Goal: Contribute content: Contribute content

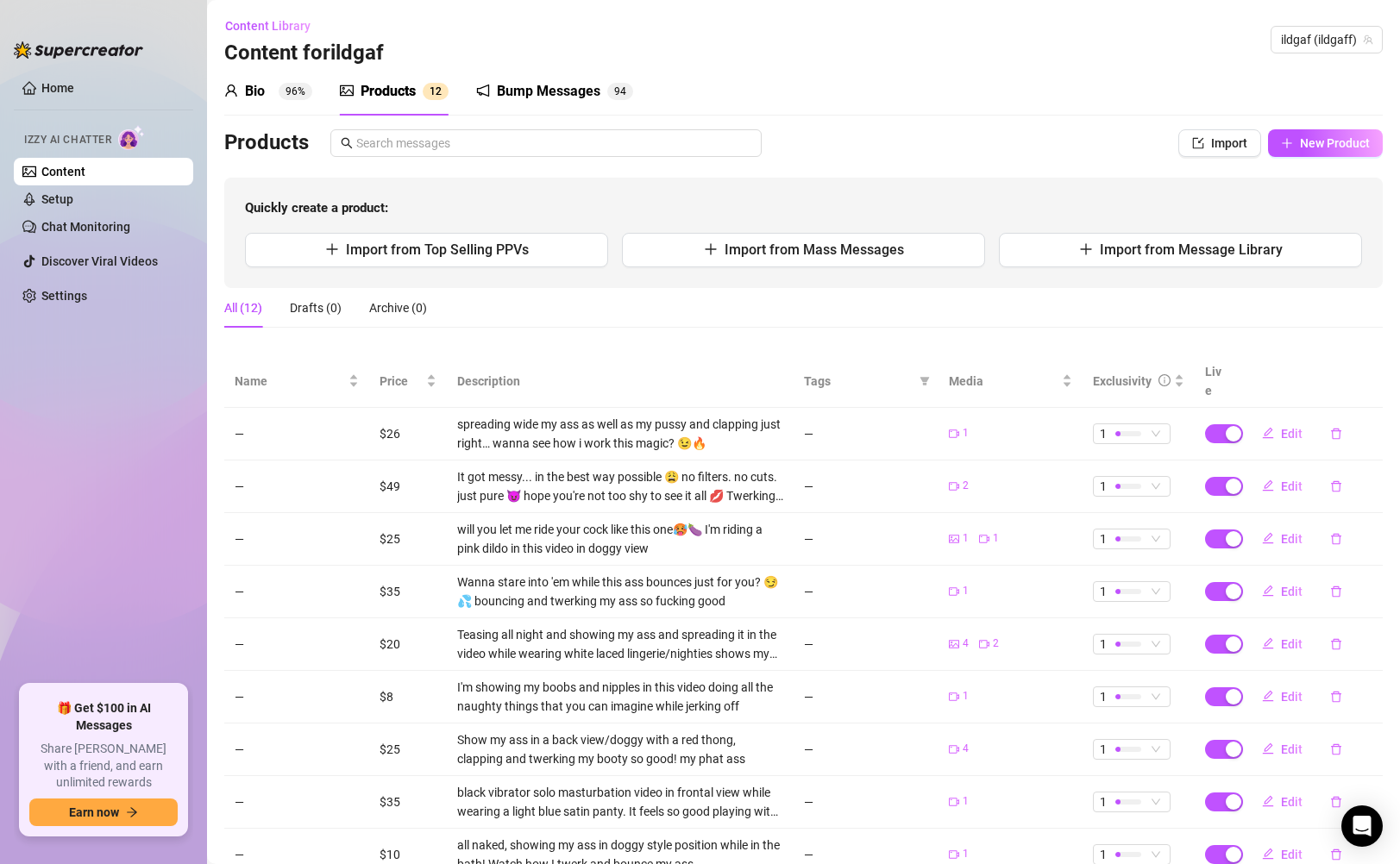
click at [86, 170] on link "Content" at bounding box center [63, 172] width 44 height 14
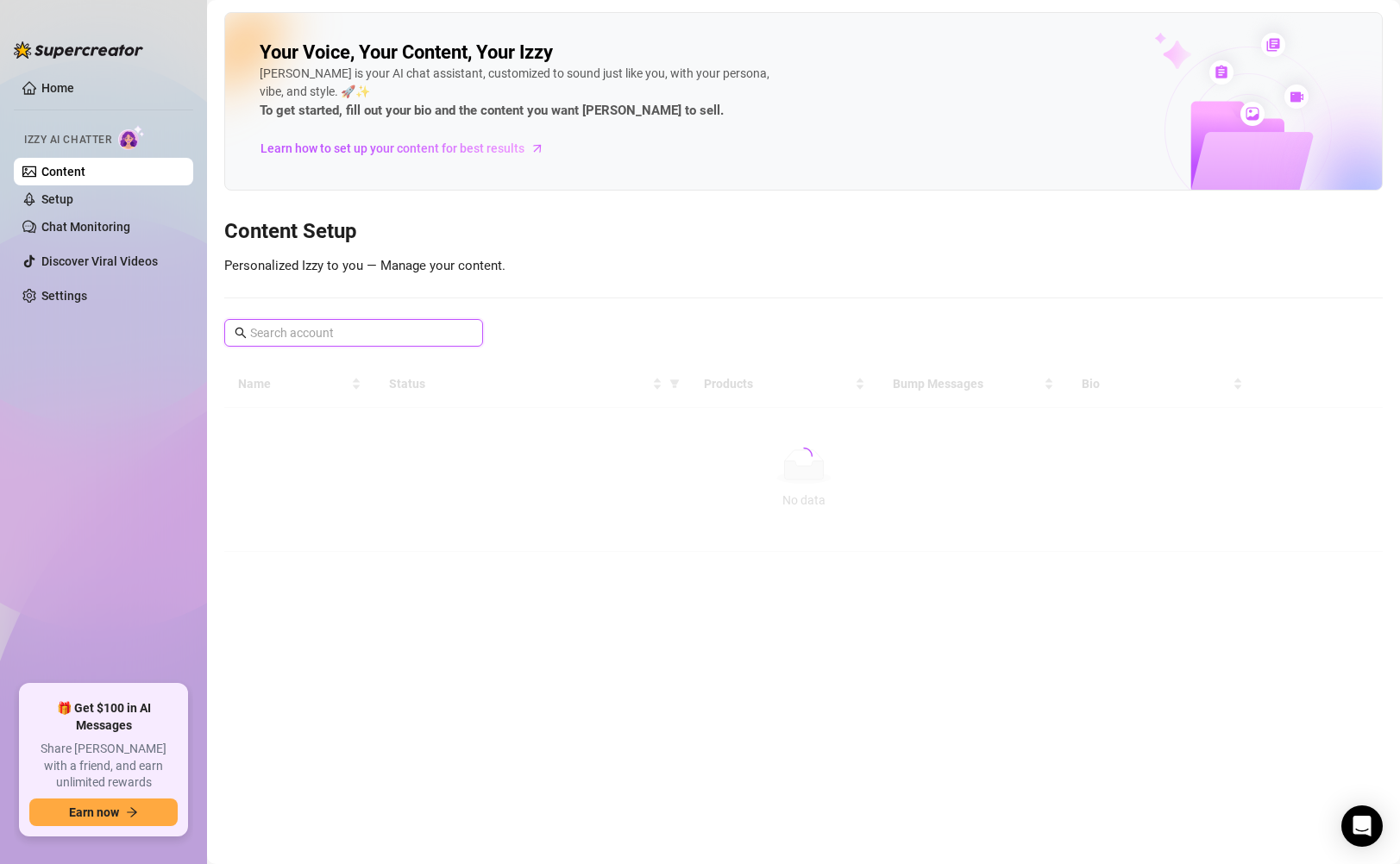
click at [321, 328] on input "text" at bounding box center [354, 333] width 209 height 19
type input "UNFIL"
click at [466, 336] on icon "close-circle" at bounding box center [467, 333] width 10 height 10
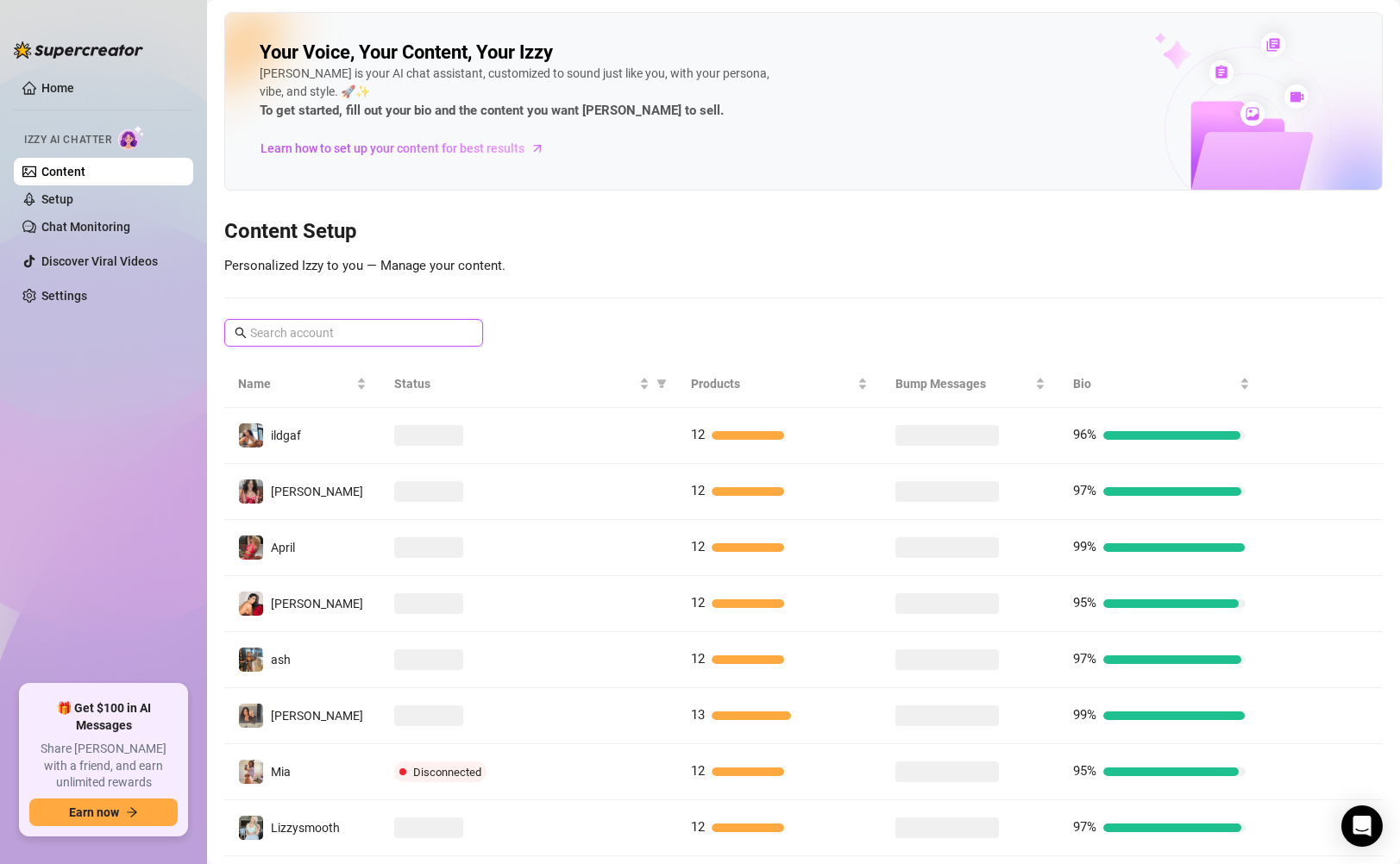
click at [405, 334] on input "text" at bounding box center [354, 333] width 209 height 19
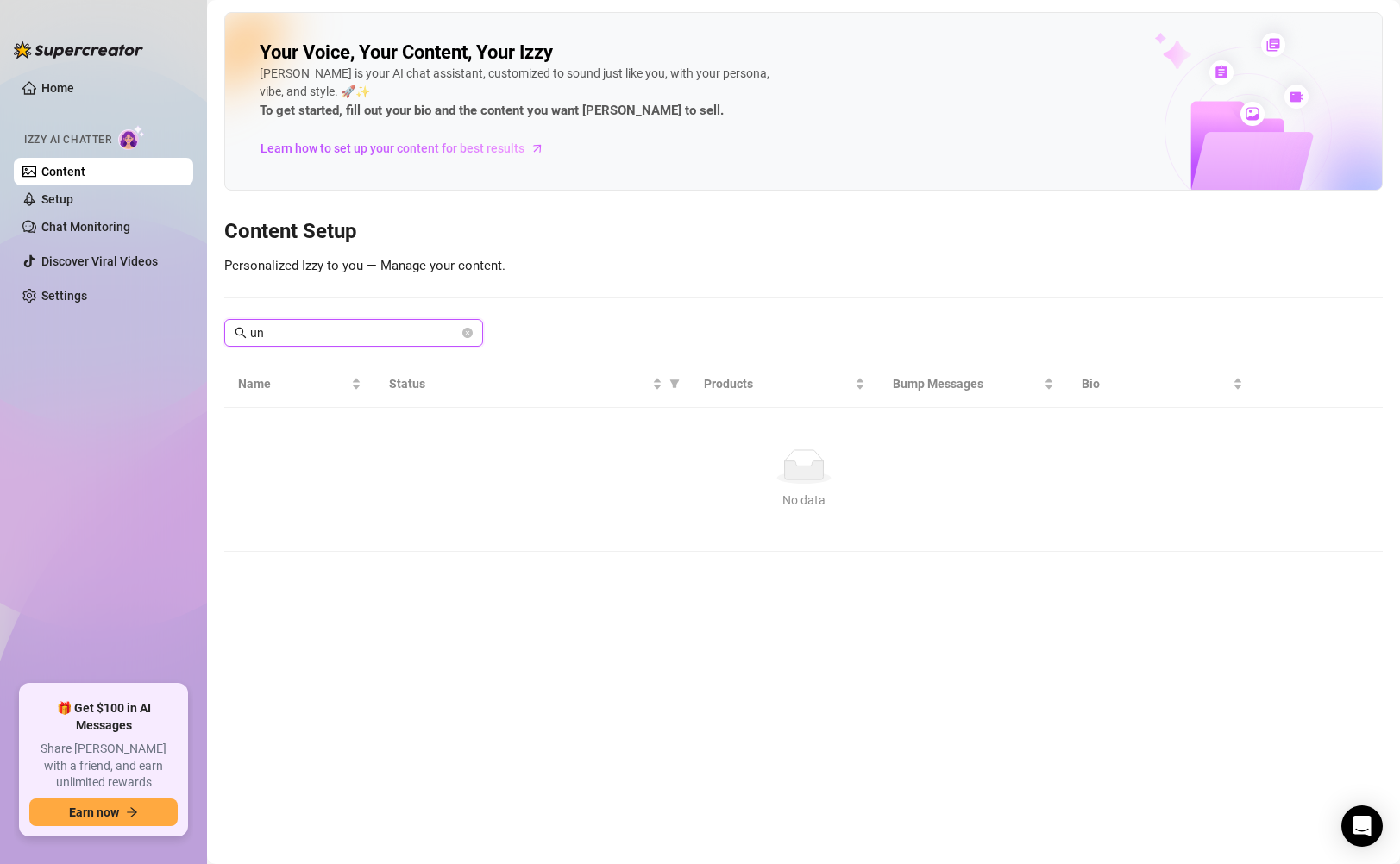
type input "u"
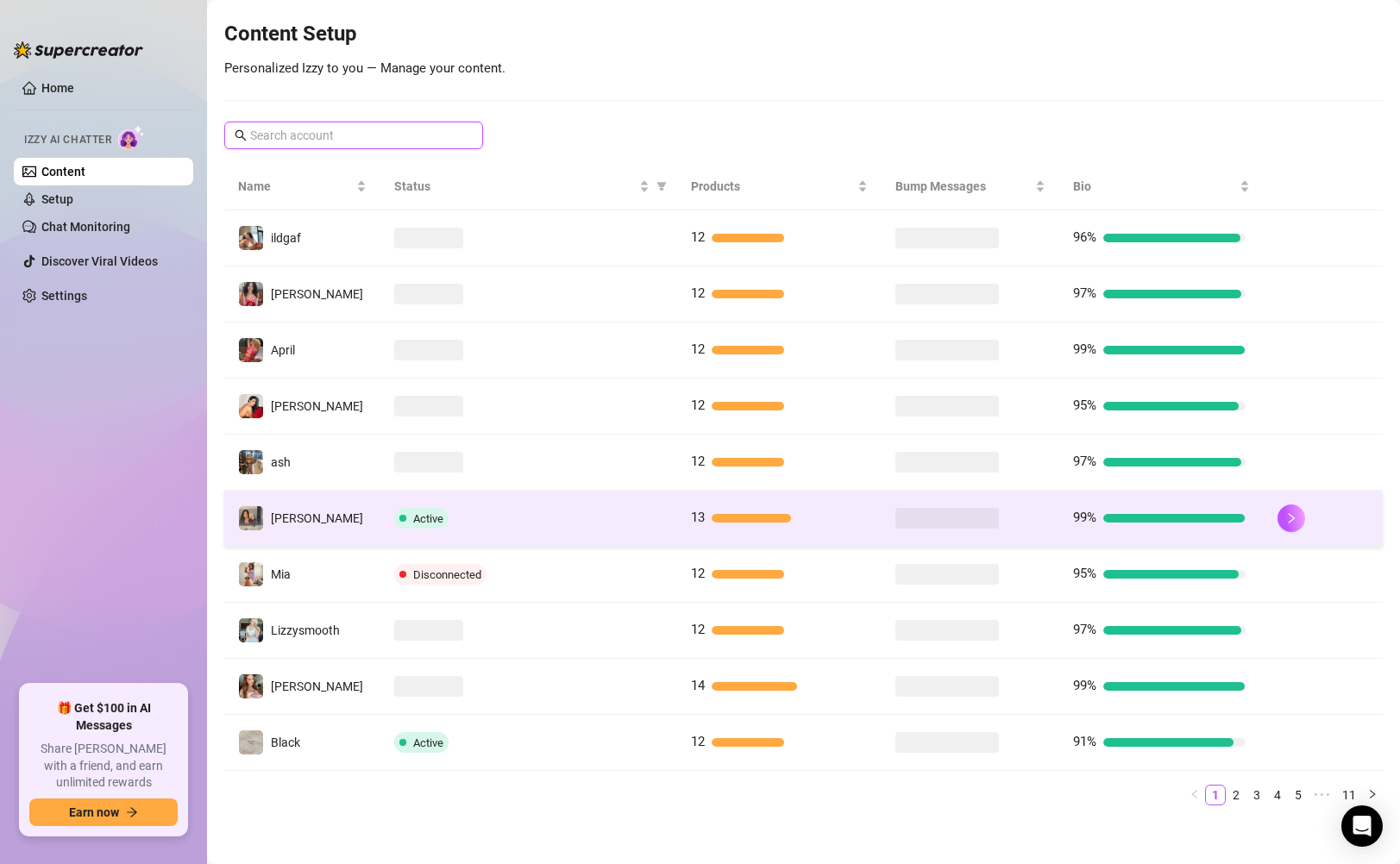
scroll to position [204, 0]
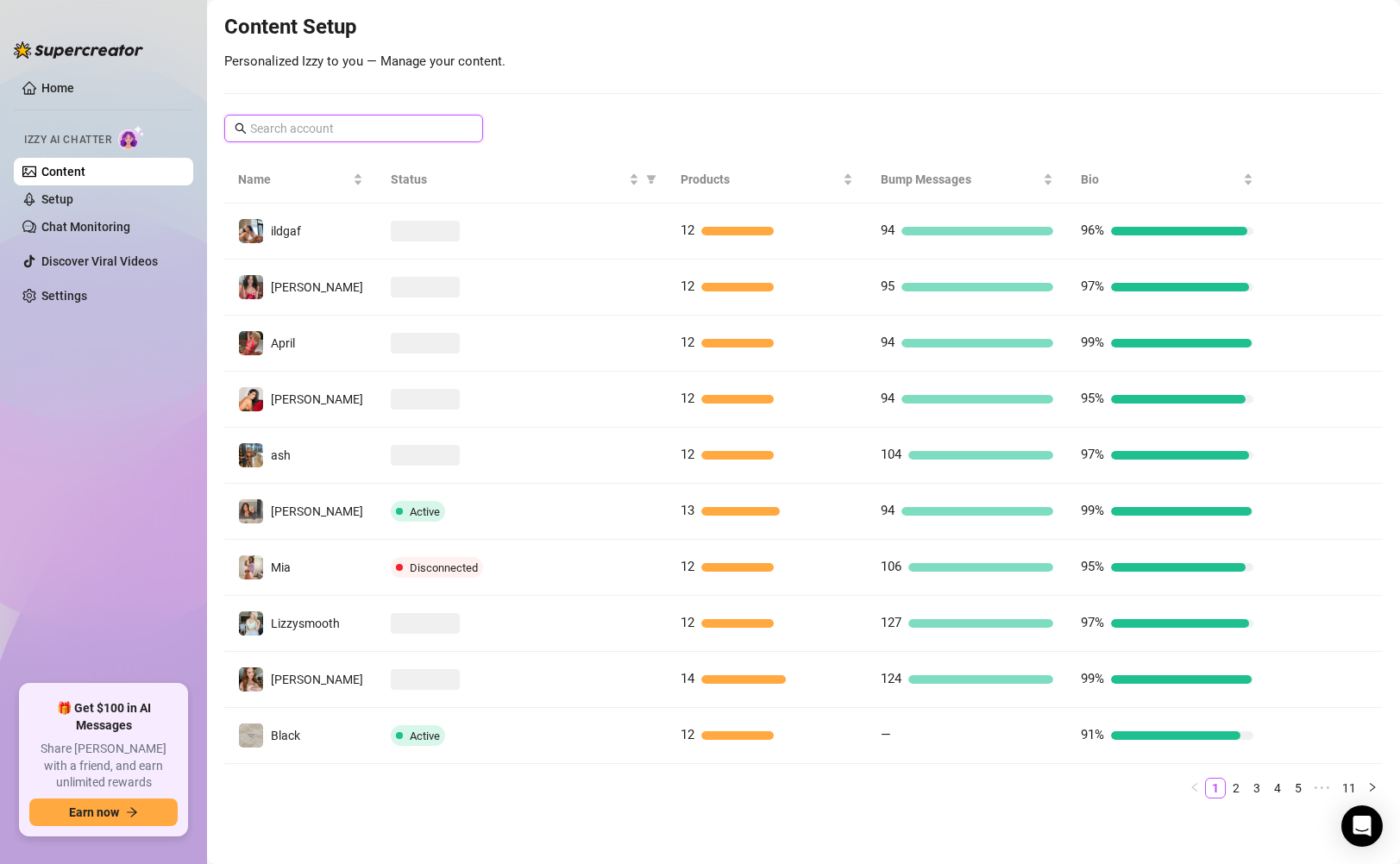
click at [383, 132] on input "text" at bounding box center [354, 128] width 209 height 19
paste input "unfilteredjohn"
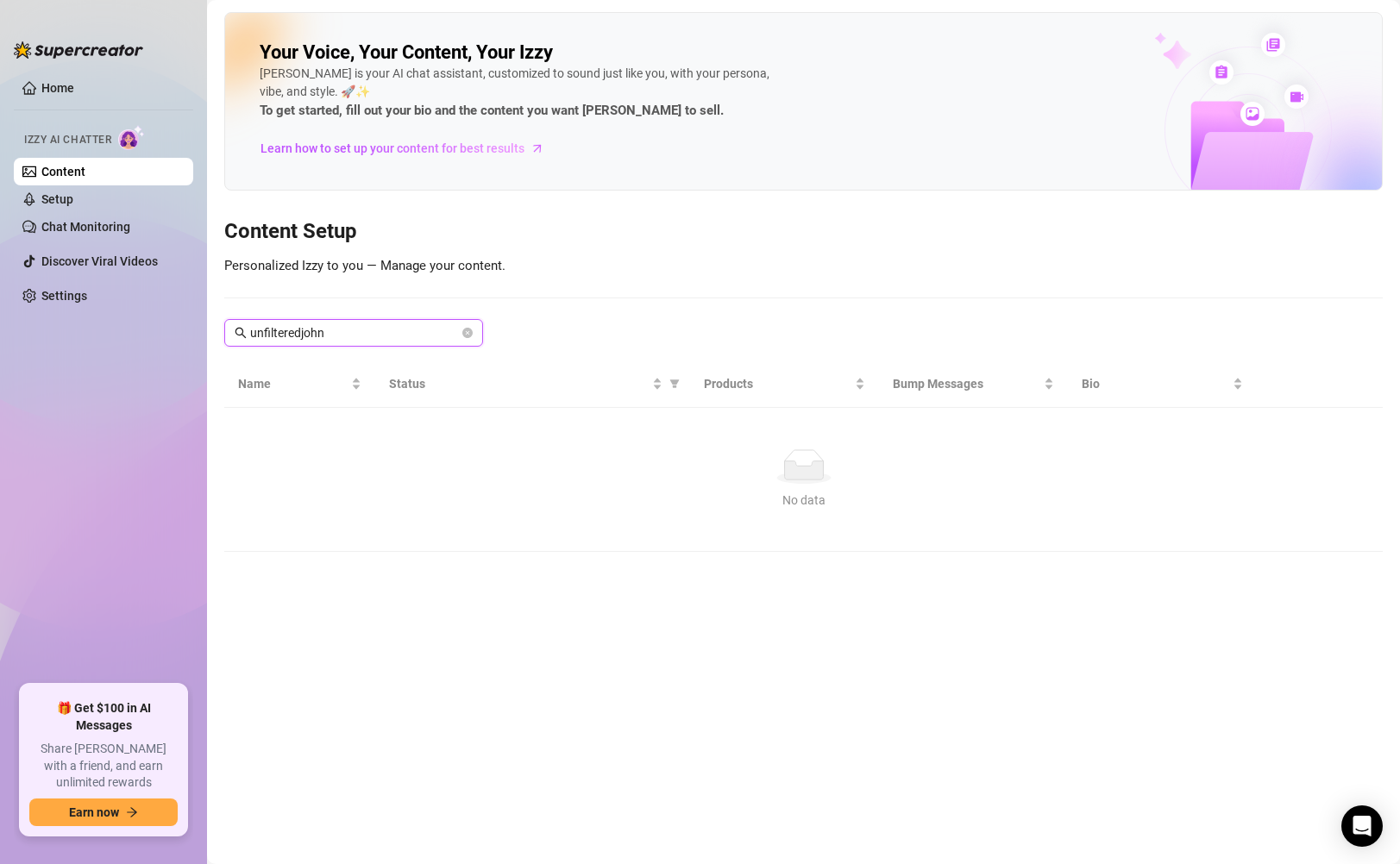
scroll to position [0, 0]
type input "unfilteredjohn"
click at [86, 165] on link "Content" at bounding box center [63, 172] width 44 height 14
click at [470, 334] on icon "close-circle" at bounding box center [467, 333] width 10 height 10
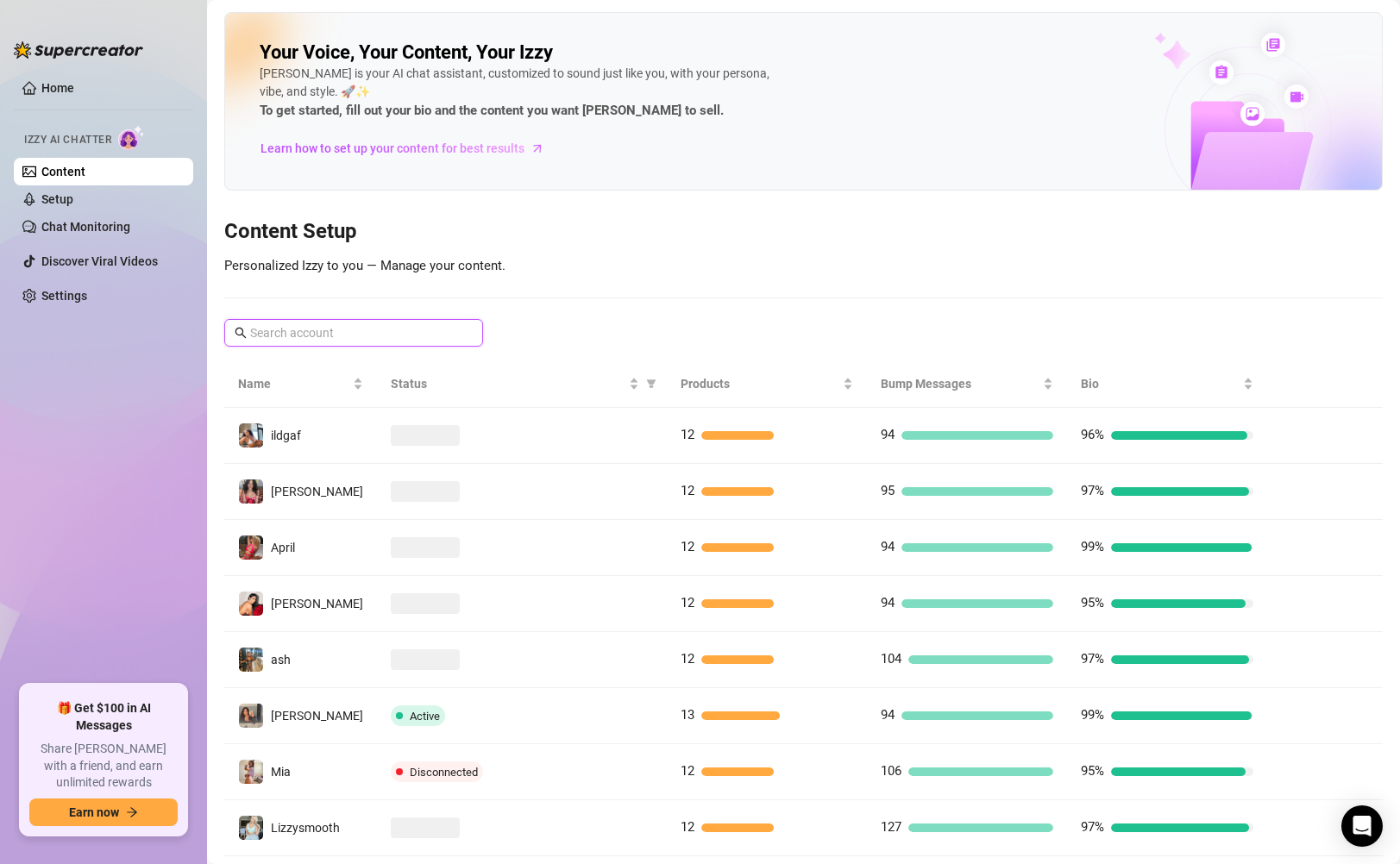
click at [412, 332] on input "text" at bounding box center [354, 333] width 209 height 19
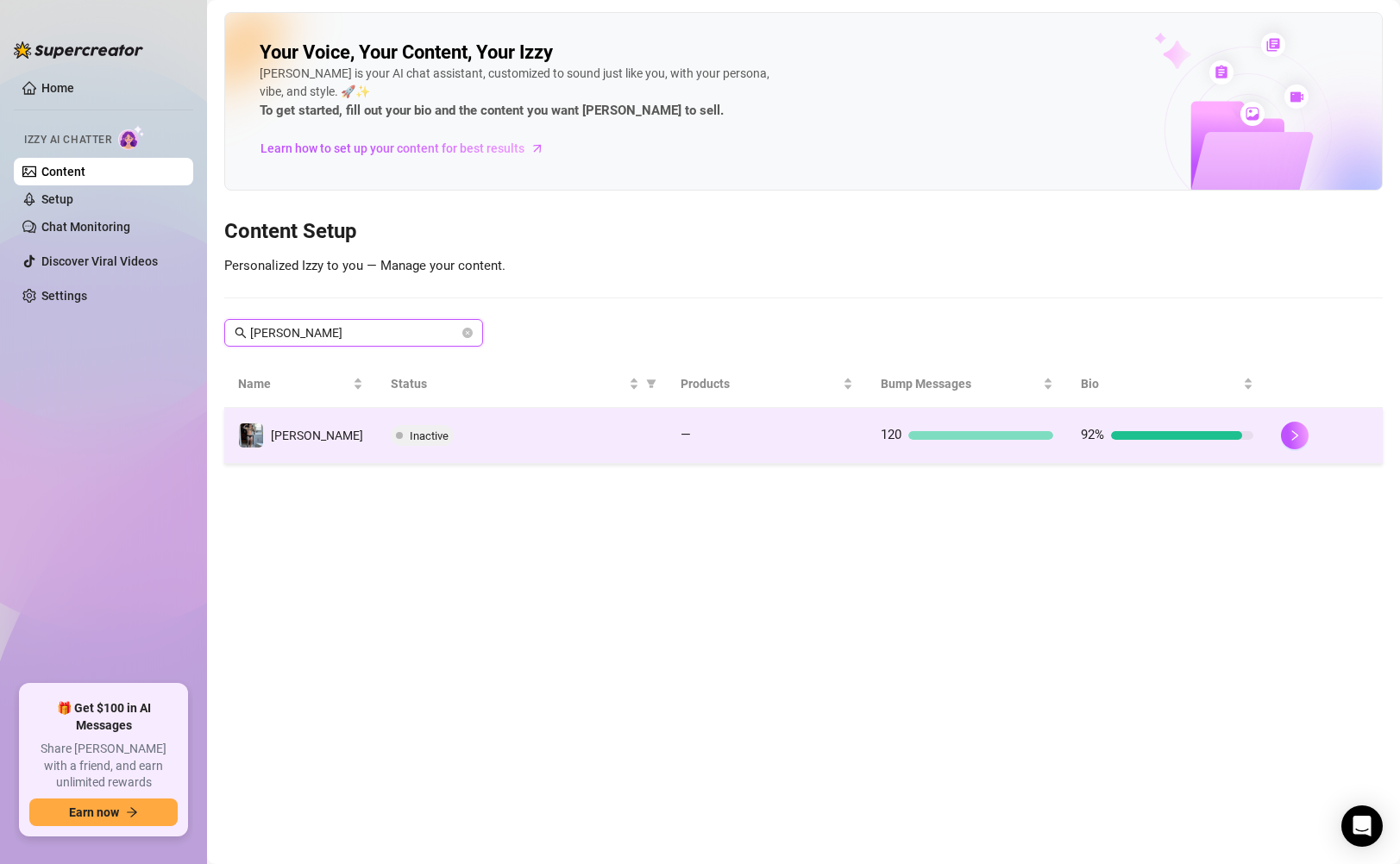
type input "john"
click at [320, 441] on td "[PERSON_NAME]" at bounding box center [300, 436] width 153 height 56
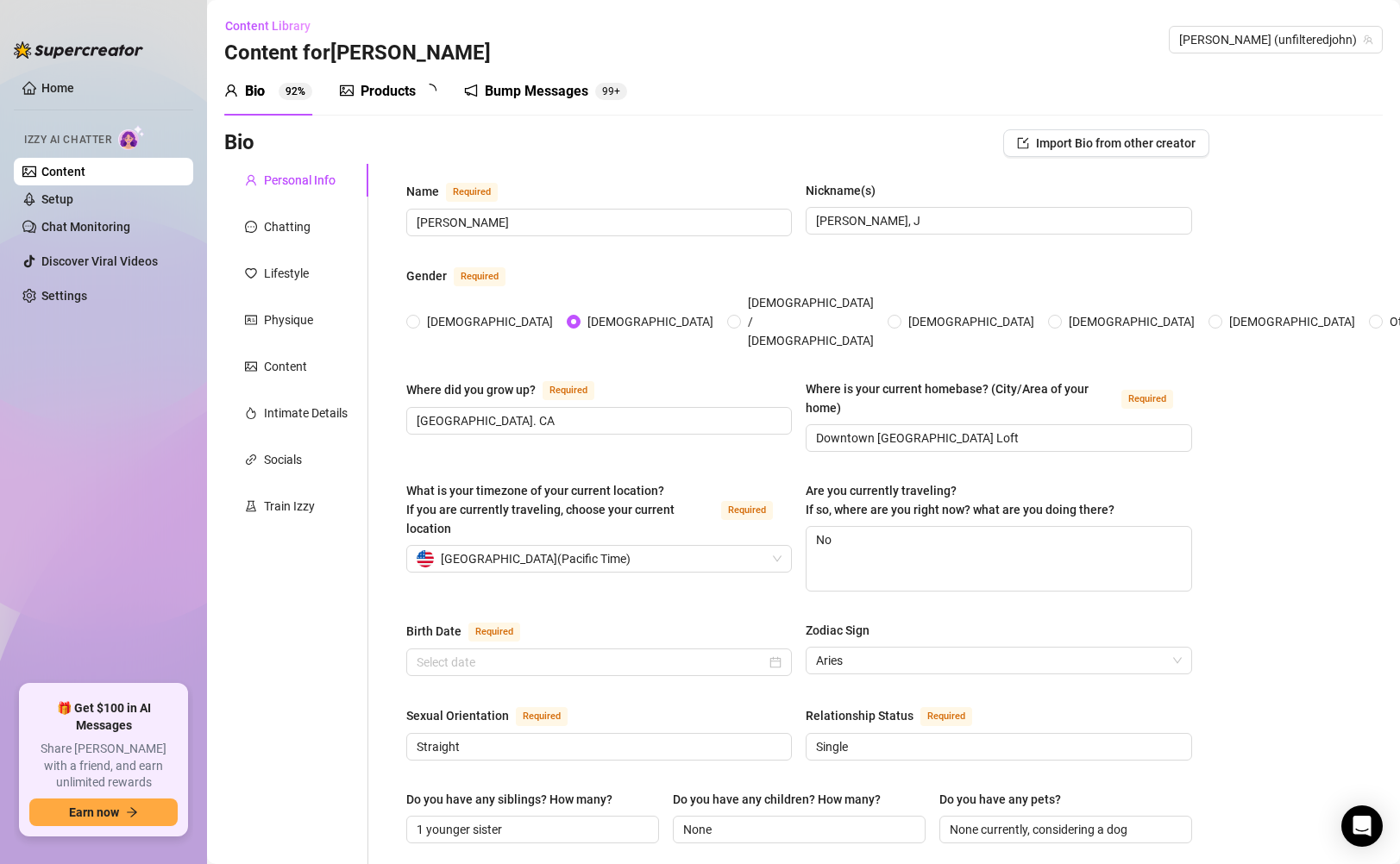
type input "April 10th, 1998"
click at [392, 99] on div "Products" at bounding box center [388, 92] width 55 height 21
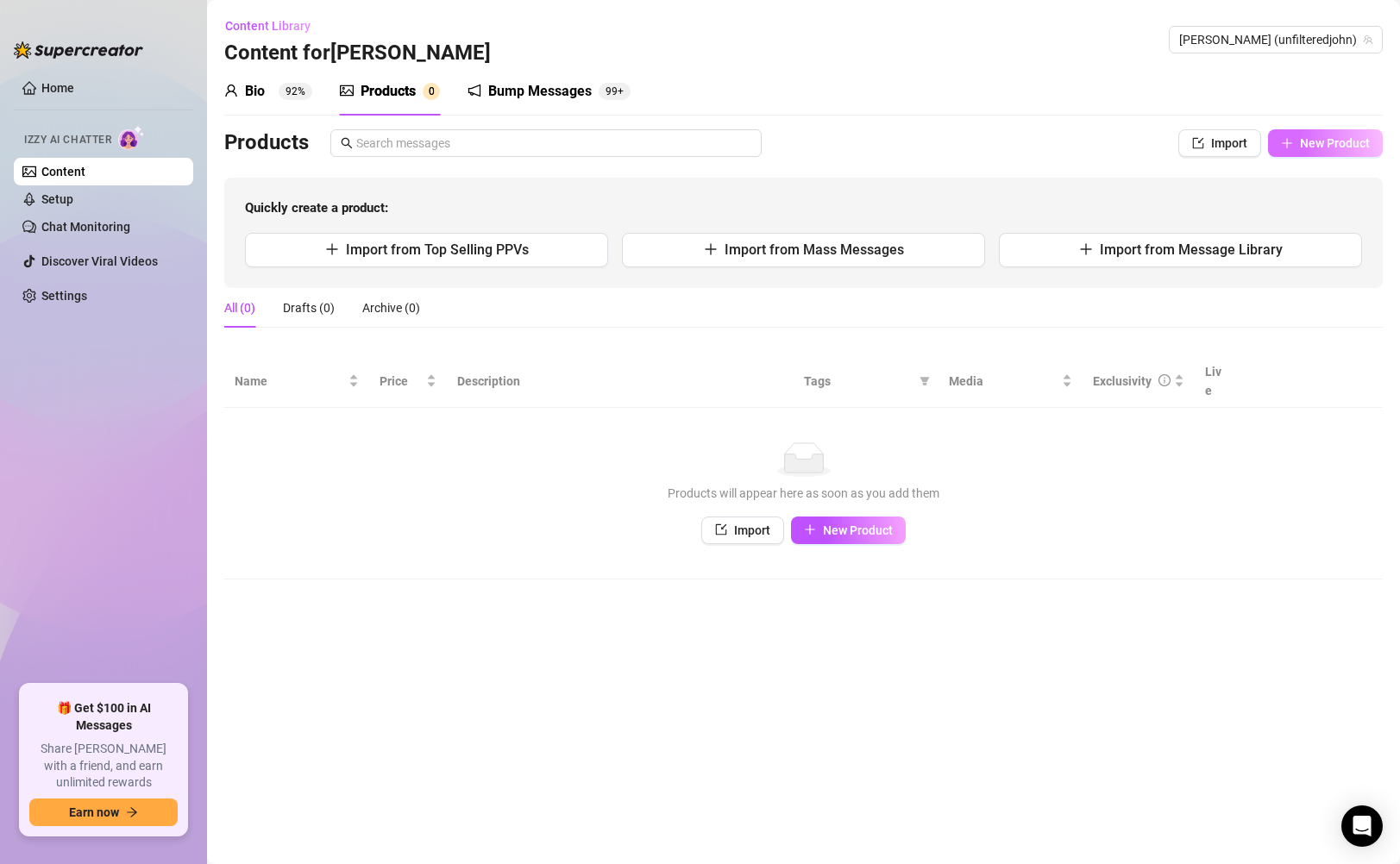
click at [1351, 151] on button "New Product" at bounding box center [1325, 143] width 114 height 28
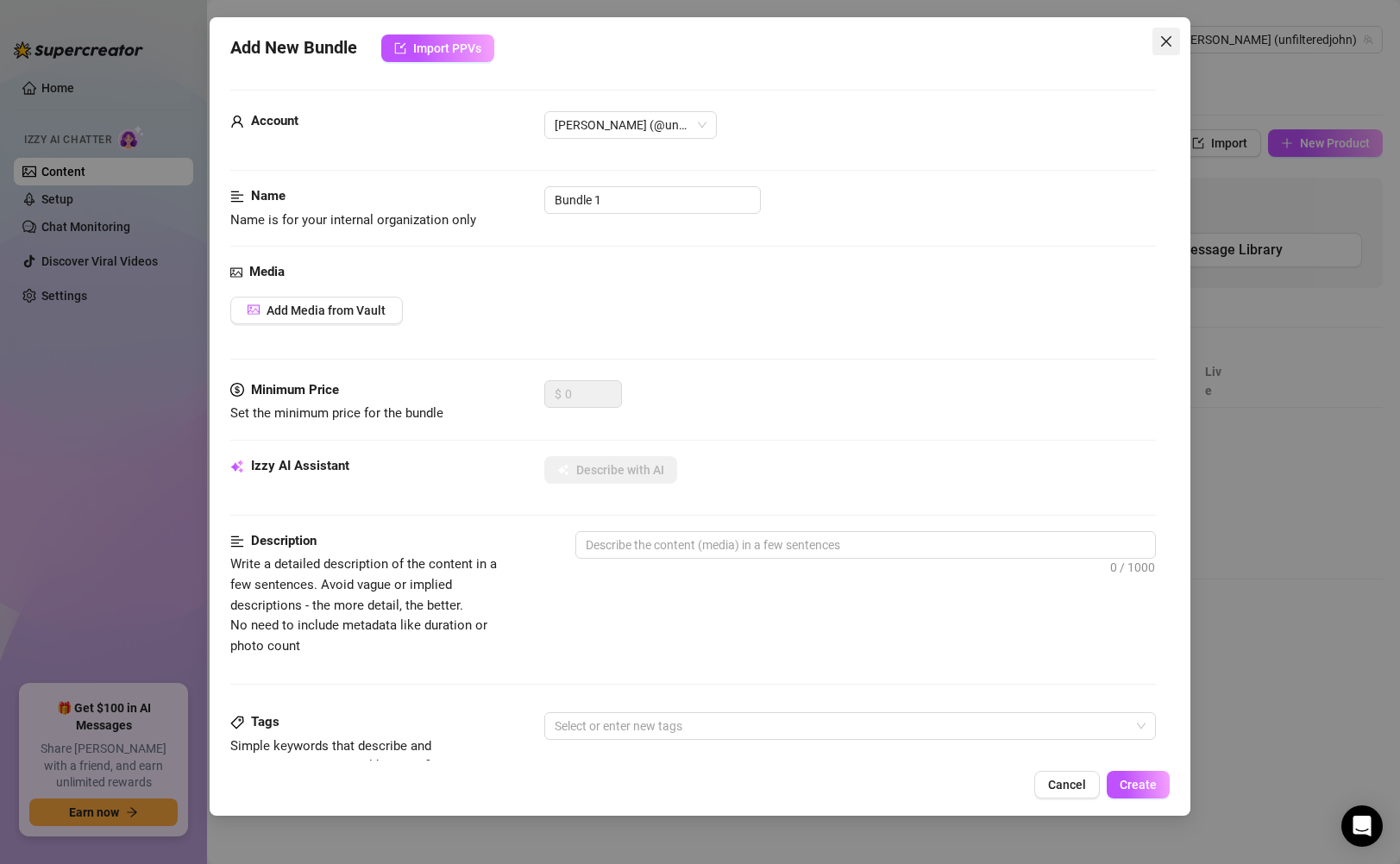
click at [1166, 35] on icon "close" at bounding box center [1166, 42] width 14 height 14
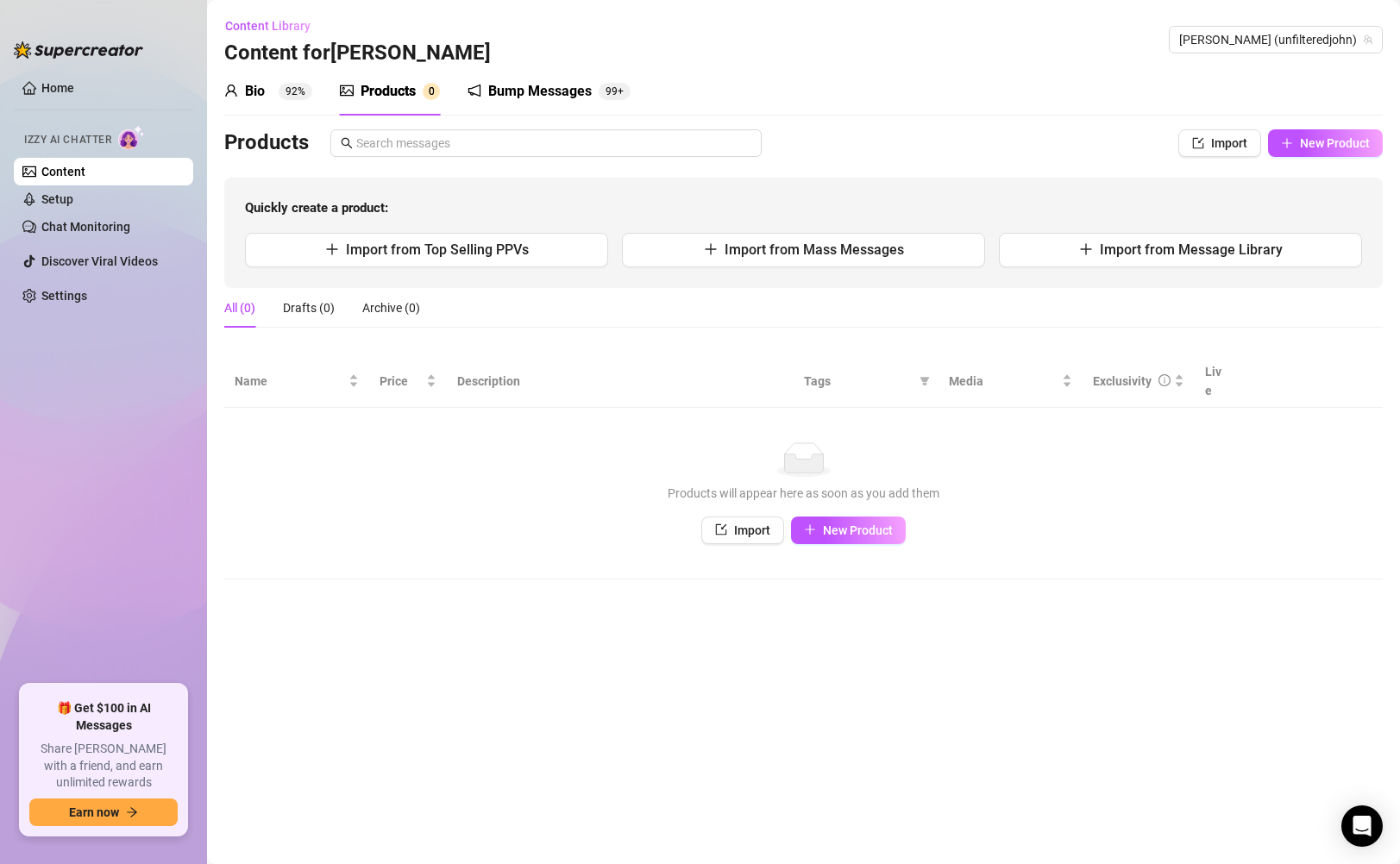
click at [556, 102] on div "Bump Messages 99+" at bounding box center [548, 91] width 163 height 48
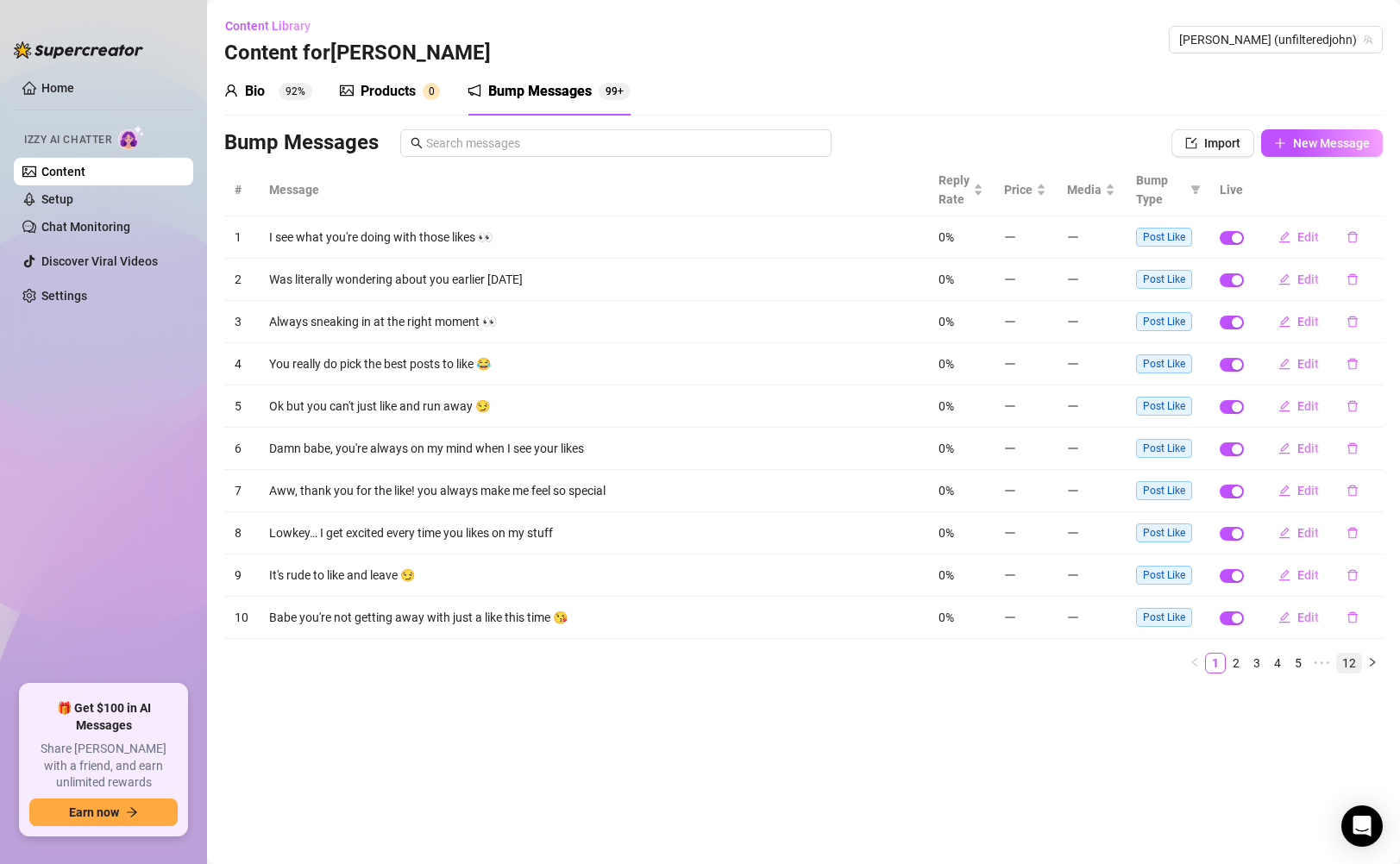
click at [1349, 562] on link "12" at bounding box center [1349, 664] width 24 height 19
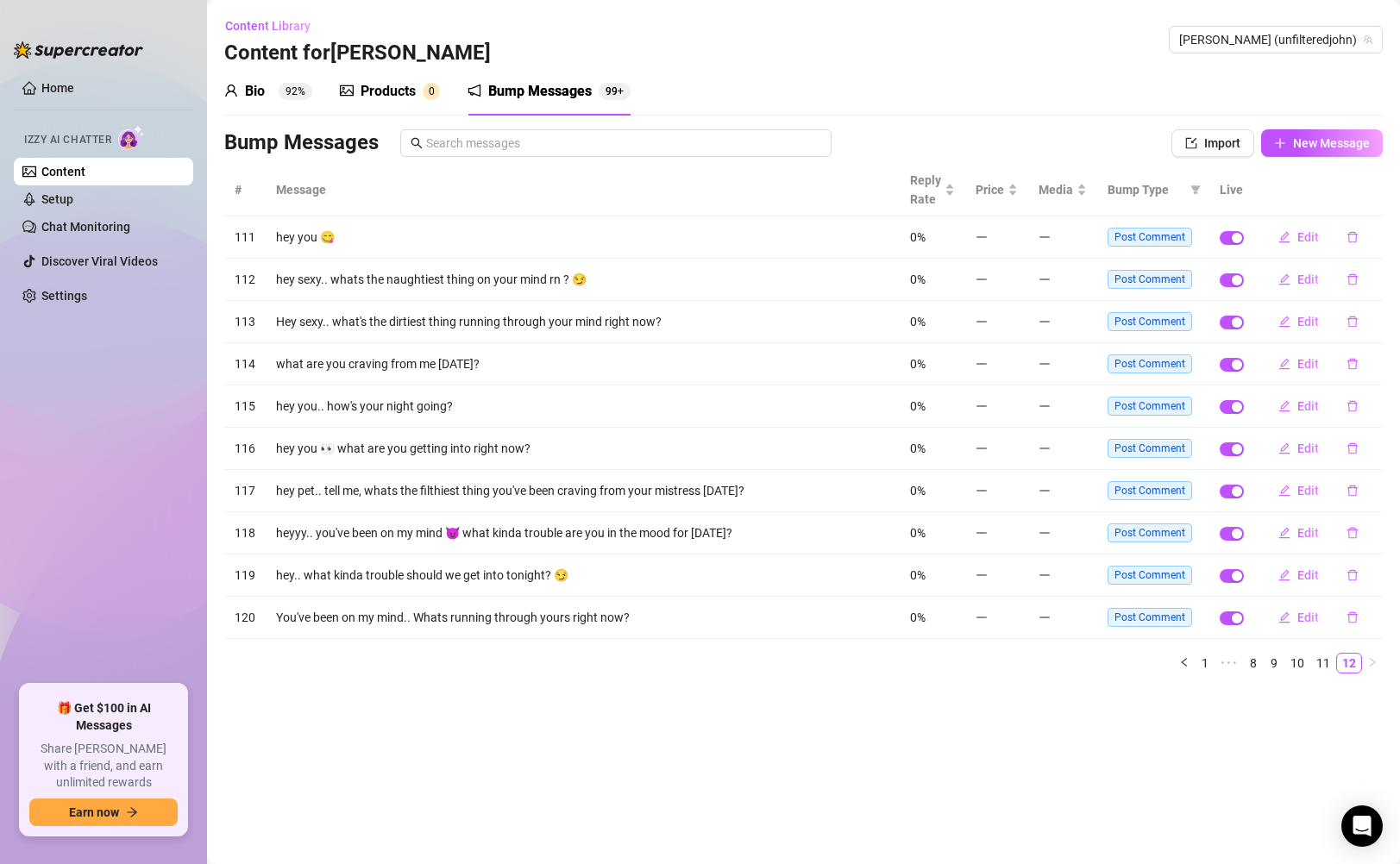
click at [402, 84] on div "Products" at bounding box center [388, 92] width 55 height 21
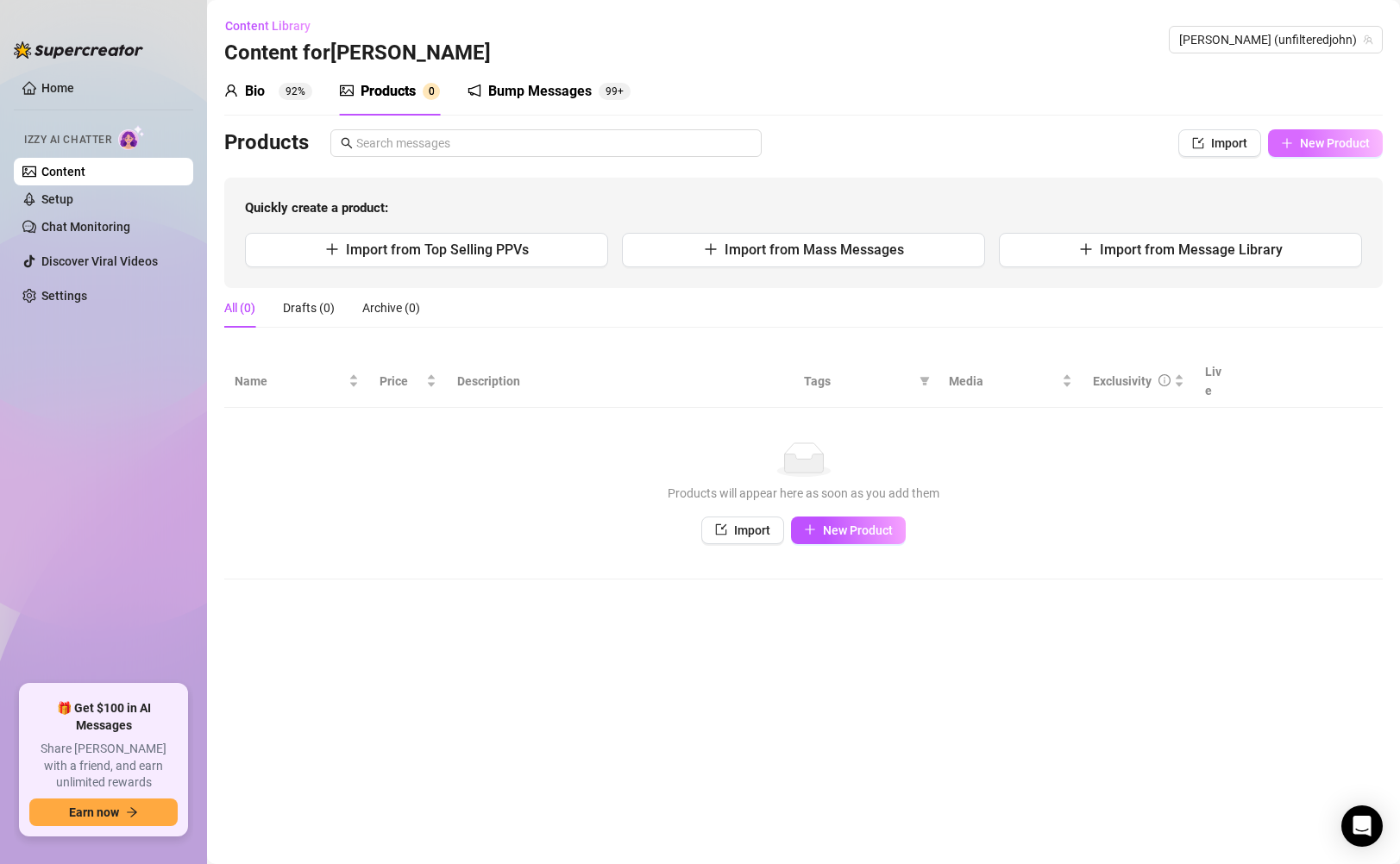
click at [1308, 149] on span "New Product" at bounding box center [1334, 143] width 70 height 14
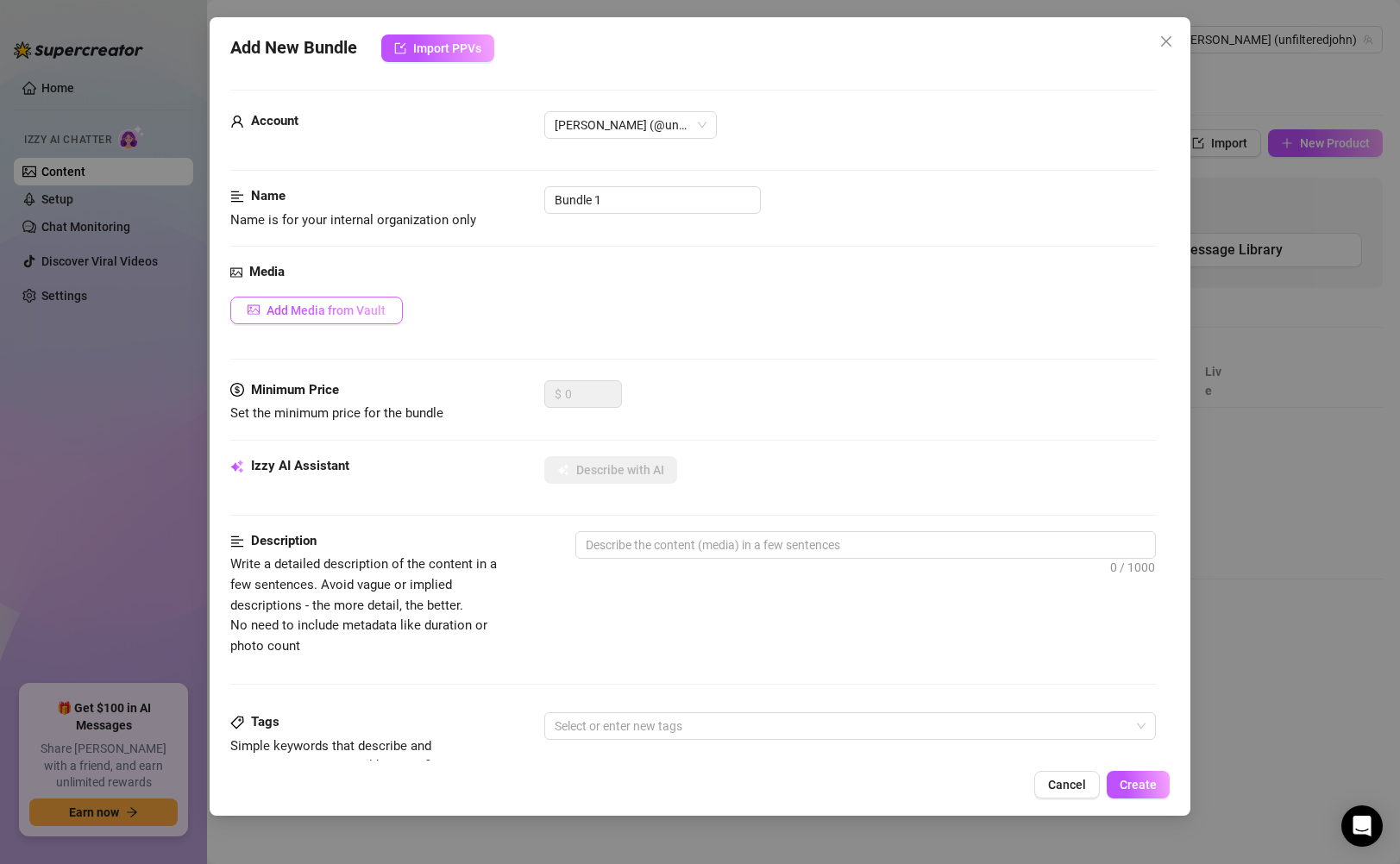
click at [362, 317] on button "Add Media from Vault" at bounding box center [317, 311] width 173 height 28
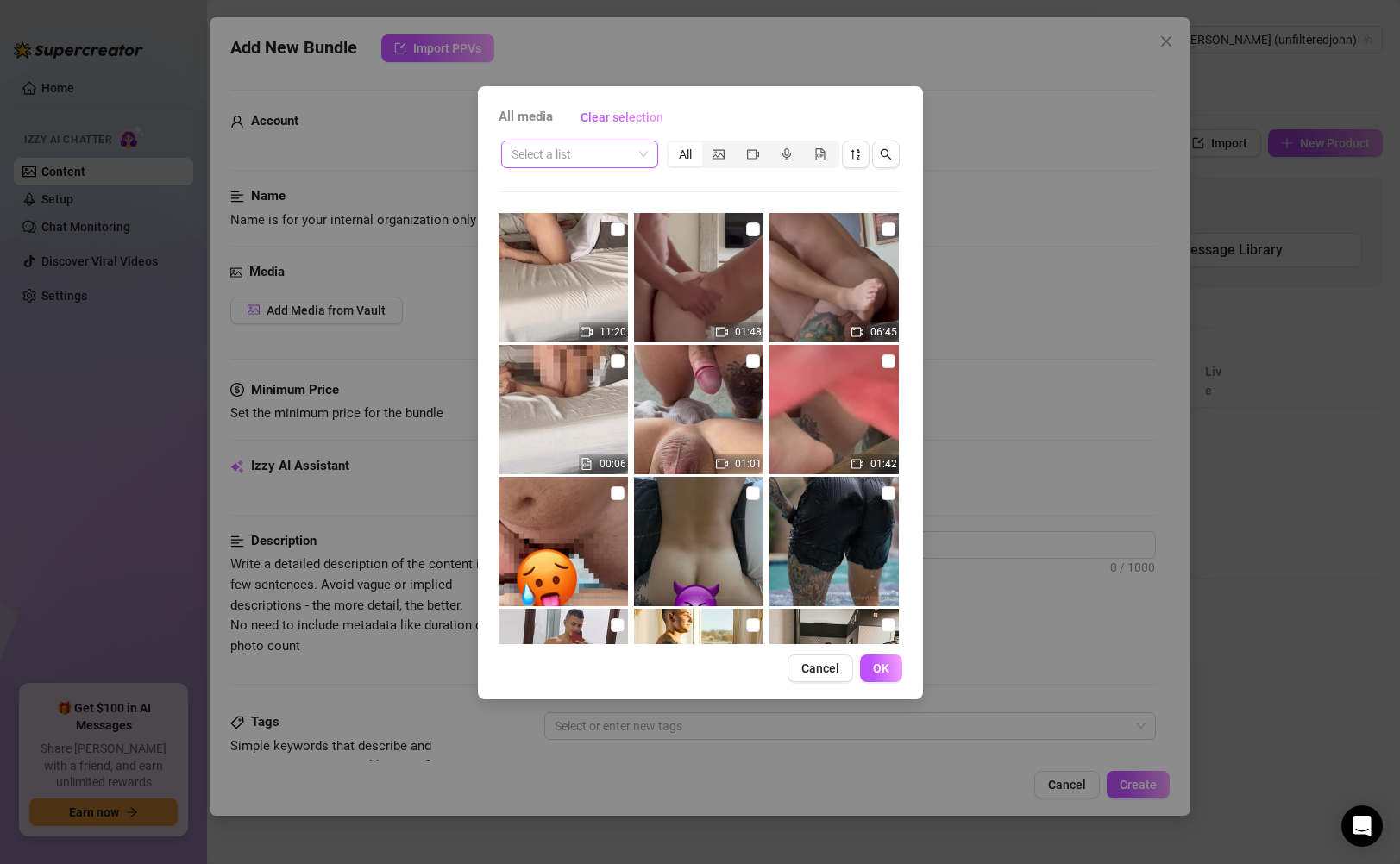
click at [608, 151] on input "search" at bounding box center [572, 155] width 121 height 26
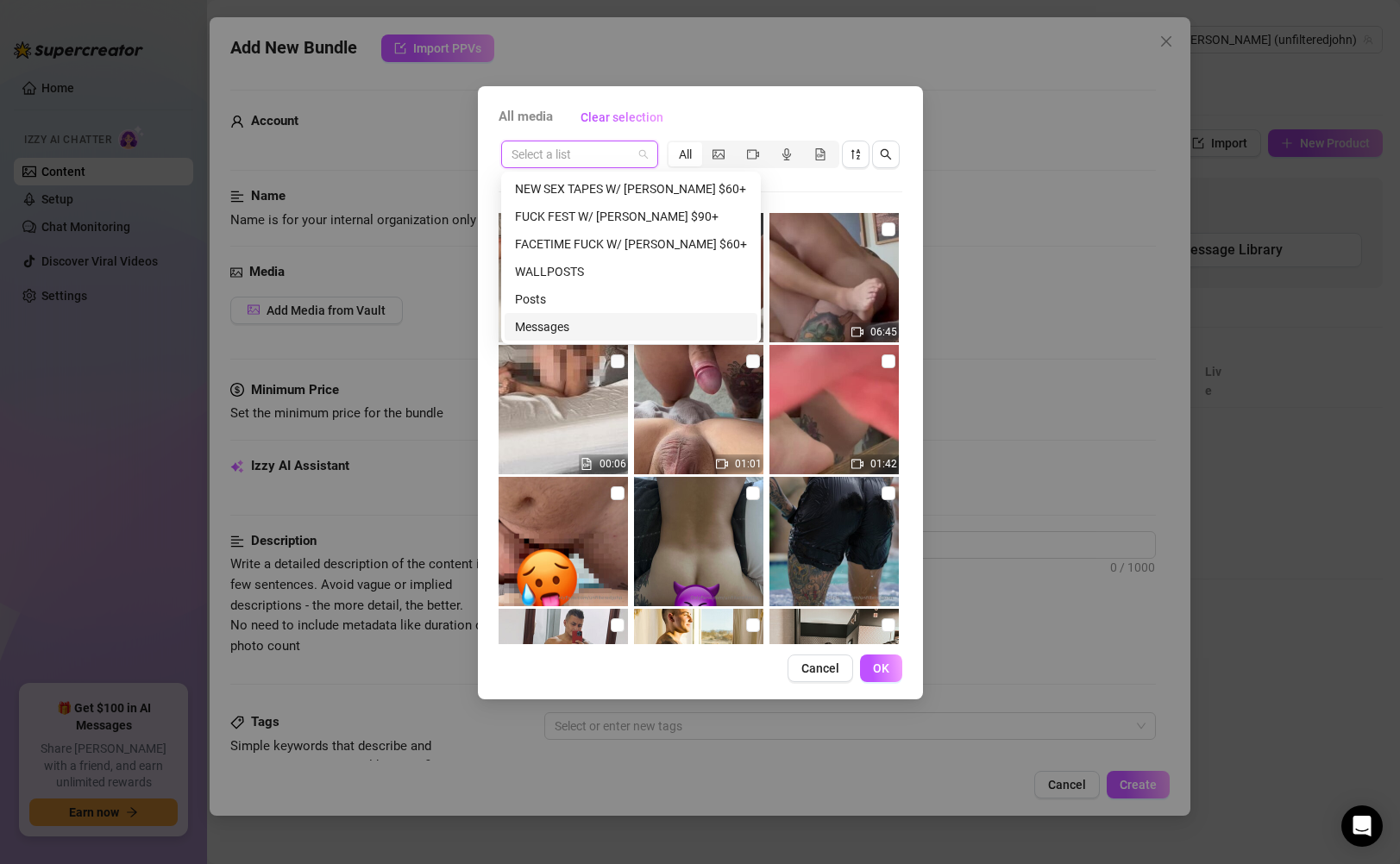
click at [594, 321] on div "Messages" at bounding box center [631, 327] width 232 height 19
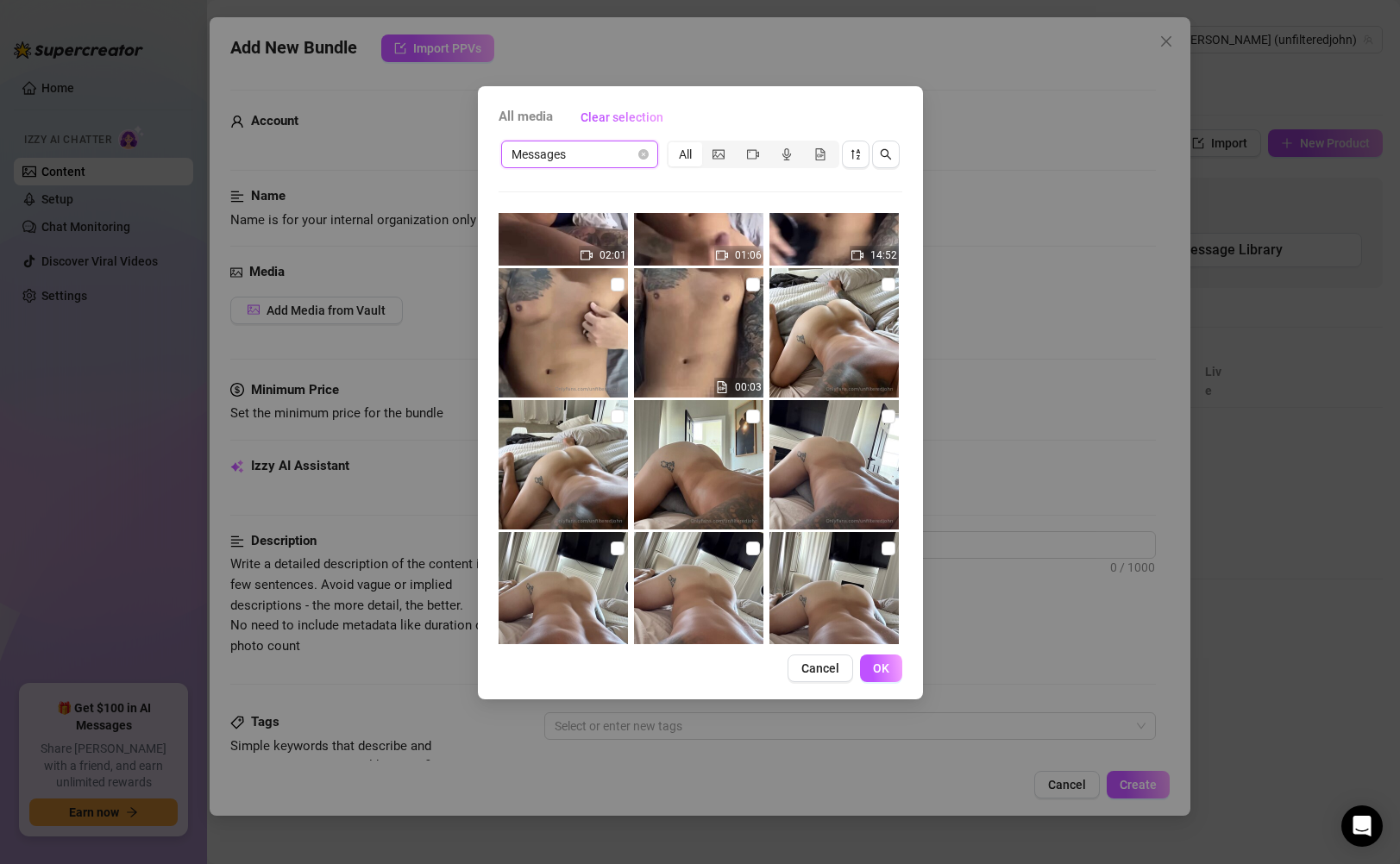
scroll to position [1341, 0]
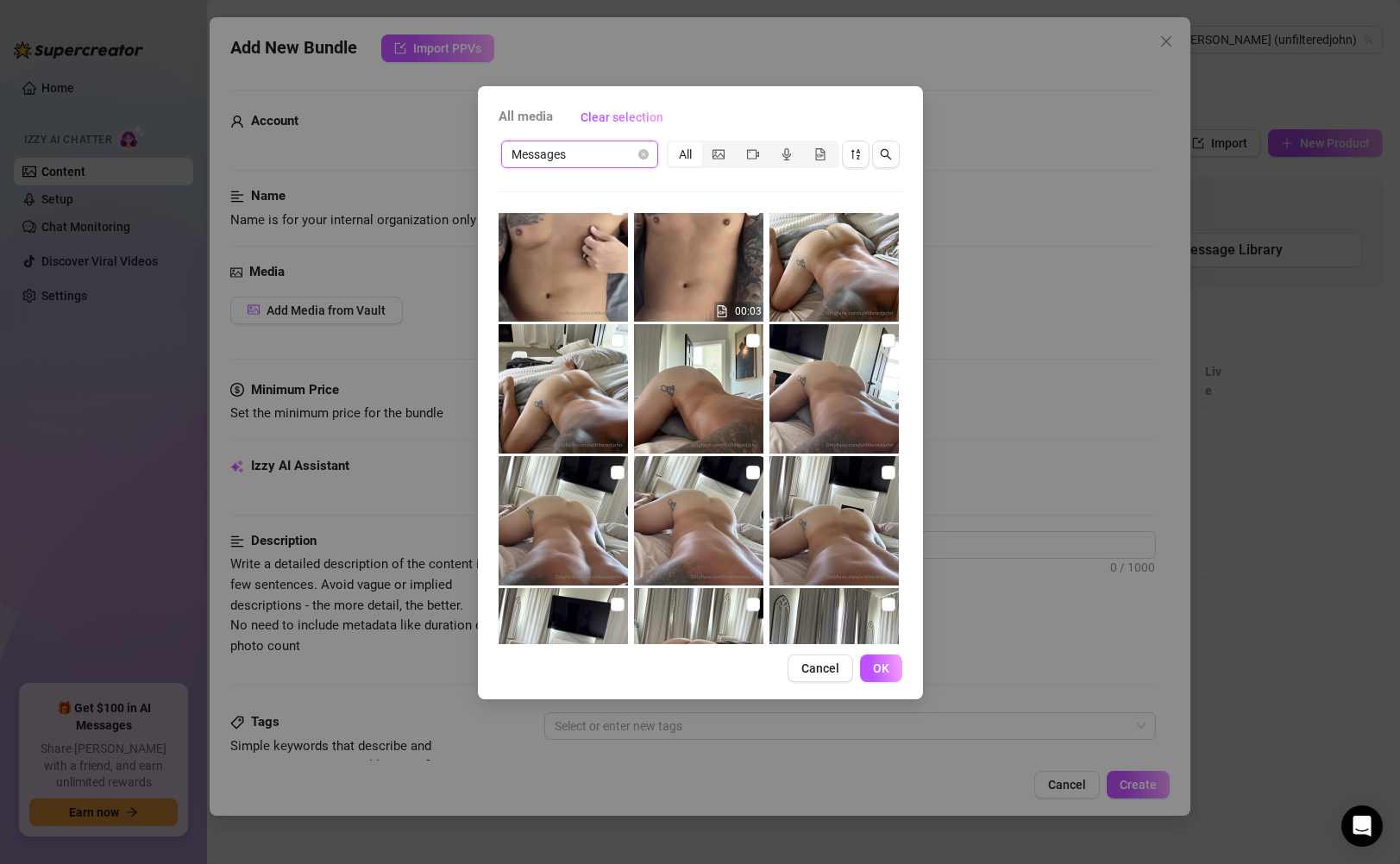
click at [618, 157] on span "Messages" at bounding box center [580, 155] width 136 height 26
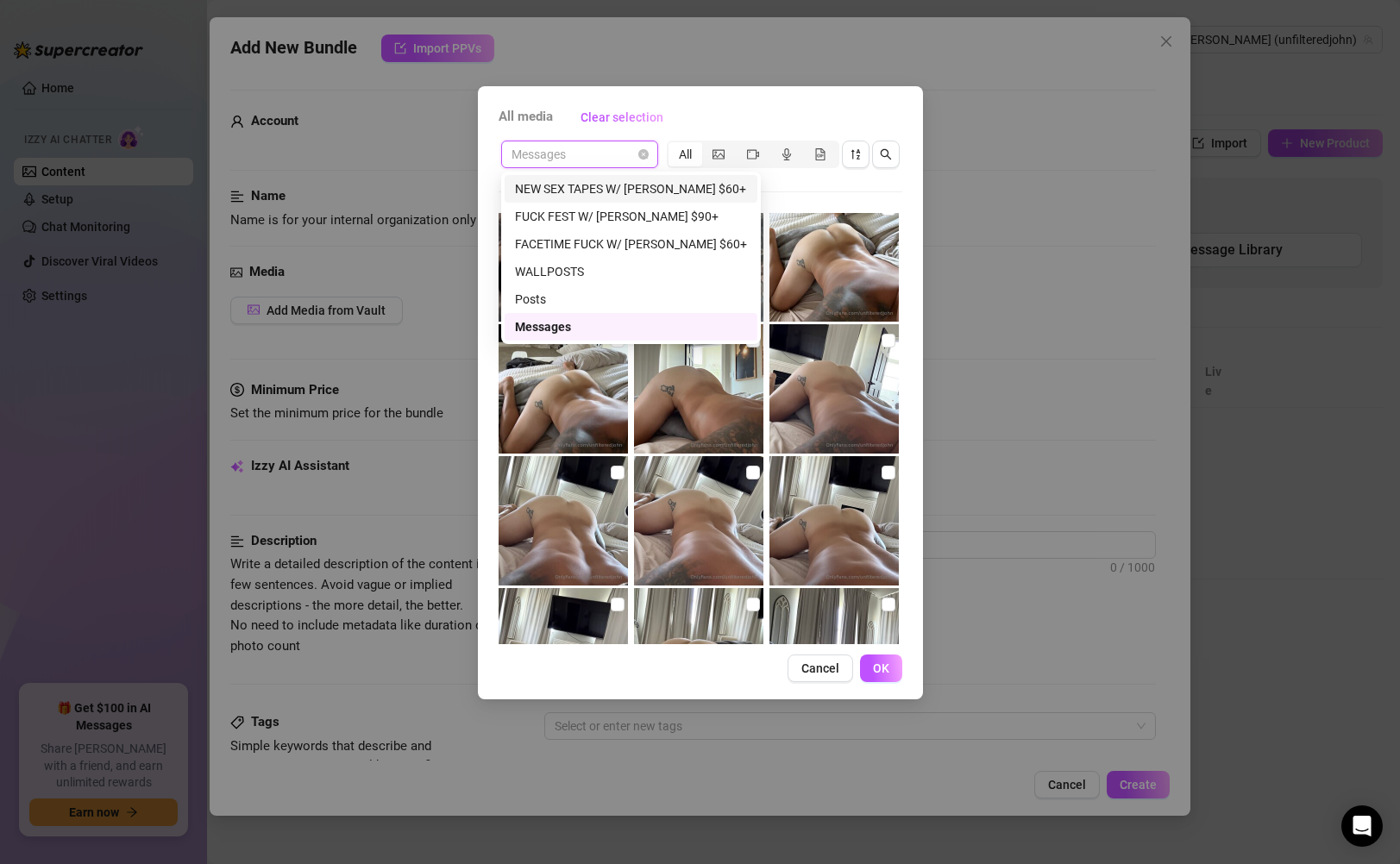
click at [611, 188] on div "NEW SEX TAPES W/ FREDDY $60+" at bounding box center [631, 189] width 232 height 19
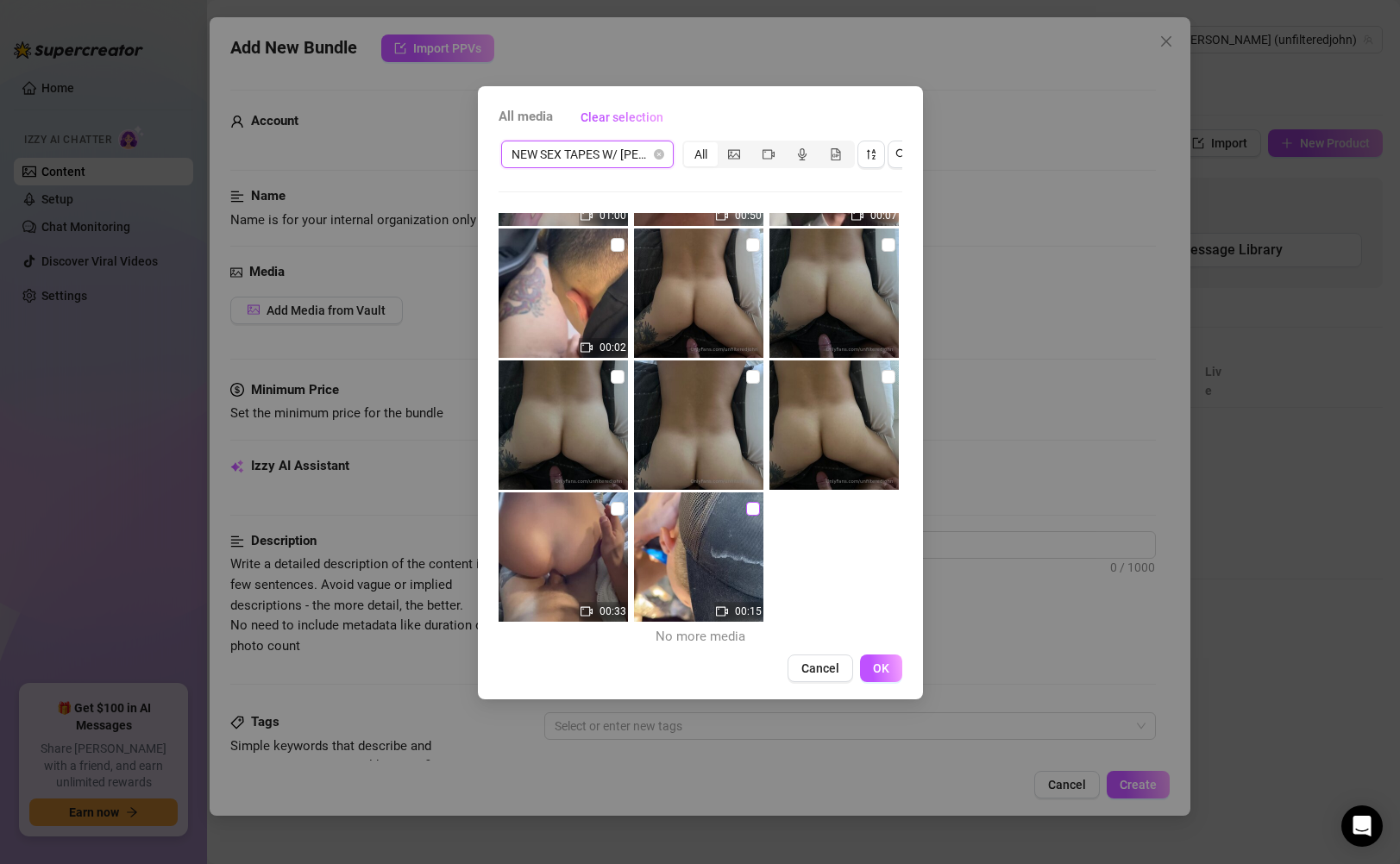
scroll to position [254, 0]
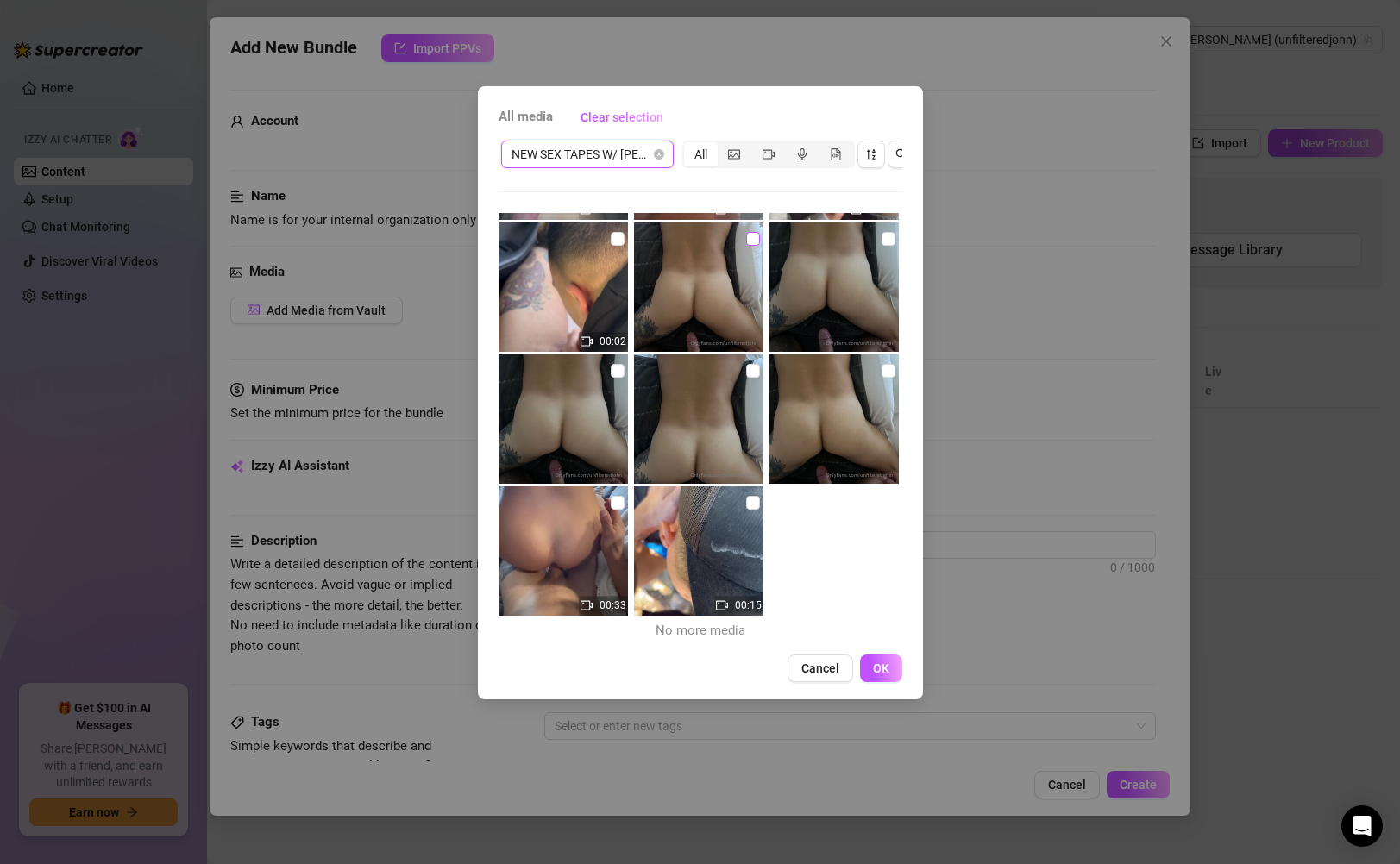
click at [746, 240] on input "checkbox" at bounding box center [753, 239] width 14 height 14
checkbox input "true"
click at [881, 240] on input "checkbox" at bounding box center [888, 239] width 14 height 14
checkbox input "true"
click at [616, 376] on input "checkbox" at bounding box center [617, 371] width 14 height 14
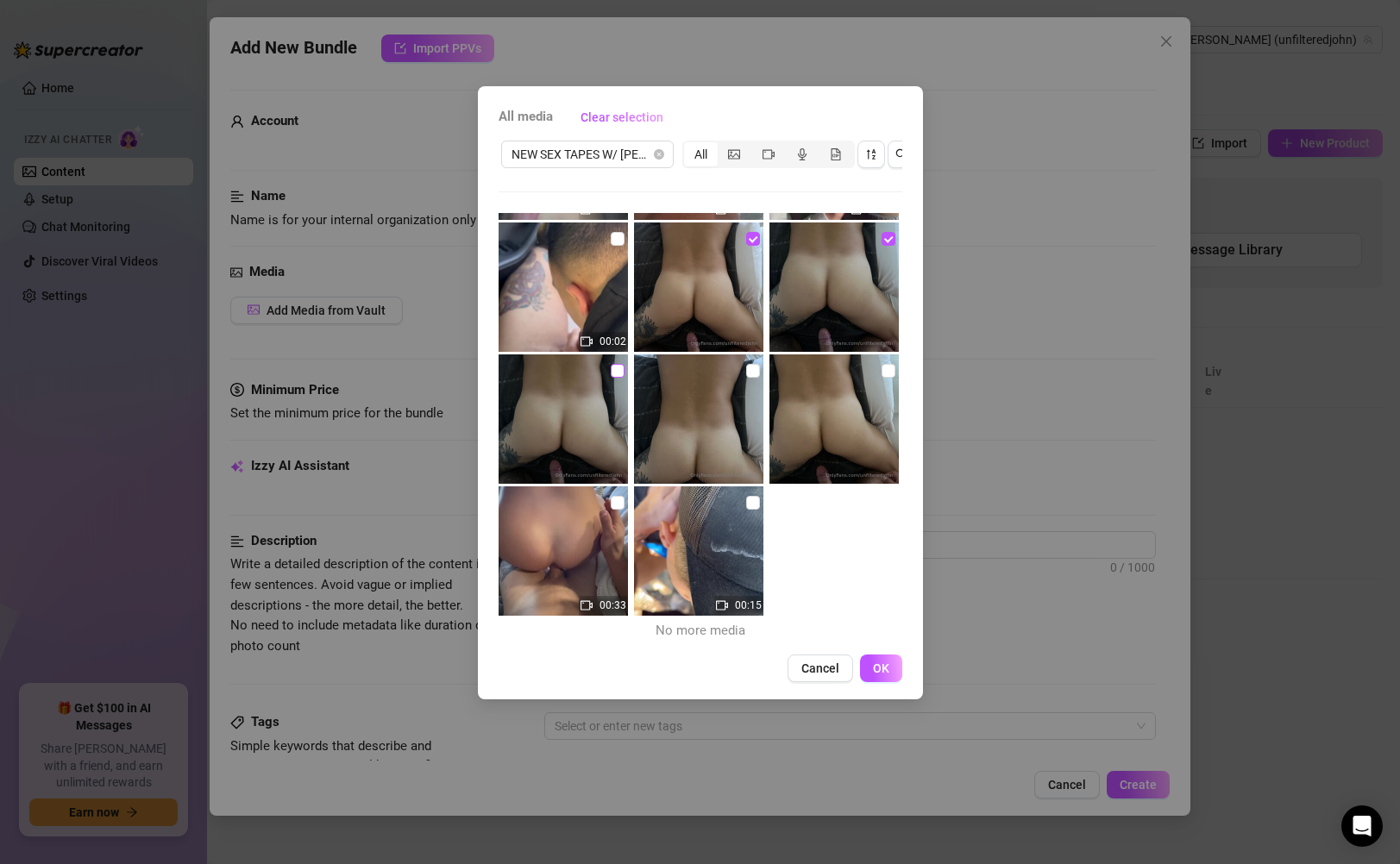
checkbox input "true"
click at [746, 370] on input "checkbox" at bounding box center [753, 371] width 14 height 14
checkbox input "true"
click at [881, 372] on input "checkbox" at bounding box center [888, 371] width 14 height 14
checkbox input "true"
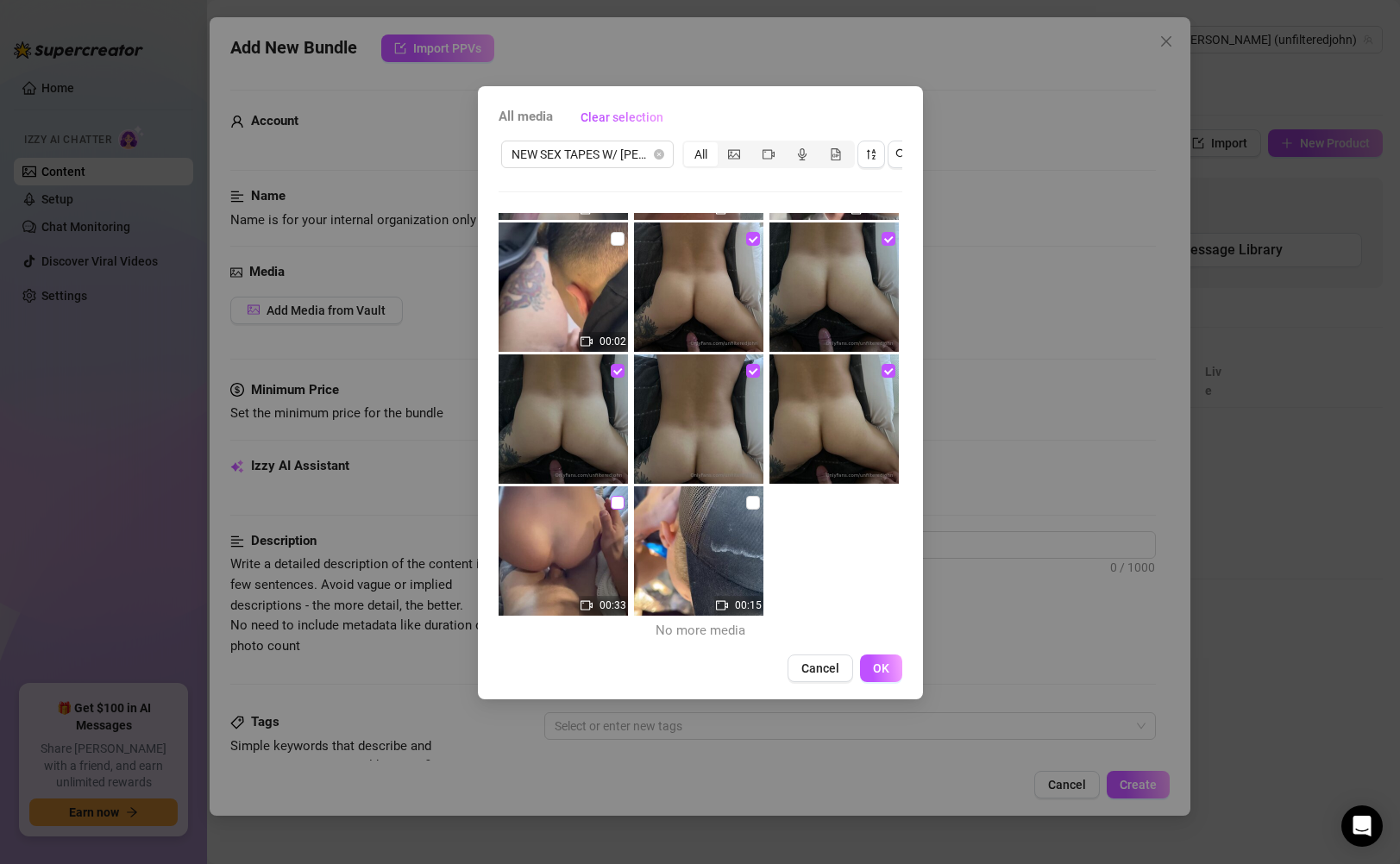
click at [615, 506] on input "checkbox" at bounding box center [617, 503] width 14 height 14
checkbox input "true"
click at [746, 505] on input "checkbox" at bounding box center [753, 503] width 14 height 14
checkbox input "true"
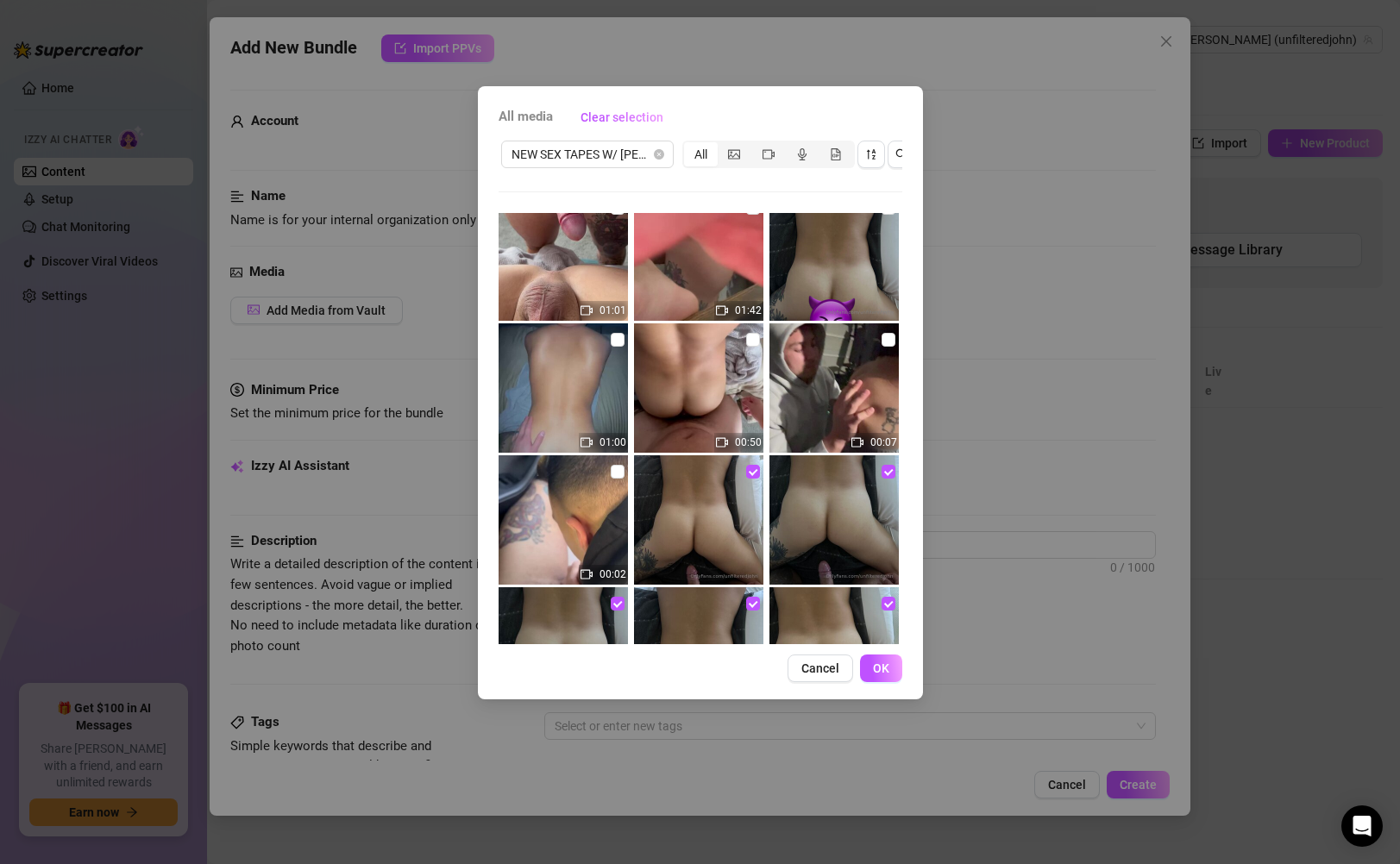
scroll to position [0, 0]
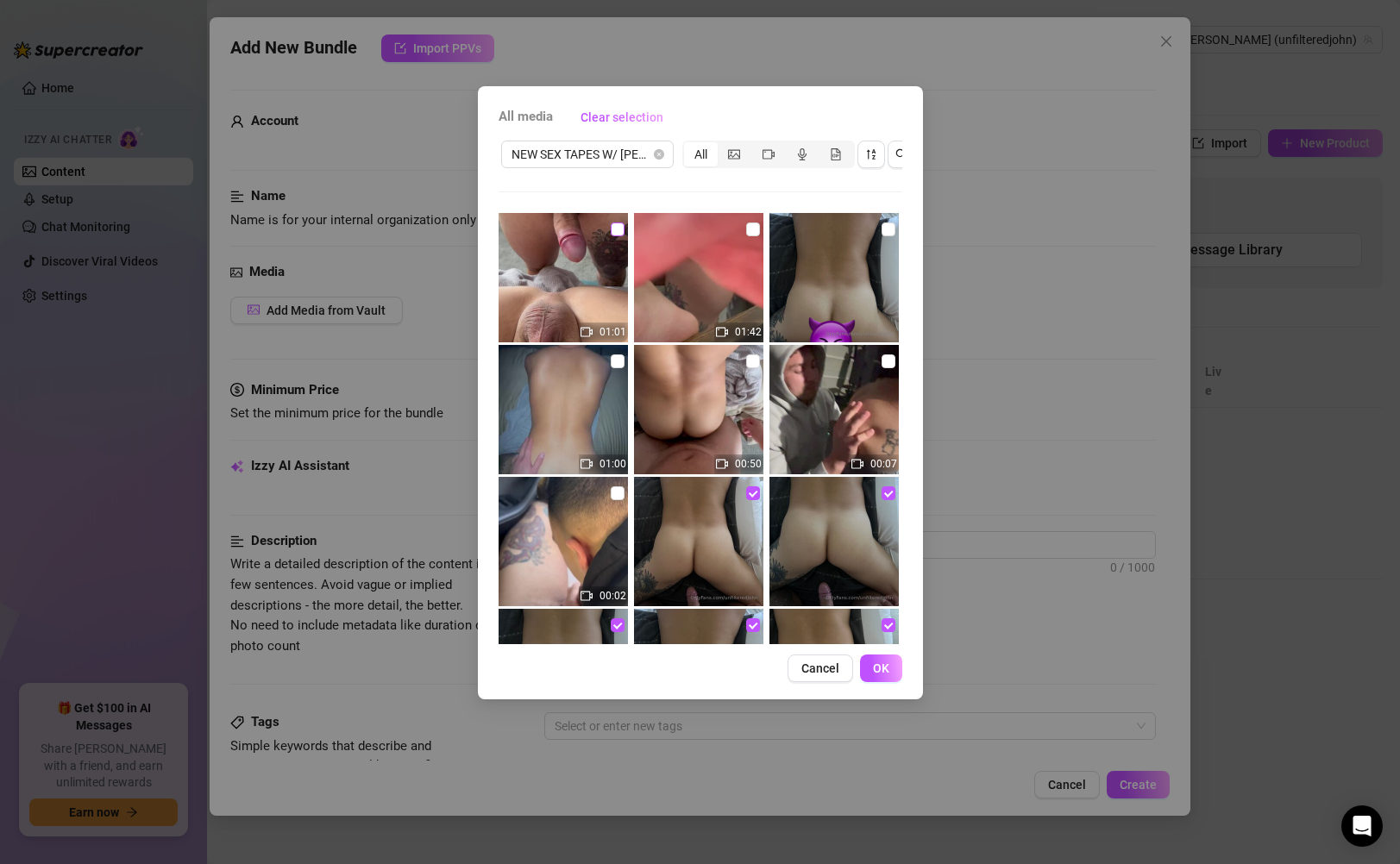
click at [616, 232] on input "checkbox" at bounding box center [617, 230] width 14 height 14
checkbox input "true"
click at [750, 235] on input "checkbox" at bounding box center [753, 230] width 14 height 14
checkbox input "true"
click at [881, 233] on input "checkbox" at bounding box center [888, 230] width 14 height 14
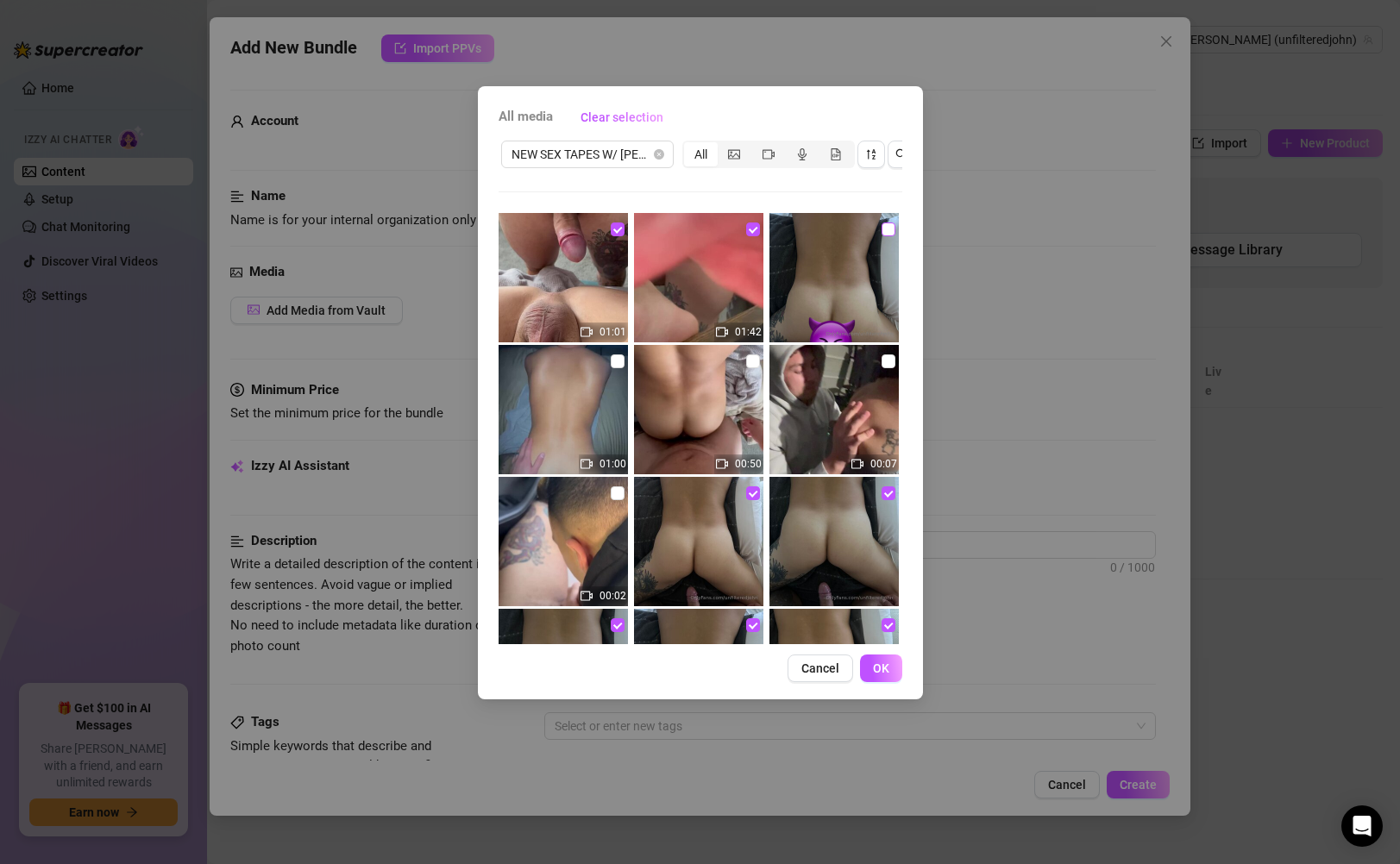
checkbox input "true"
click at [618, 362] on input "checkbox" at bounding box center [617, 362] width 14 height 14
checkbox input "true"
click at [746, 364] on input "checkbox" at bounding box center [753, 362] width 14 height 14
checkbox input "true"
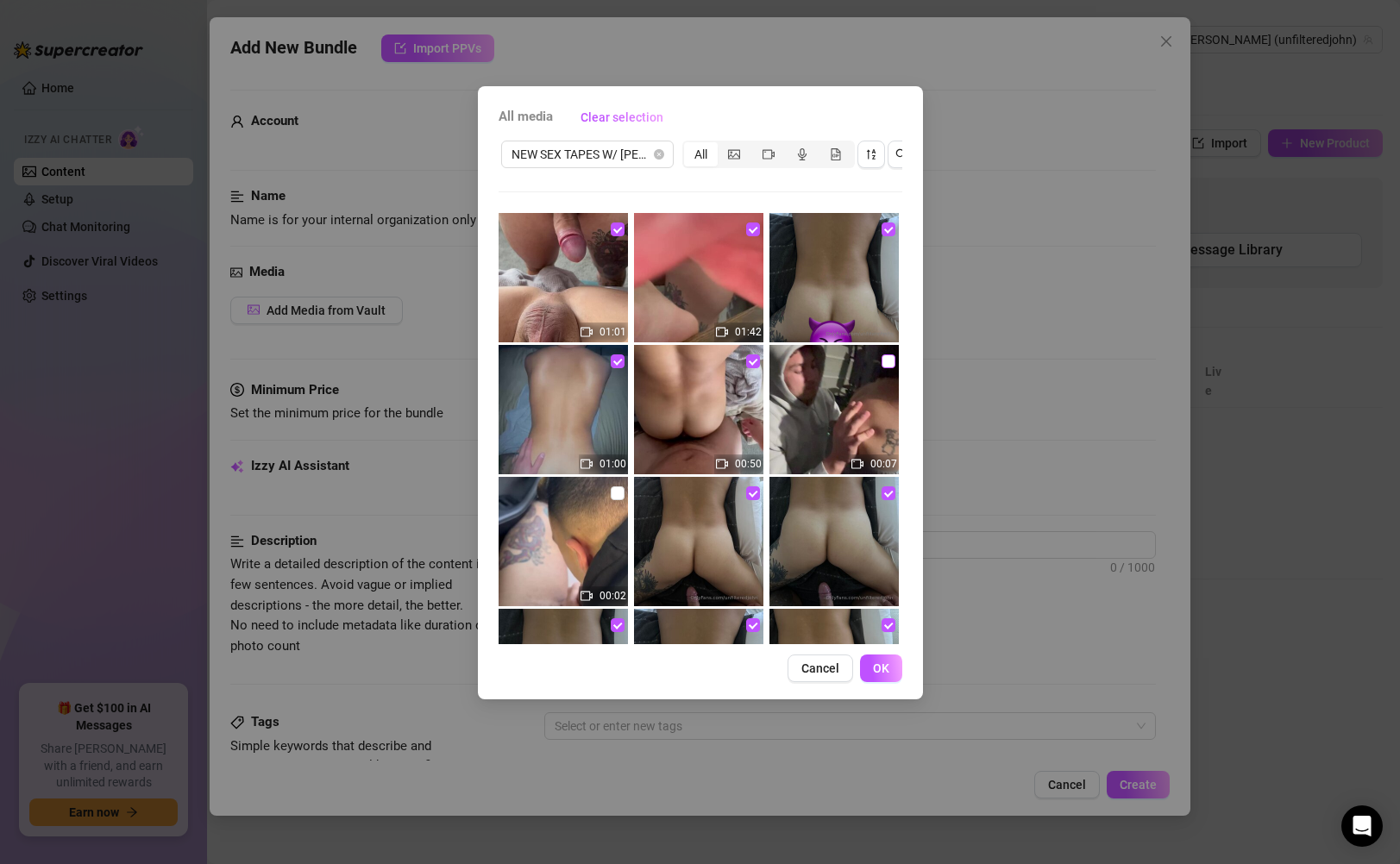
click at [881, 365] on input "checkbox" at bounding box center [888, 362] width 14 height 14
checkbox input "true"
click at [616, 494] on input "checkbox" at bounding box center [617, 494] width 14 height 14
checkbox input "true"
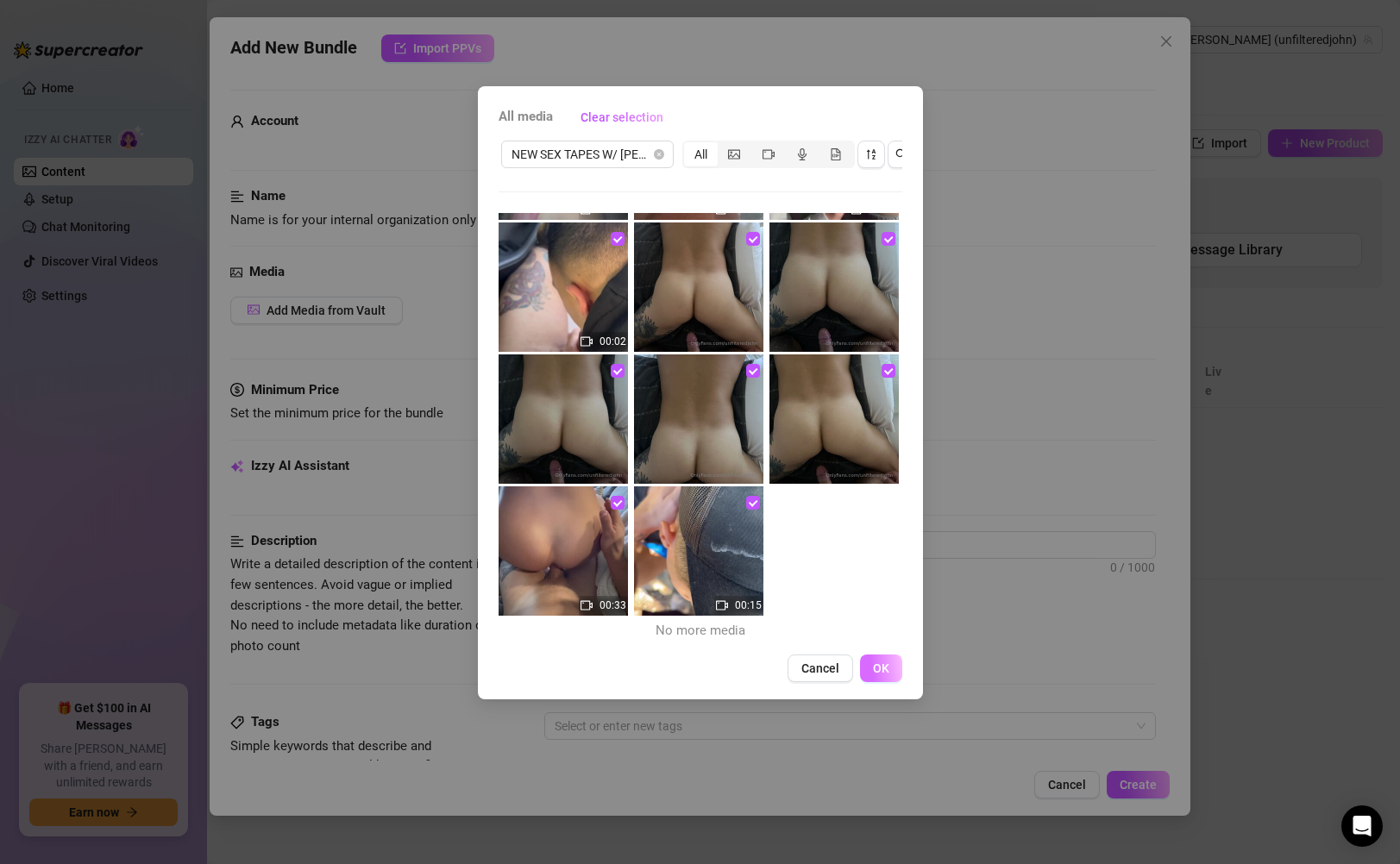
click at [877, 562] on span "OK" at bounding box center [880, 668] width 17 height 14
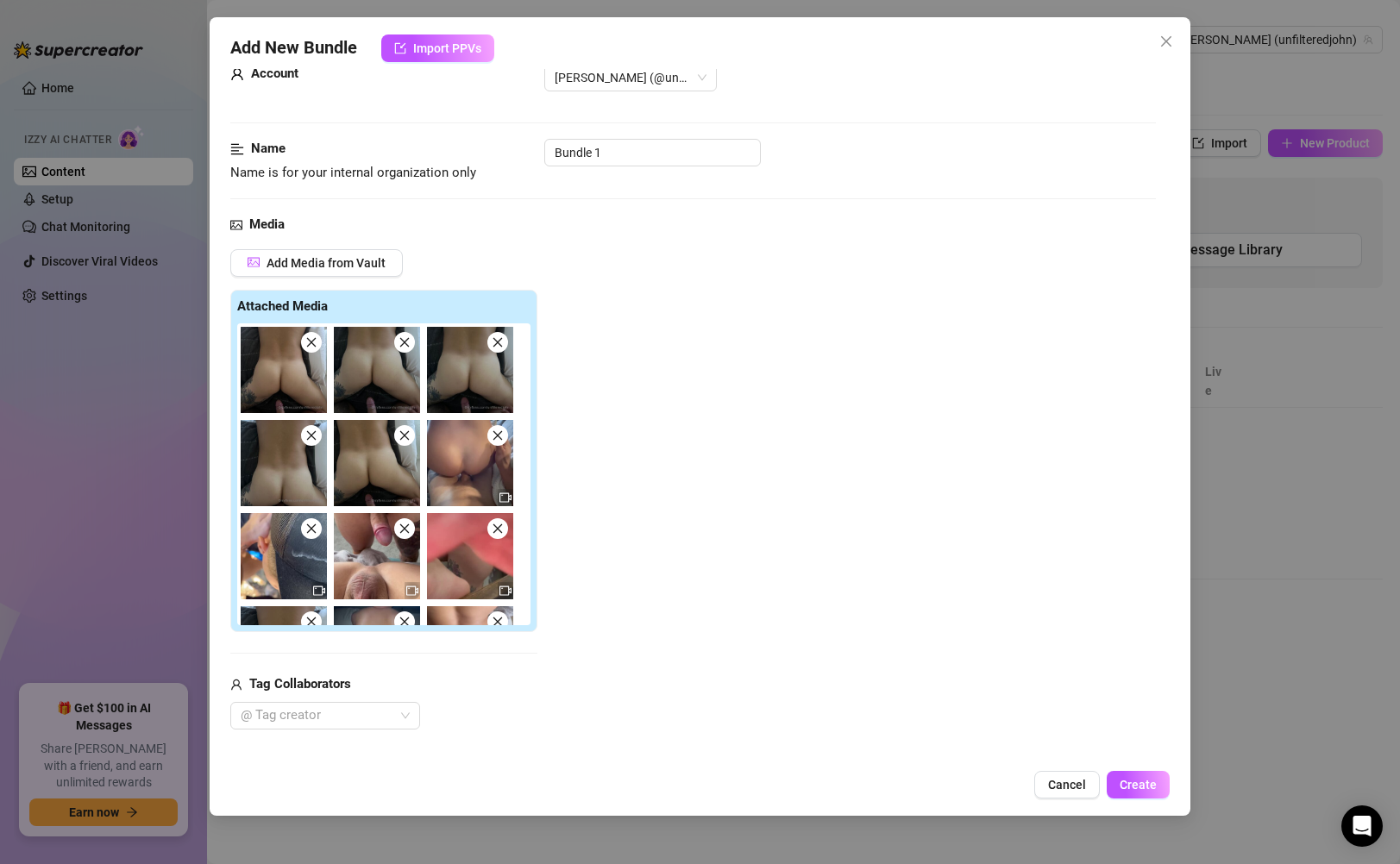
scroll to position [10, 0]
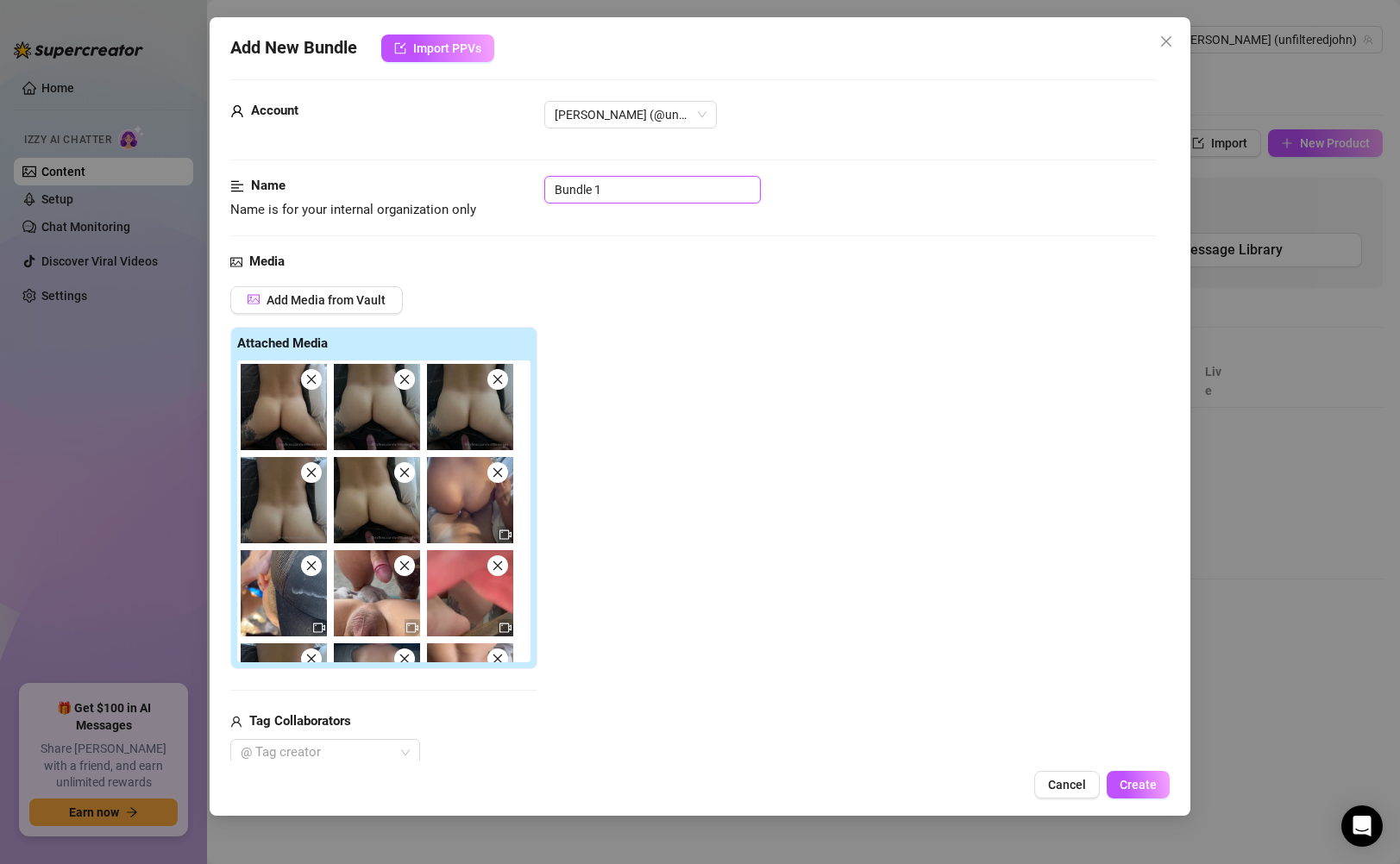
drag, startPoint x: 681, startPoint y: 183, endPoint x: 535, endPoint y: 183, distance: 146.0
click at [535, 183] on div "Name Name is for your internal organization only Bundle 1" at bounding box center [693, 197] width 925 height 44
paste input "NEW SEX TAPES W/ FREDDY $60+"
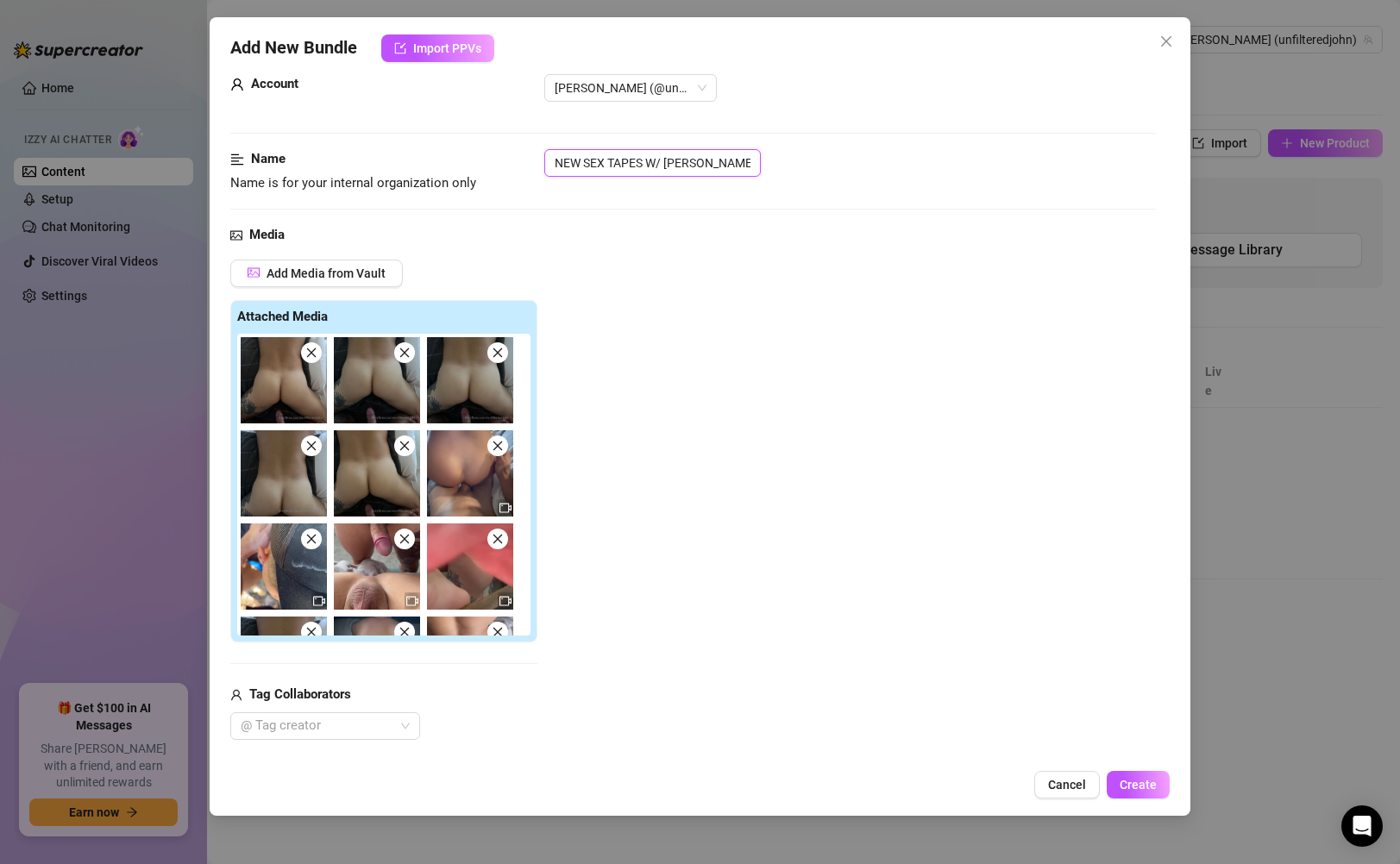
scroll to position [36, 0]
type input "NEW SEX TAPES W/ FREDDY $60+"
drag, startPoint x: 422, startPoint y: 320, endPoint x: 655, endPoint y: 323, distance: 233.0
click at [655, 323] on div "Add Media from Vault Attached Media Tag Collaborators @ Tag creator" at bounding box center [693, 501] width 925 height 480
click at [306, 310] on strong "Attached Media" at bounding box center [283, 318] width 91 height 16
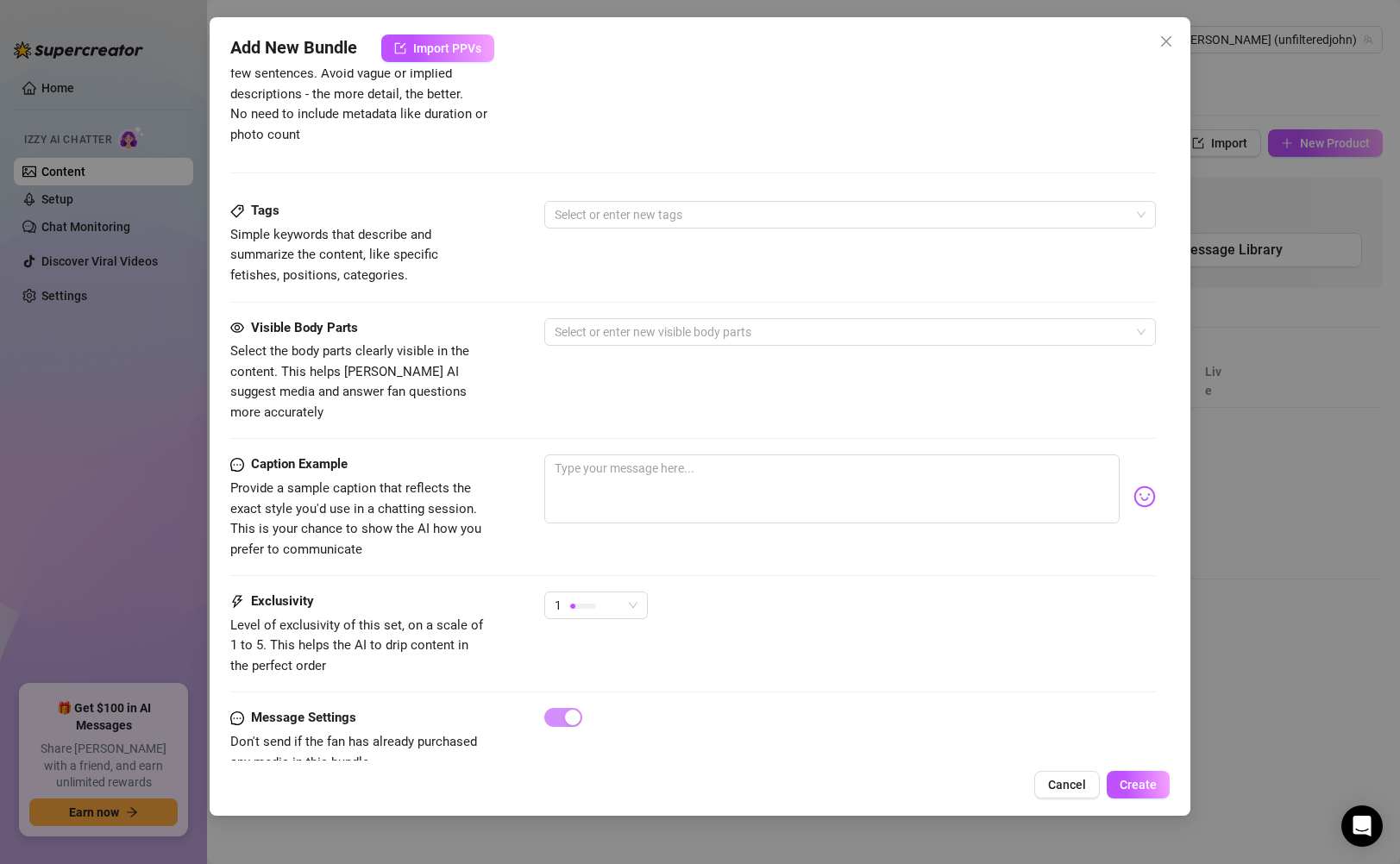
scroll to position [989, 0]
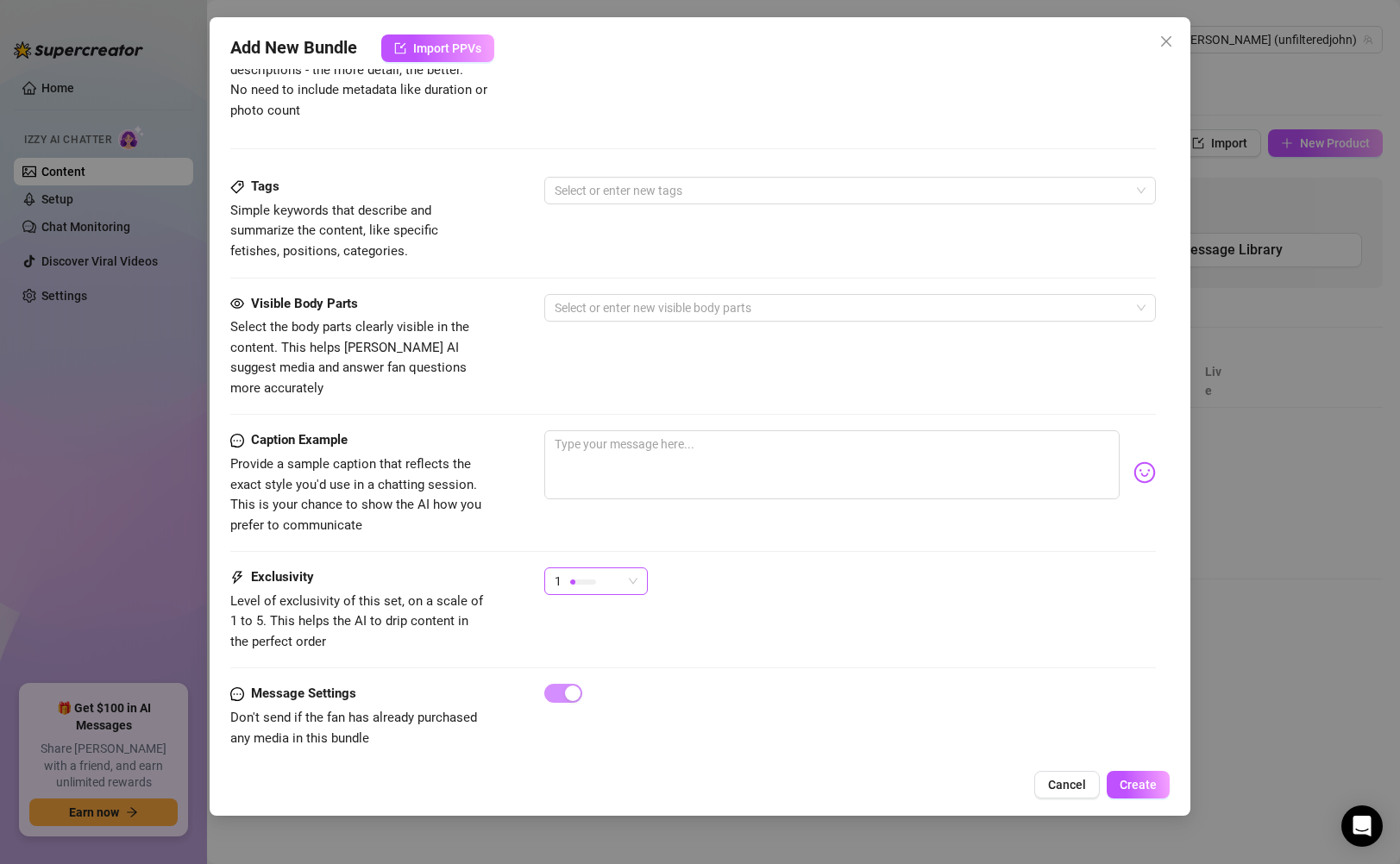
click at [638, 562] on div "1" at bounding box center [596, 582] width 104 height 28
click at [707, 562] on div at bounding box center [703, 708] width 35 height 17
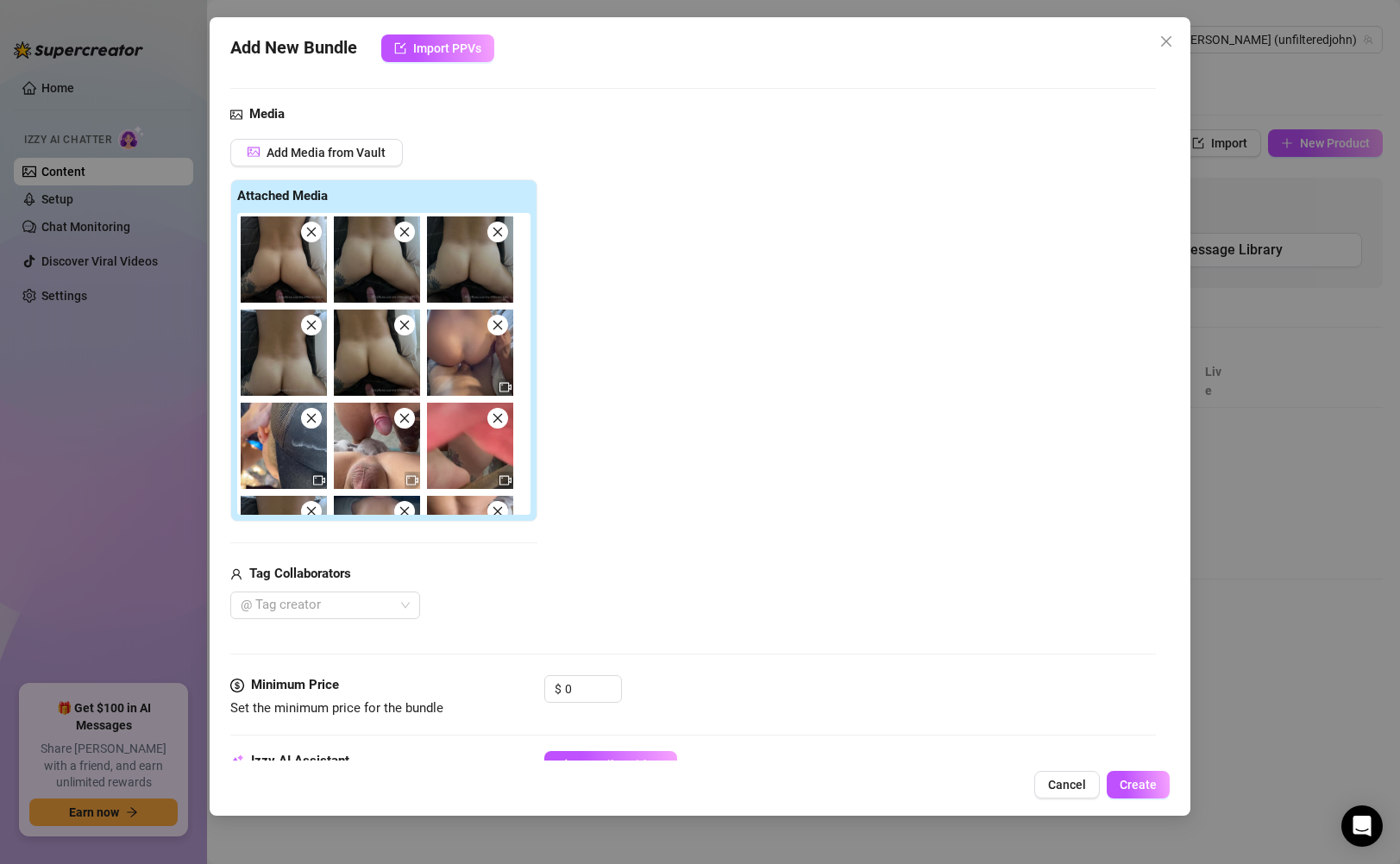
scroll to position [158, 0]
click at [587, 562] on input "0" at bounding box center [593, 689] width 56 height 26
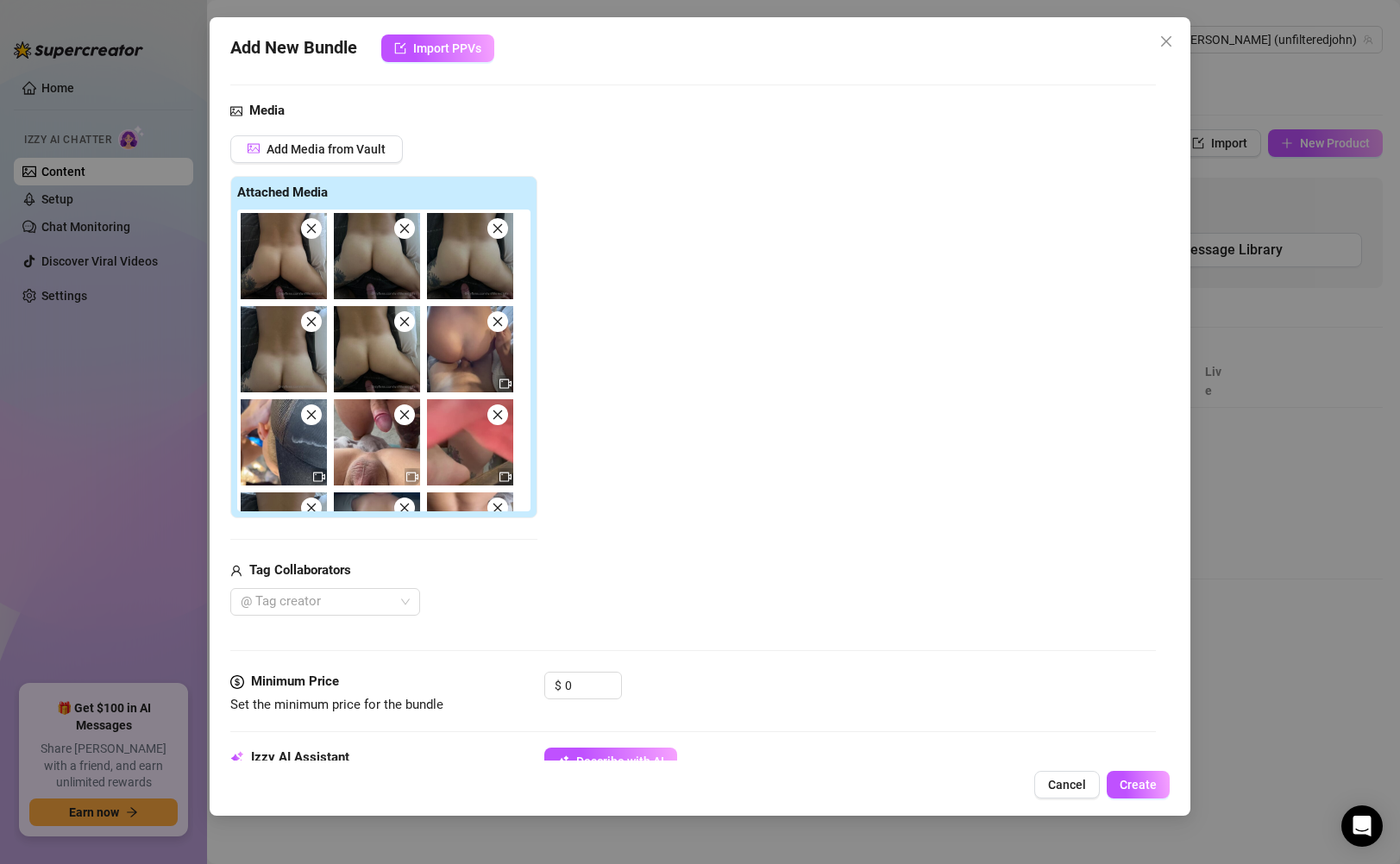
scroll to position [0, 0]
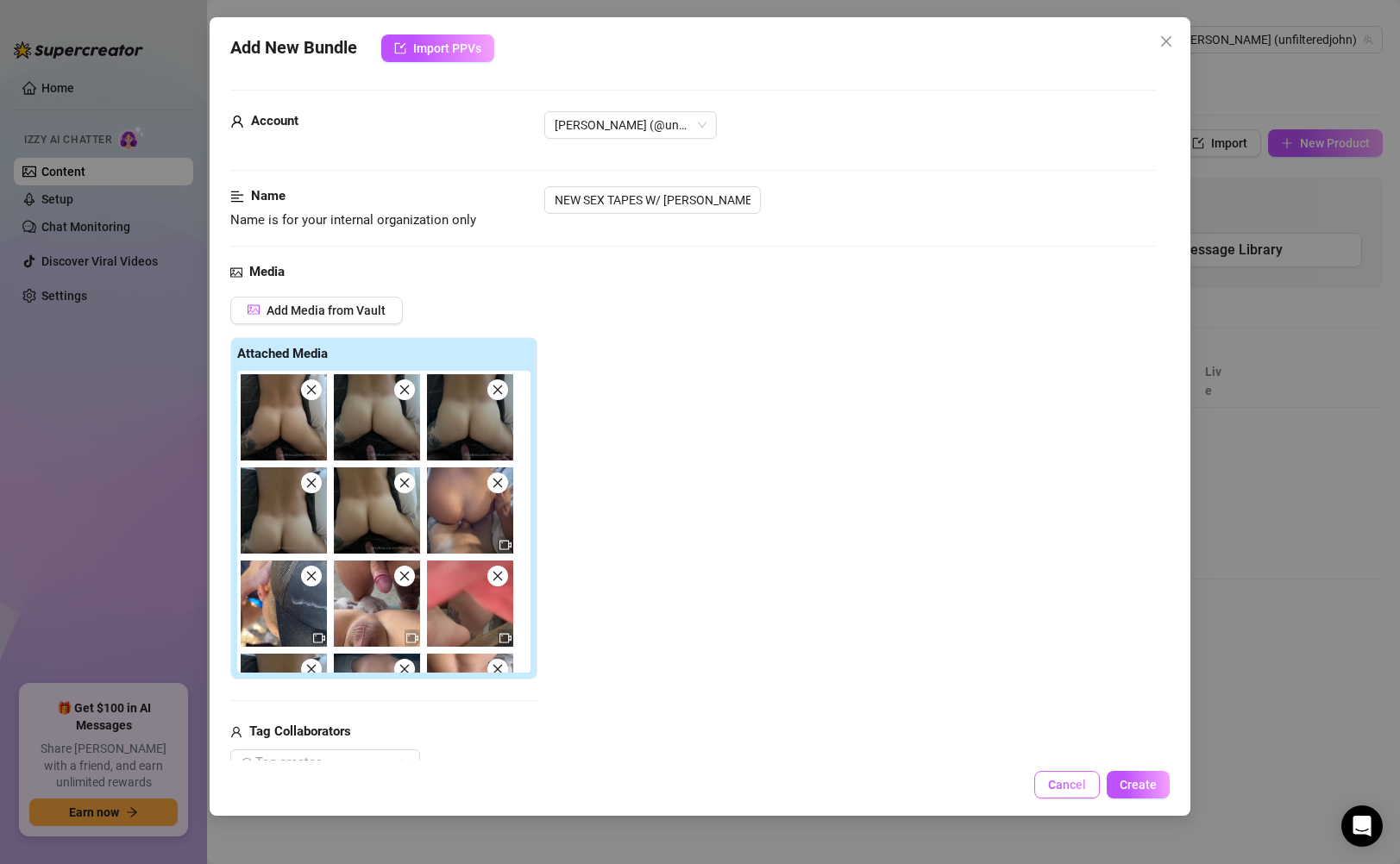
click at [1051, 562] on span "Cancel" at bounding box center [1066, 785] width 38 height 14
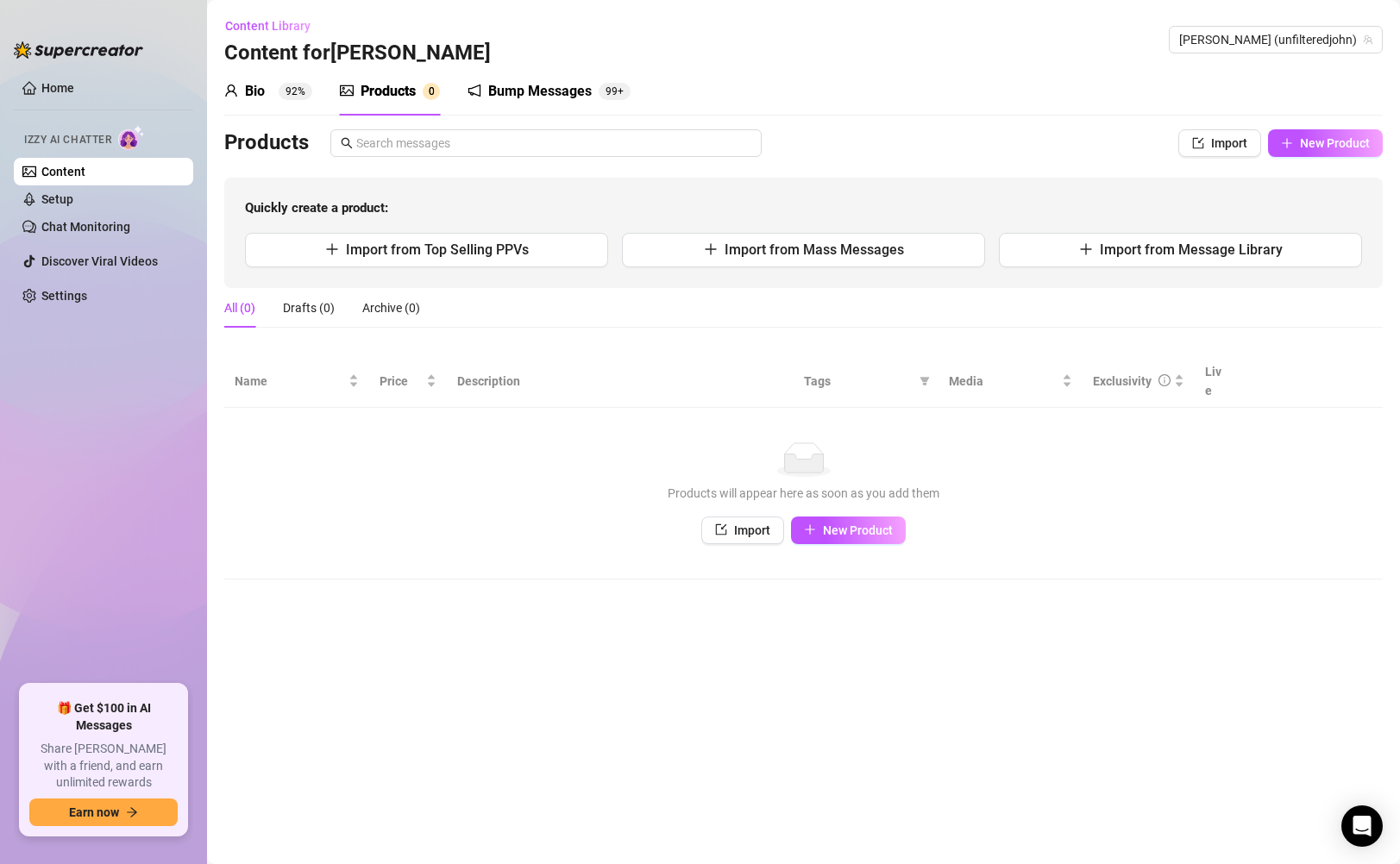
click at [86, 176] on link "Content" at bounding box center [63, 172] width 44 height 14
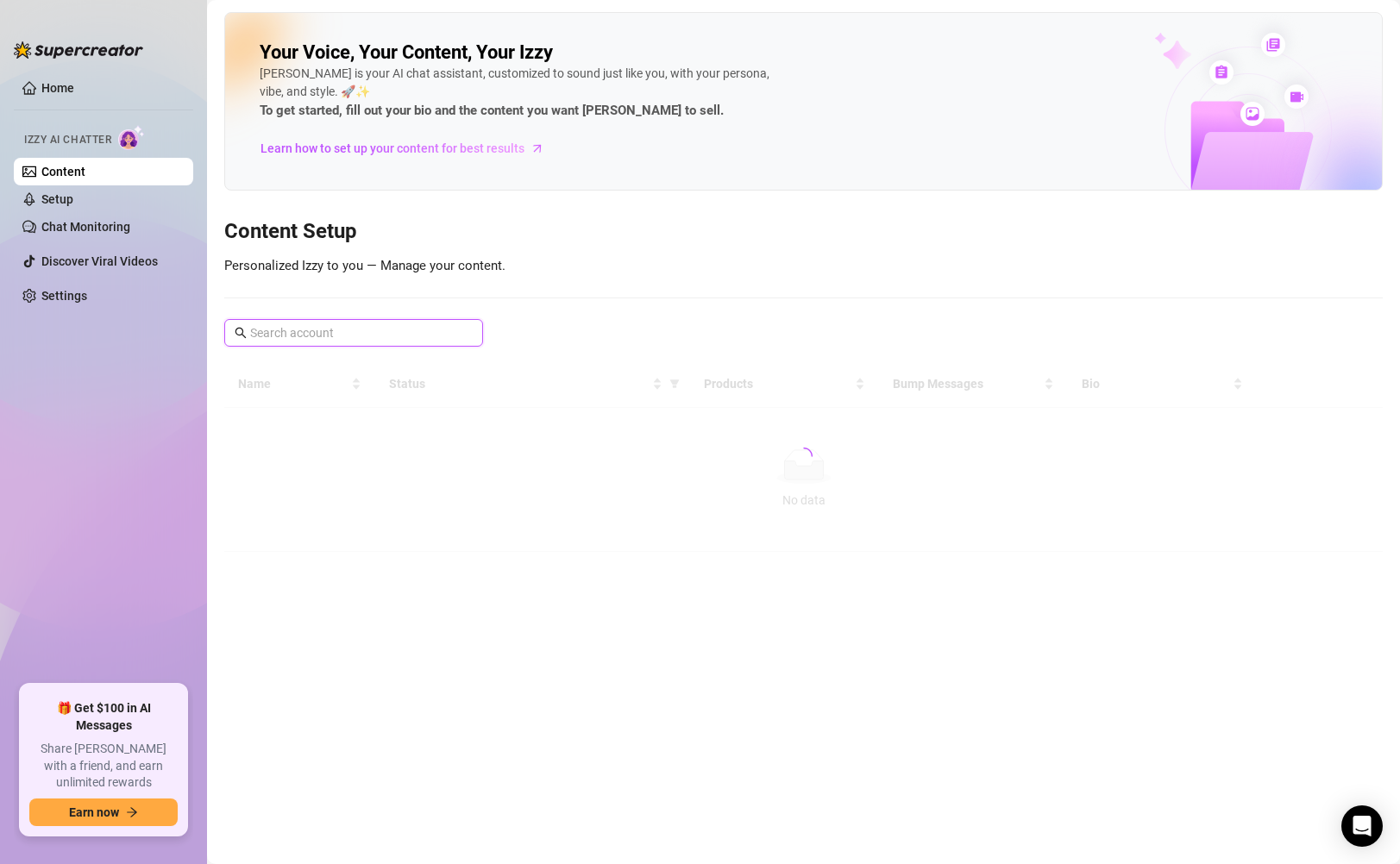
click at [333, 333] on input "text" at bounding box center [354, 333] width 209 height 19
paste input "juanwild"
type input "juanwild"
click at [468, 332] on icon "close-circle" at bounding box center [467, 333] width 10 height 10
click at [86, 167] on link "Content" at bounding box center [63, 172] width 44 height 14
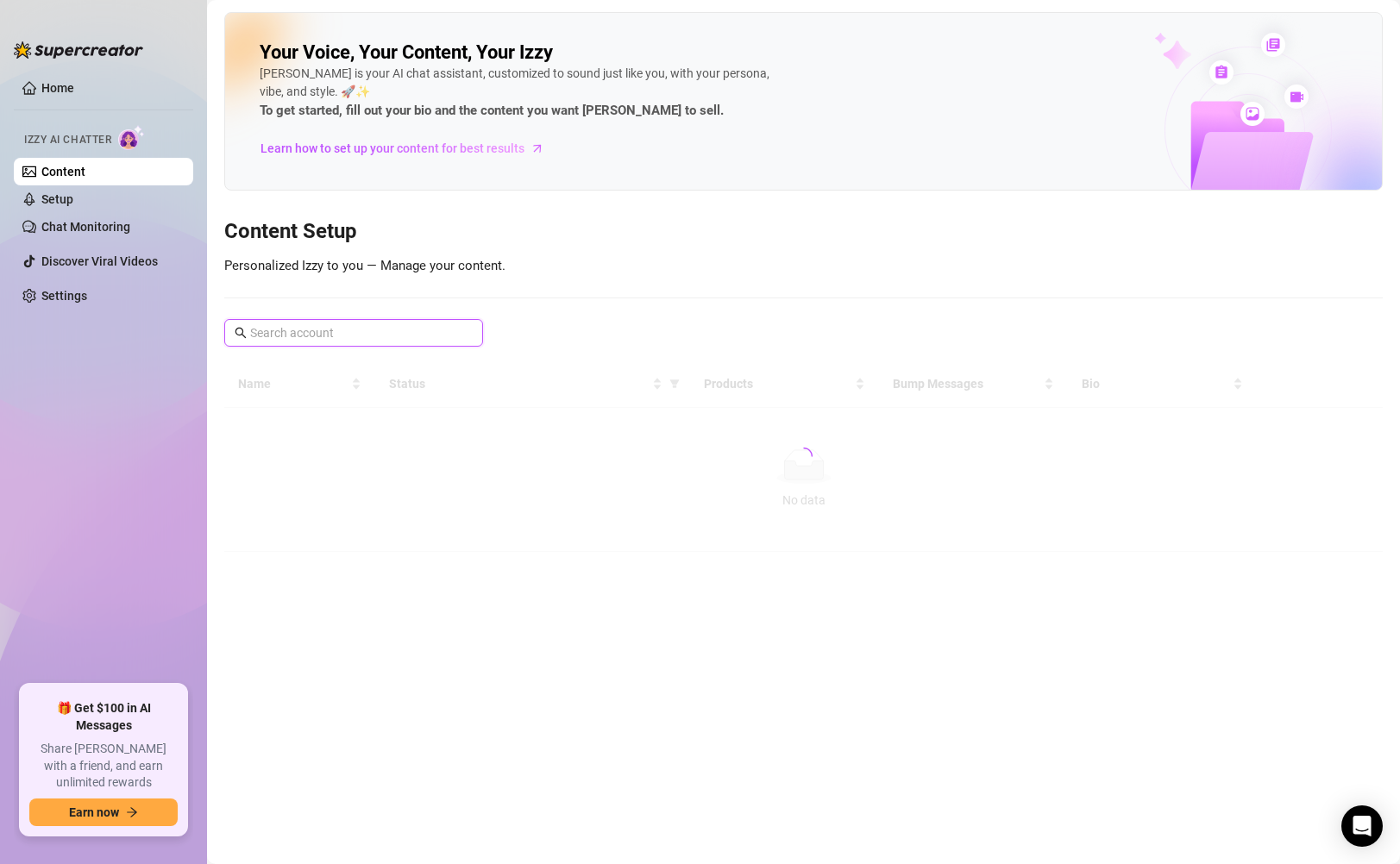
click at [389, 328] on input "text" at bounding box center [354, 333] width 209 height 19
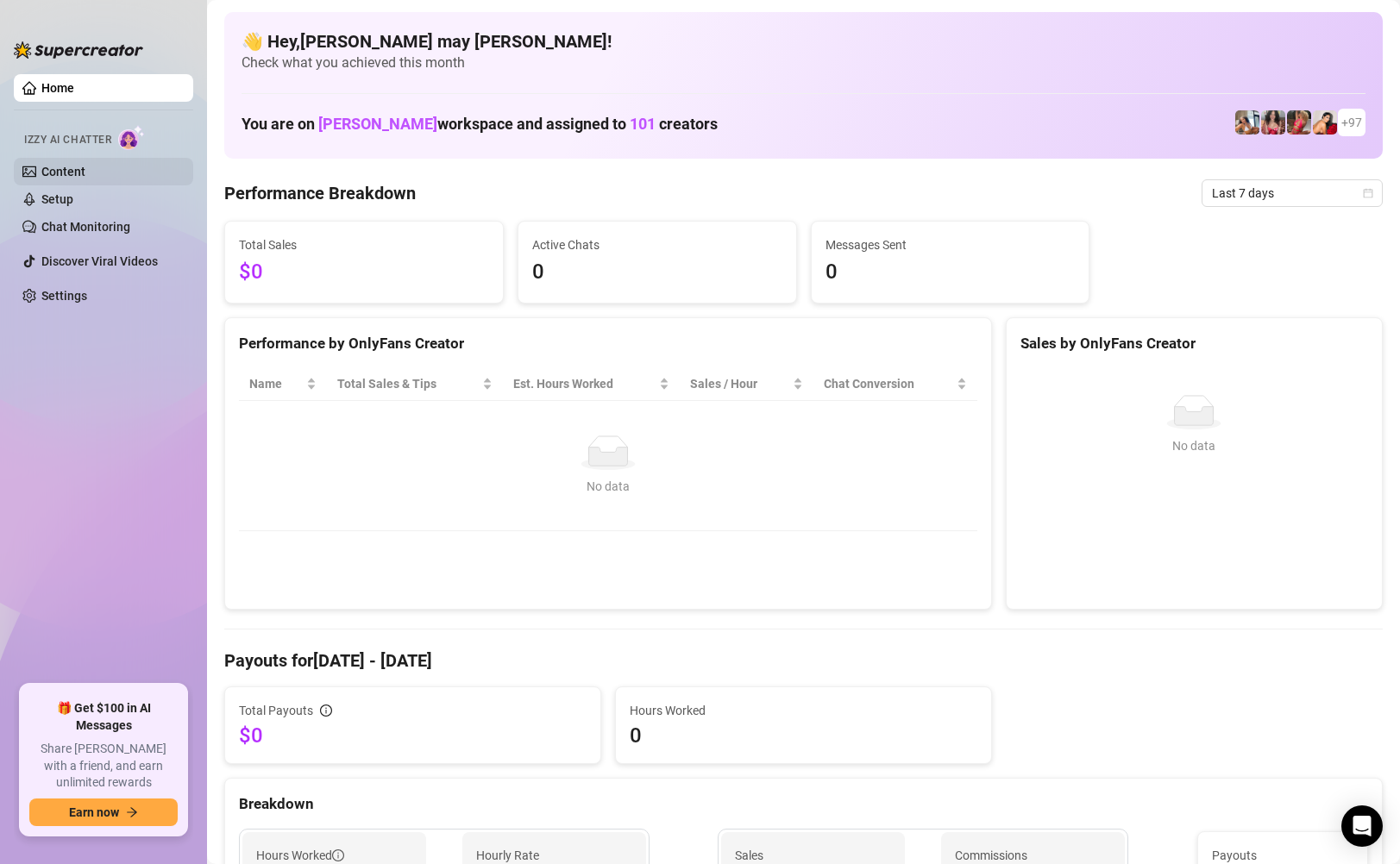
click at [86, 173] on link "Content" at bounding box center [63, 172] width 44 height 14
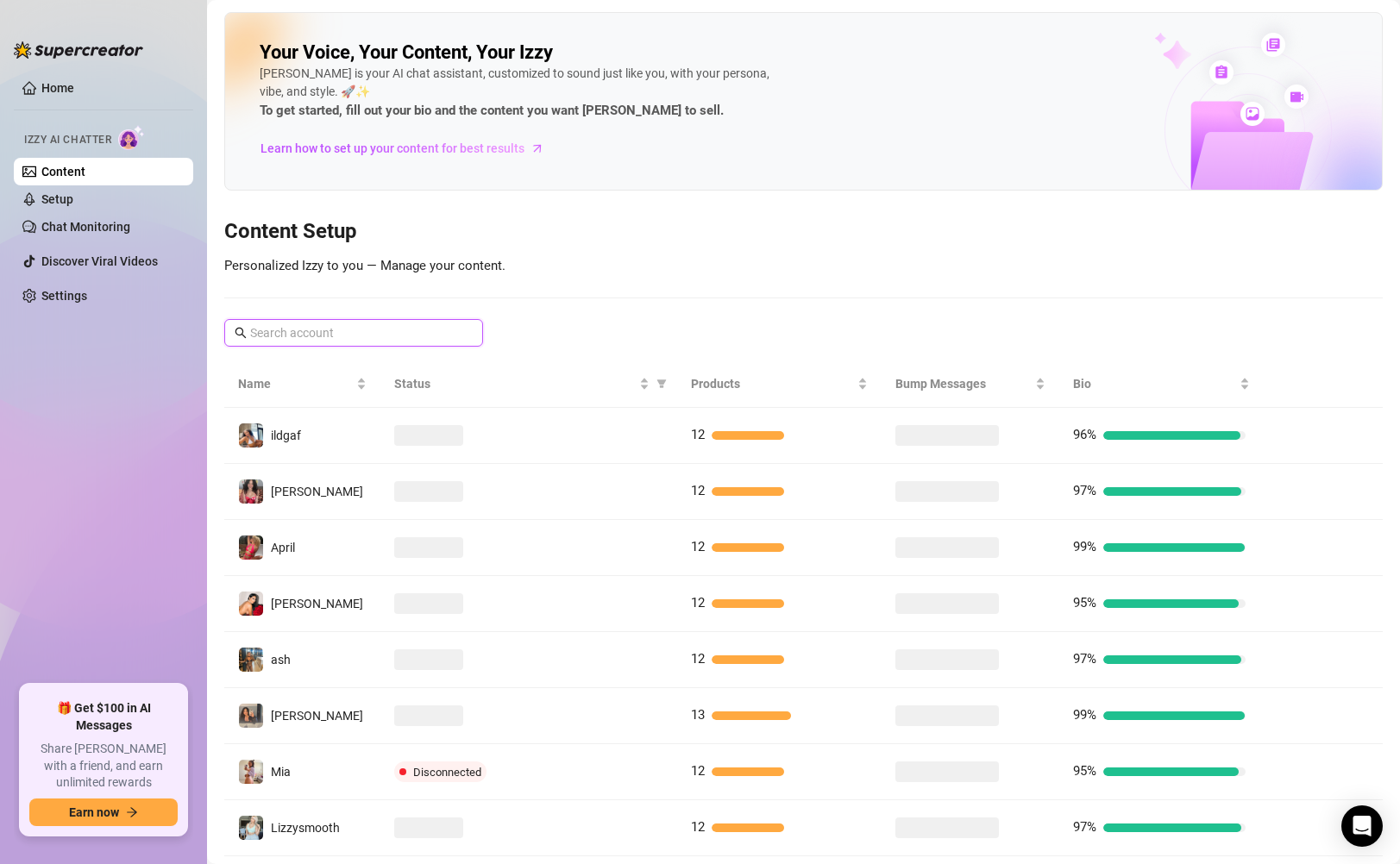
click at [381, 334] on input "text" at bounding box center [354, 333] width 209 height 19
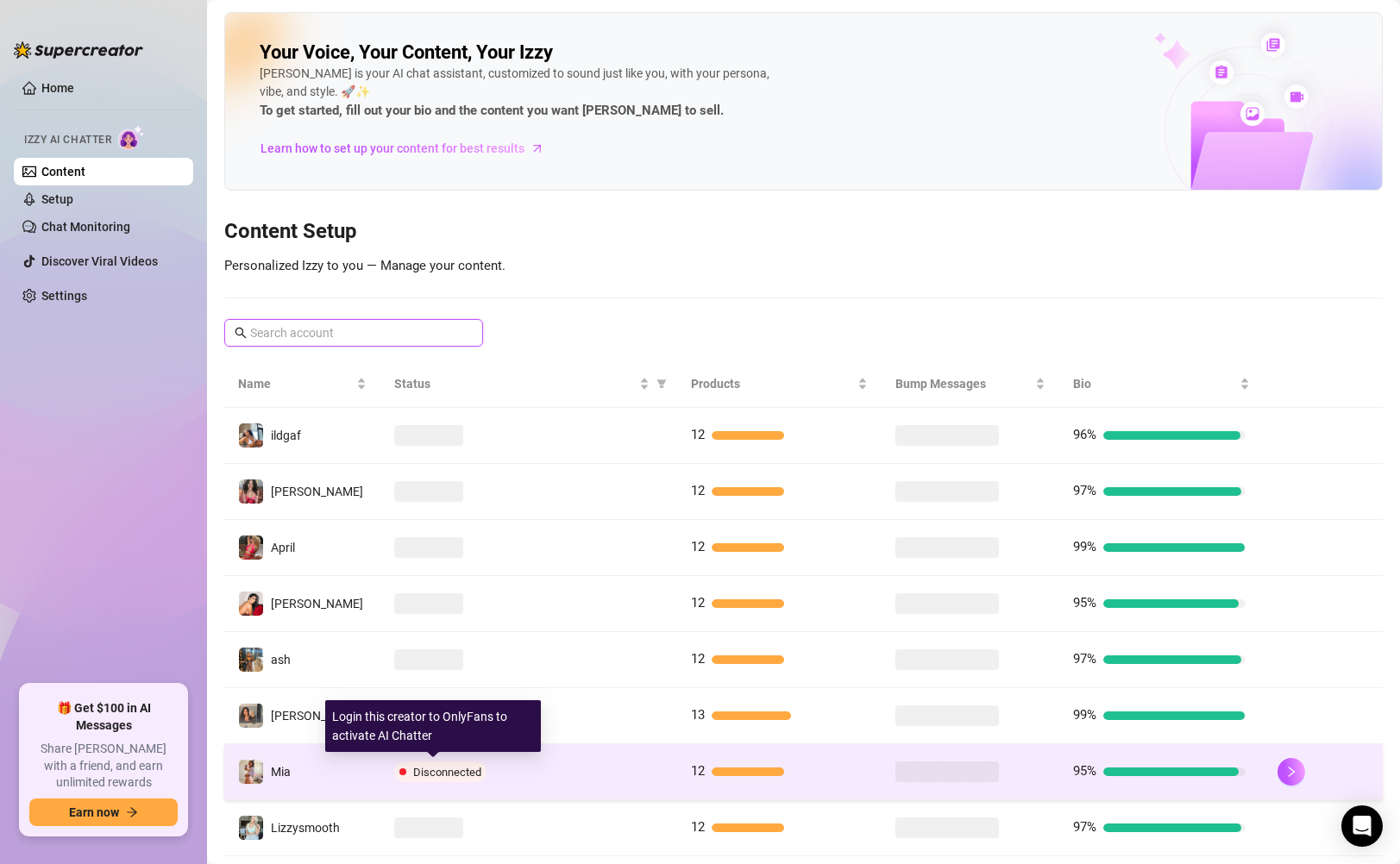
scroll to position [3, 0]
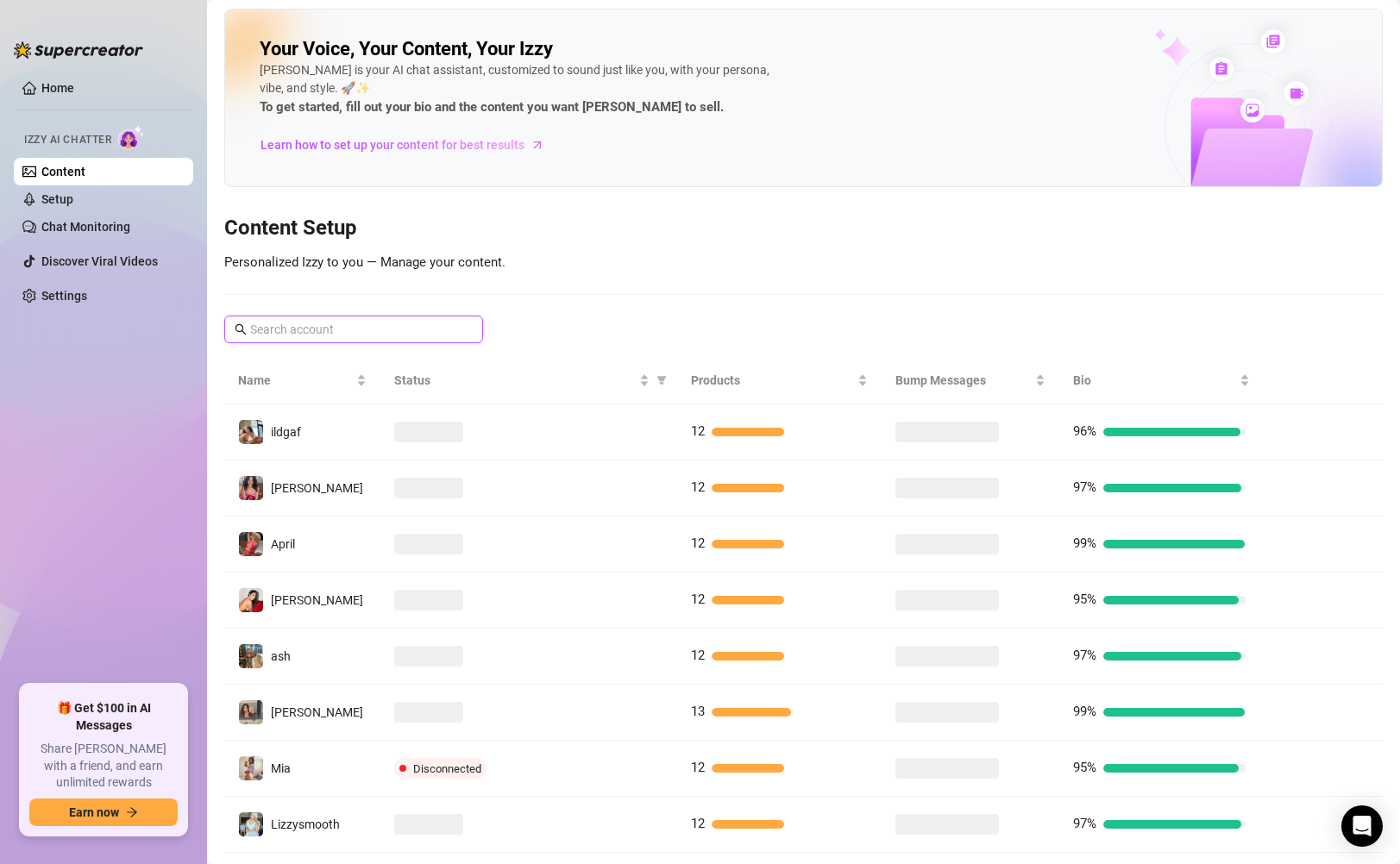
click at [441, 335] on input "text" at bounding box center [354, 329] width 209 height 19
paste input "juanwild"
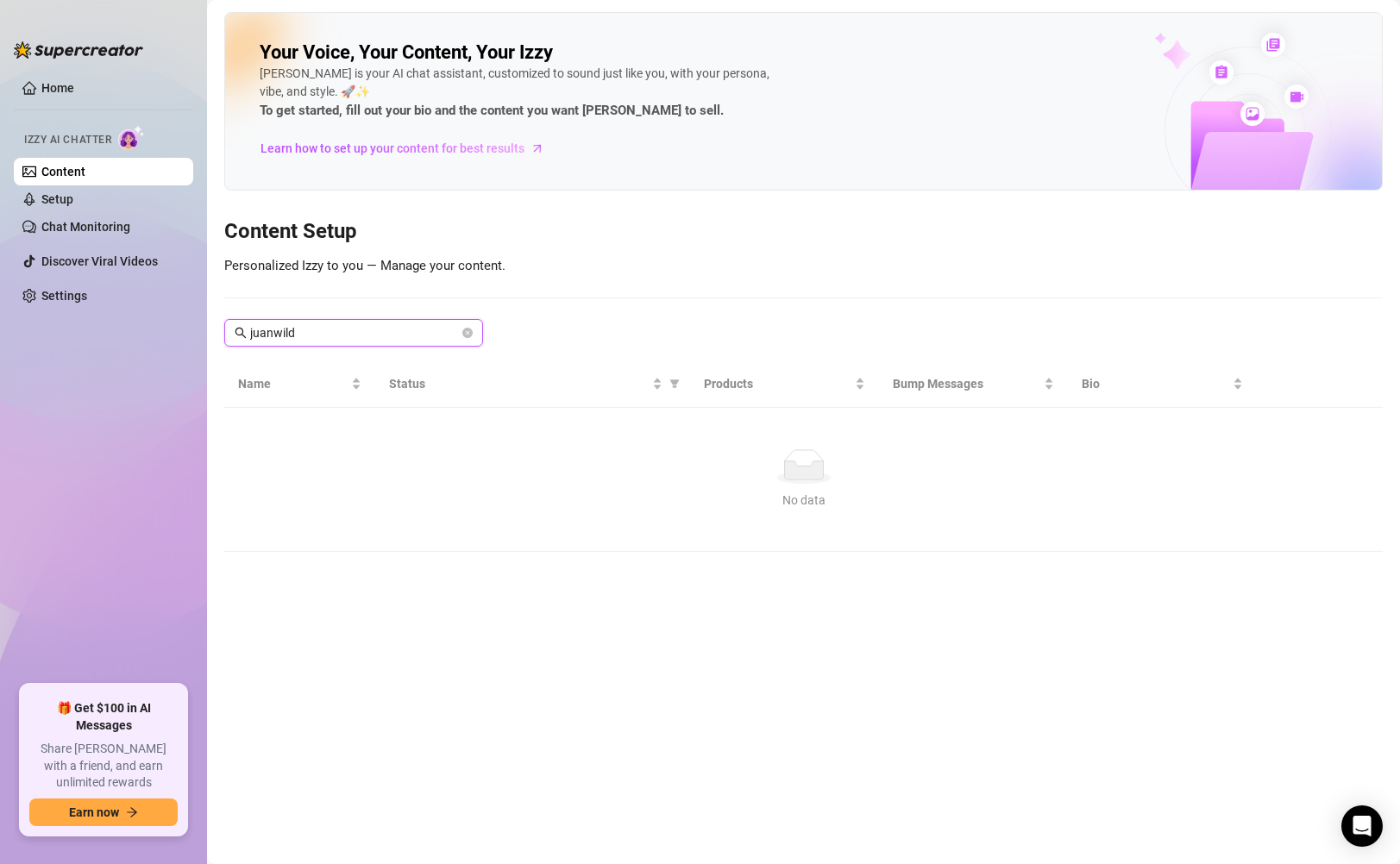
scroll to position [0, 0]
drag, startPoint x: 441, startPoint y: 335, endPoint x: 230, endPoint y: 340, distance: 211.1
click at [230, 340] on span "juanwild" at bounding box center [354, 333] width 259 height 28
type input "[PERSON_NAME]"
click at [370, 333] on input "[PERSON_NAME]" at bounding box center [354, 333] width 209 height 19
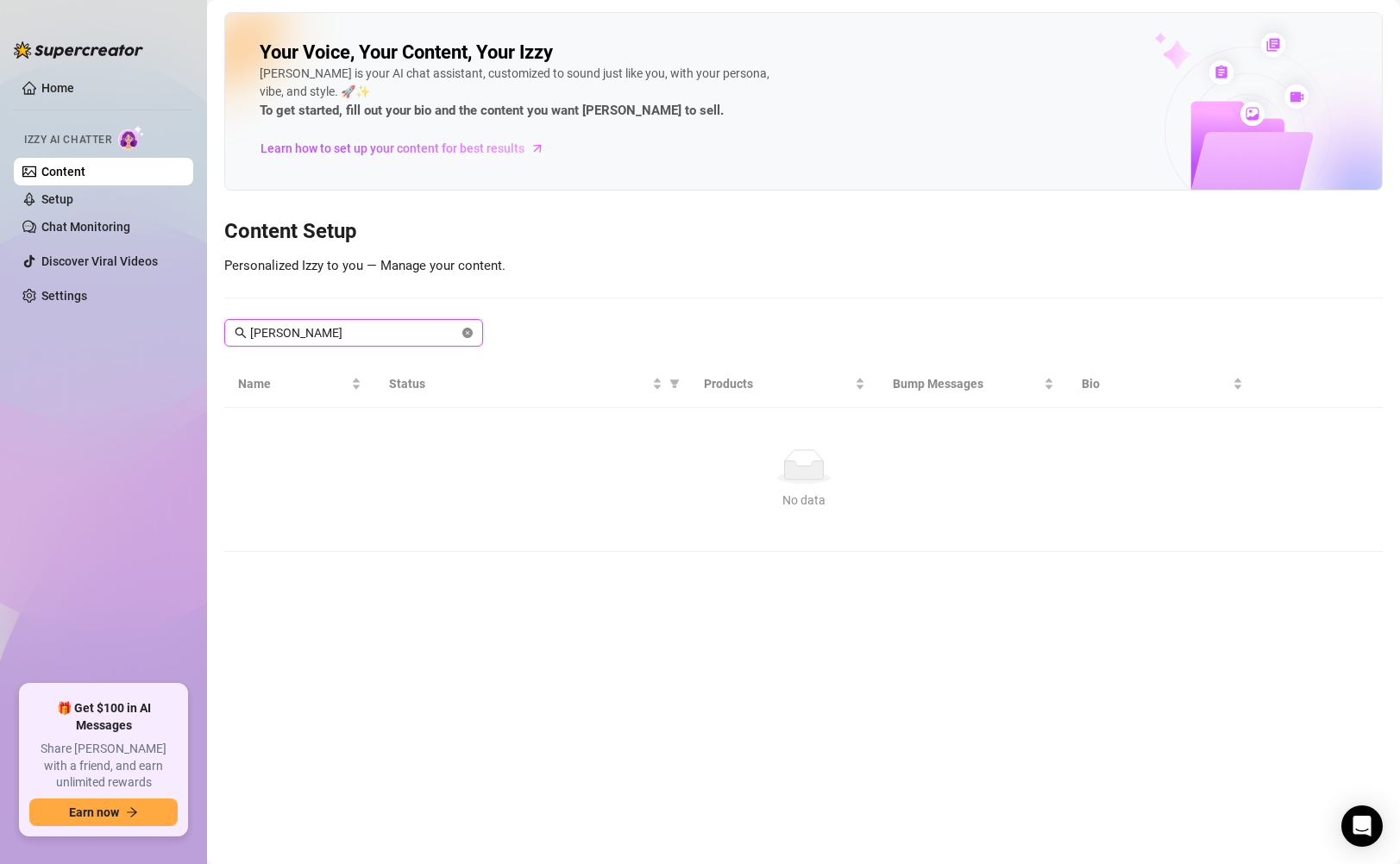
click at [462, 329] on icon "close-circle" at bounding box center [467, 333] width 10 height 10
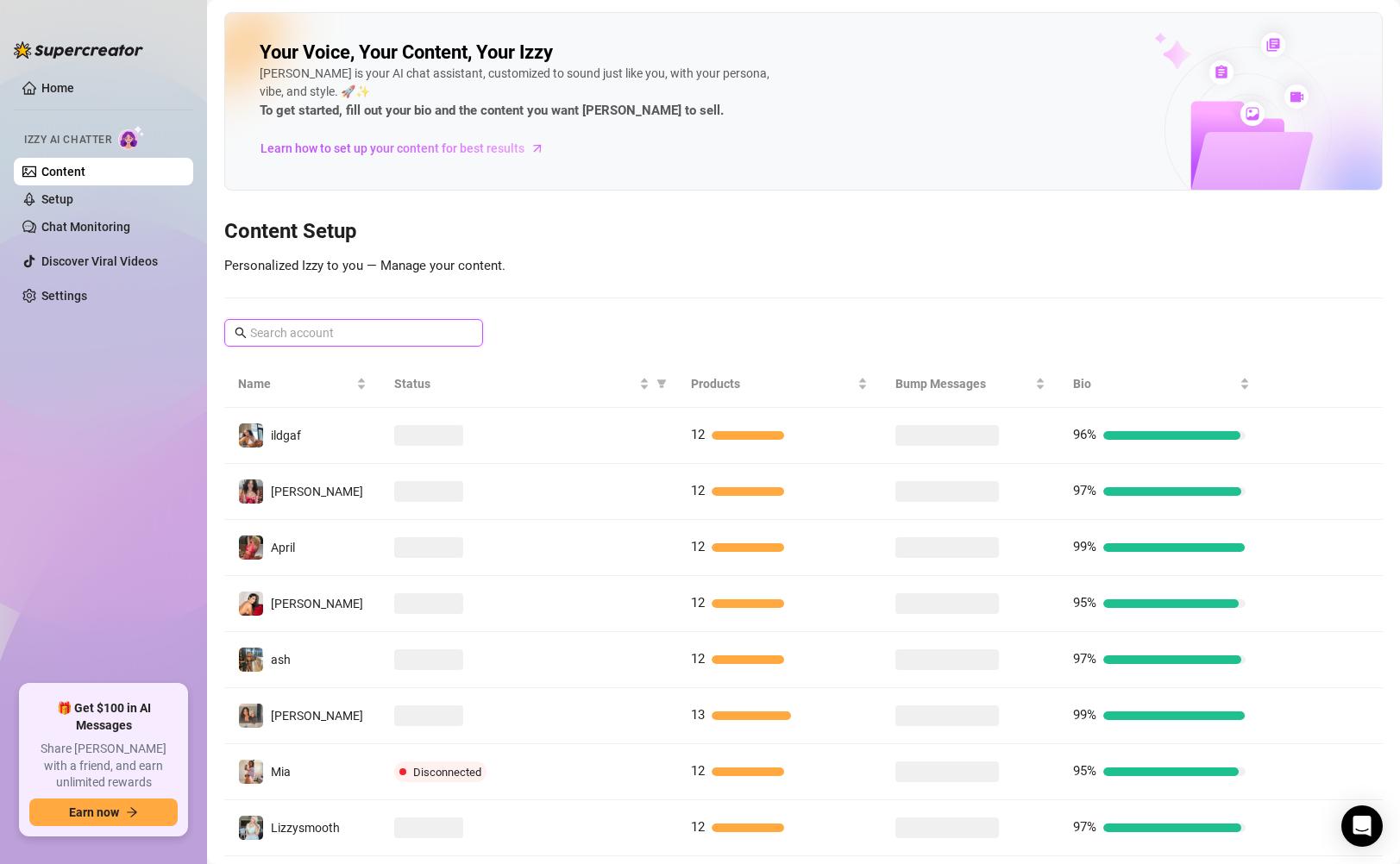
click at [426, 335] on input "text" at bounding box center [354, 333] width 209 height 19
click at [387, 338] on input "text" at bounding box center [354, 333] width 209 height 19
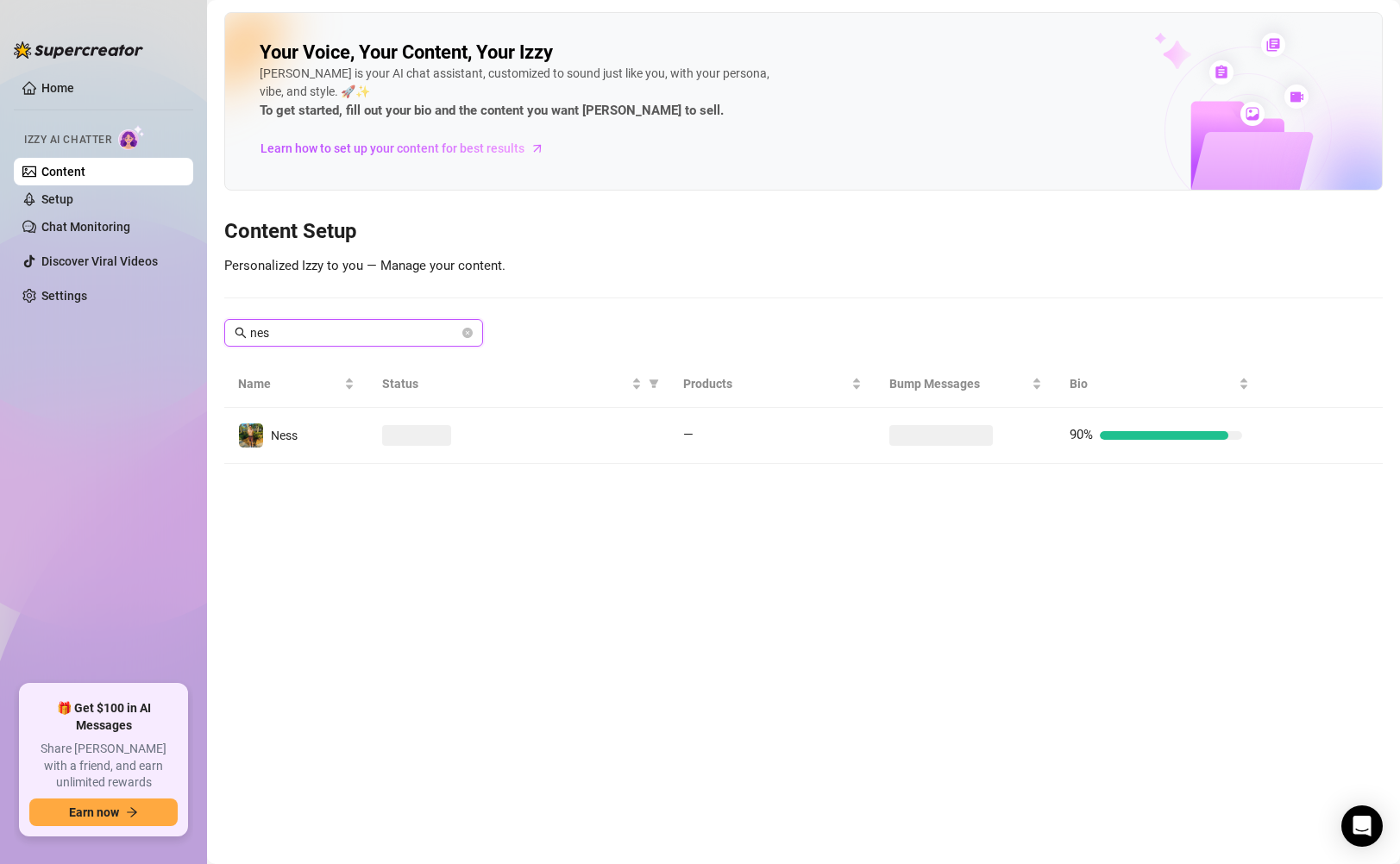
type input "ness"
click at [470, 329] on icon "close-circle" at bounding box center [467, 333] width 10 height 10
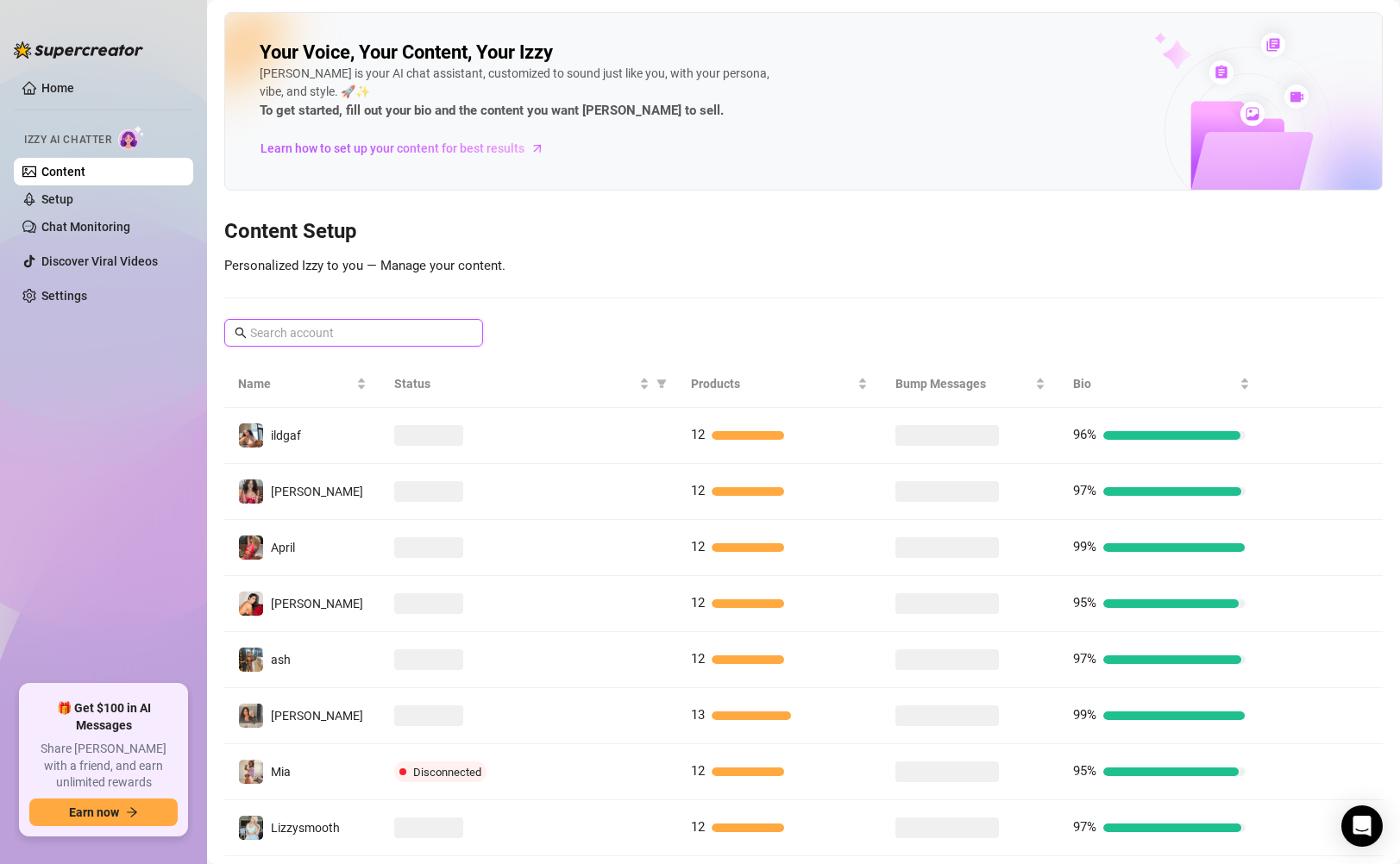
click at [450, 332] on input "text" at bounding box center [354, 333] width 209 height 19
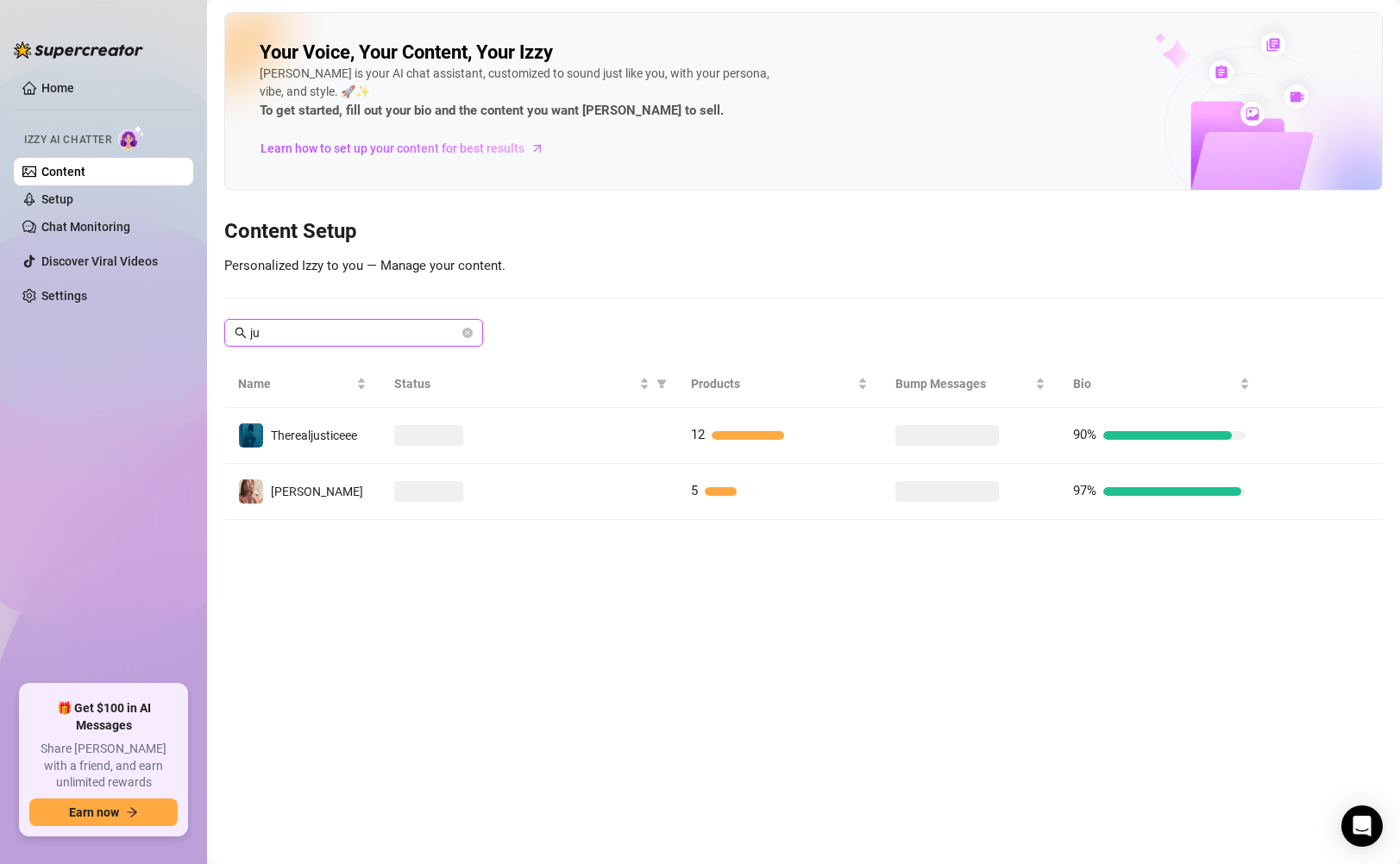
type input "j"
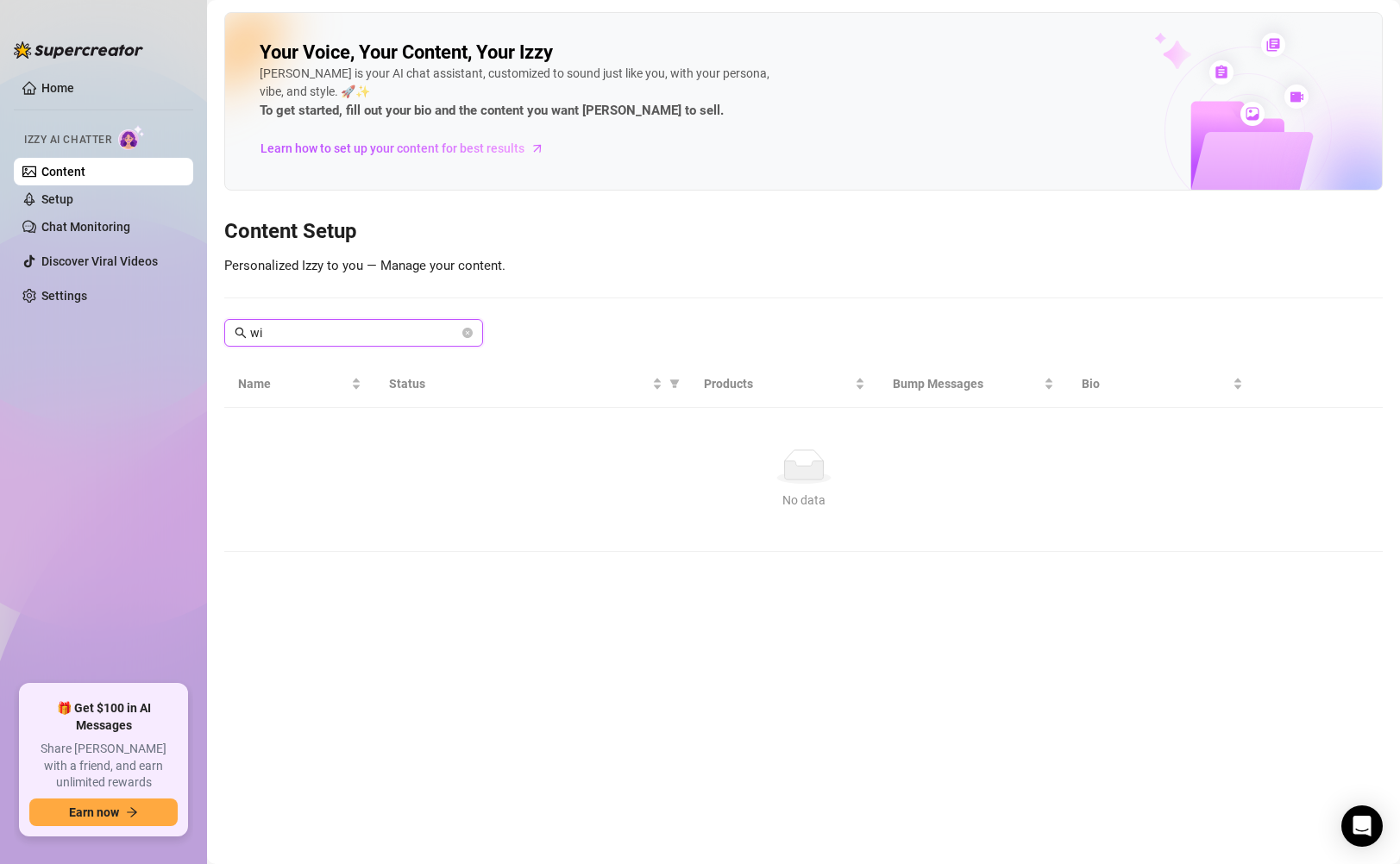
type input "w"
type input "j"
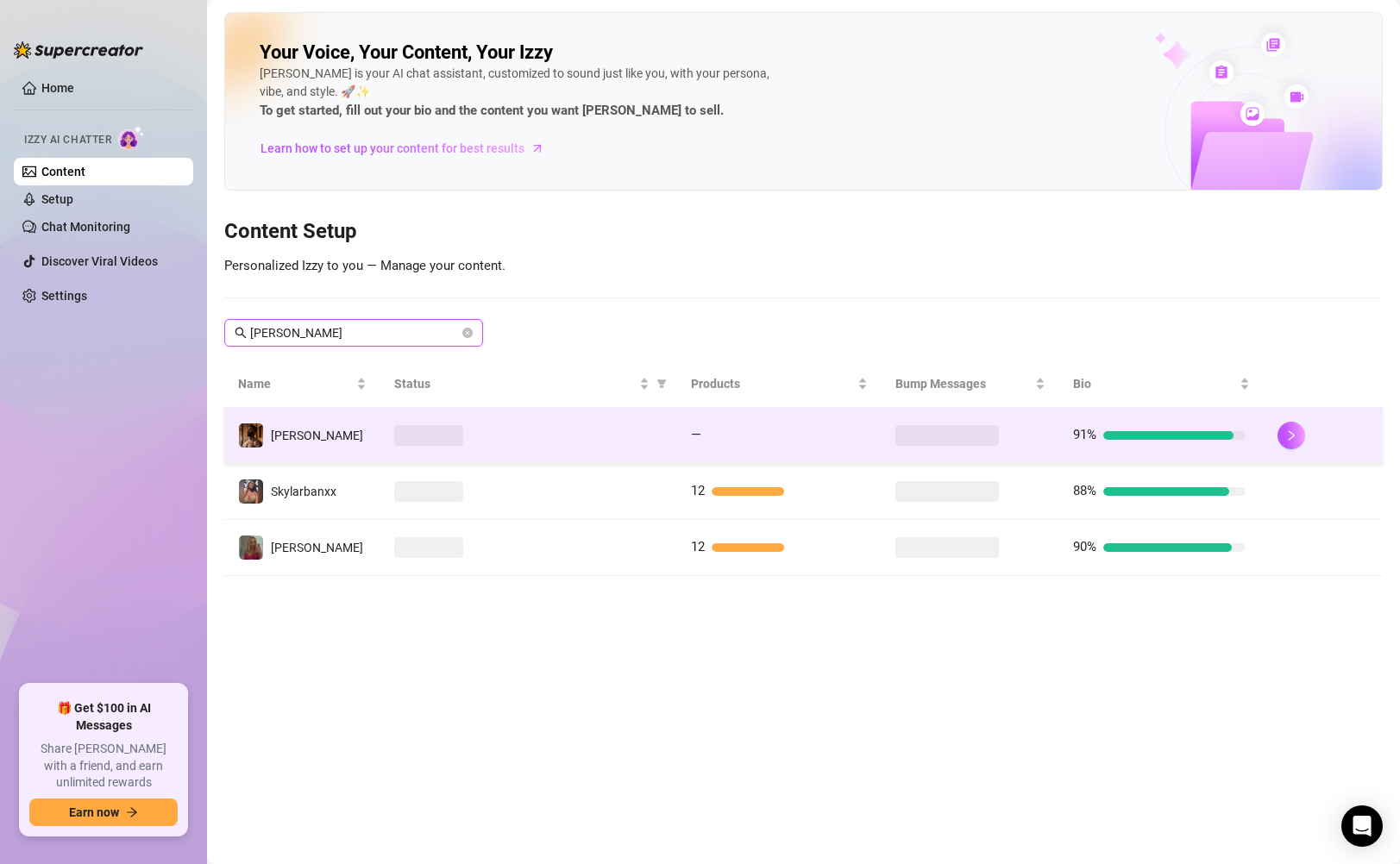
type input "[PERSON_NAME]"
click at [308, 431] on td "[PERSON_NAME]" at bounding box center [302, 436] width 156 height 56
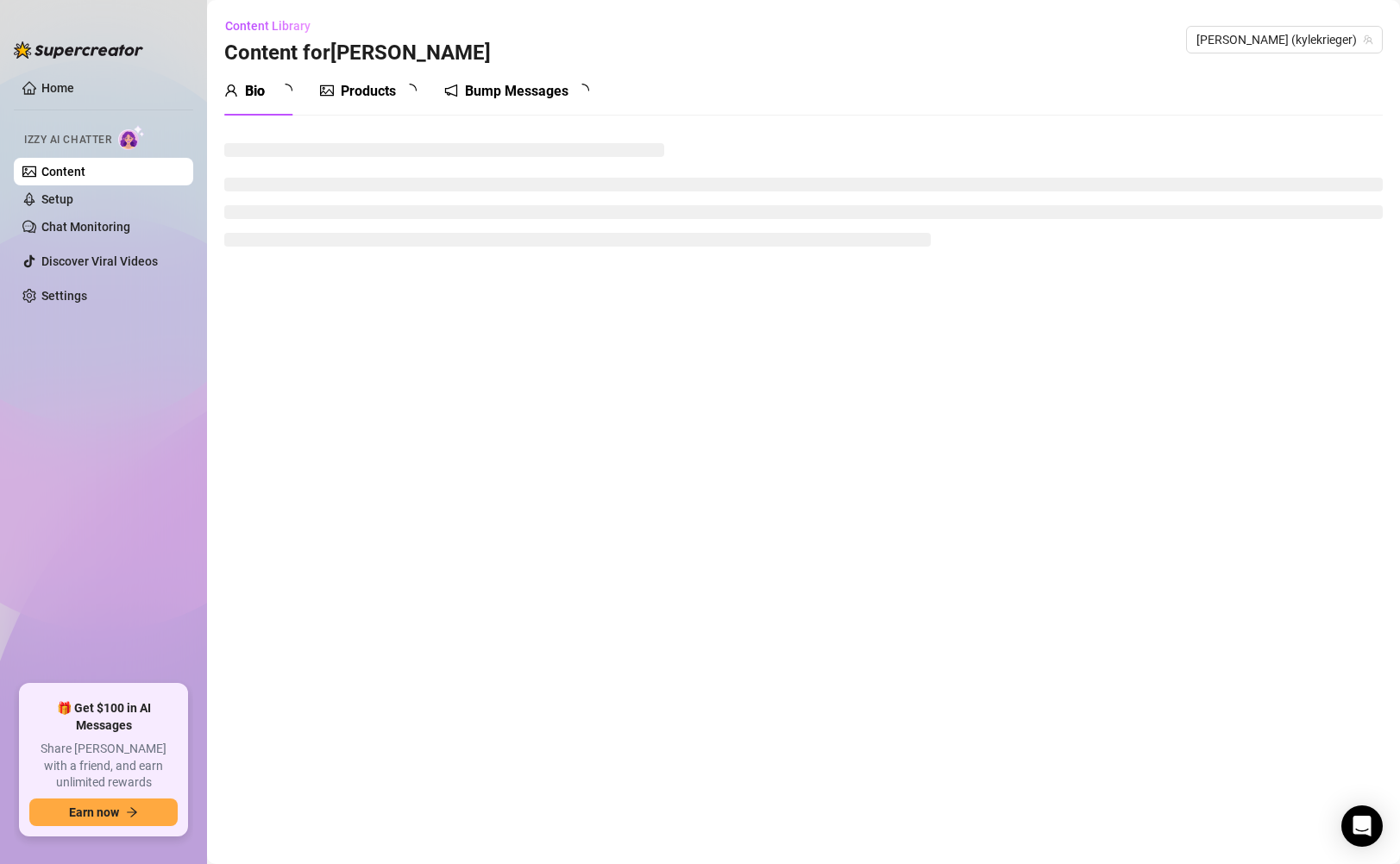
click at [386, 100] on div "Products" at bounding box center [368, 92] width 55 height 21
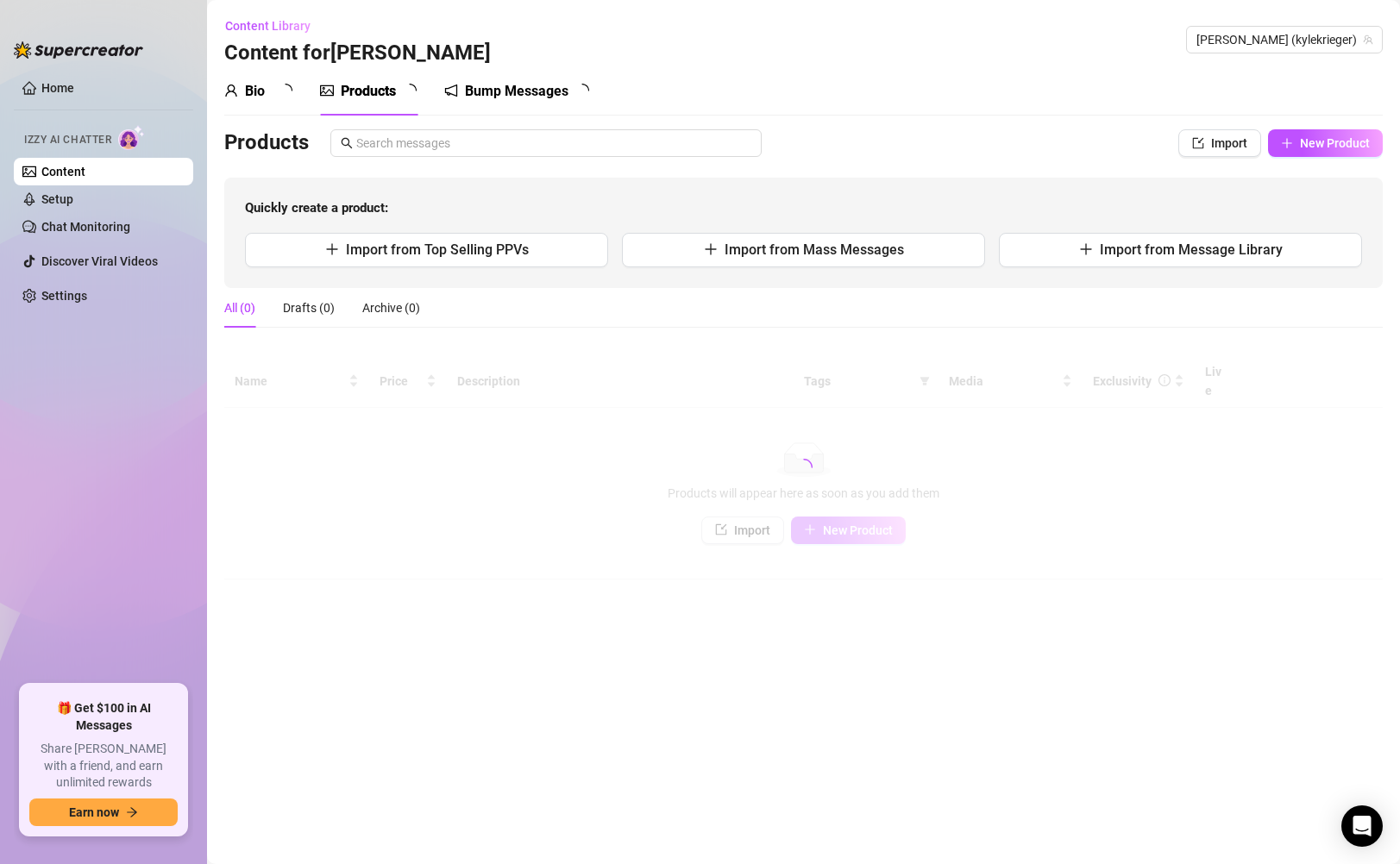
click at [982, 604] on main "Content Library Content for [PERSON_NAME] (kylekrieger) Bio Products Bump Messa…" at bounding box center [803, 432] width 1193 height 864
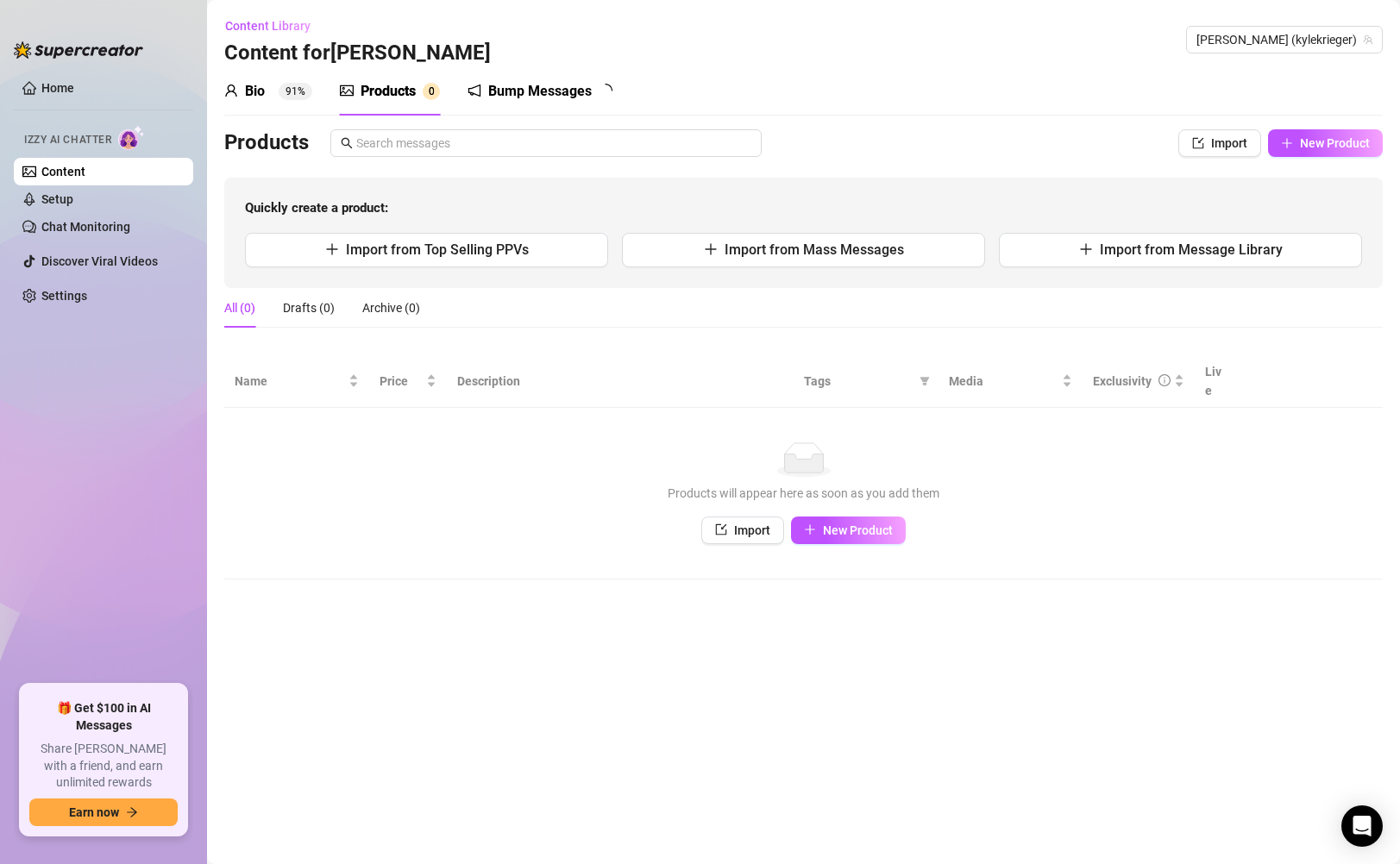
click at [400, 102] on div "Products 0" at bounding box center [390, 91] width 100 height 48
click at [1321, 153] on button "New Product" at bounding box center [1325, 143] width 114 height 28
type textarea "Type your message here..."
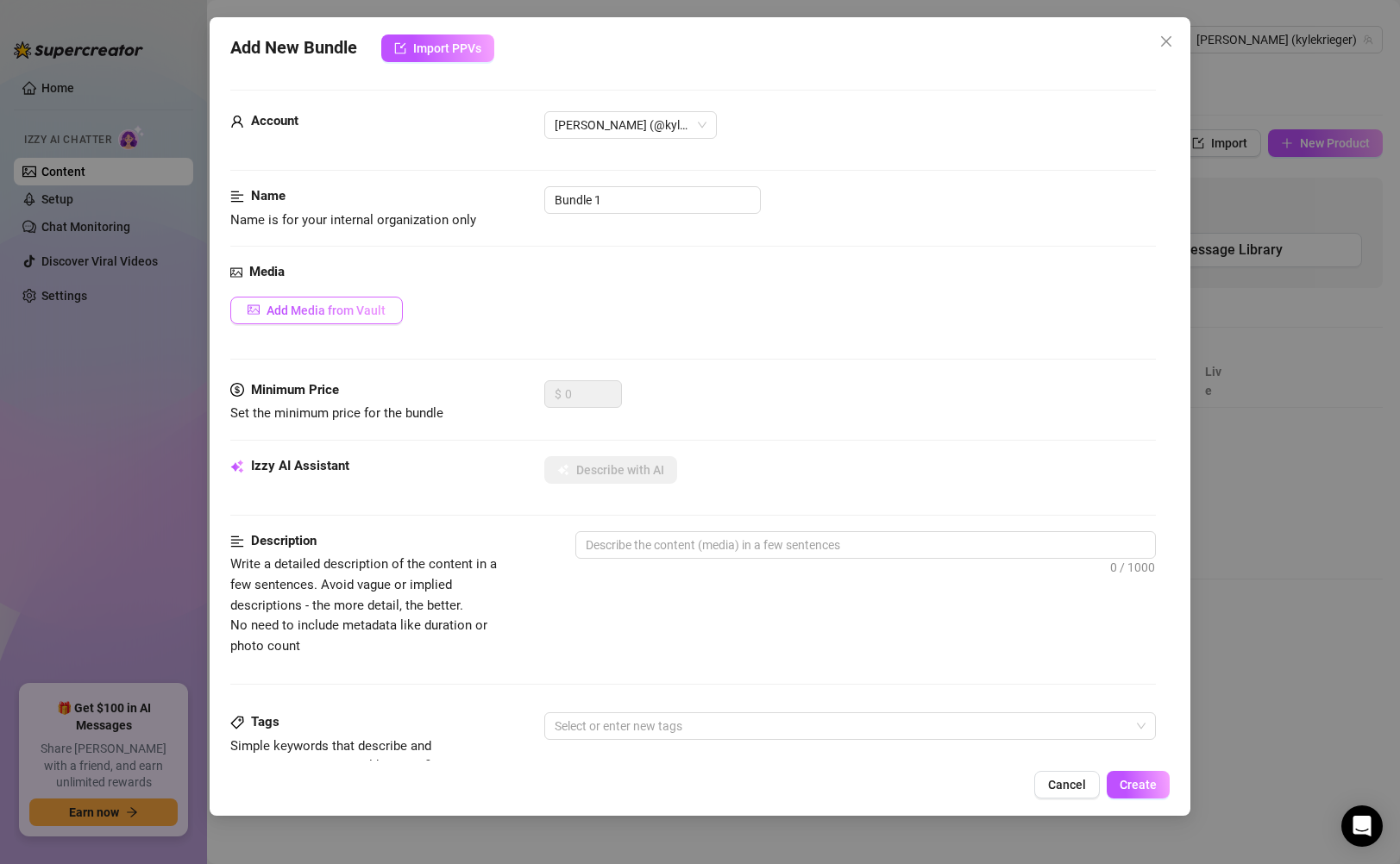
click at [333, 310] on span "Add Media from Vault" at bounding box center [326, 311] width 119 height 14
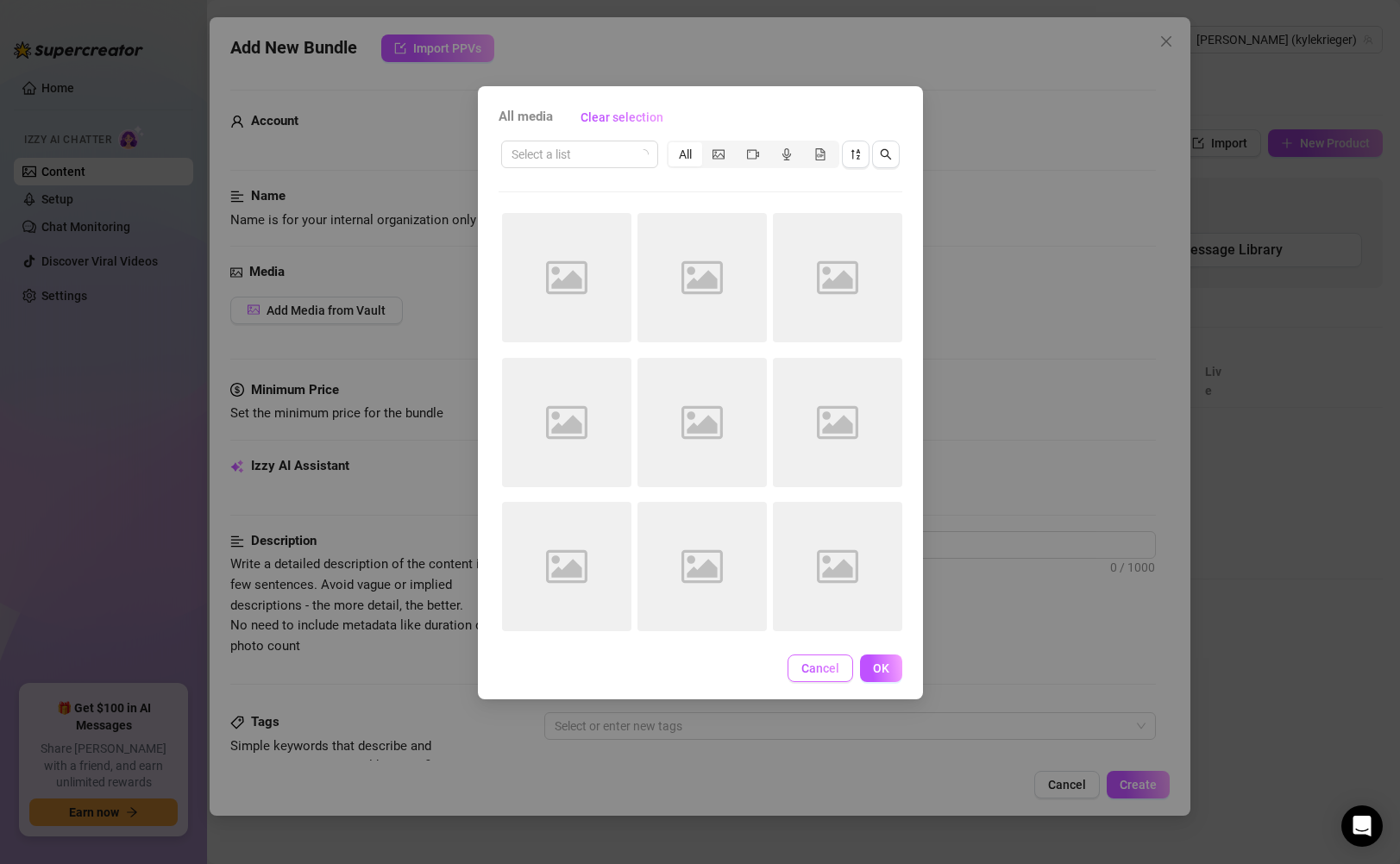
click at [828, 665] on span "Cancel" at bounding box center [819, 668] width 38 height 14
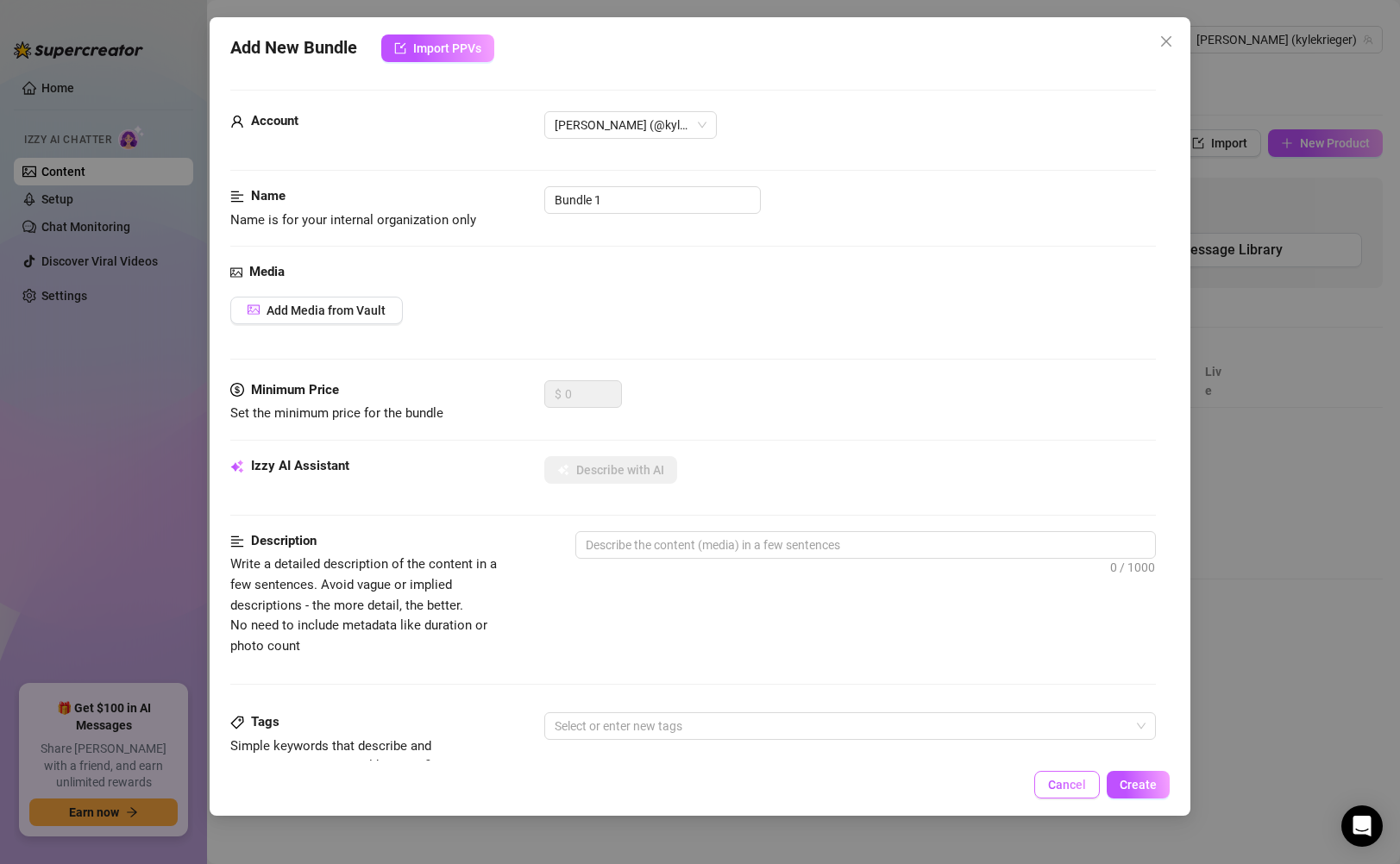
click at [1050, 791] on span "Cancel" at bounding box center [1066, 785] width 38 height 14
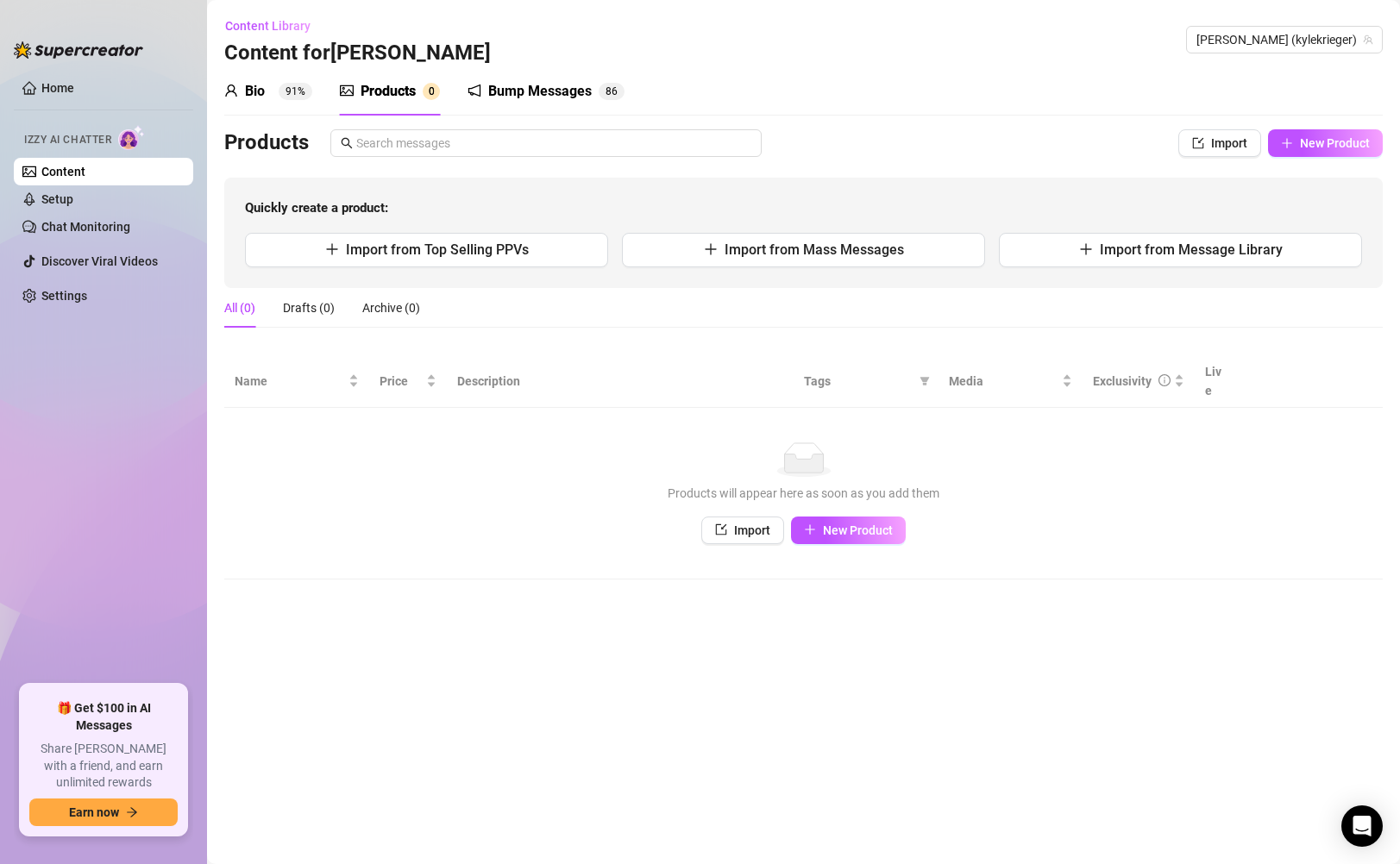
click at [84, 176] on link "Content" at bounding box center [63, 172] width 44 height 14
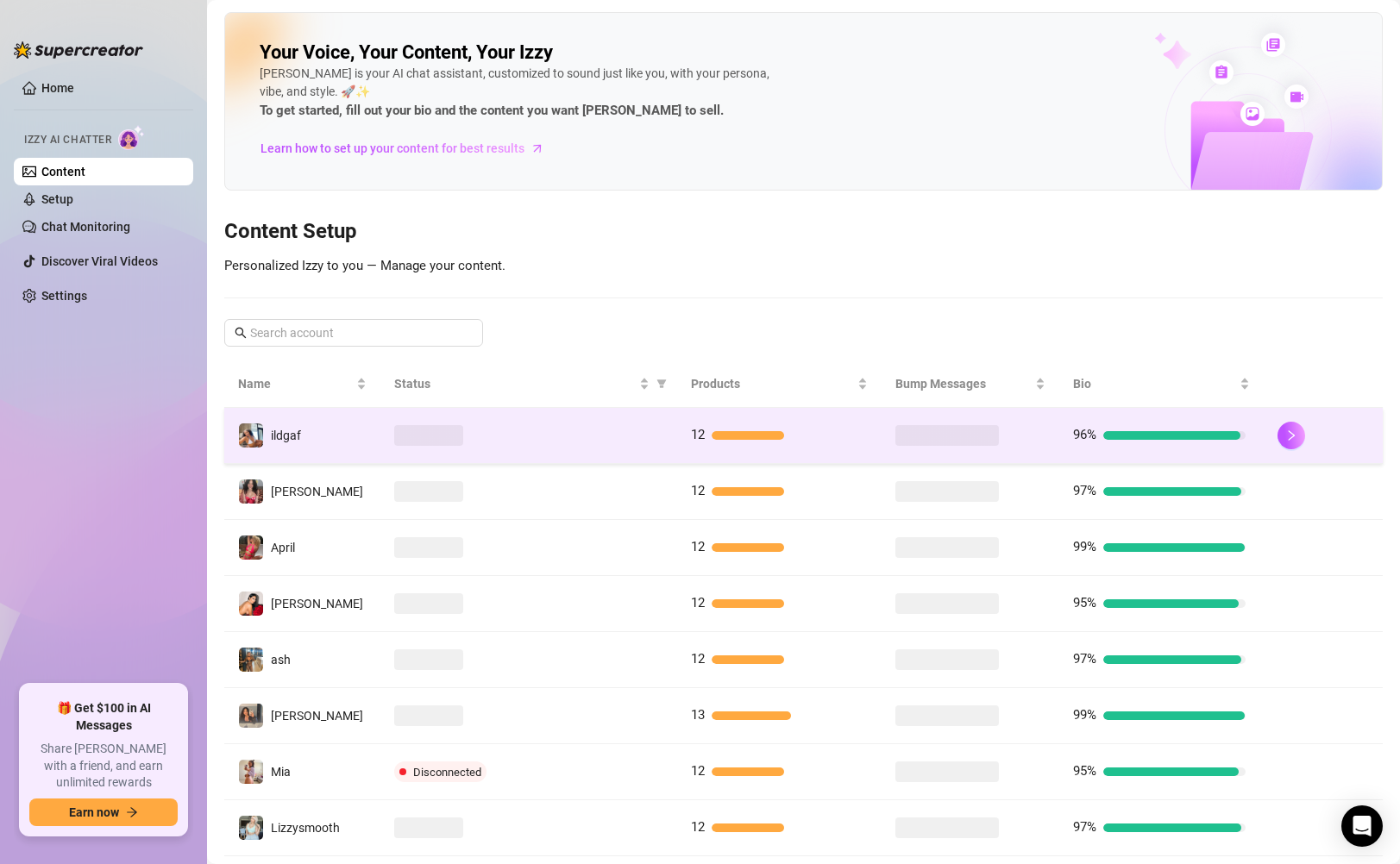
click at [584, 439] on div at bounding box center [528, 436] width 269 height 21
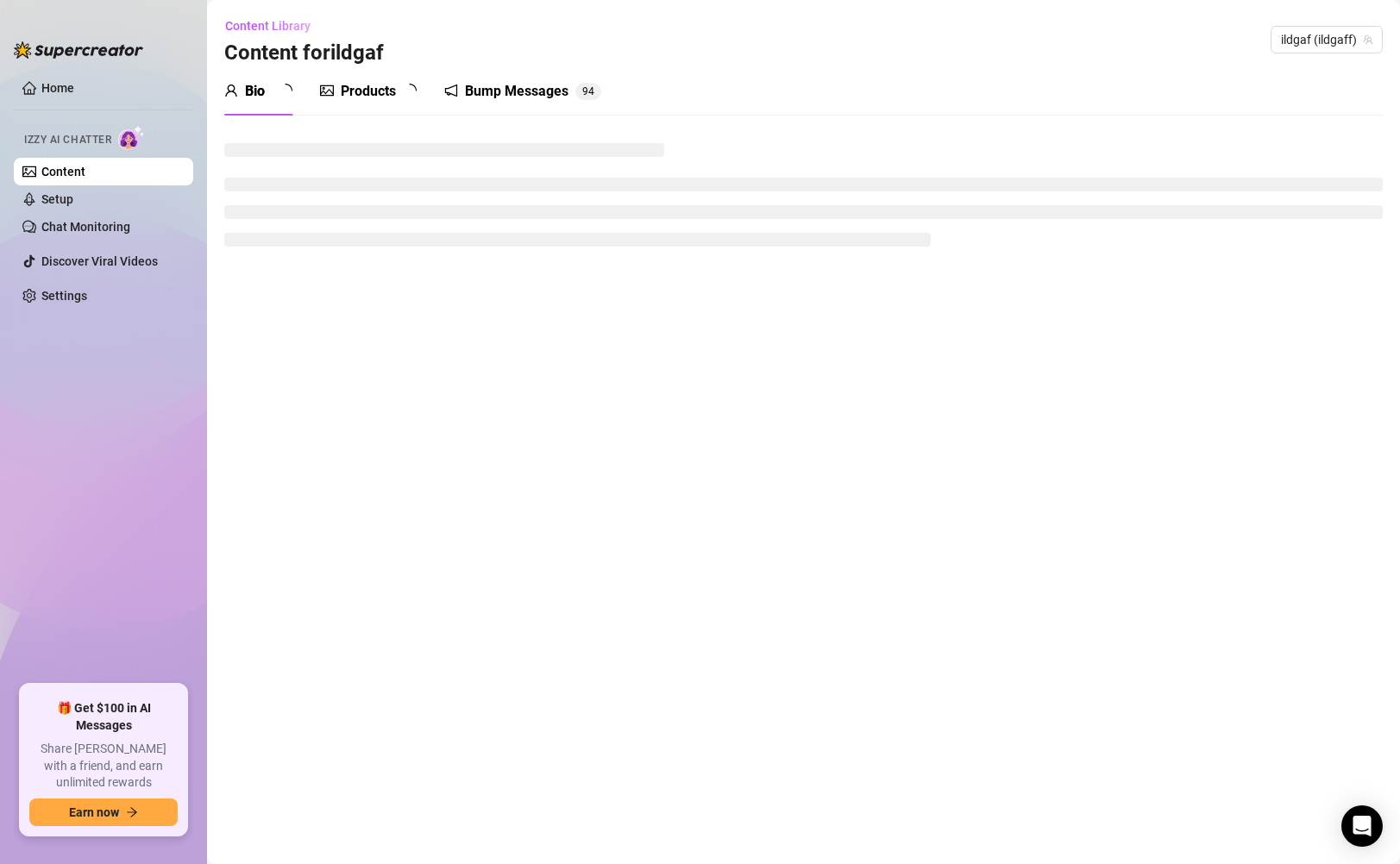
click at [380, 98] on div "Products" at bounding box center [368, 92] width 55 height 21
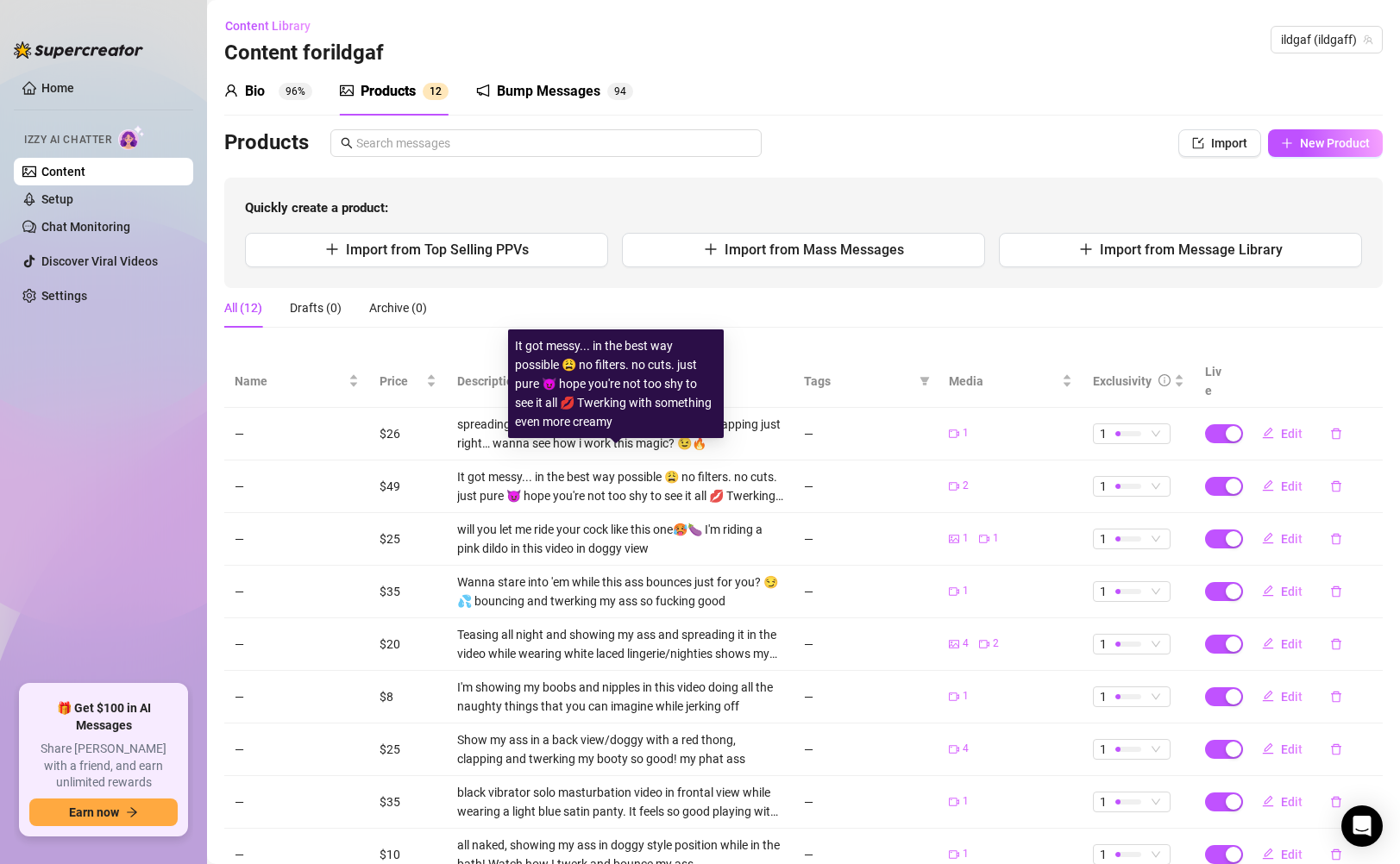
scroll to position [150, 0]
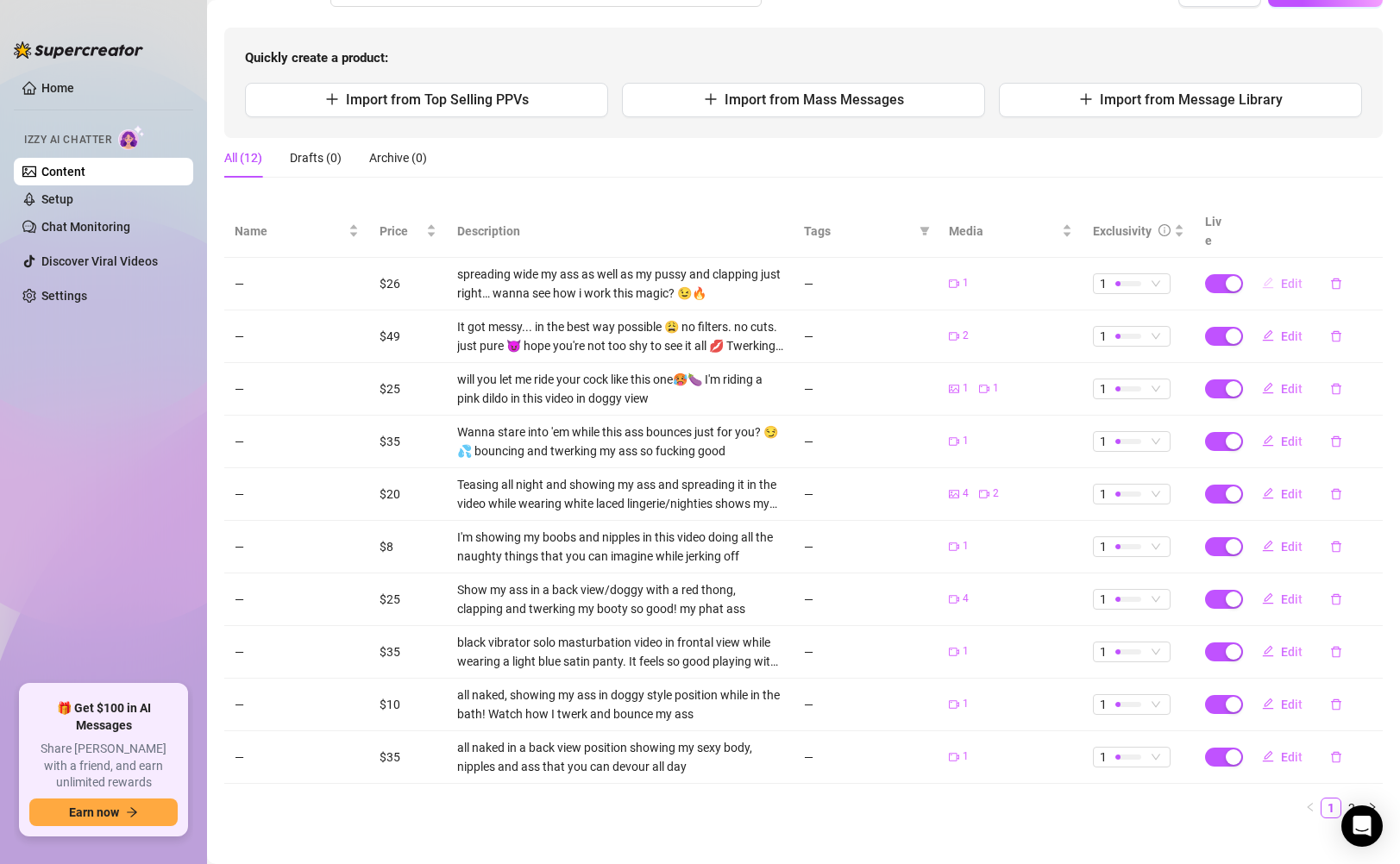
click at [1281, 277] on span "Edit" at bounding box center [1291, 284] width 22 height 14
type textarea "spreading wide and clapping just right… wanna see how i work this magic? 😉🔥"
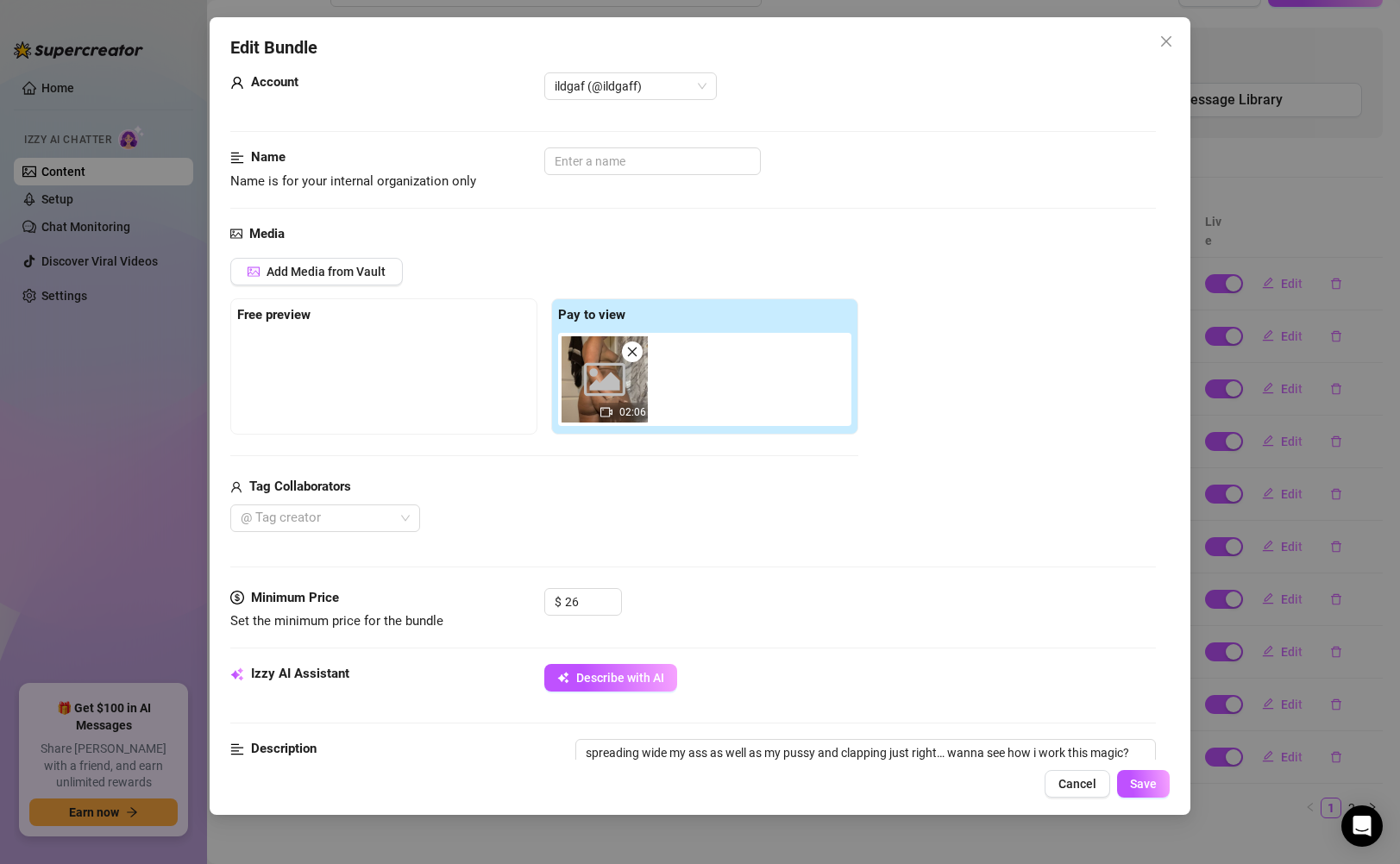
scroll to position [0, 0]
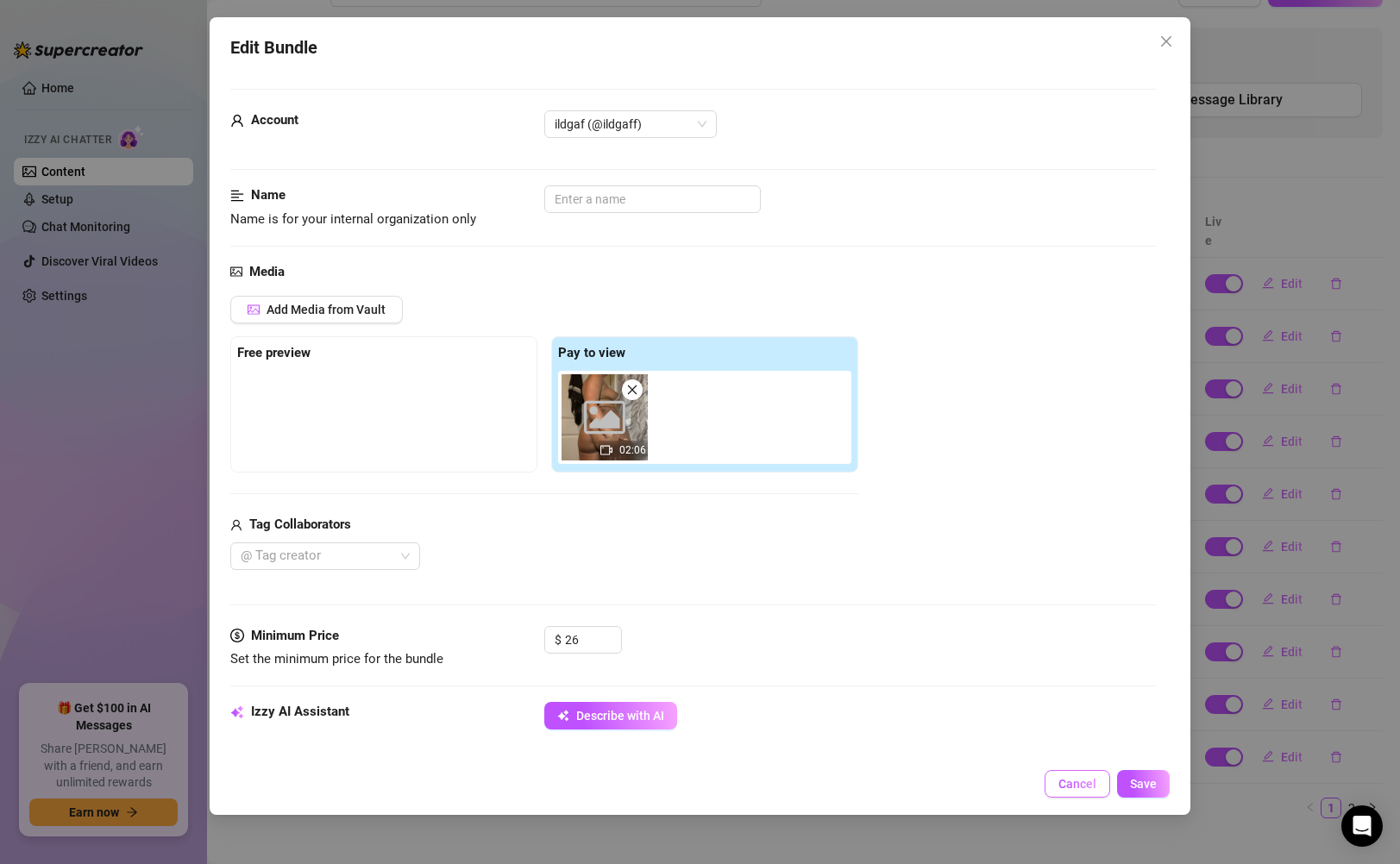
click at [1079, 774] on button "Cancel" at bounding box center [1077, 785] width 66 height 28
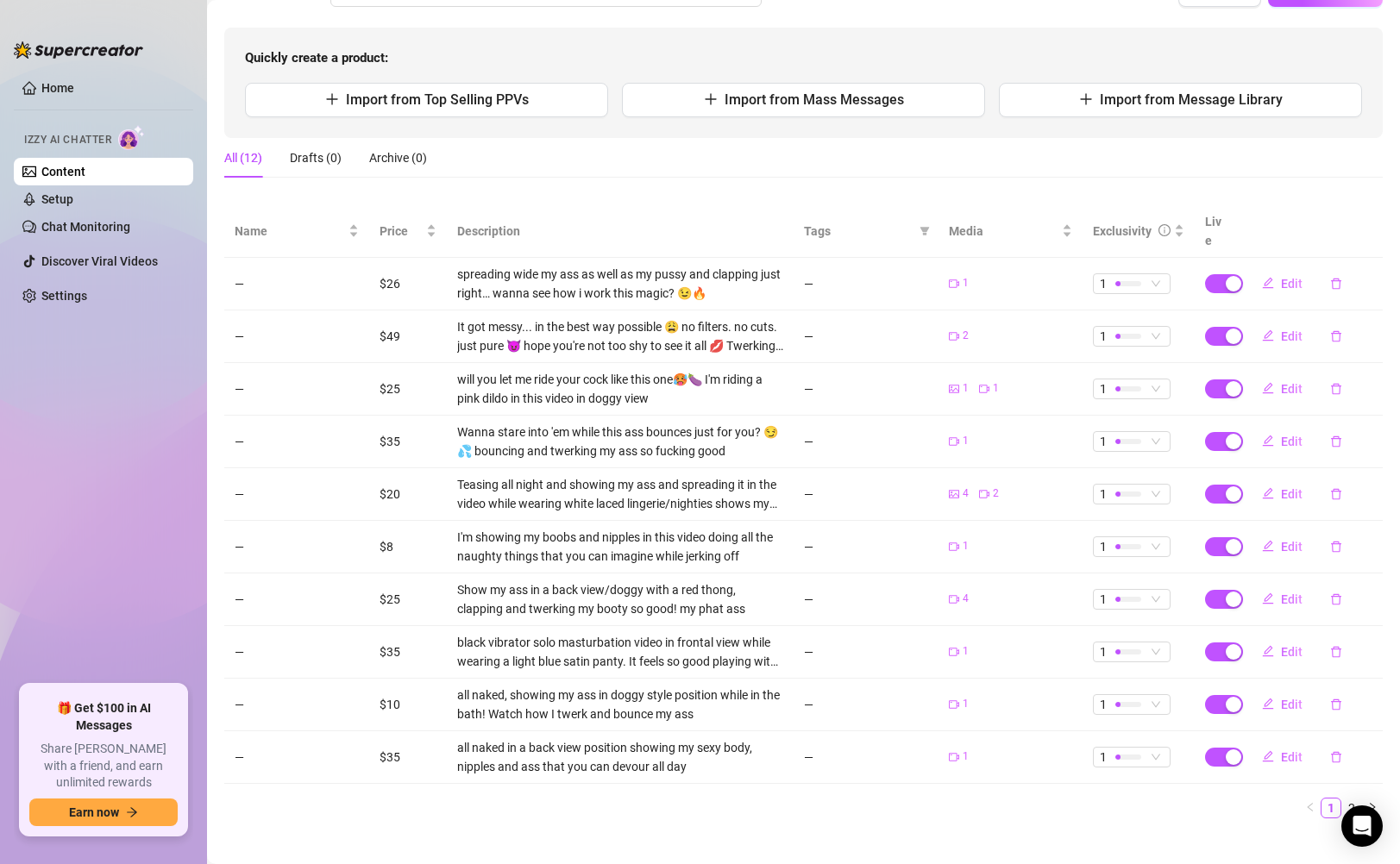
click at [86, 171] on link "Content" at bounding box center [63, 172] width 44 height 14
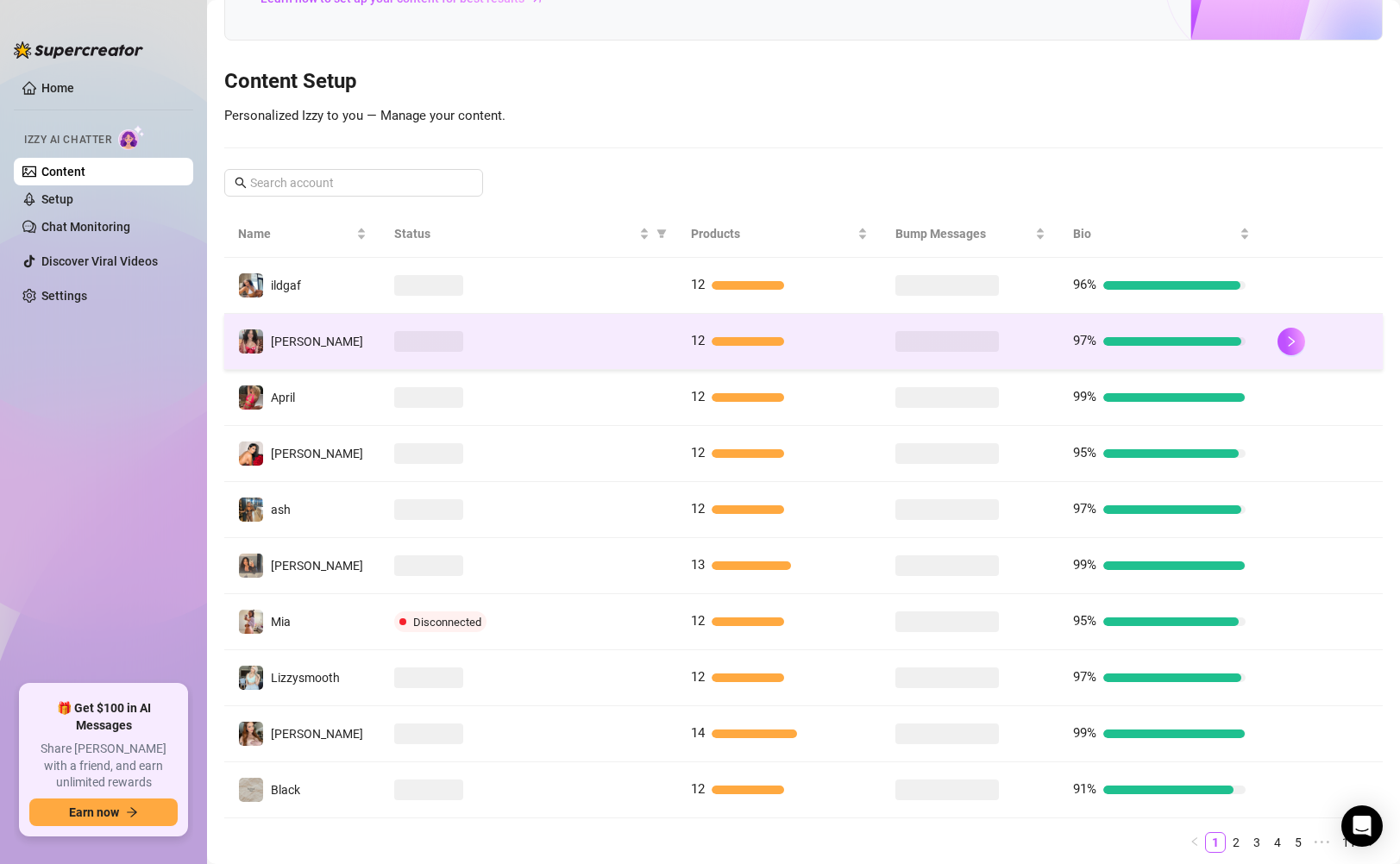
click at [534, 342] on div at bounding box center [528, 342] width 269 height 21
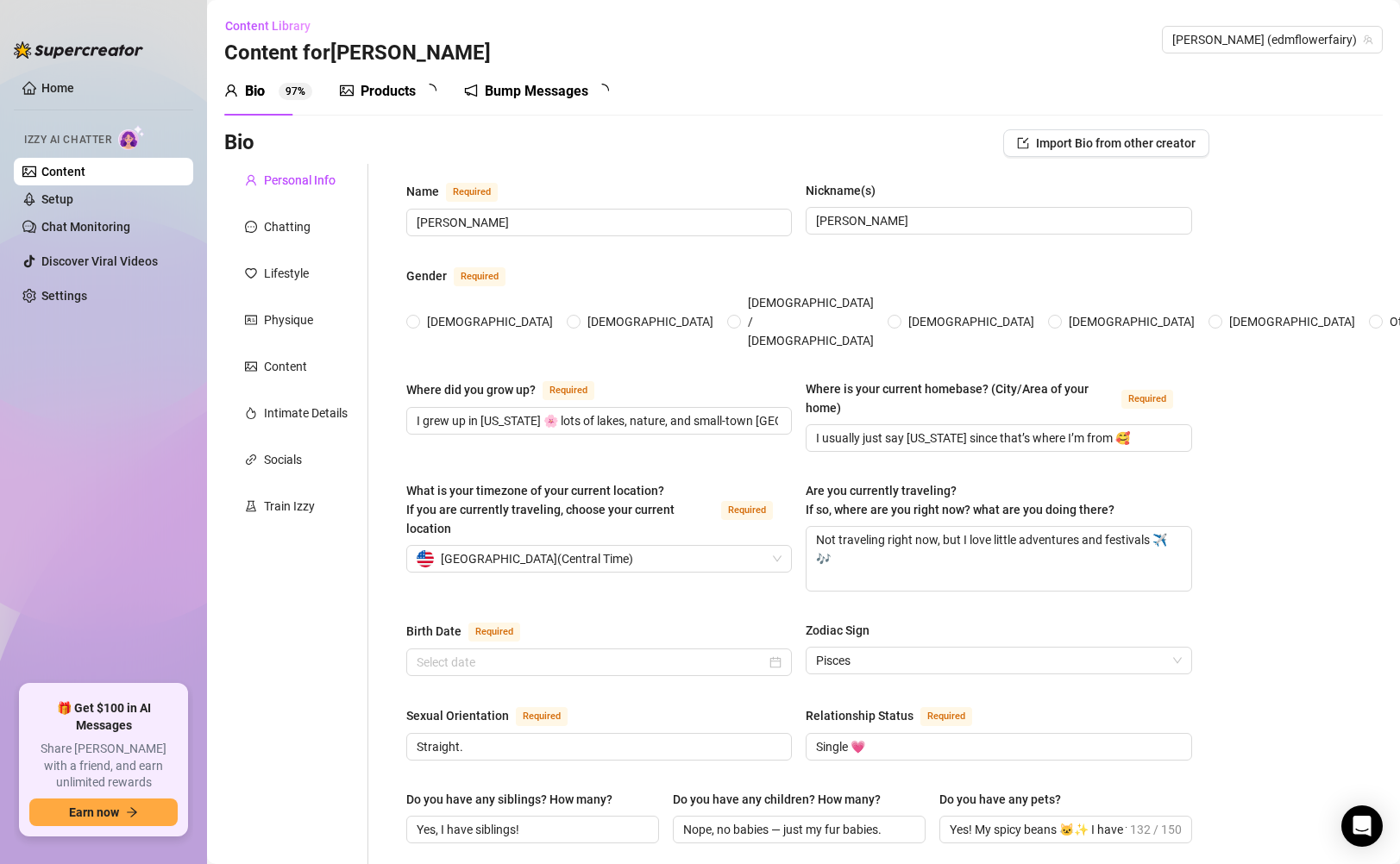
radio input "true"
type input "[DATE]"
click at [426, 100] on div "Products 1 2" at bounding box center [394, 92] width 108 height 21
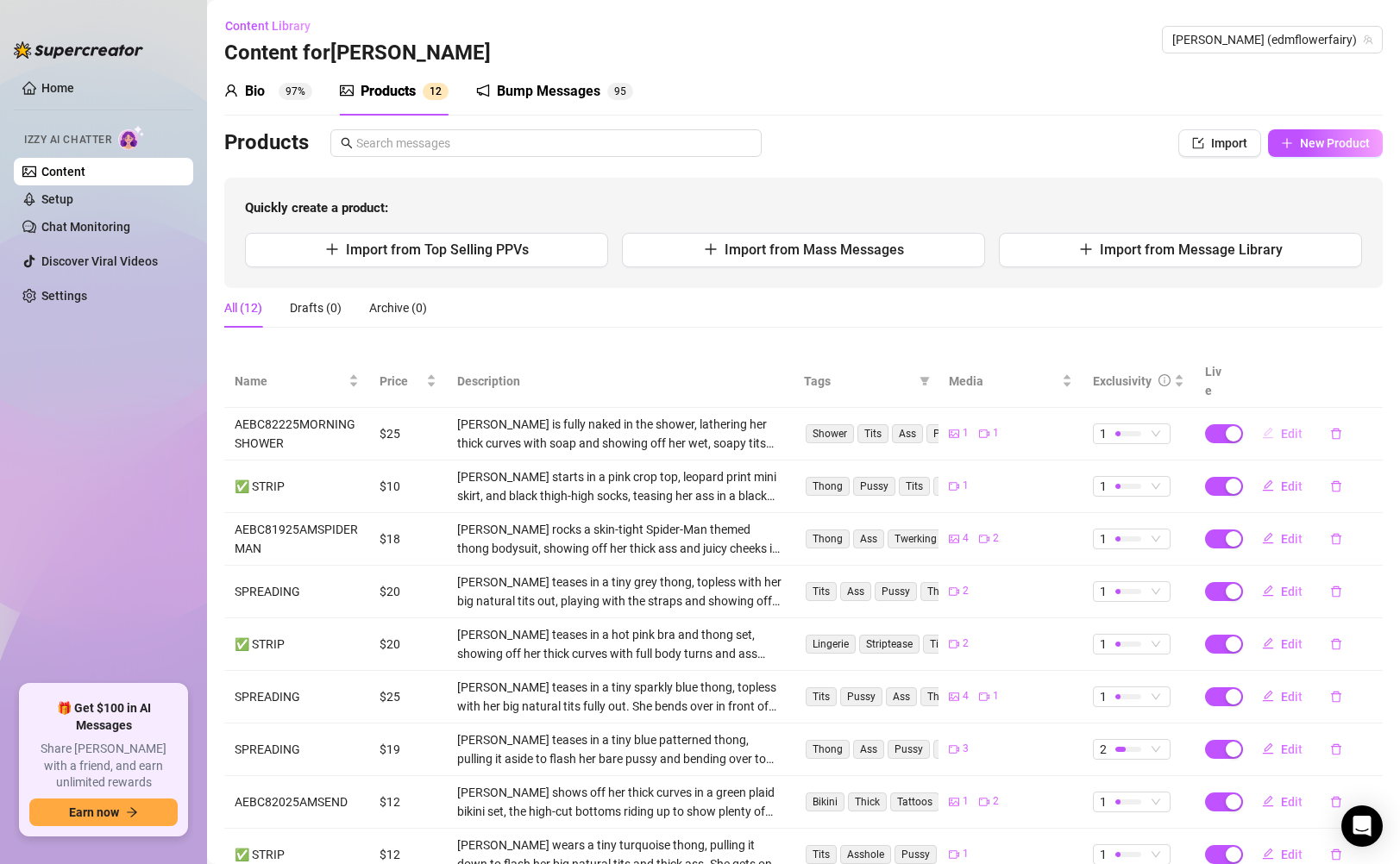
click at [1280, 427] on span "Edit" at bounding box center [1291, 434] width 22 height 14
type textarea "Type your message here..."
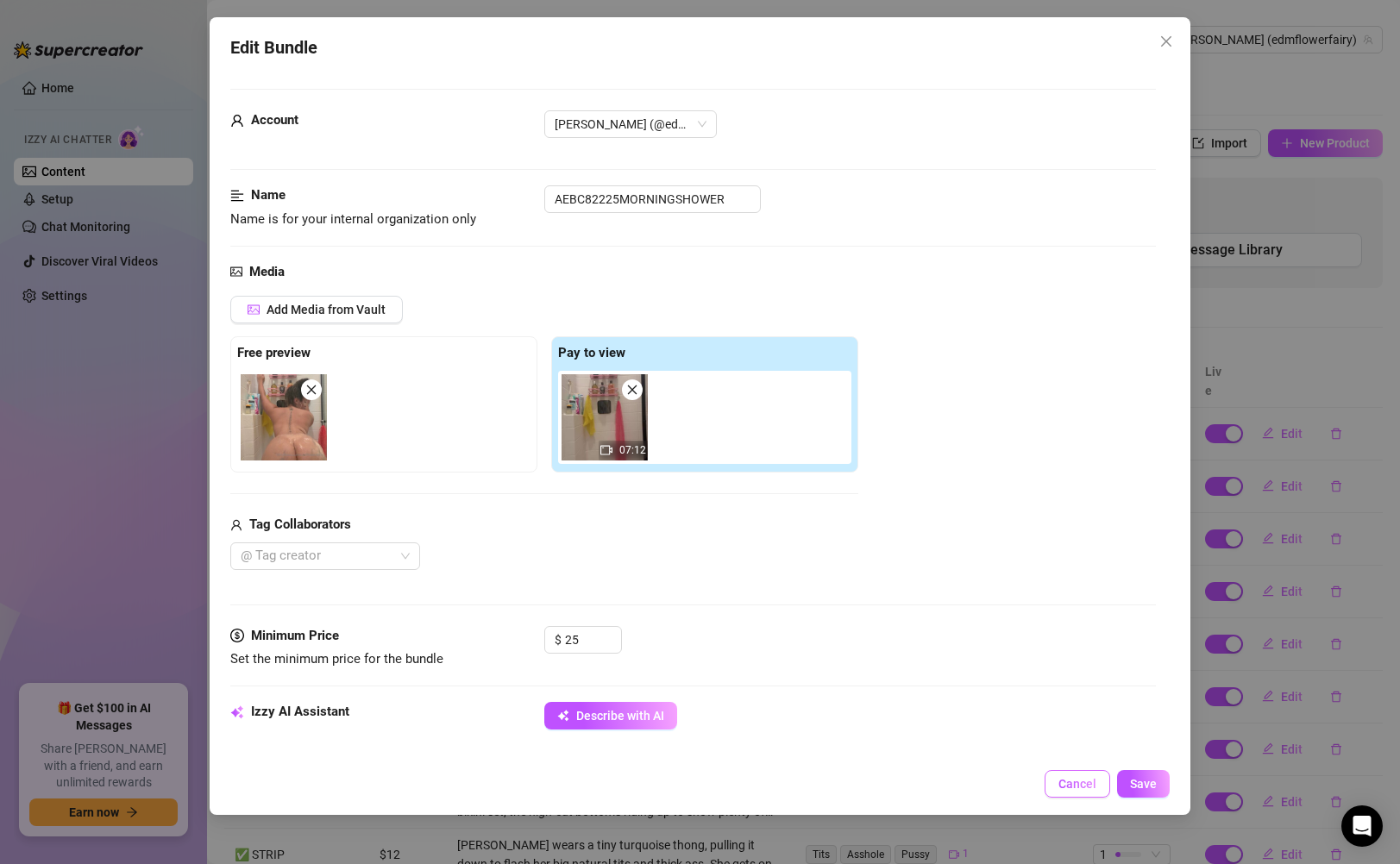
click at [1068, 778] on span "Cancel" at bounding box center [1077, 785] width 38 height 14
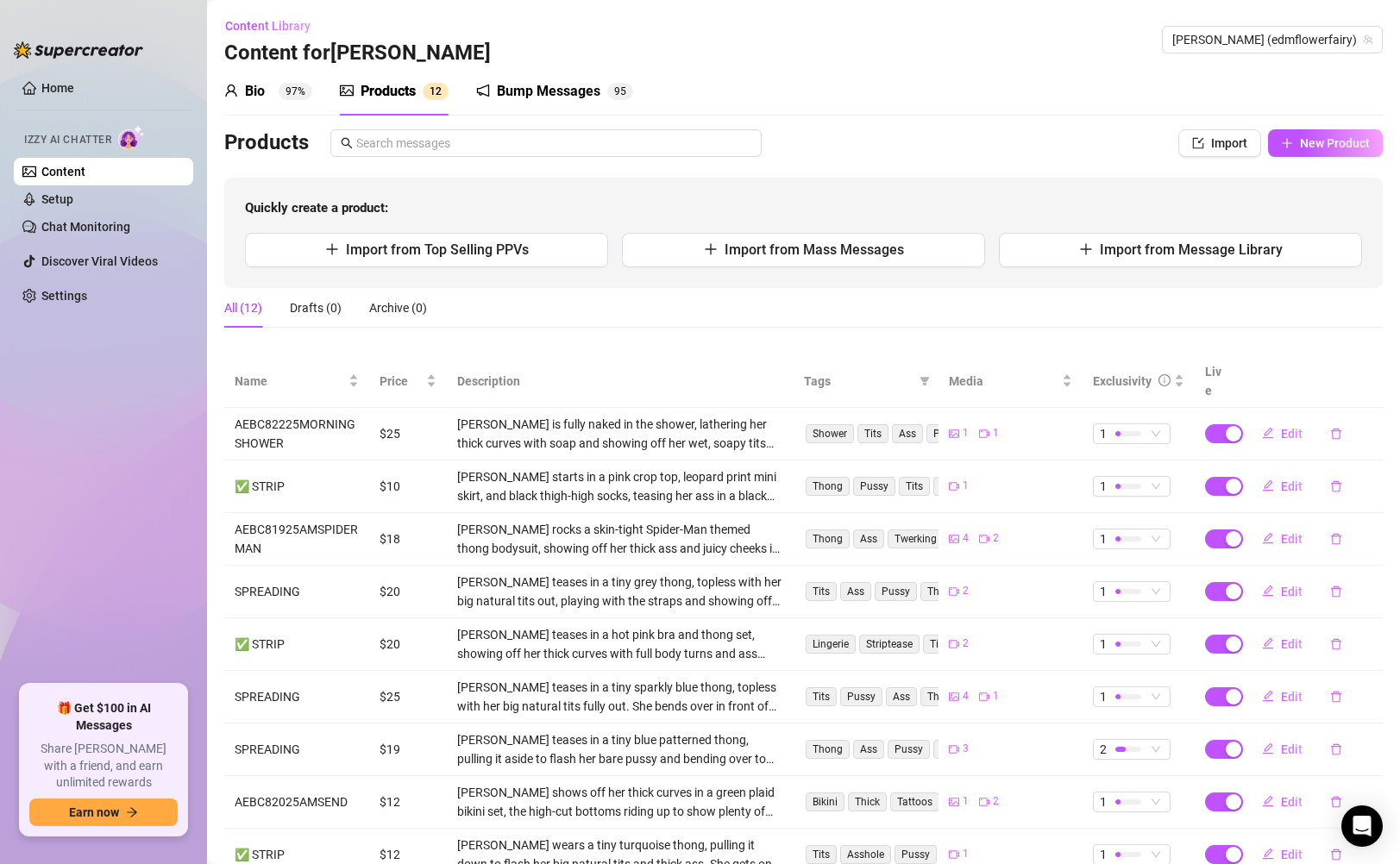
click at [86, 178] on link "Content" at bounding box center [63, 172] width 44 height 14
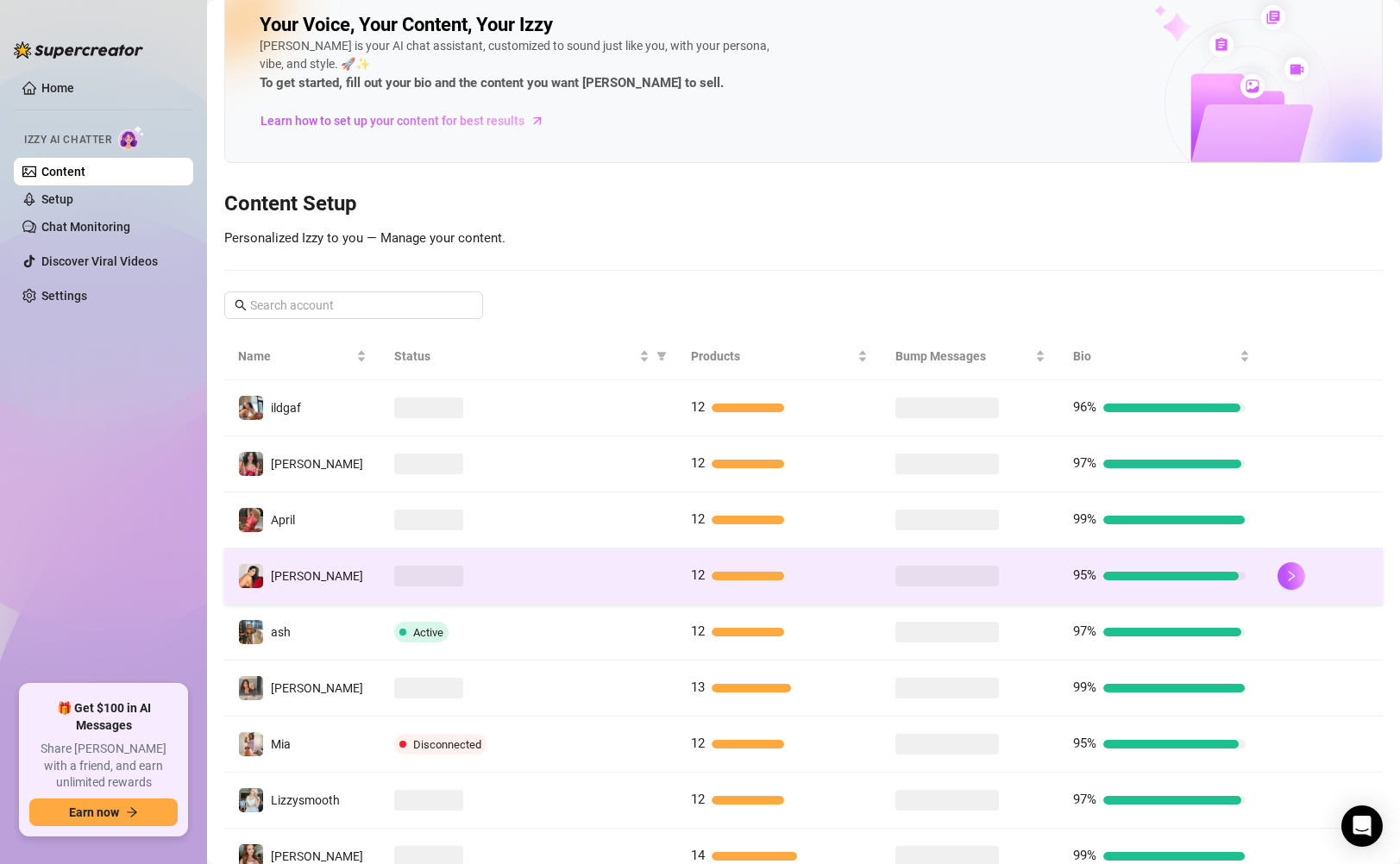
scroll to position [29, 0]
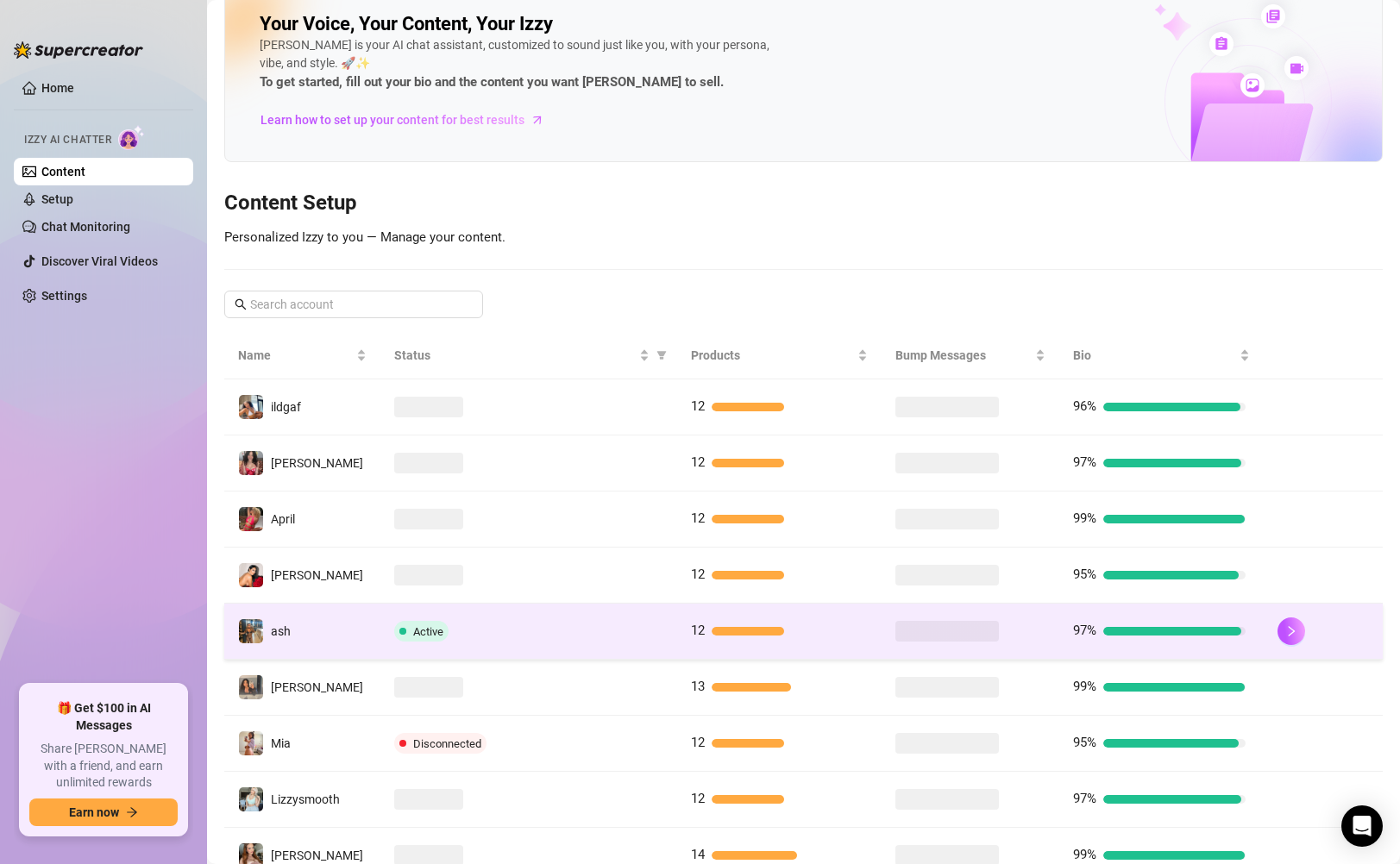
click at [574, 635] on div "Active" at bounding box center [528, 632] width 269 height 21
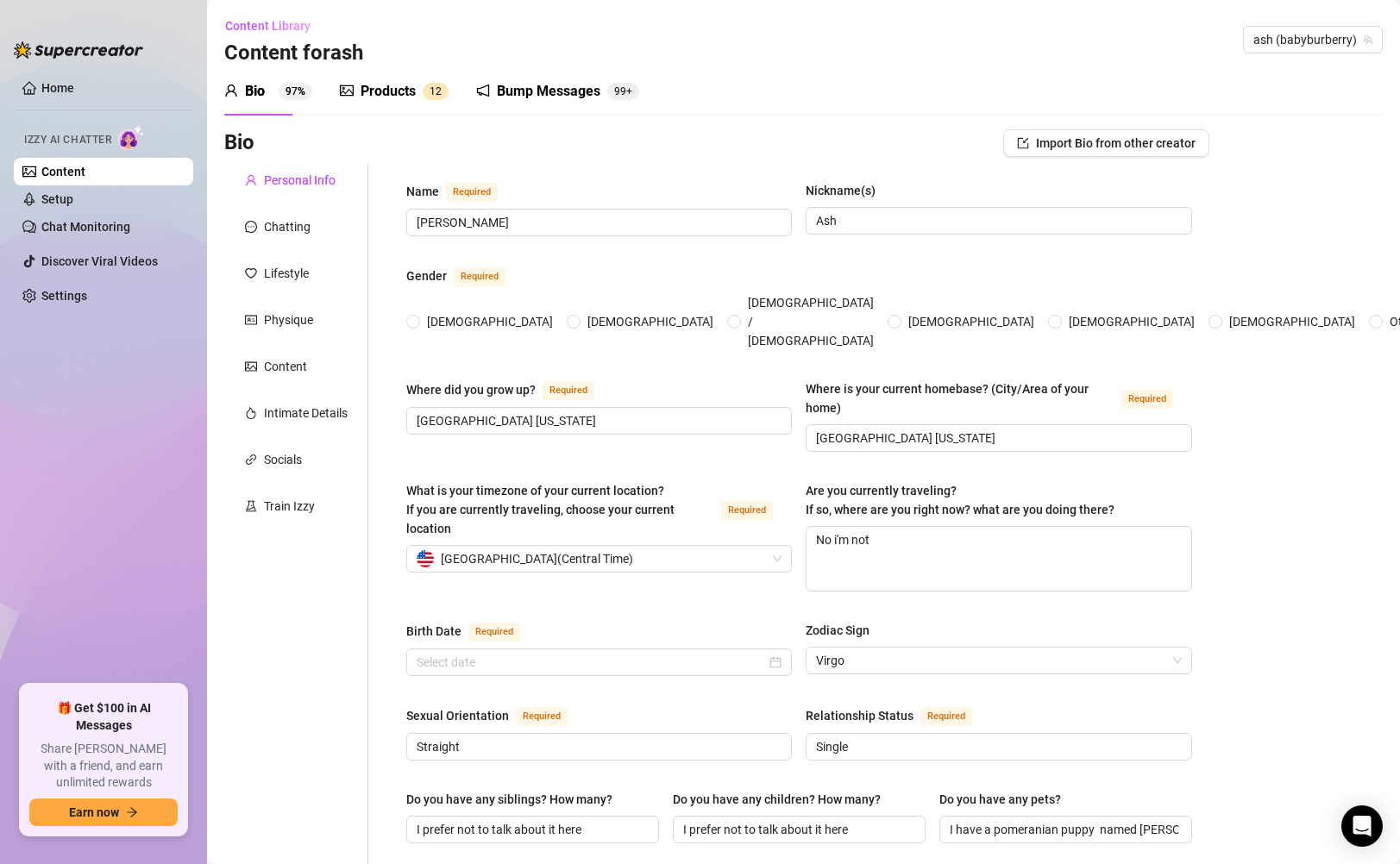
radio input "true"
type input "[DATE]"
click at [380, 92] on div "Products" at bounding box center [388, 92] width 55 height 21
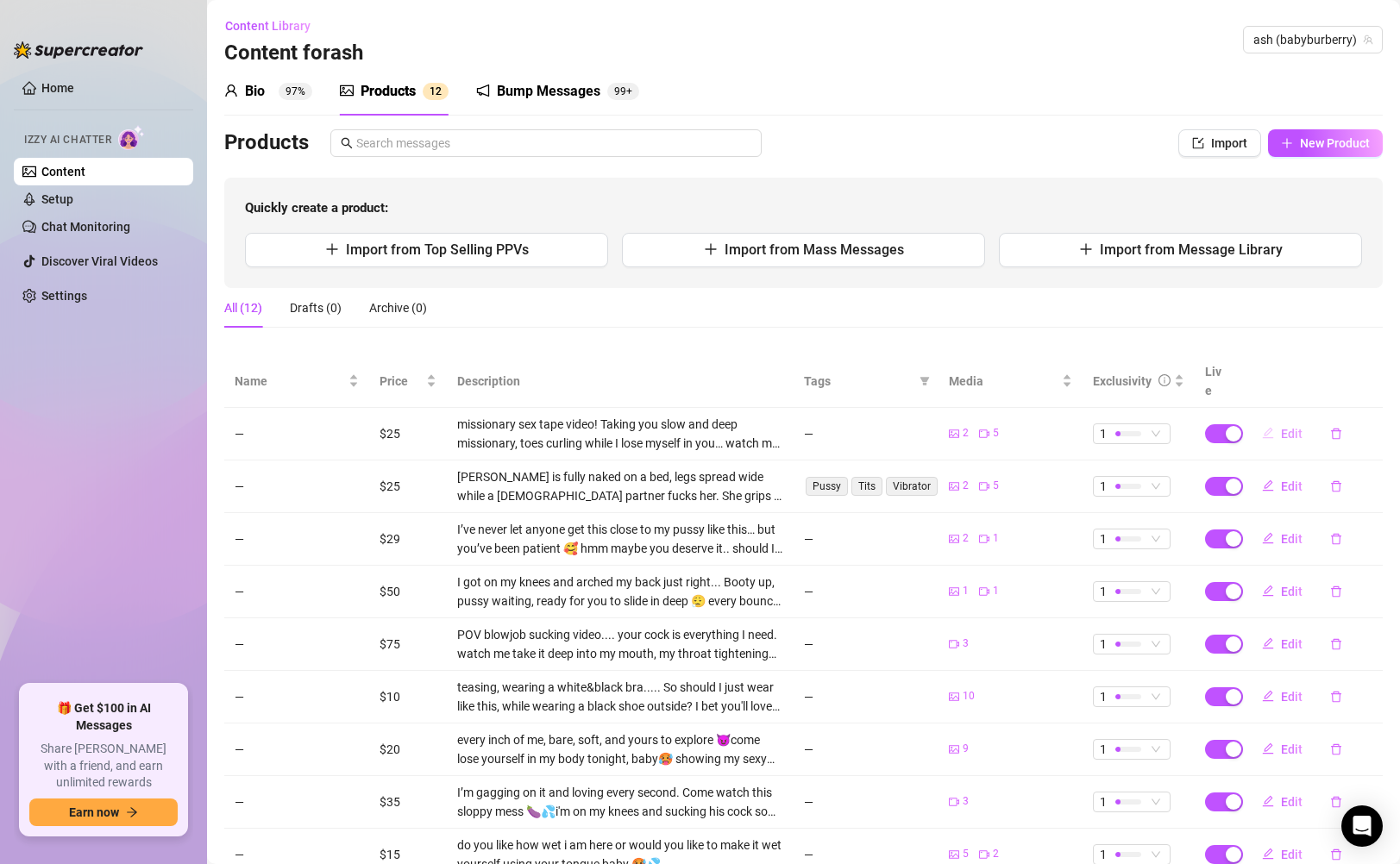
click at [1280, 427] on span "Edit" at bounding box center [1291, 434] width 22 height 14
type textarea "Taking you slow and deep missionary, toes curling while I lose myself in you… w…"
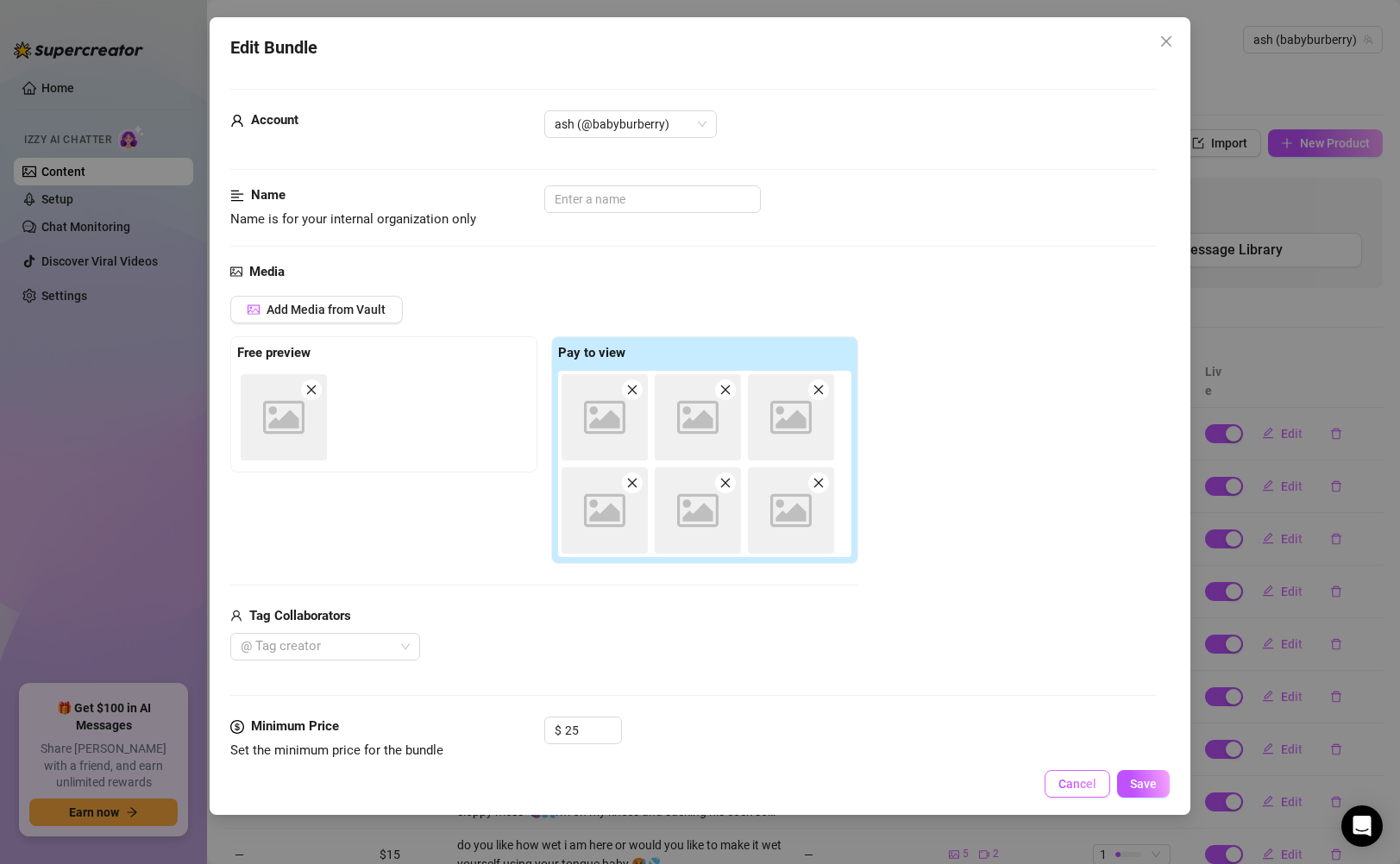
click at [1068, 776] on button "Cancel" at bounding box center [1077, 785] width 66 height 28
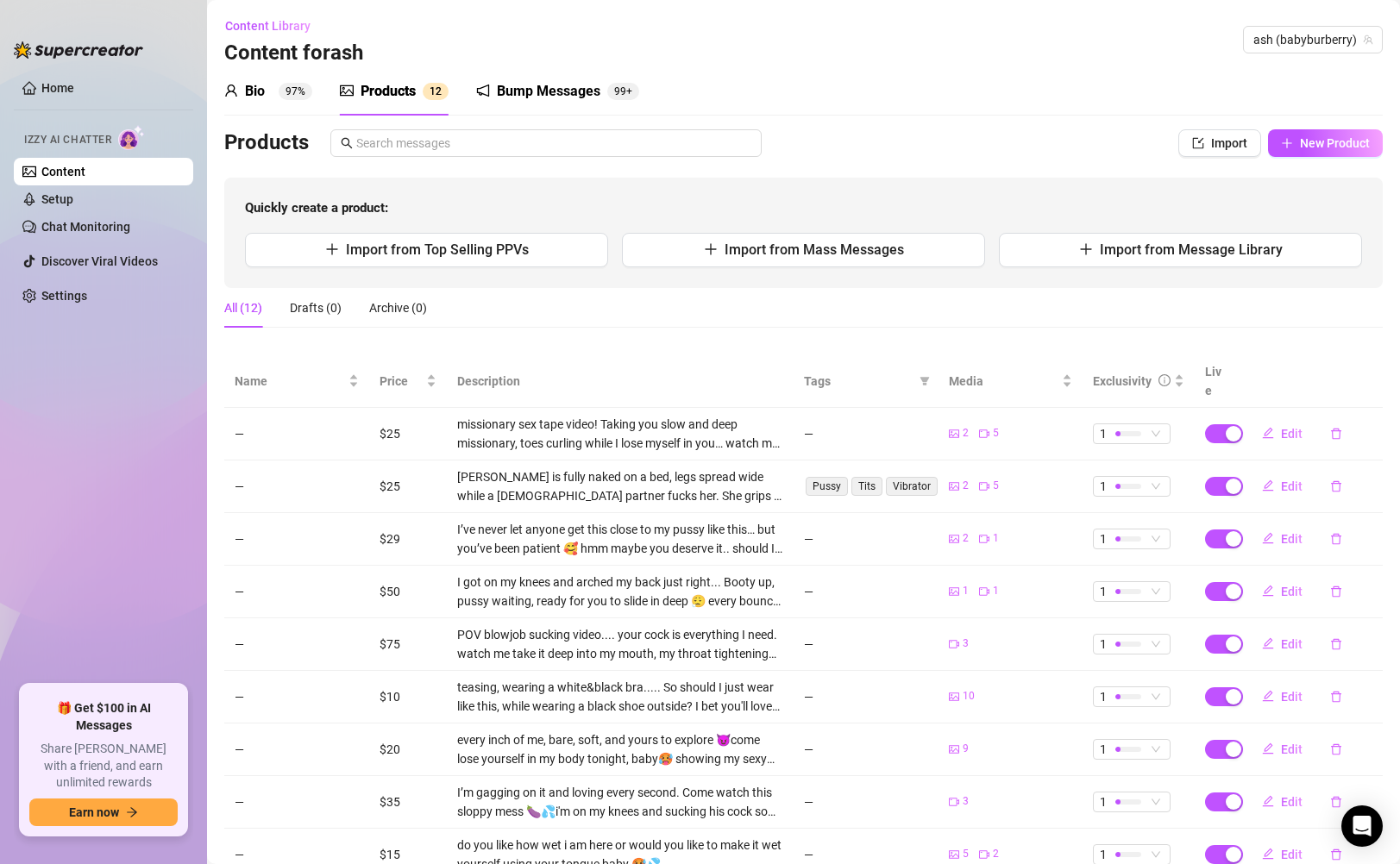
click at [86, 174] on link "Content" at bounding box center [63, 172] width 44 height 14
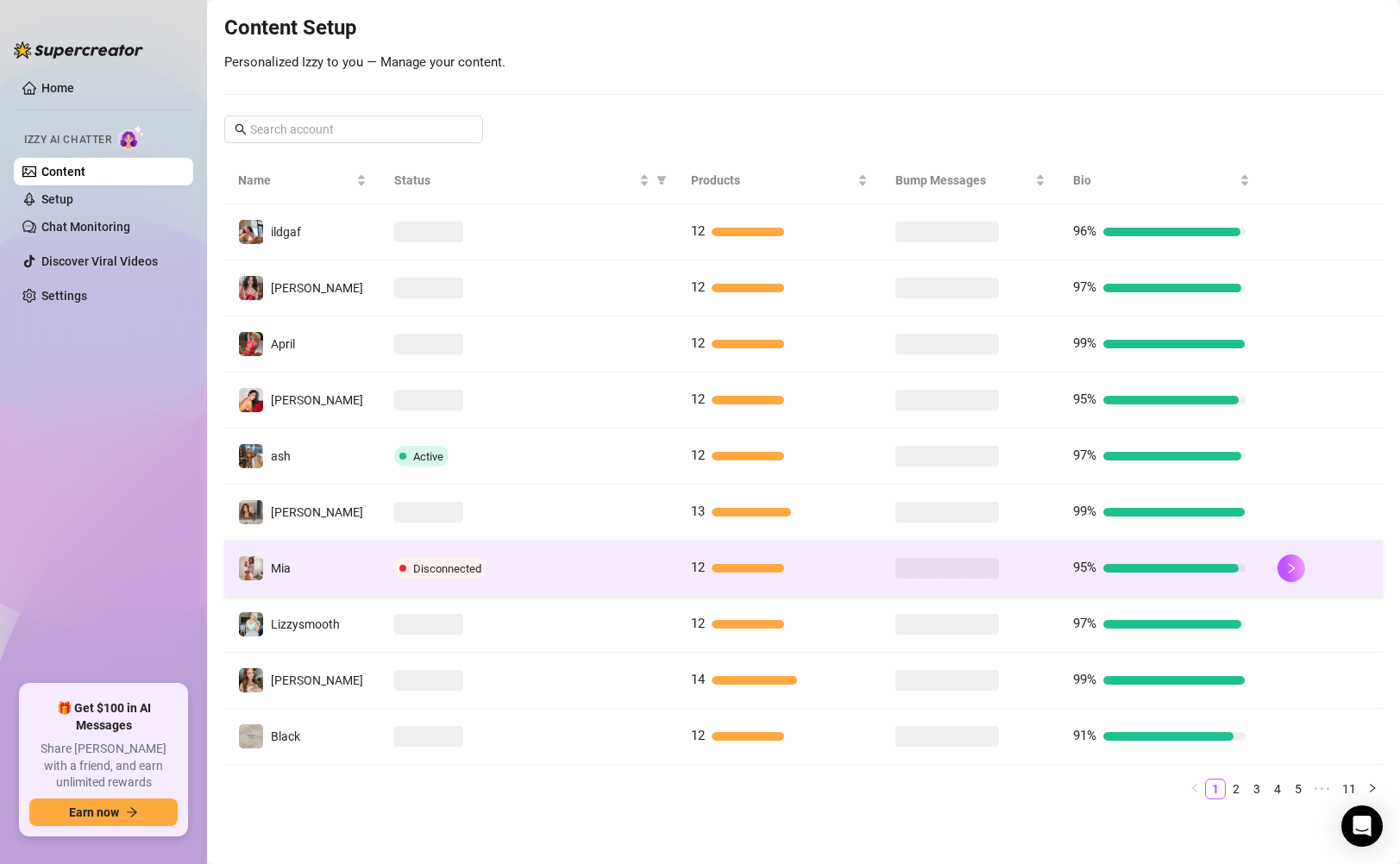
scroll to position [204, 0]
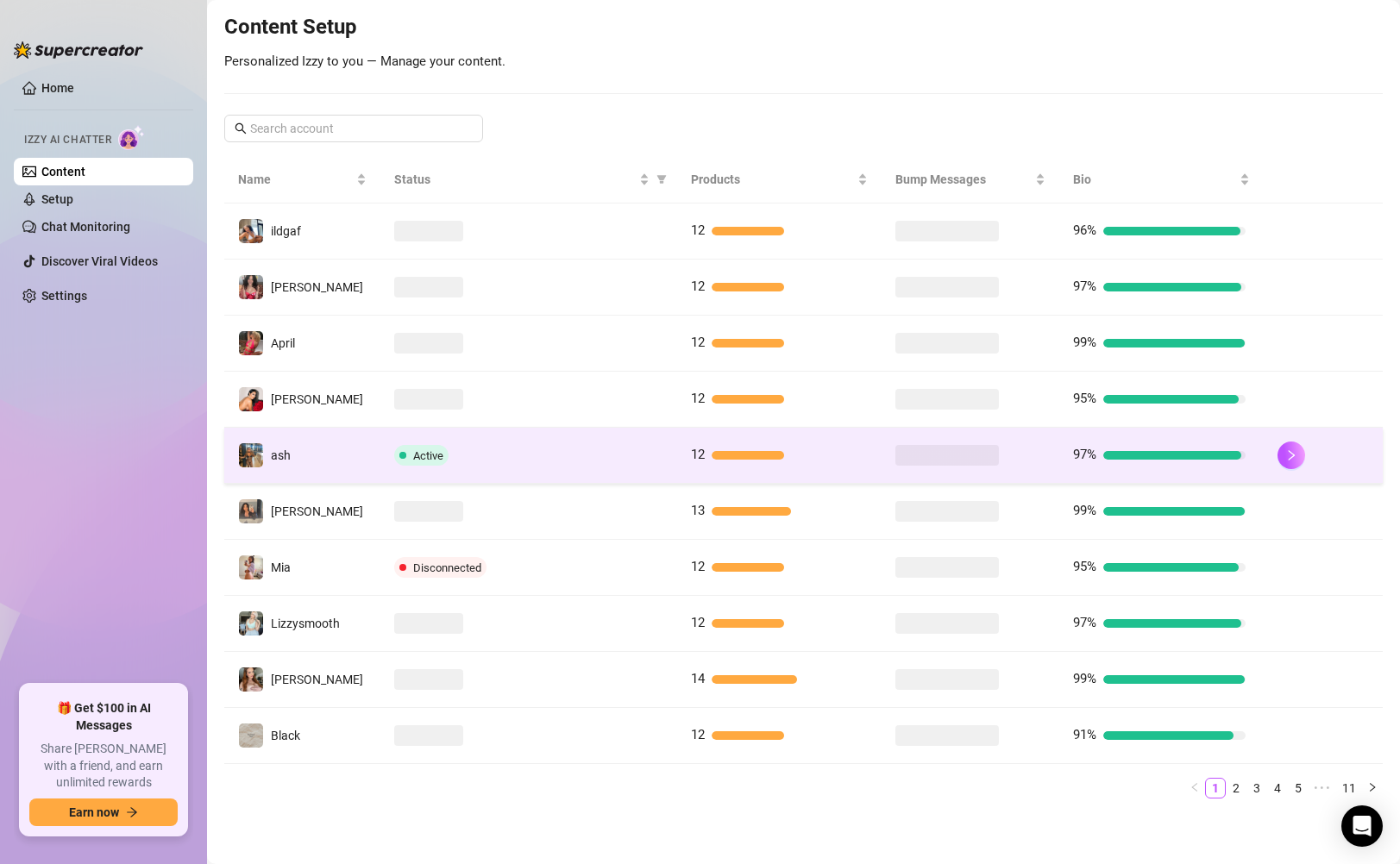
click at [566, 467] on td "Active" at bounding box center [528, 456] width 297 height 56
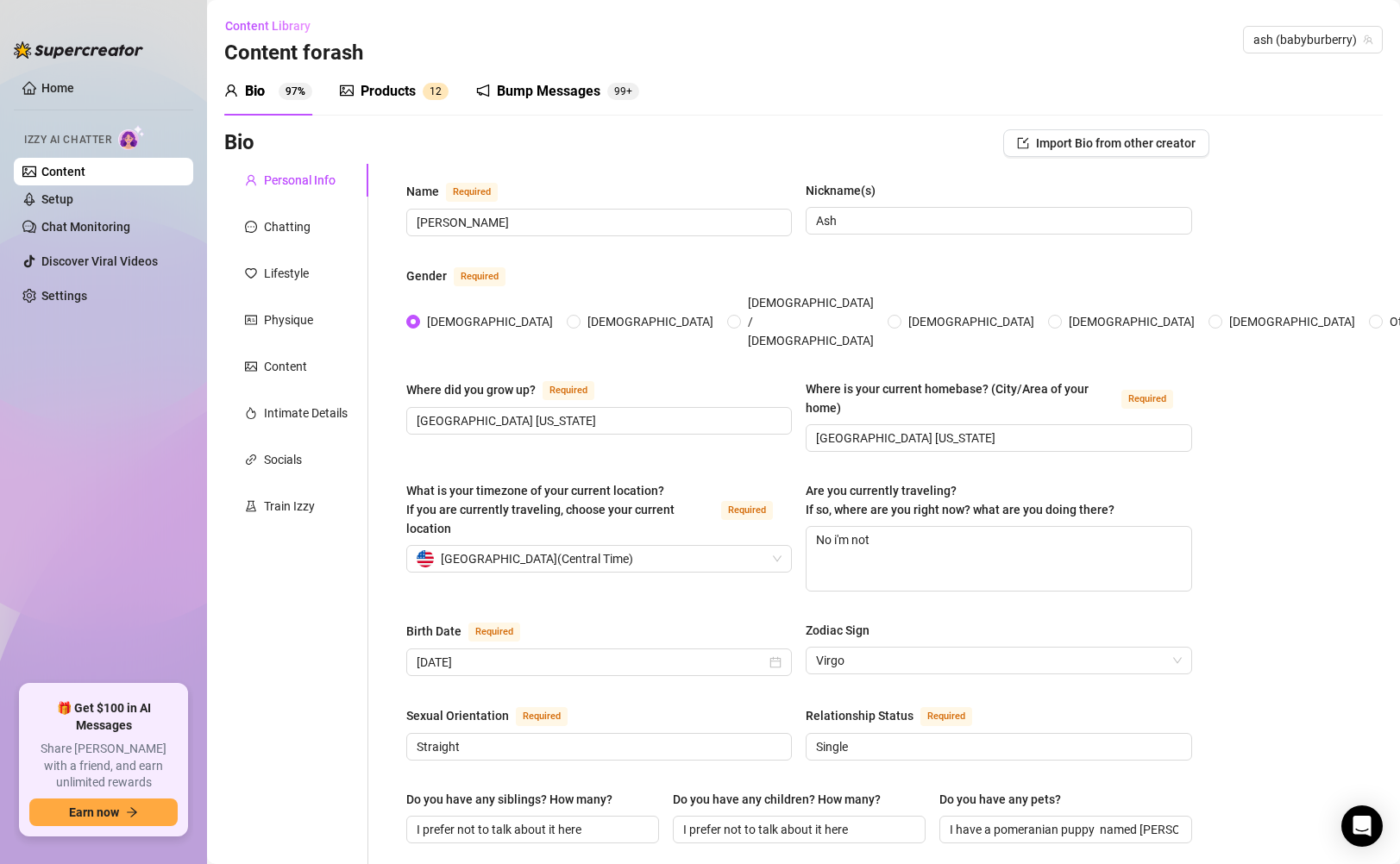
click at [422, 95] on div "Products 1 2" at bounding box center [394, 92] width 108 height 21
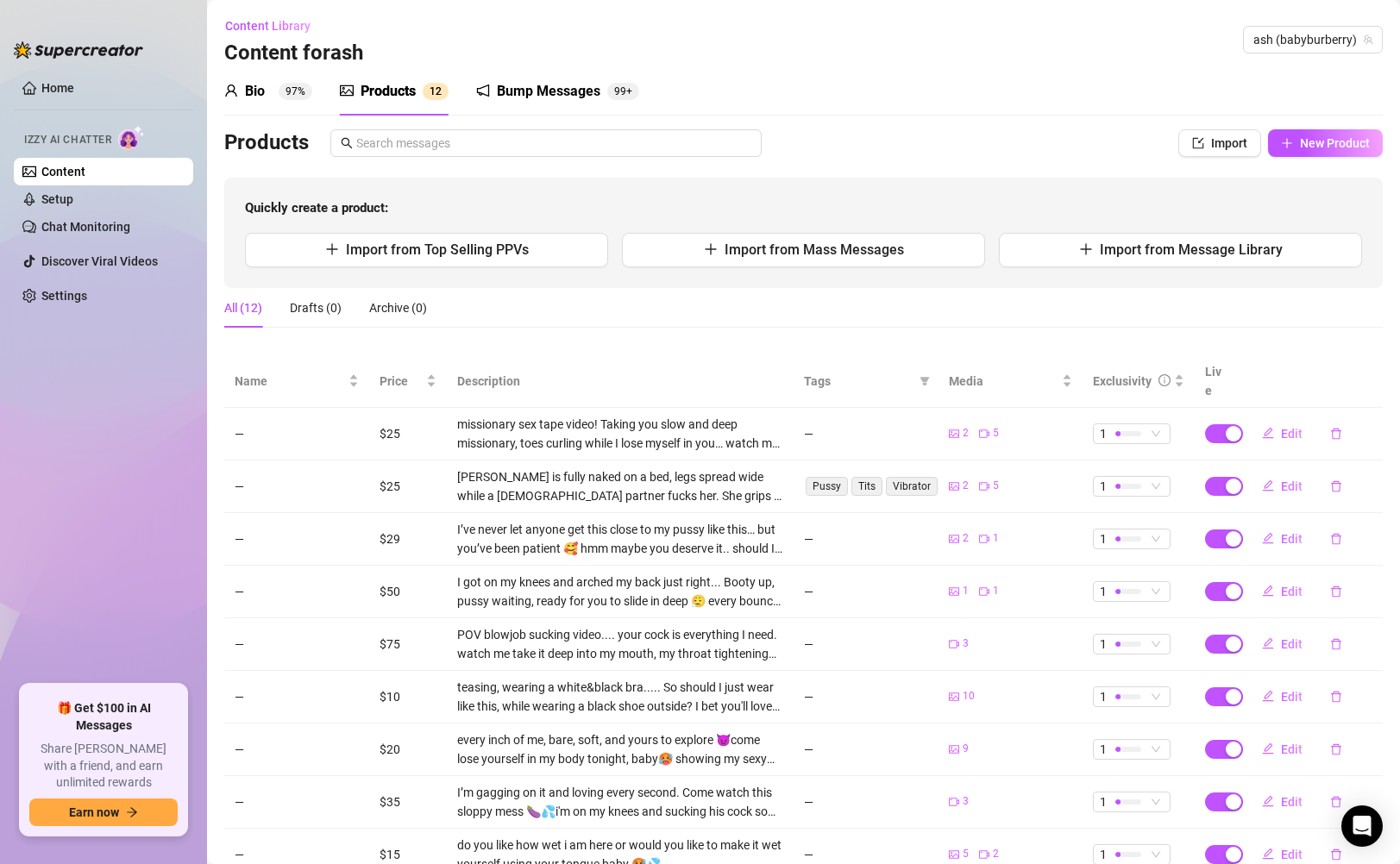
click at [86, 176] on link "Content" at bounding box center [63, 172] width 44 height 14
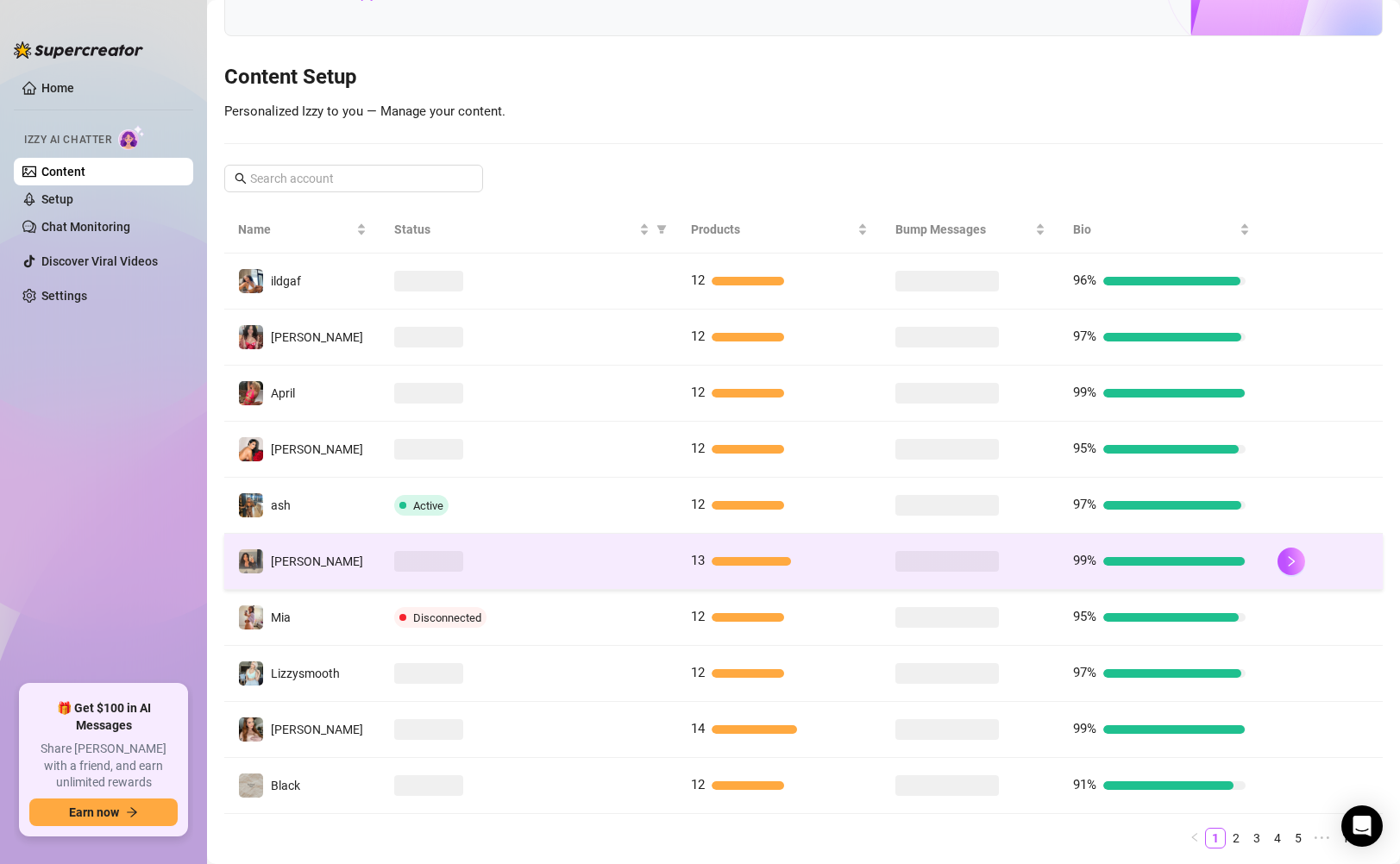
scroll to position [204, 0]
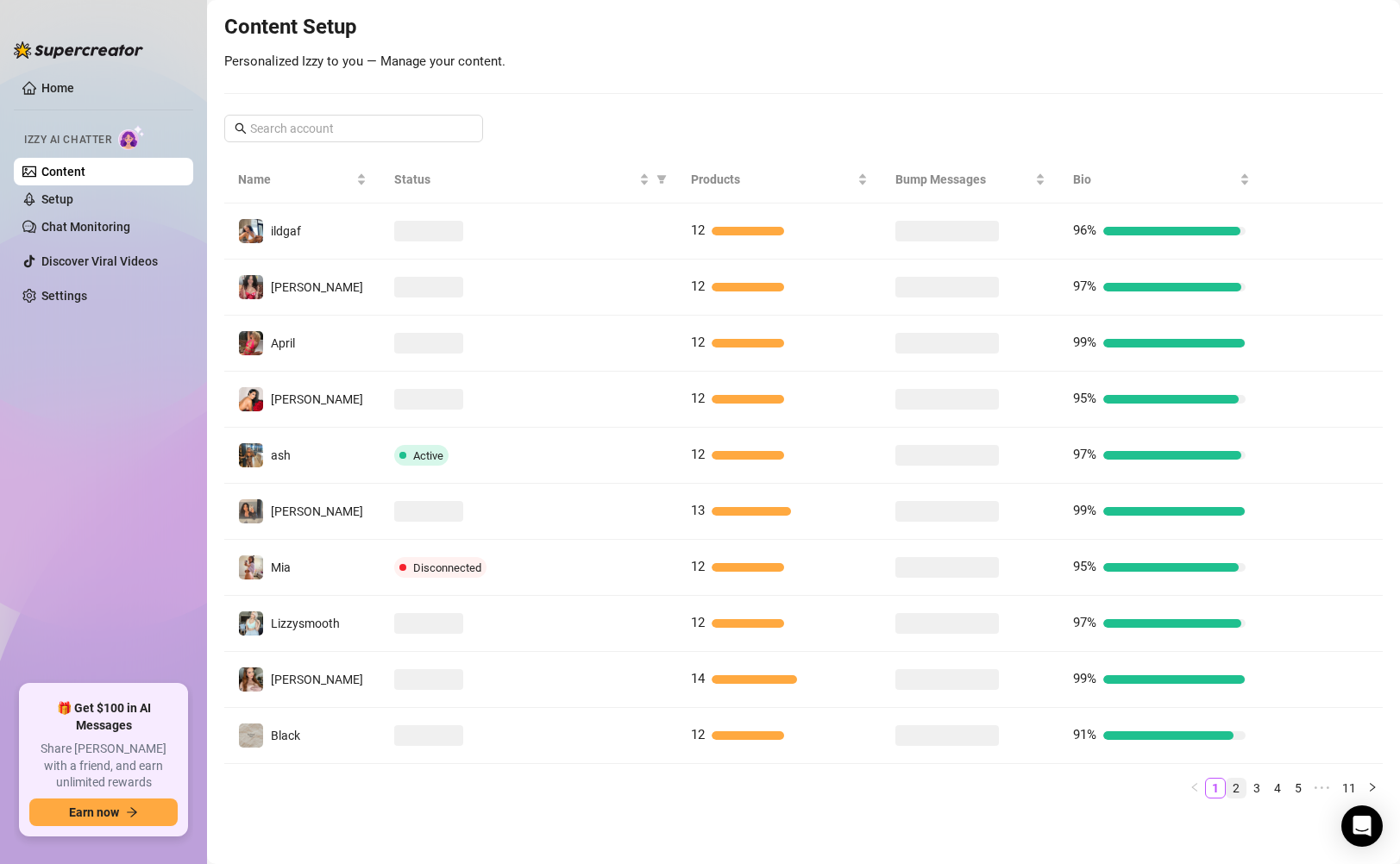
click at [1228, 784] on link "2" at bounding box center [1236, 789] width 19 height 19
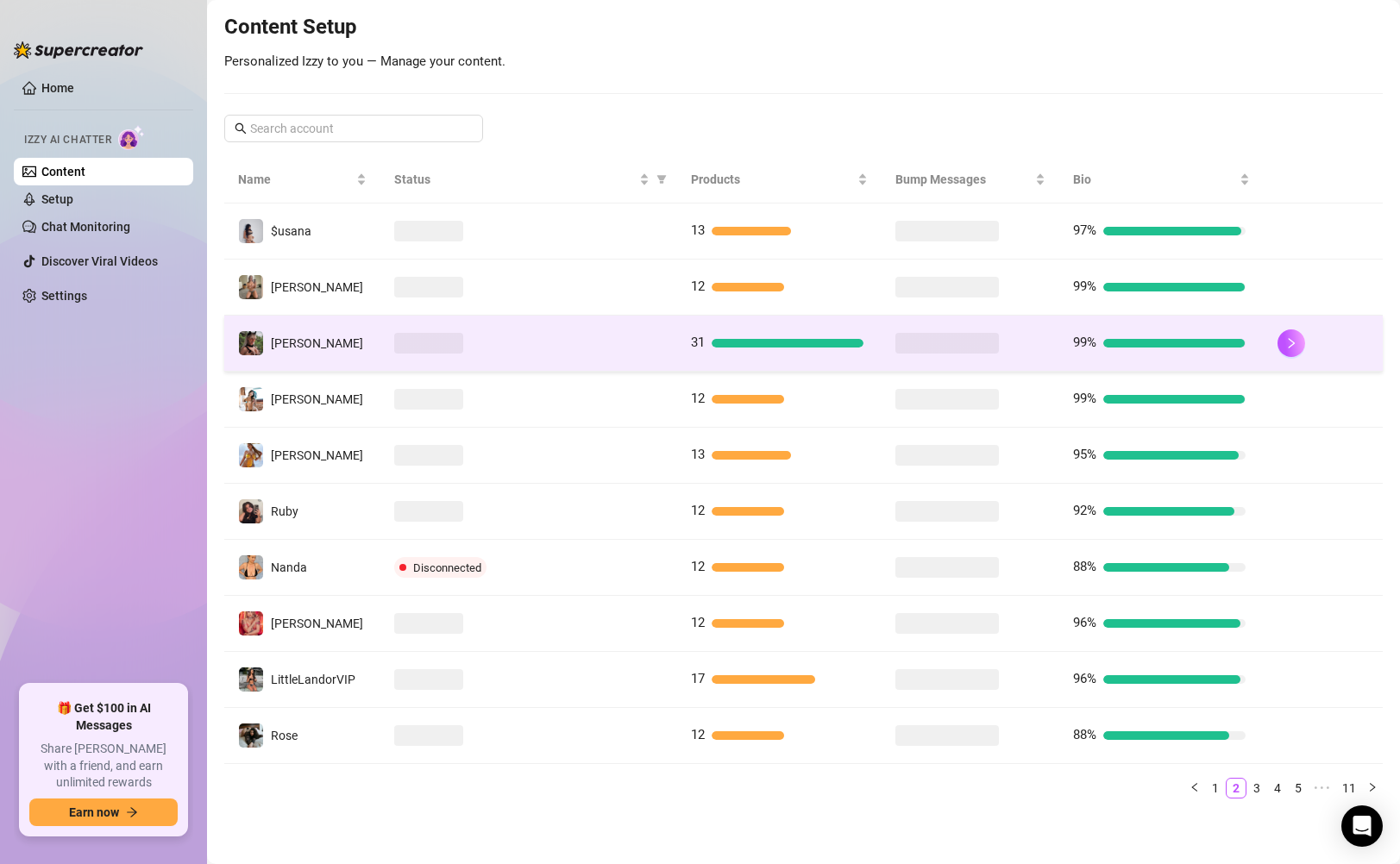
click at [533, 328] on td at bounding box center [528, 343] width 297 height 56
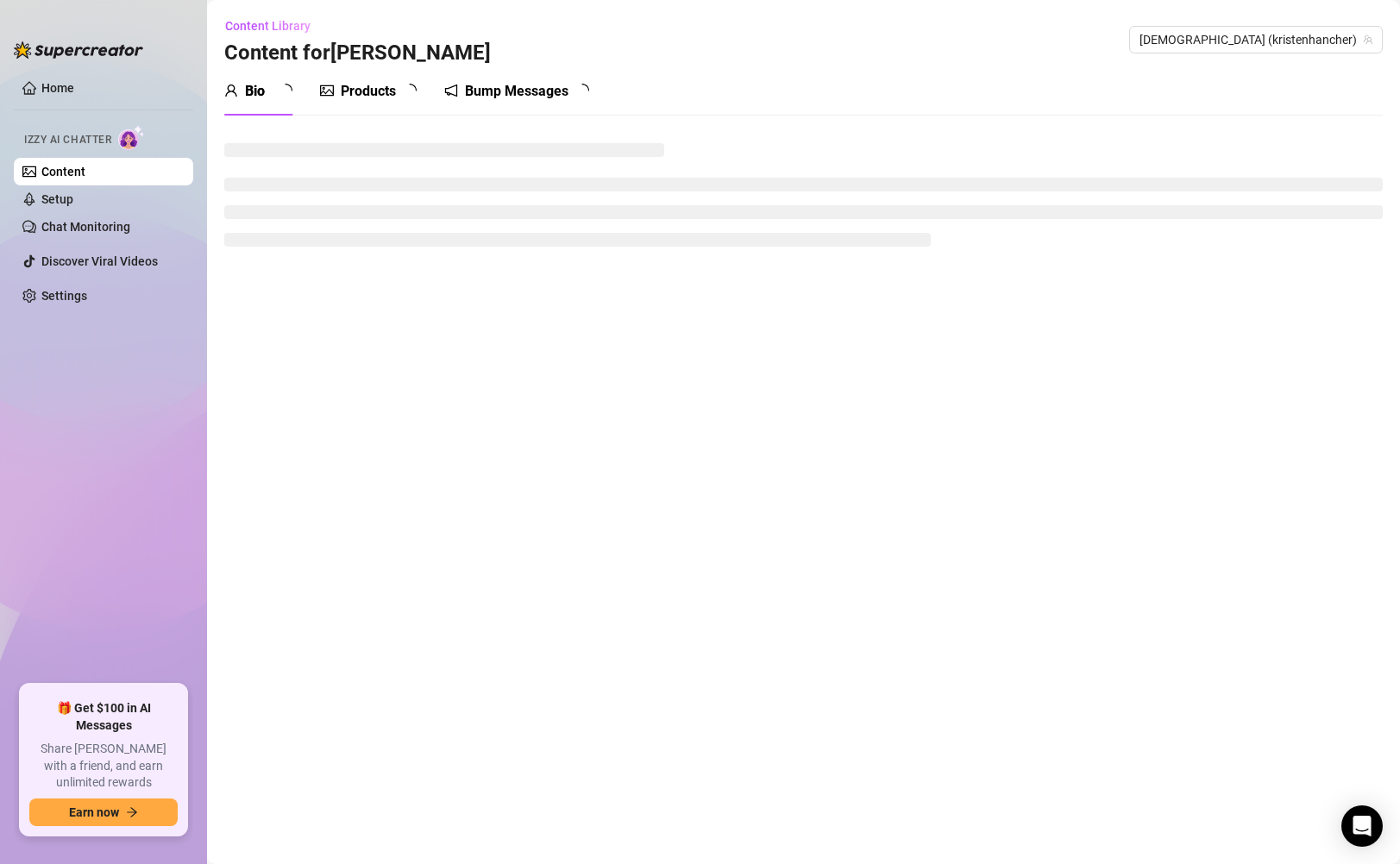
click at [395, 91] on div "Products" at bounding box center [368, 92] width 55 height 21
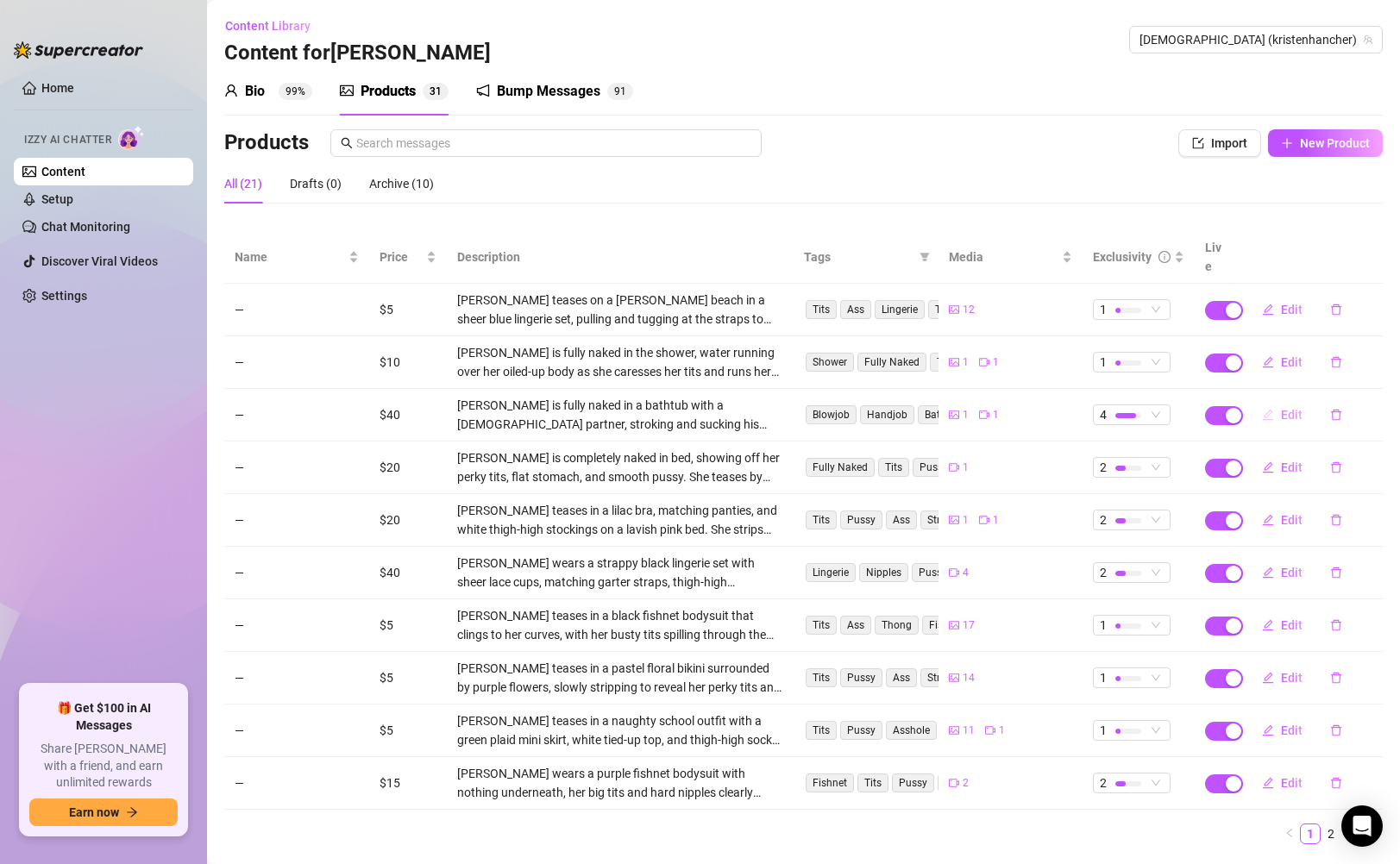
click at [1267, 401] on button "Edit" at bounding box center [1282, 415] width 68 height 28
type textarea "gave him sloppy road head and let him fuck my throat like a pussy.. its ok i do…"
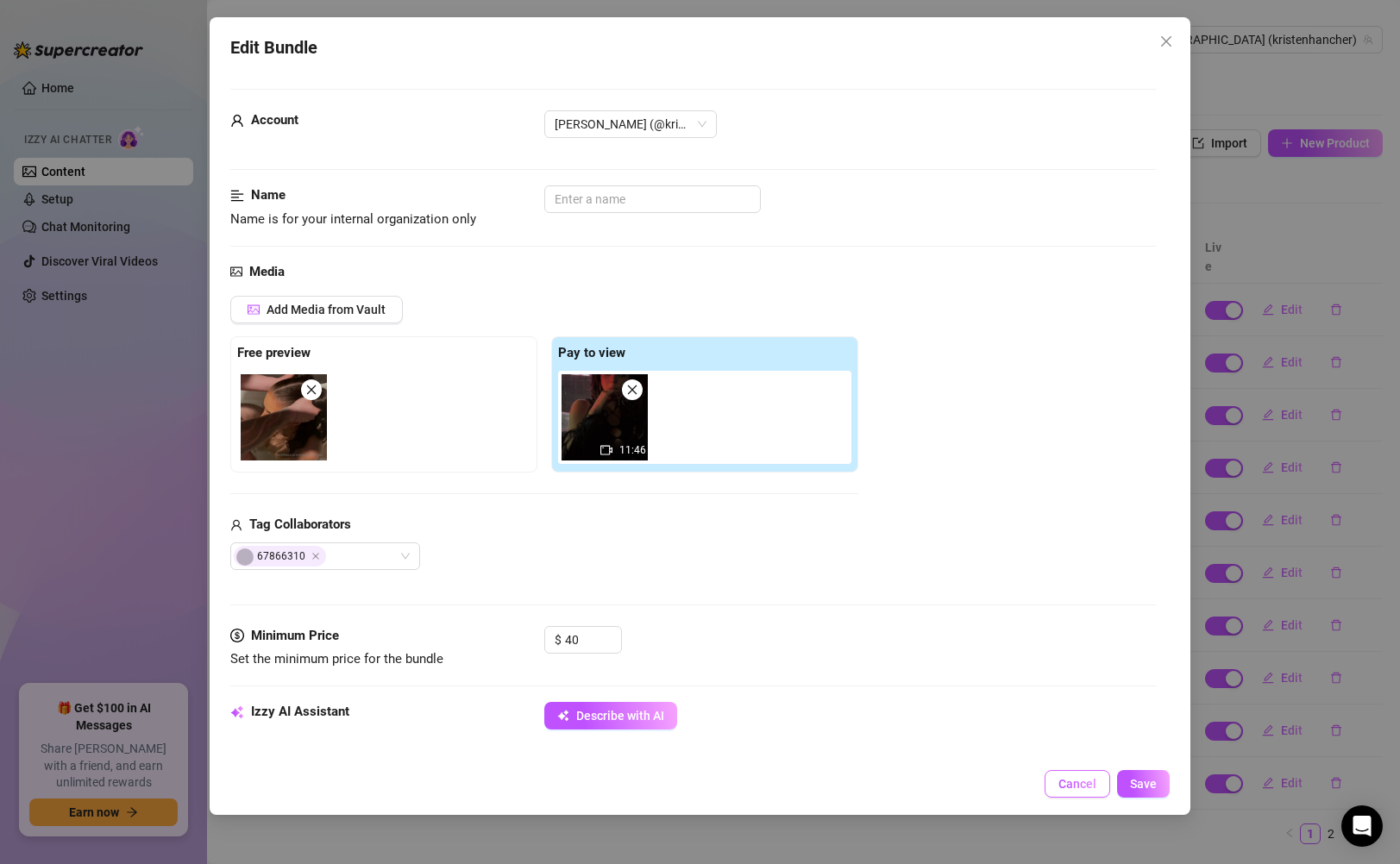
click at [1076, 794] on button "Cancel" at bounding box center [1077, 785] width 66 height 28
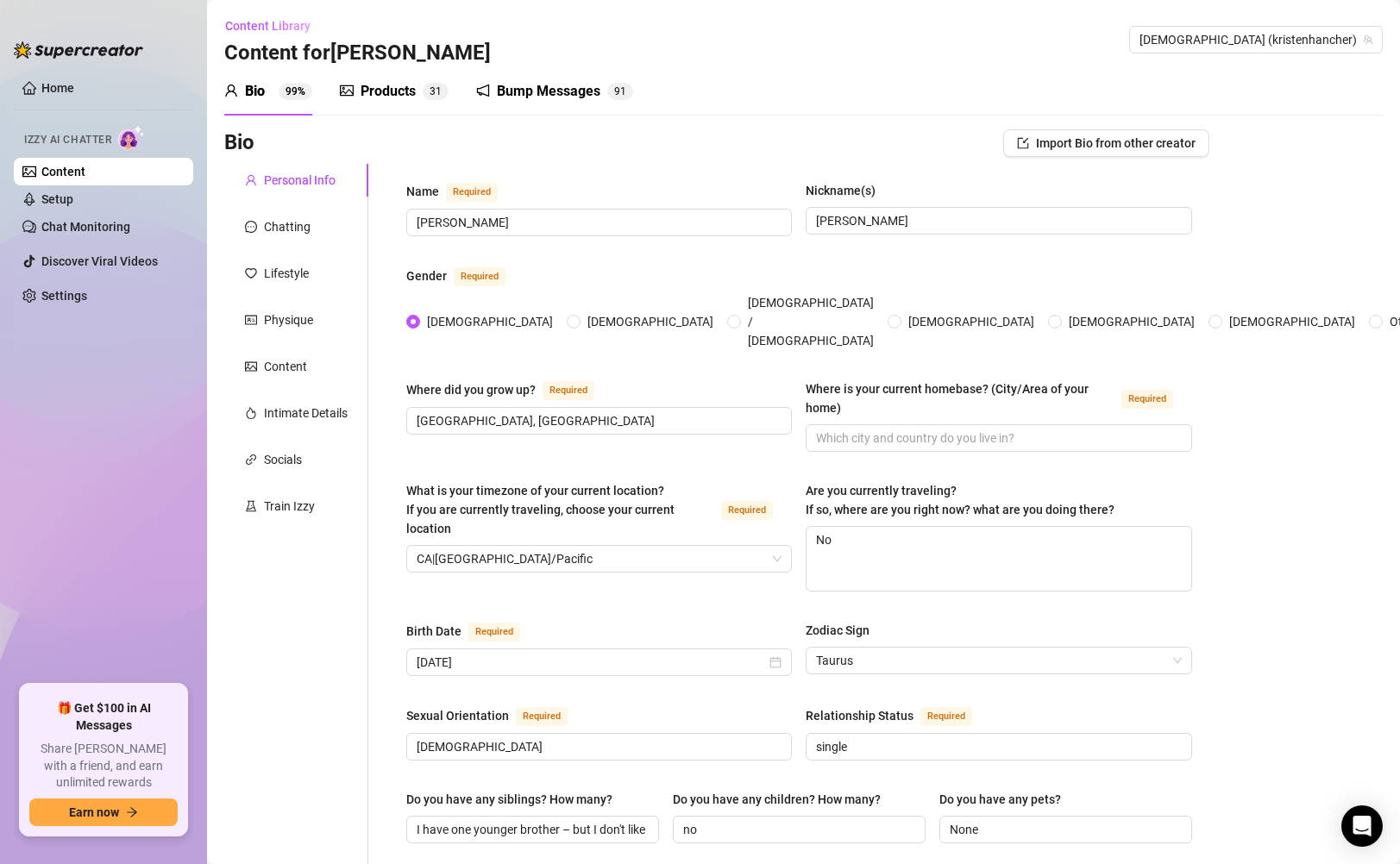
click at [86, 173] on link "Content" at bounding box center [63, 172] width 44 height 14
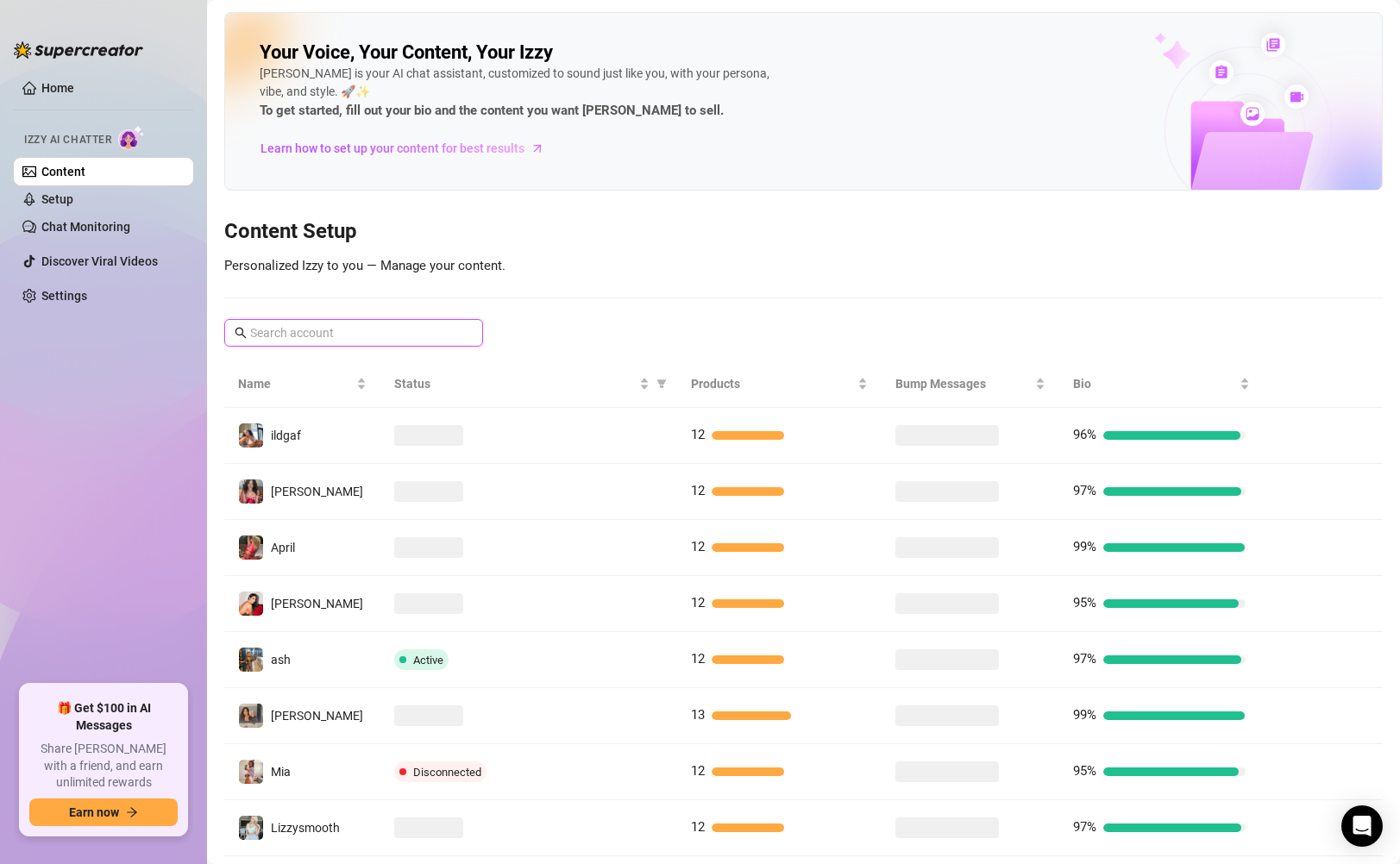
click at [347, 330] on input "text" at bounding box center [354, 333] width 209 height 19
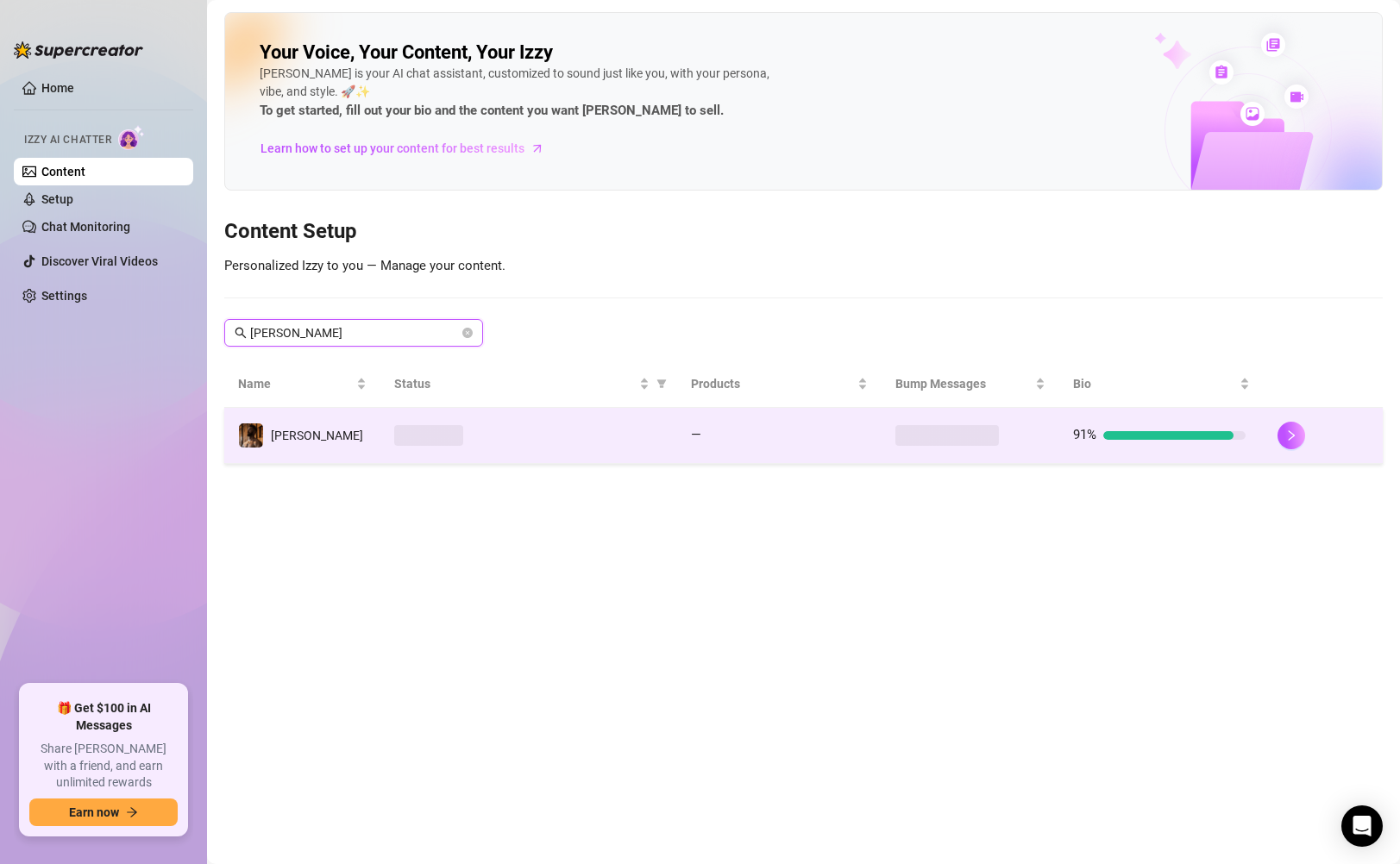
type input "[PERSON_NAME]"
click at [598, 449] on td at bounding box center [528, 436] width 297 height 56
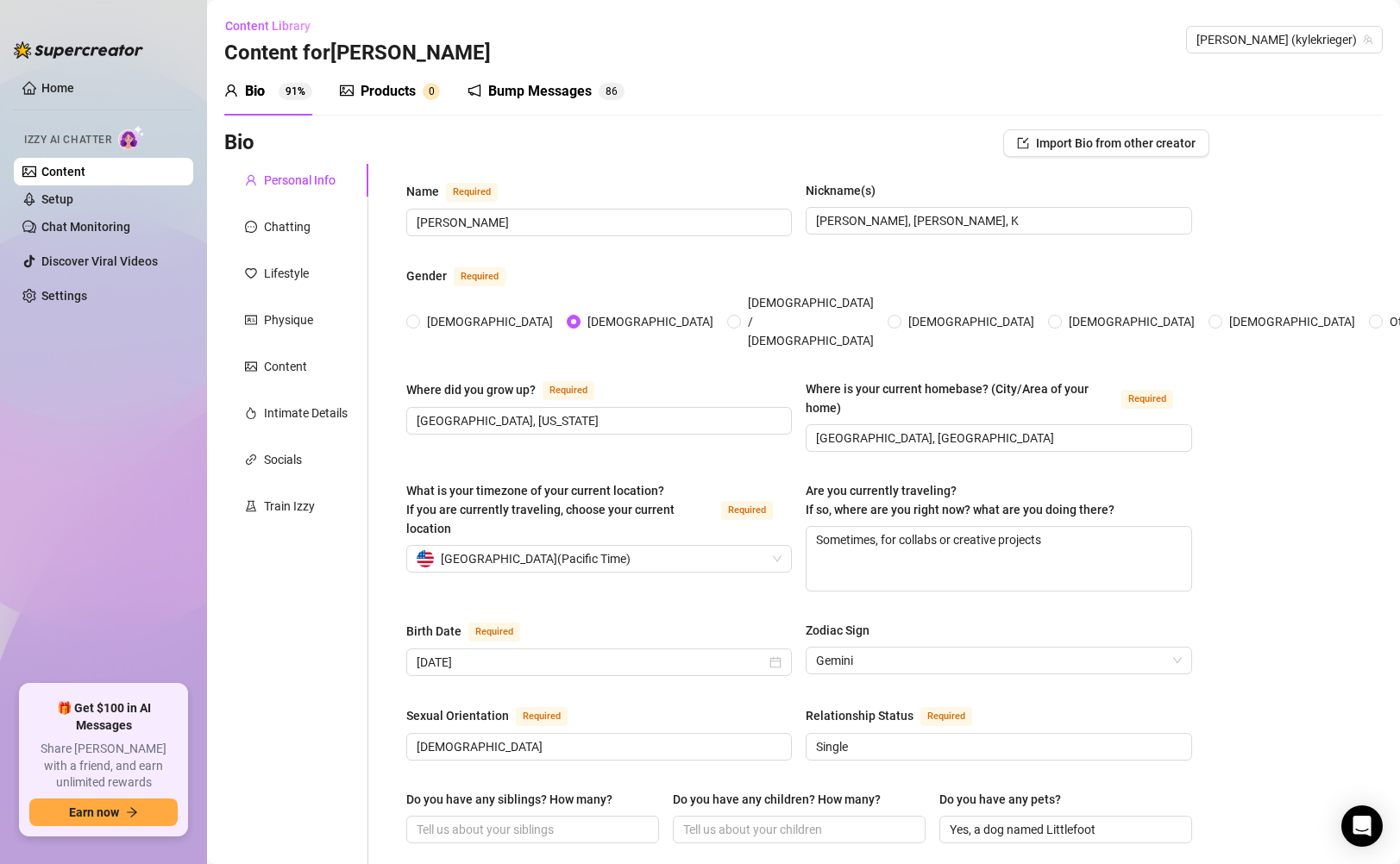
click at [422, 99] on div "Products 0" at bounding box center [390, 92] width 100 height 21
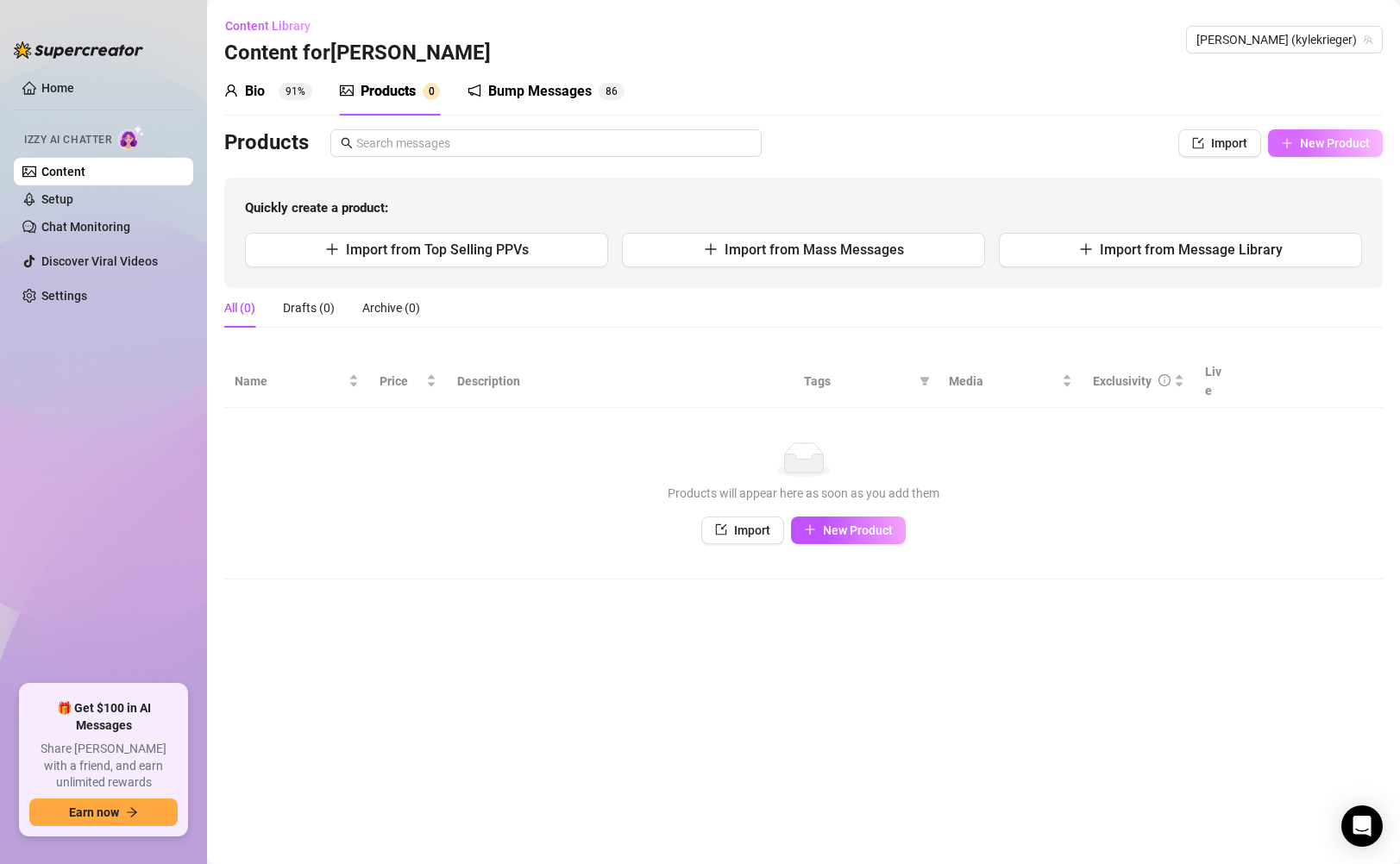
click at [1358, 149] on span "New Product" at bounding box center [1334, 143] width 70 height 14
type textarea "Type your message here..."
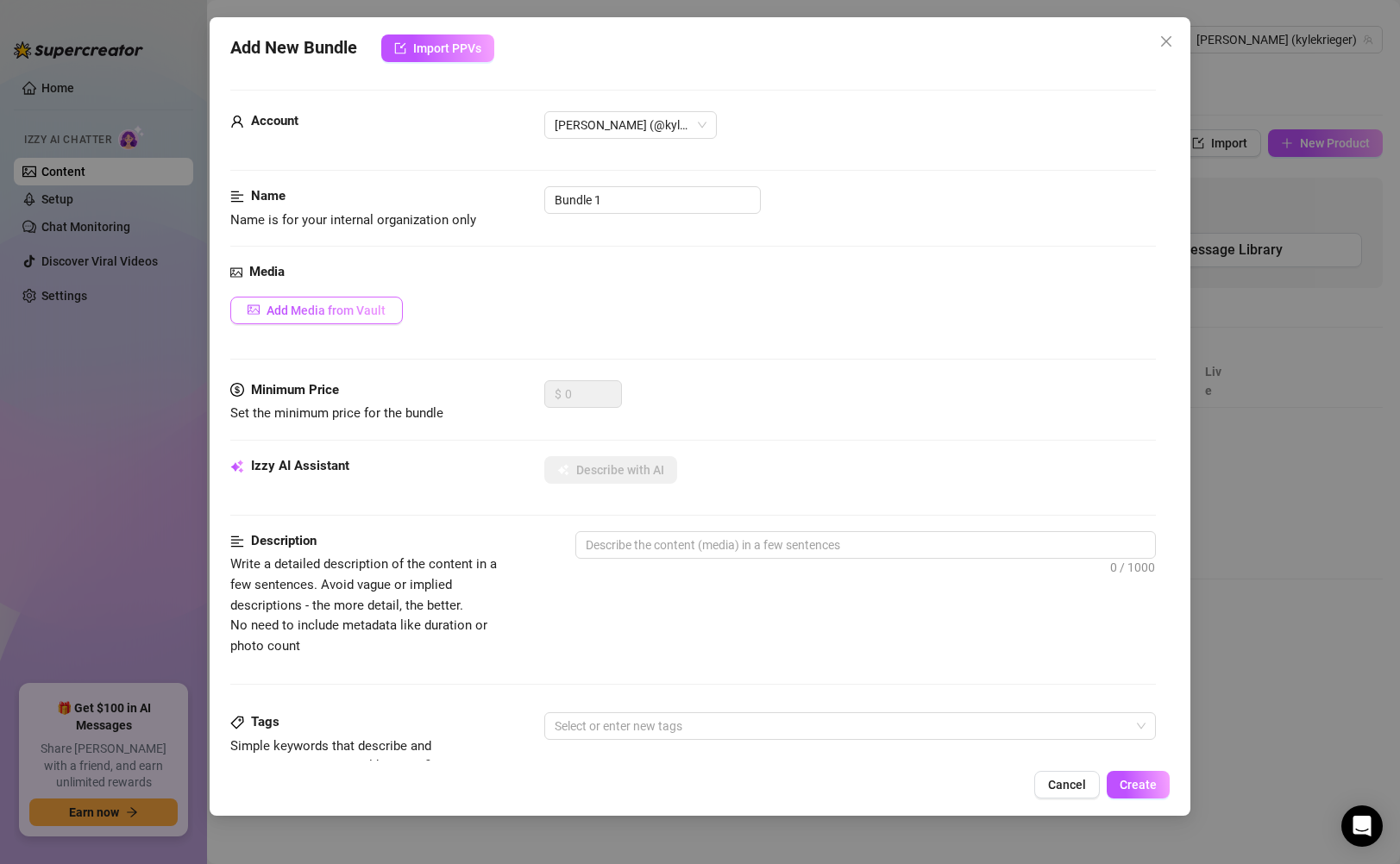
click at [390, 309] on button "Add Media from Vault" at bounding box center [317, 311] width 173 height 28
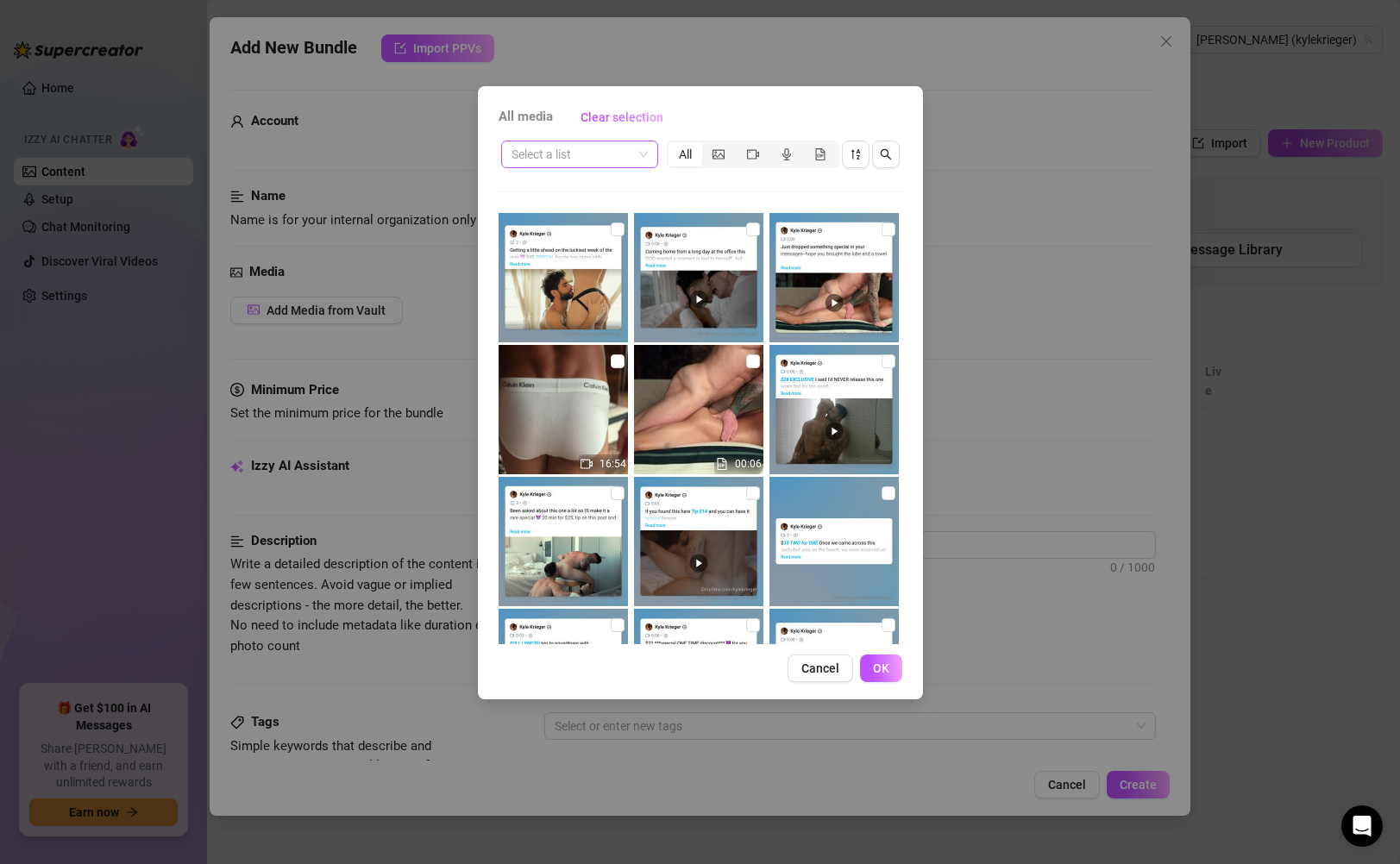
click at [573, 155] on input "search" at bounding box center [572, 155] width 121 height 26
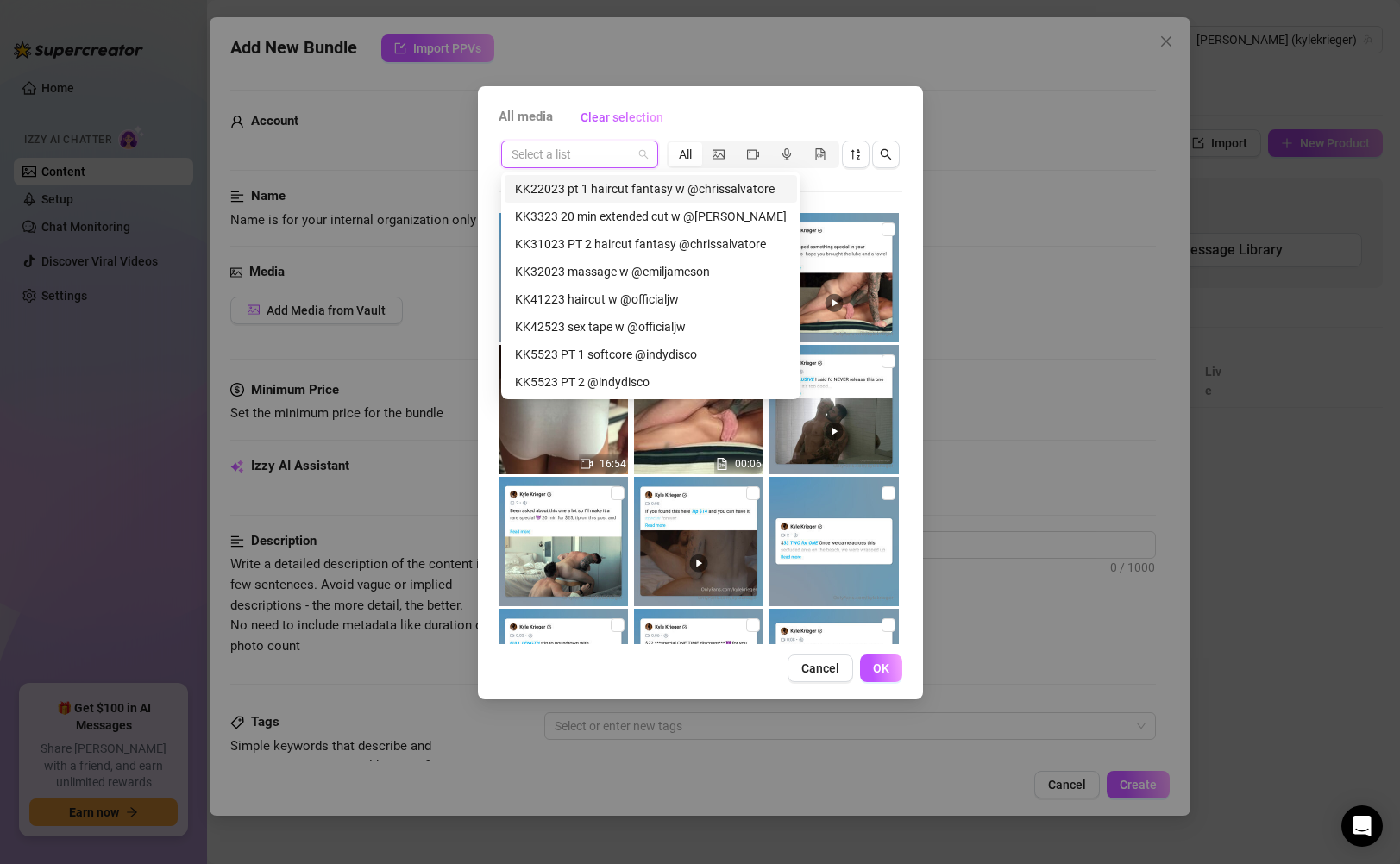
click at [585, 190] on div "KK22023 pt 1 haircut fantasy w @chrissalvatore" at bounding box center [651, 189] width 272 height 19
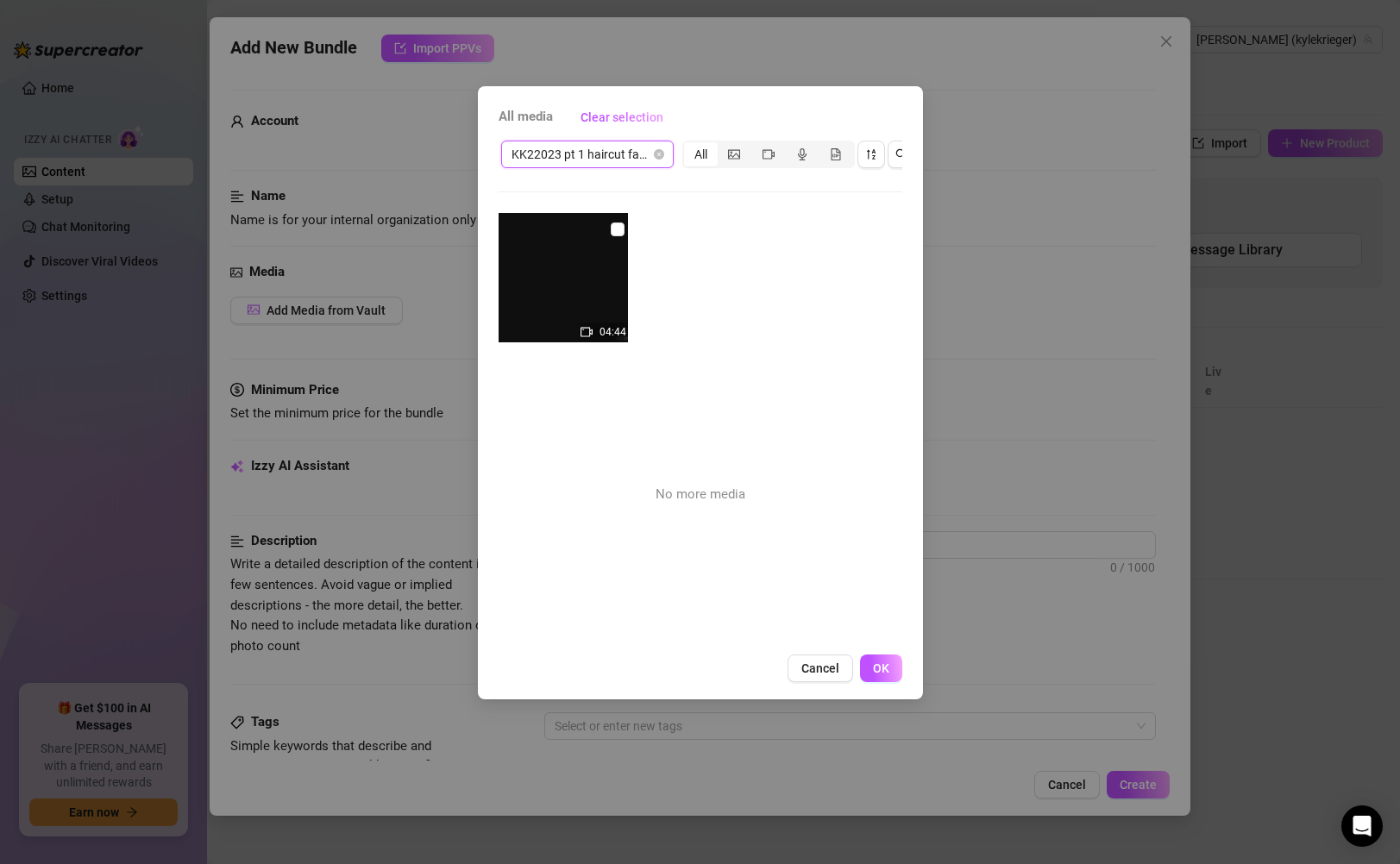
click at [615, 149] on span "KK22023 pt 1 haircut fantasy w @chrissalvatore" at bounding box center [588, 155] width 152 height 26
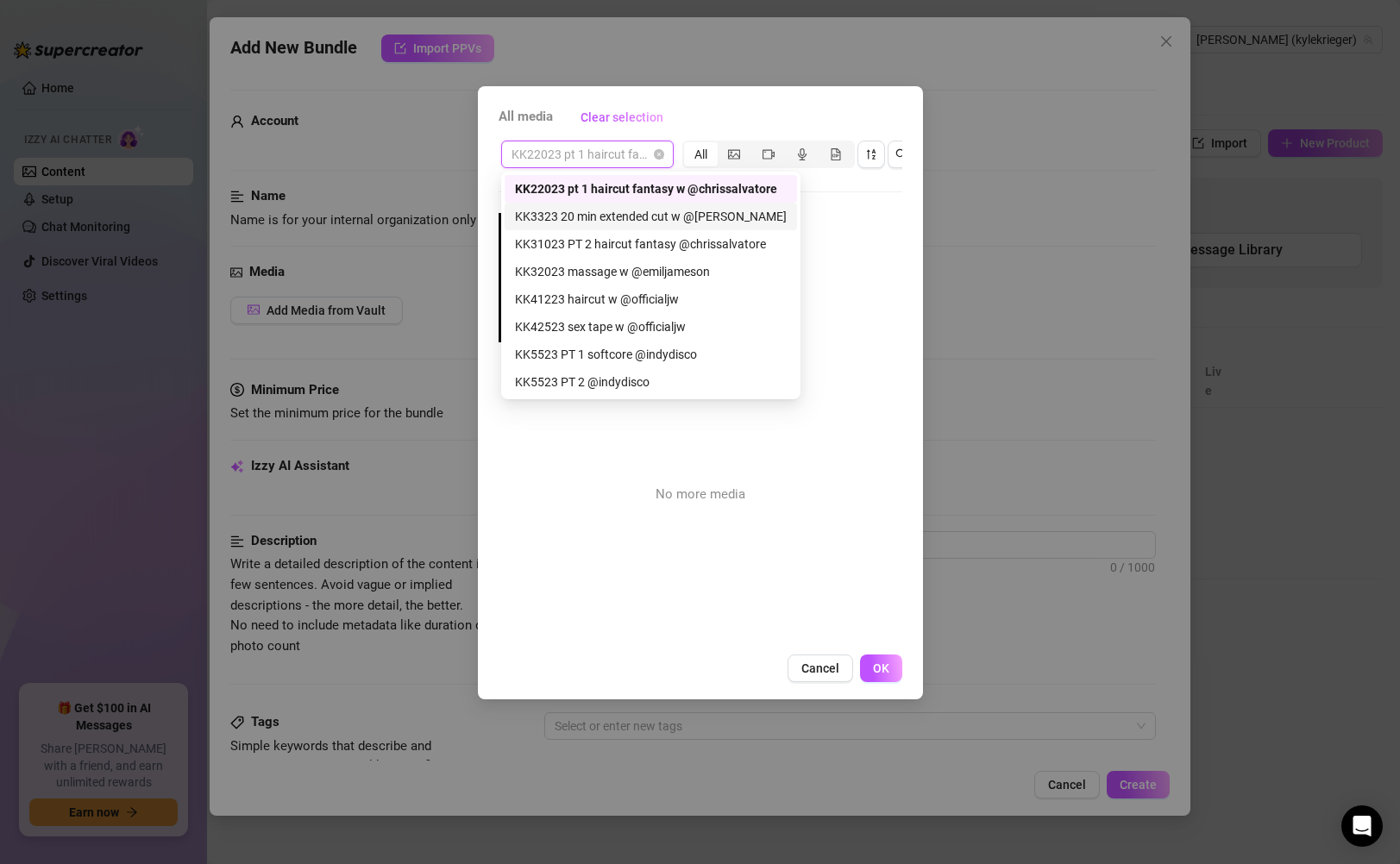
click at [599, 220] on div "KK3323 20 min extended cut w @[PERSON_NAME]" at bounding box center [651, 217] width 272 height 19
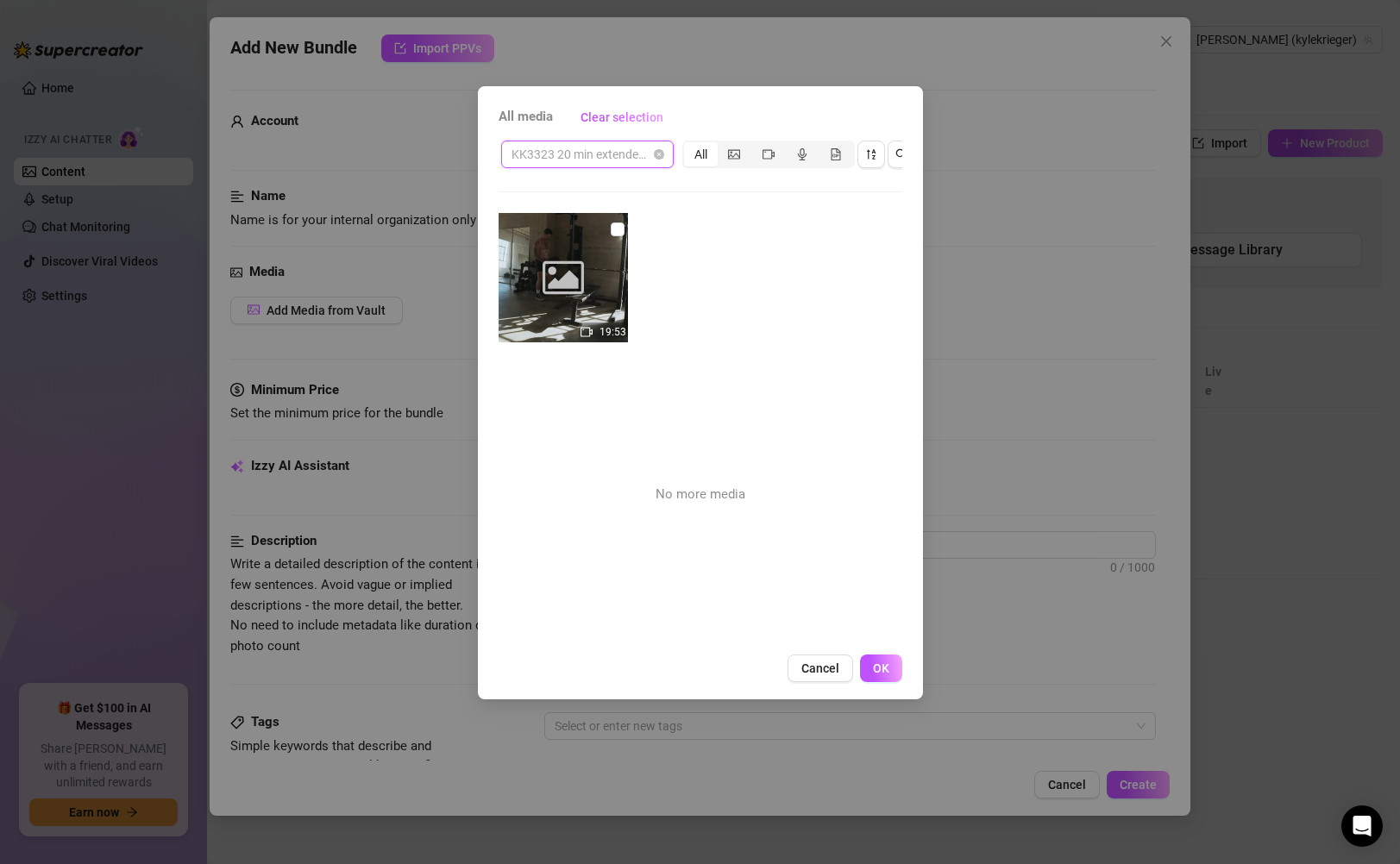
click at [648, 156] on span "KK3323 20 min extended cut w @[PERSON_NAME]" at bounding box center [588, 155] width 152 height 26
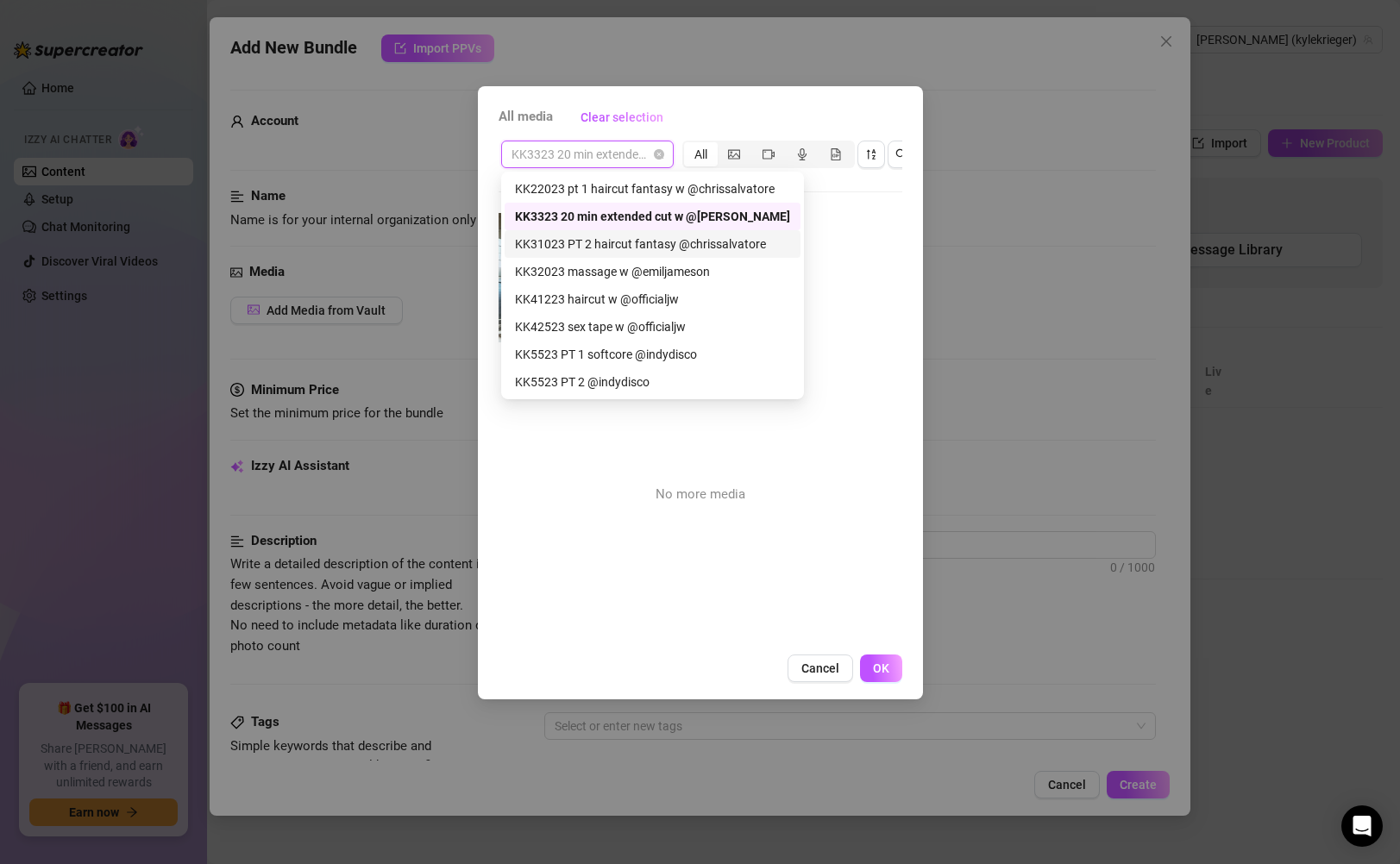
click at [676, 245] on div "KK31023 PT 2 haircut fantasy @chrissalvatore" at bounding box center [652, 245] width 275 height 19
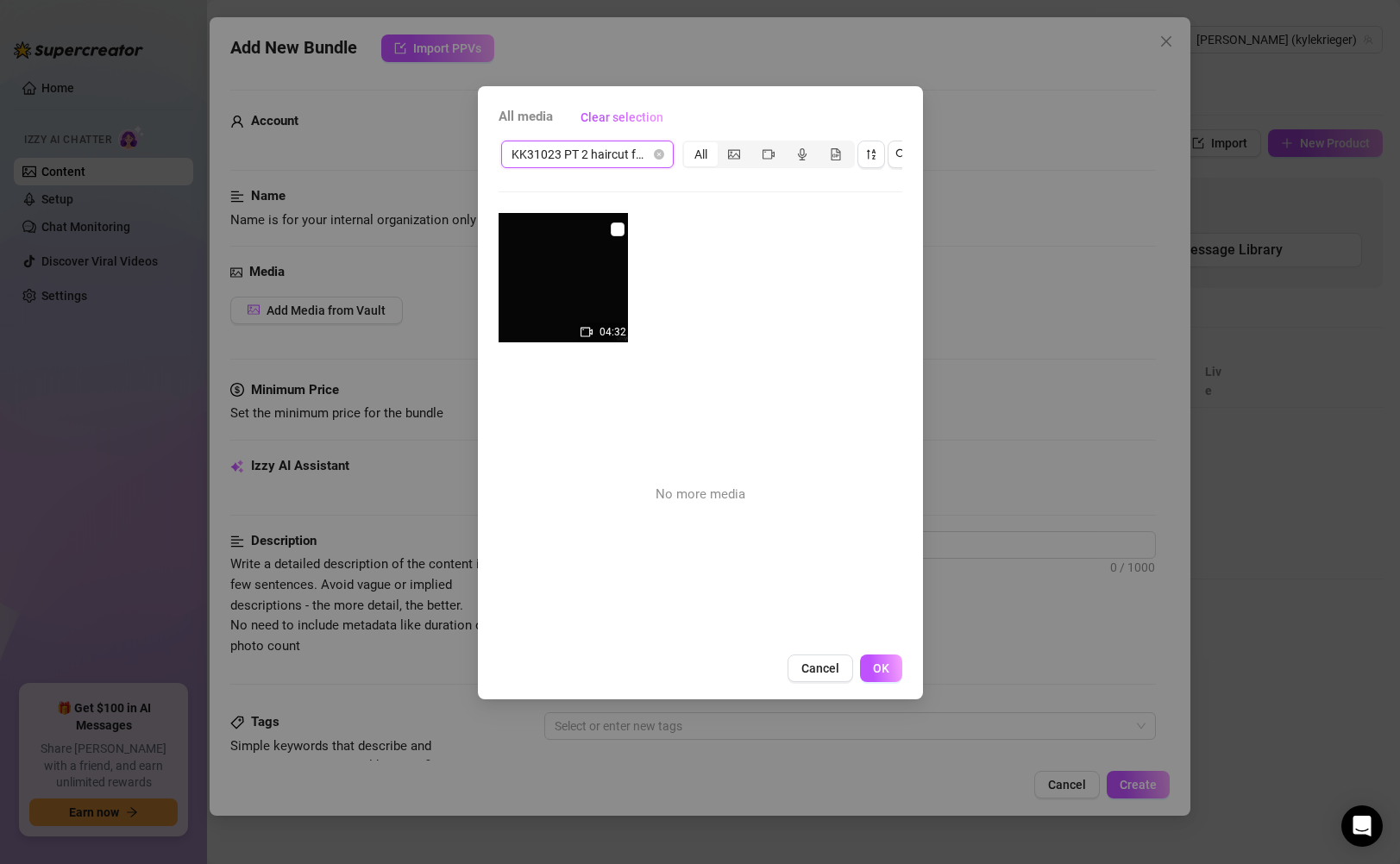
click at [656, 161] on span "KK31023 PT 2 haircut fantasy @chrissalvatore" at bounding box center [588, 155] width 152 height 26
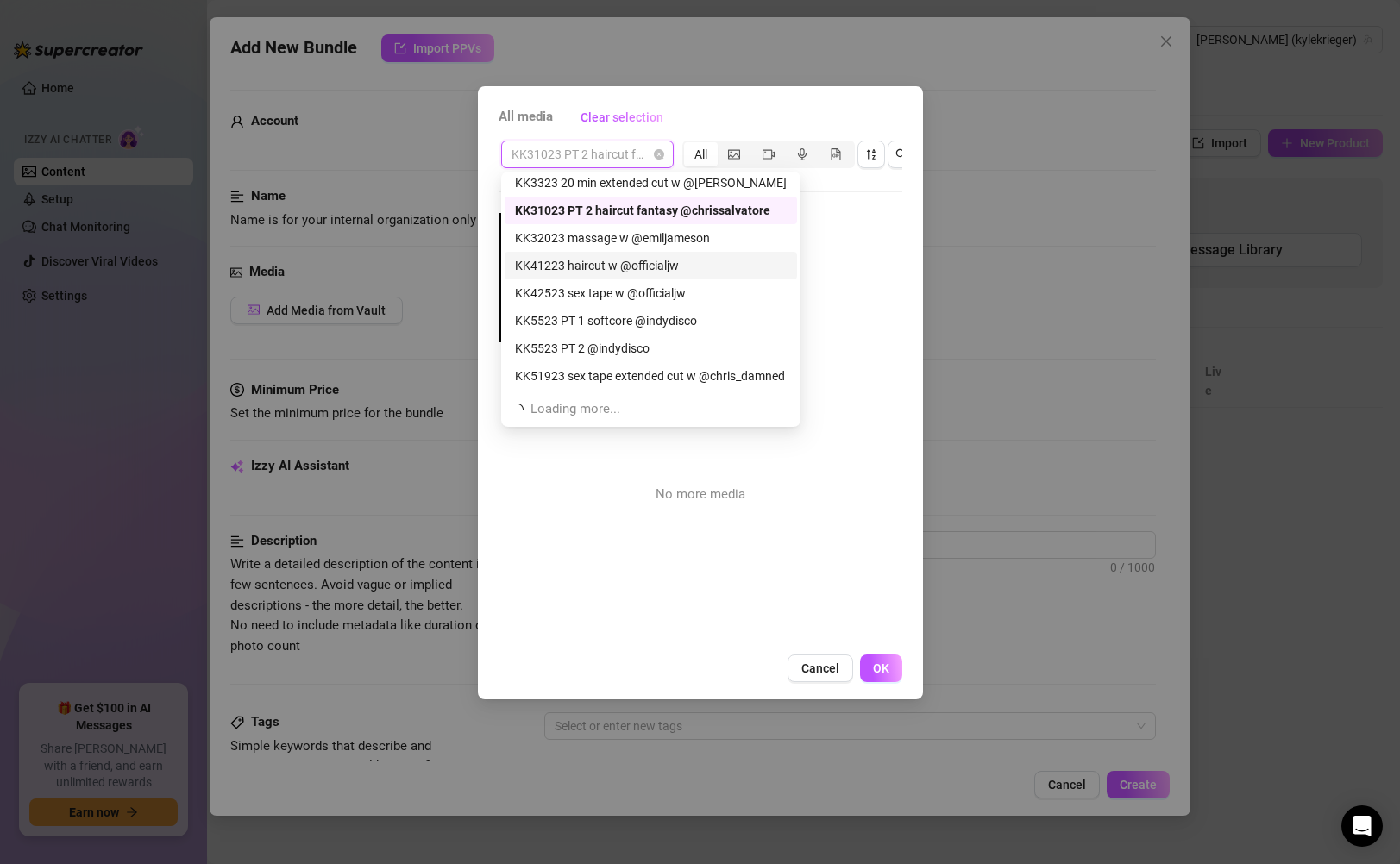
scroll to position [55, 0]
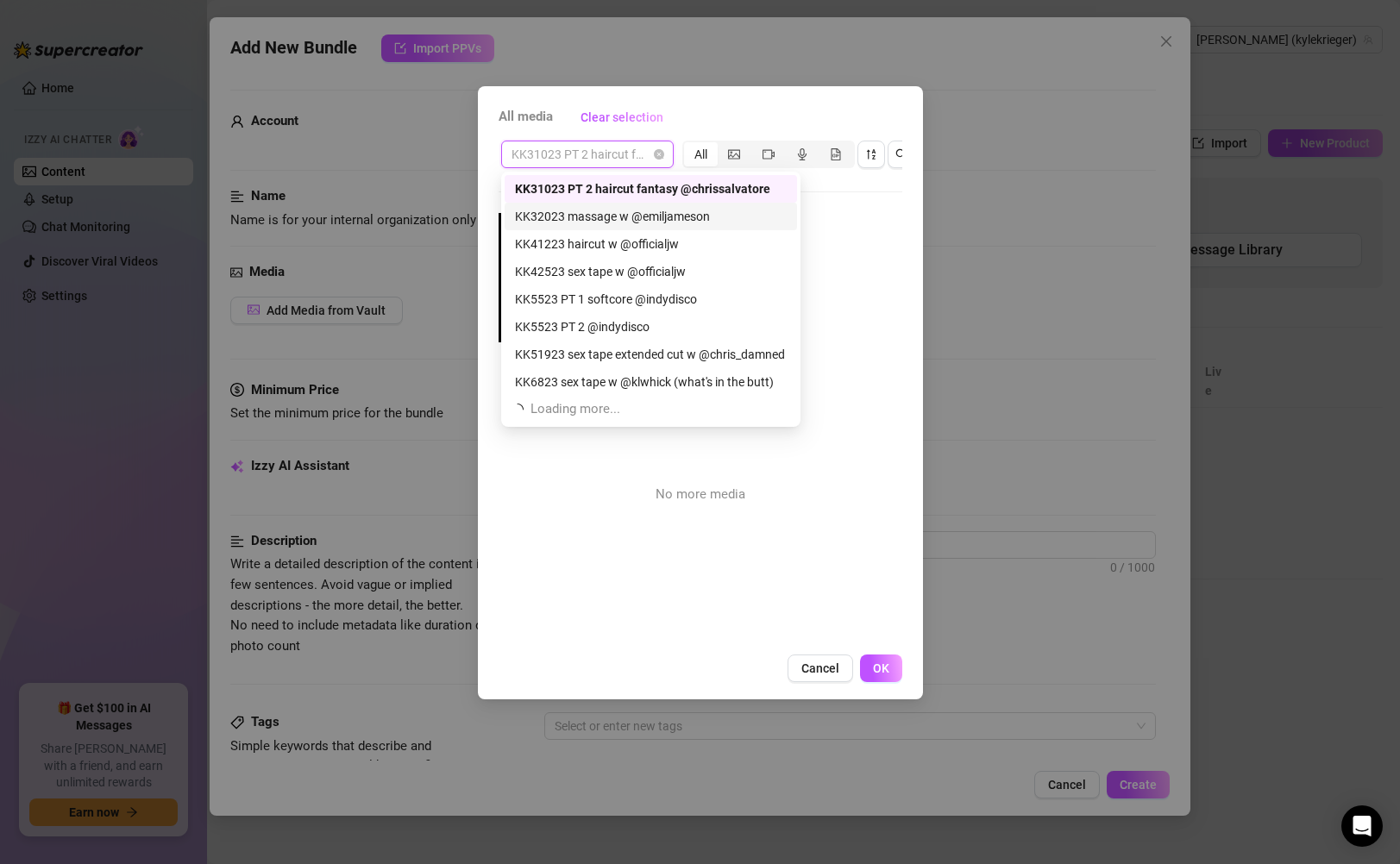
click at [708, 225] on div "KK32023 massage w @emiljameson" at bounding box center [651, 217] width 272 height 19
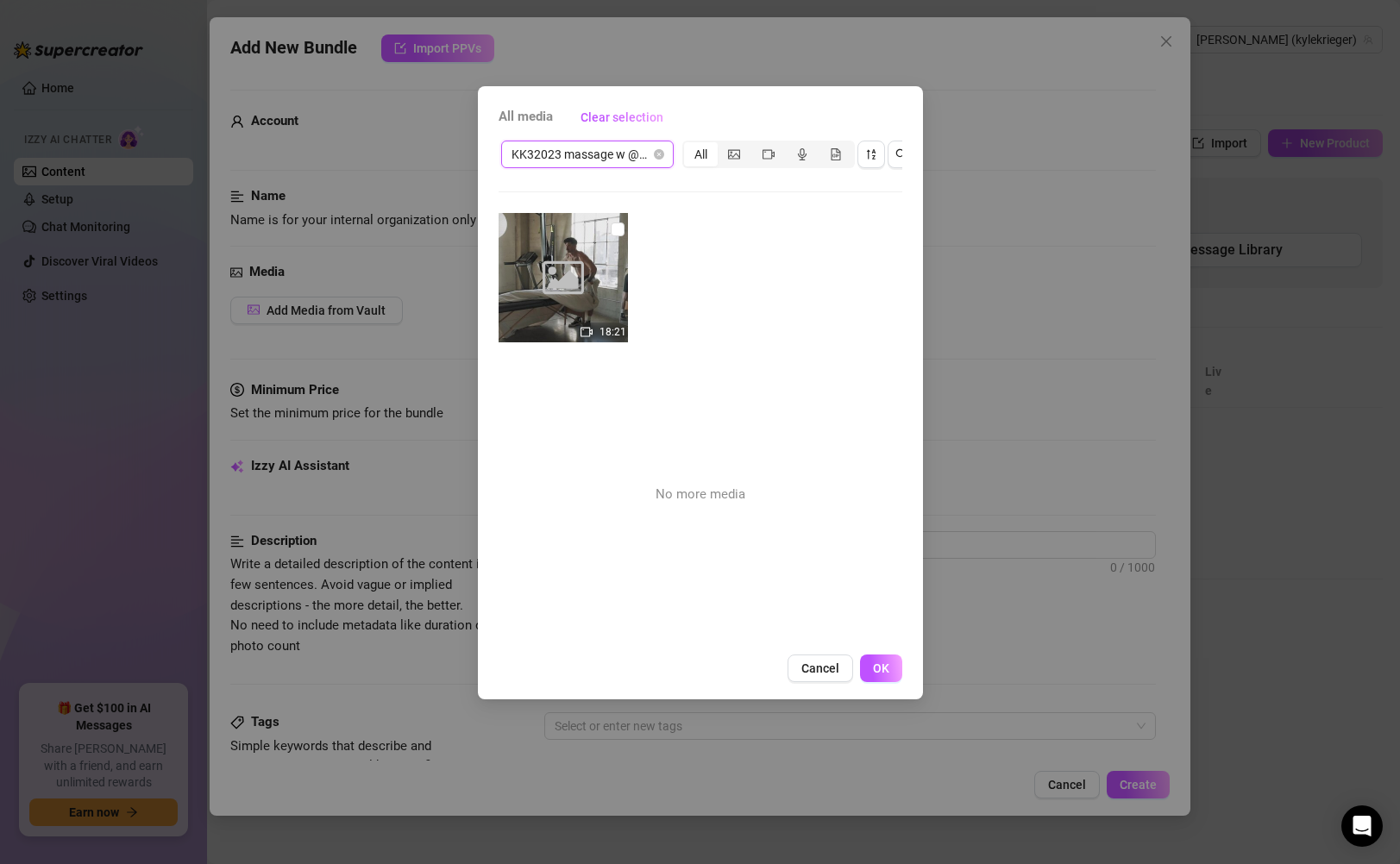
click at [631, 160] on span "KK32023 massage w @emiljameson" at bounding box center [588, 155] width 152 height 26
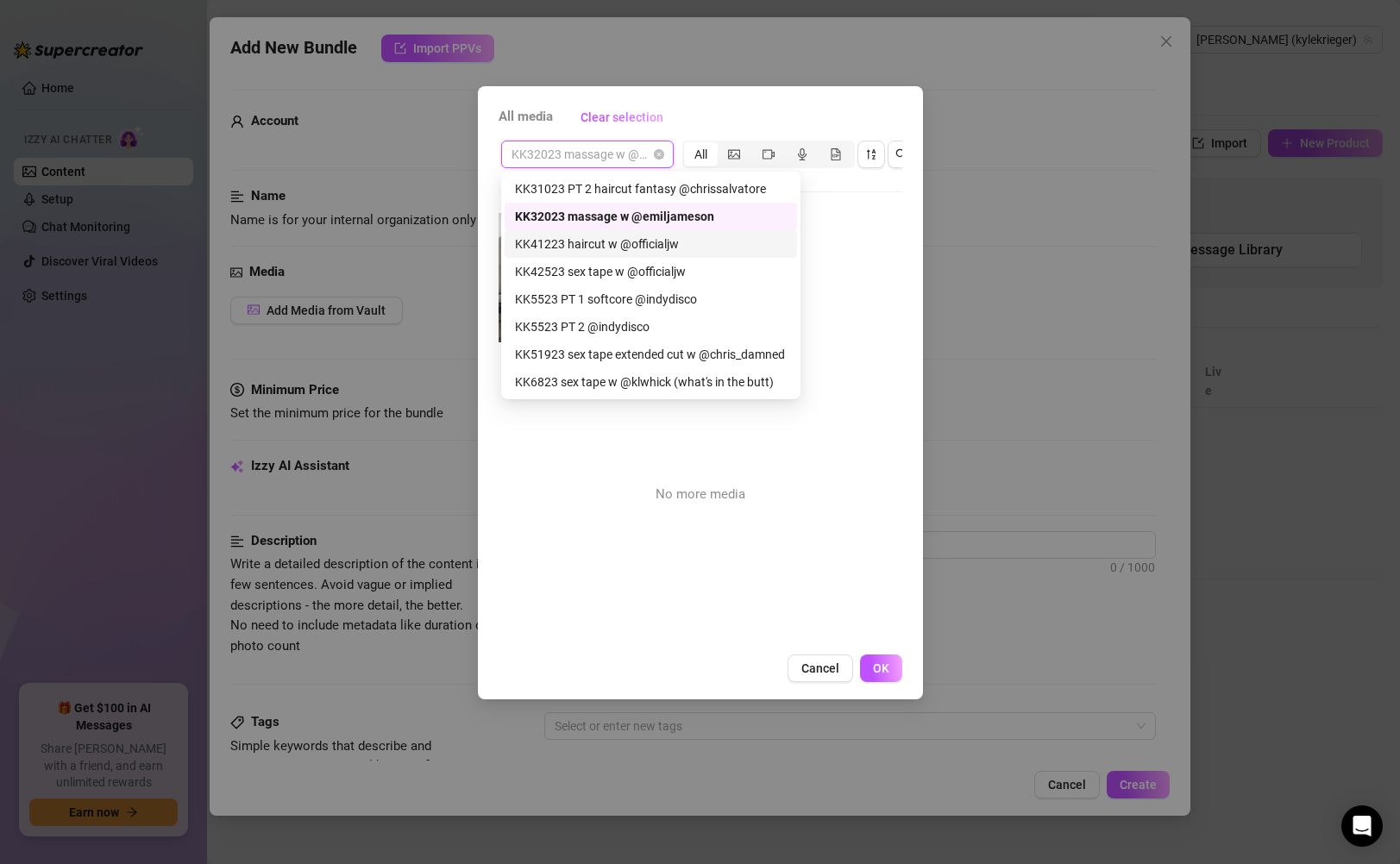
click at [650, 239] on div "KK41223 haircut w @officialjw" at bounding box center [651, 245] width 272 height 19
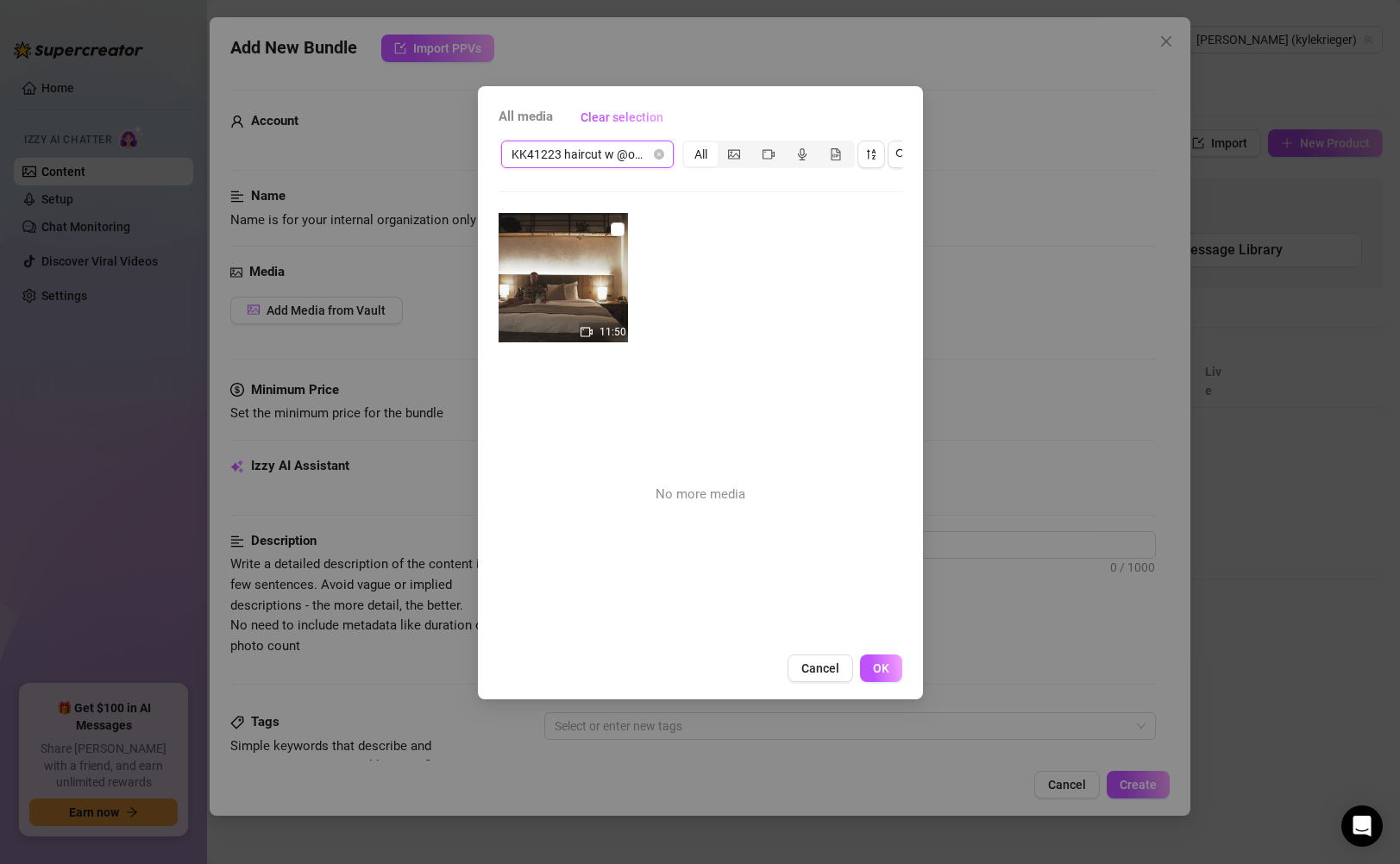
click at [641, 164] on span "KK41223 haircut w @officialjw" at bounding box center [588, 155] width 152 height 26
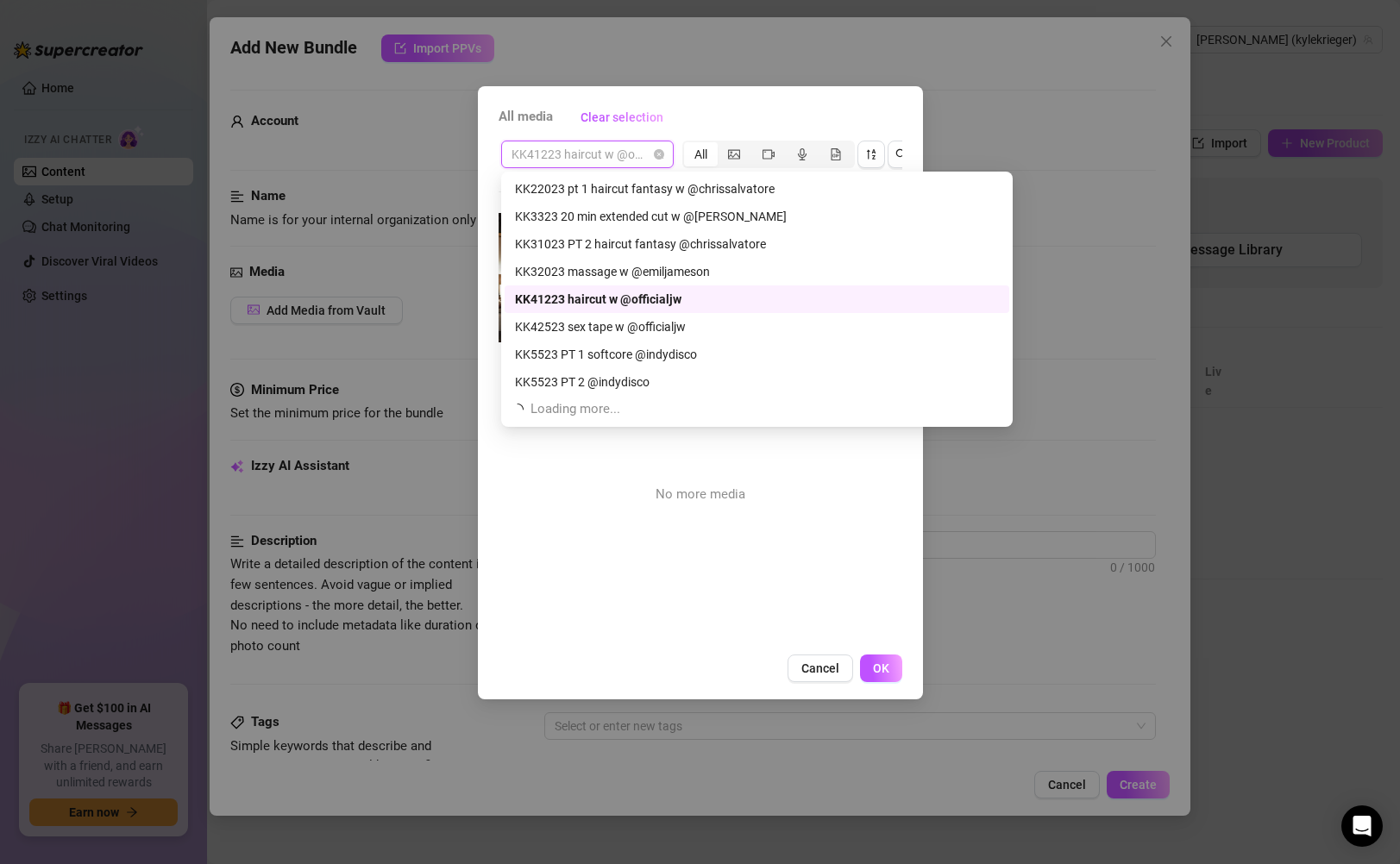
scroll to position [607, 0]
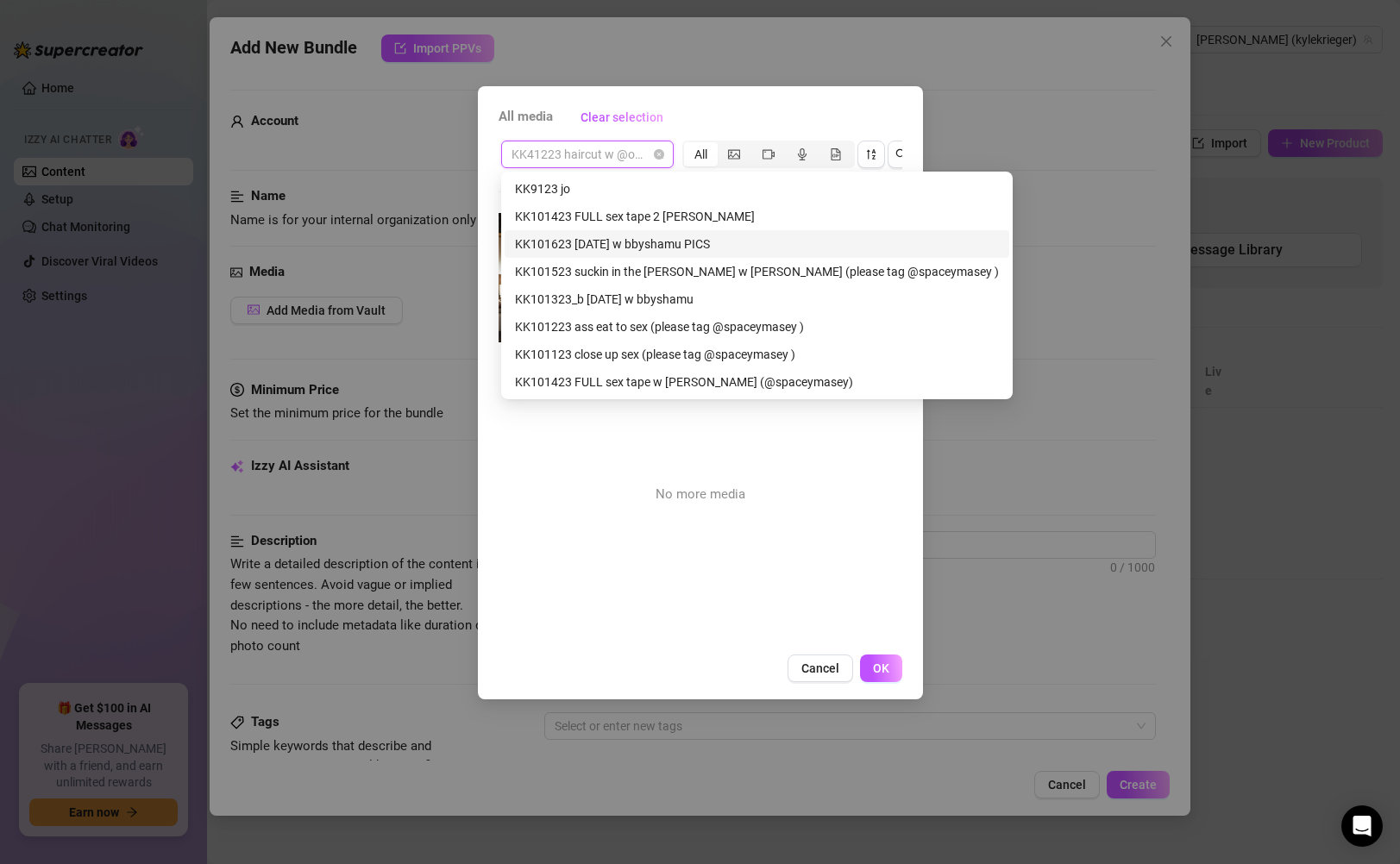
click at [686, 251] on div "KK101623 [DATE] w bbyshamu PICS" at bounding box center [757, 245] width 484 height 19
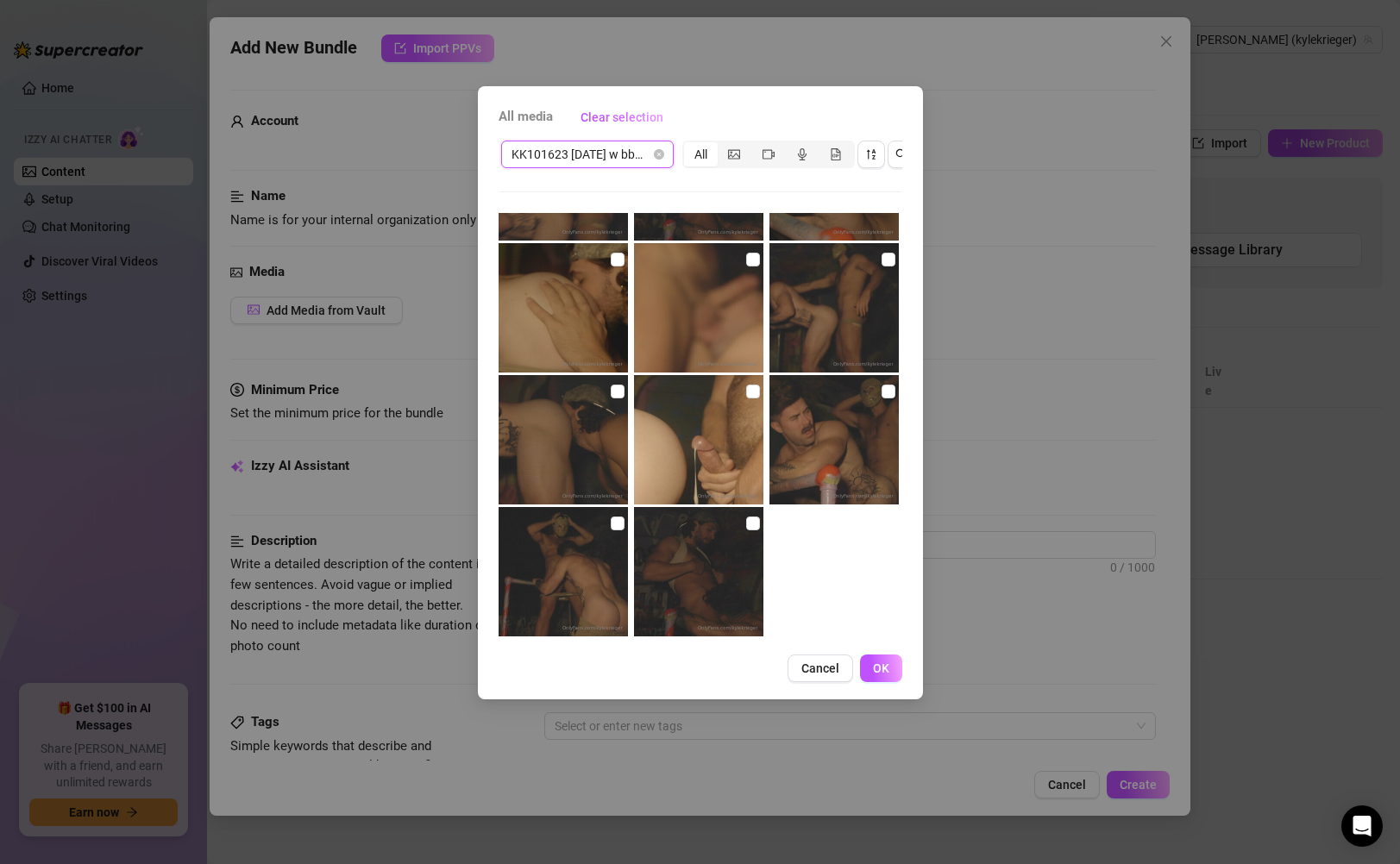
scroll to position [0, 0]
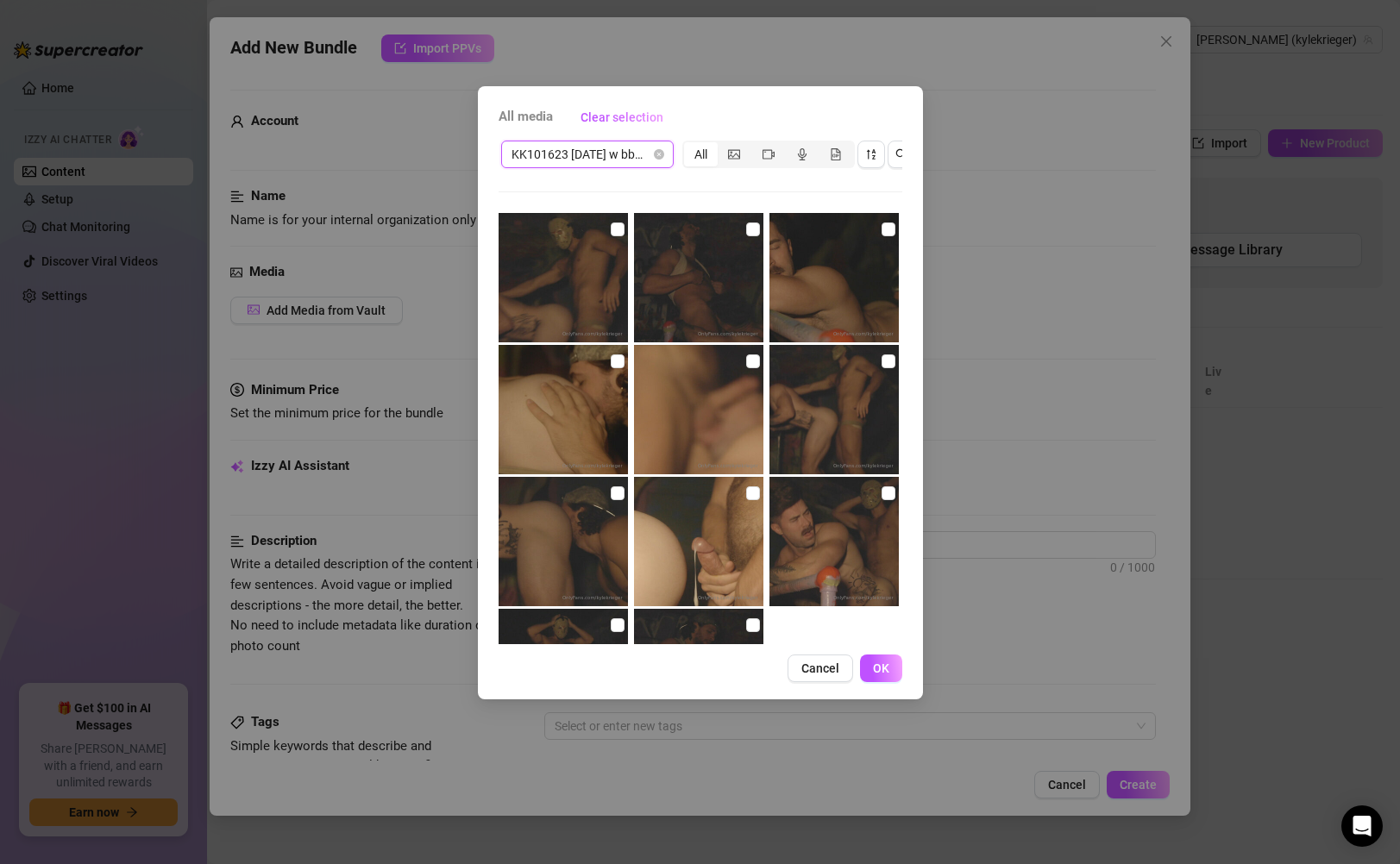
click at [623, 161] on span "KK101623 [DATE] w bbyshamu PICS" at bounding box center [588, 155] width 152 height 26
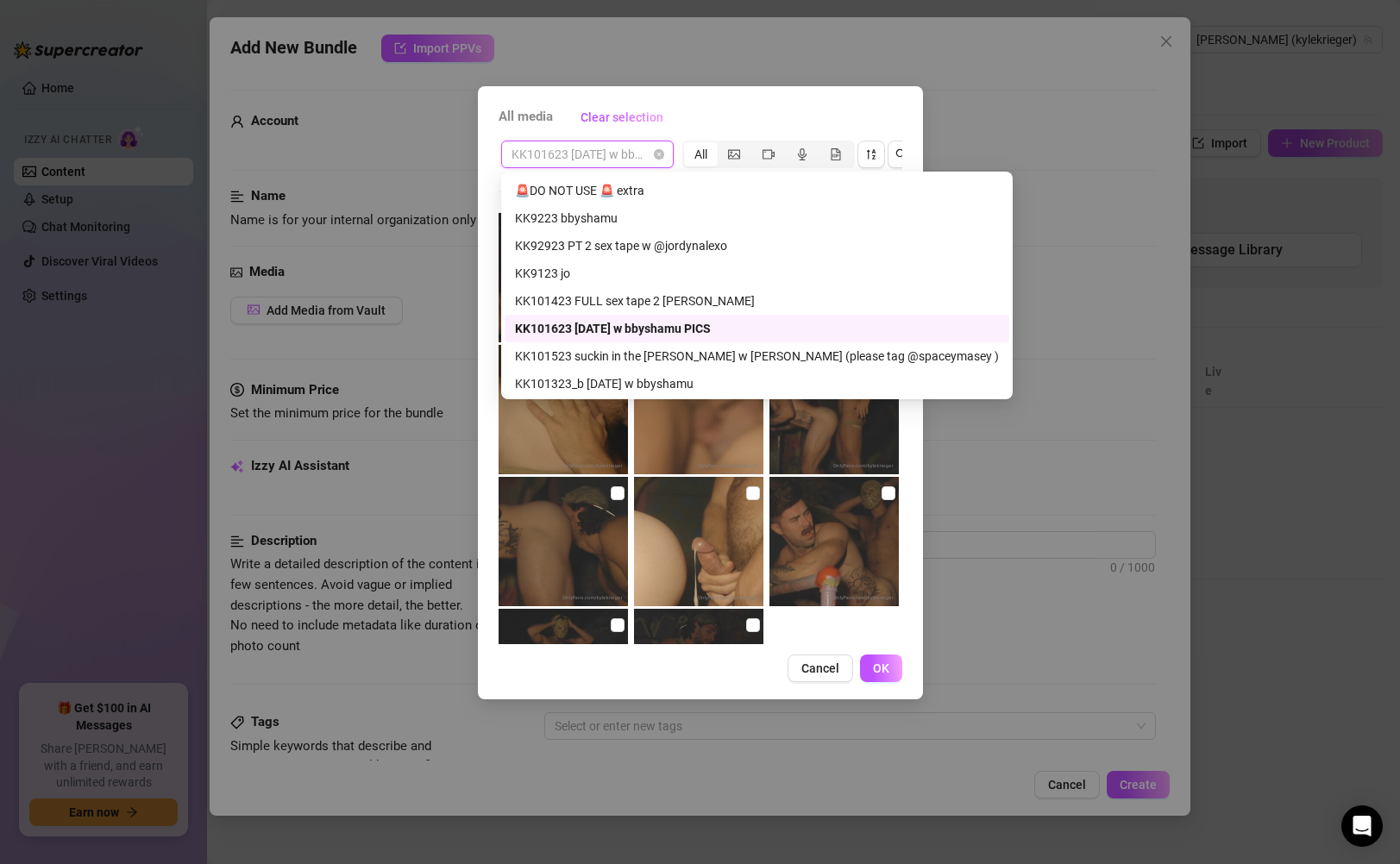
scroll to position [499, 0]
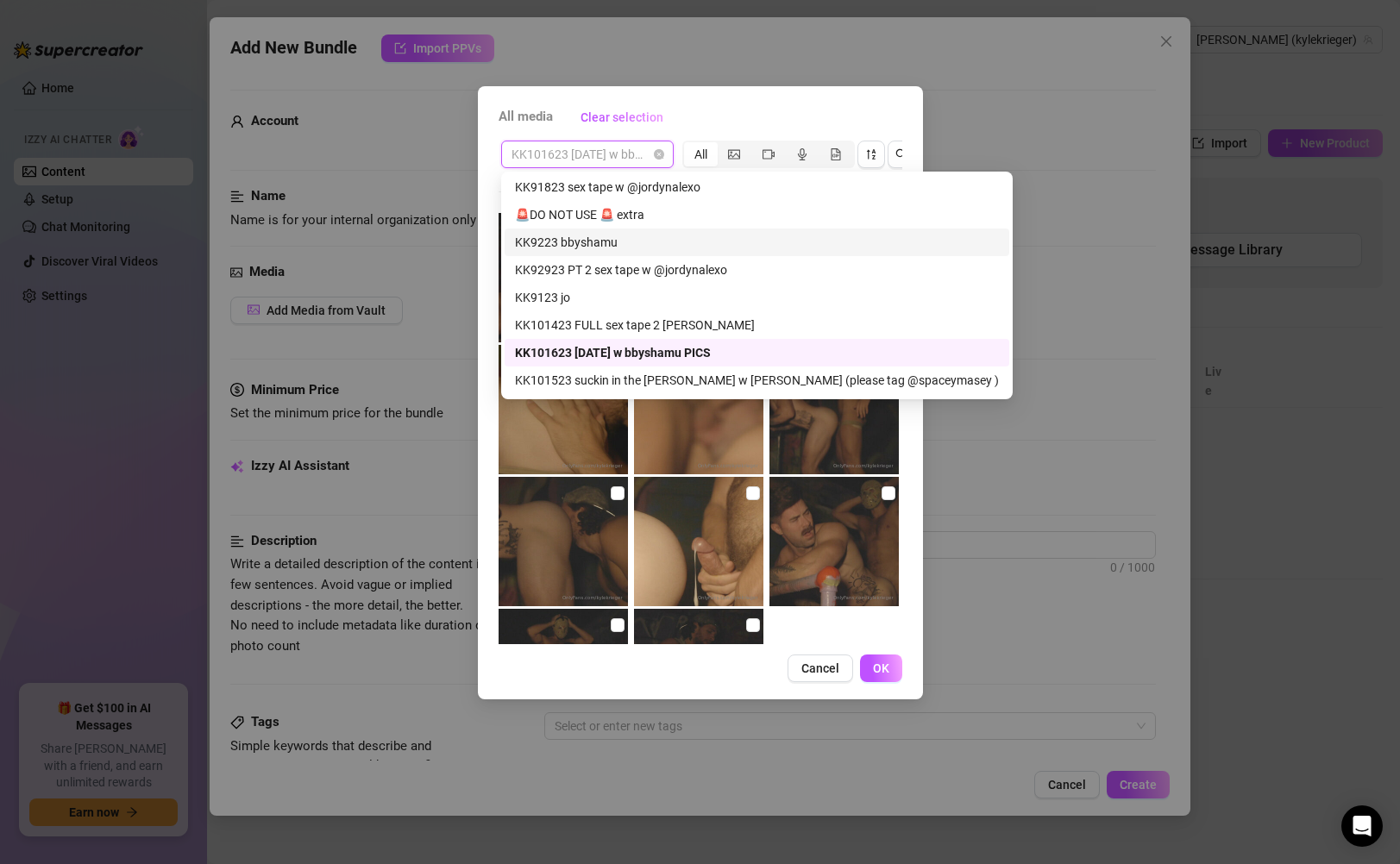
click at [650, 247] on div "KK9223 bbyshamu" at bounding box center [757, 243] width 484 height 19
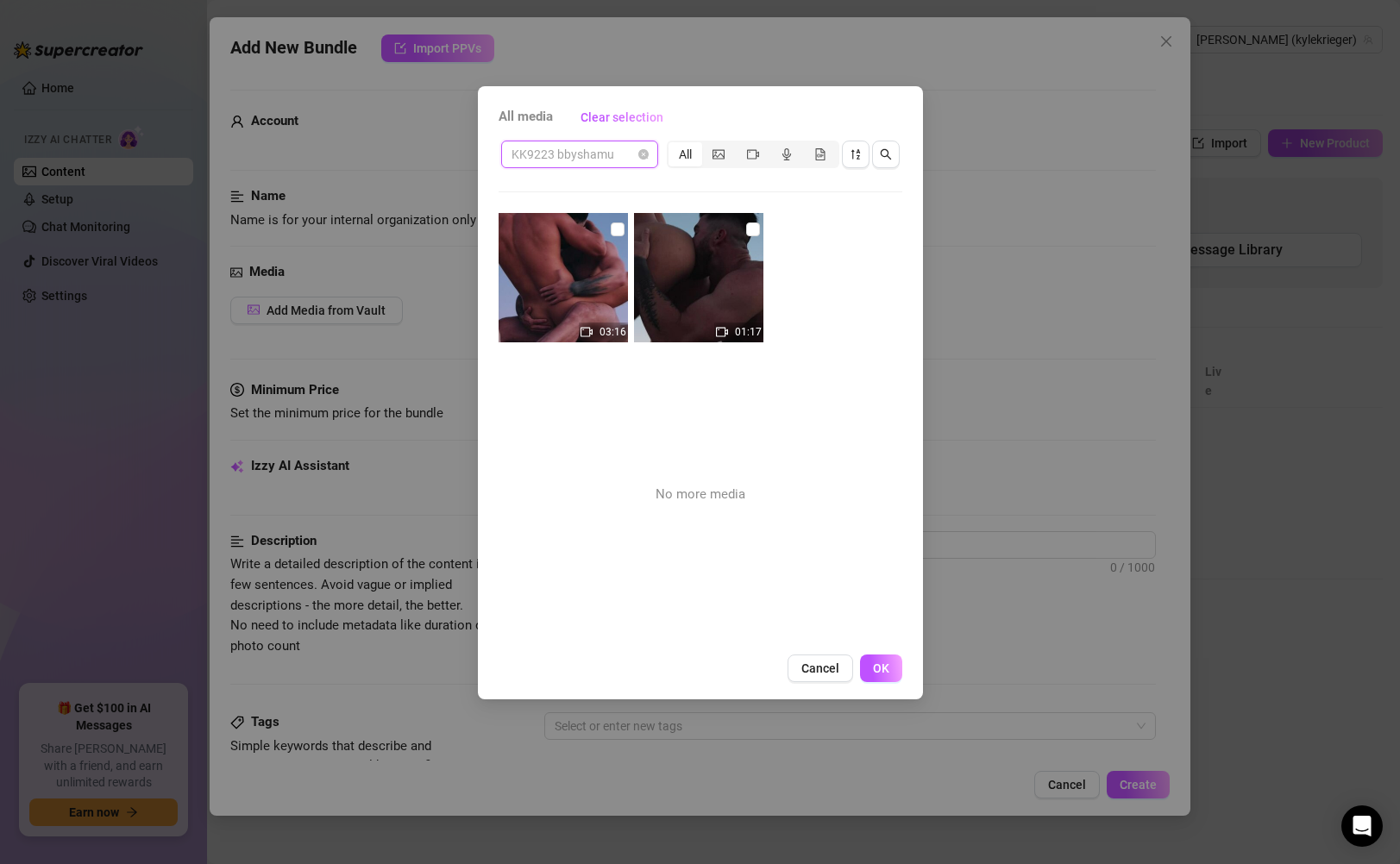
click at [625, 160] on span "KK9223 bbyshamu" at bounding box center [580, 155] width 136 height 26
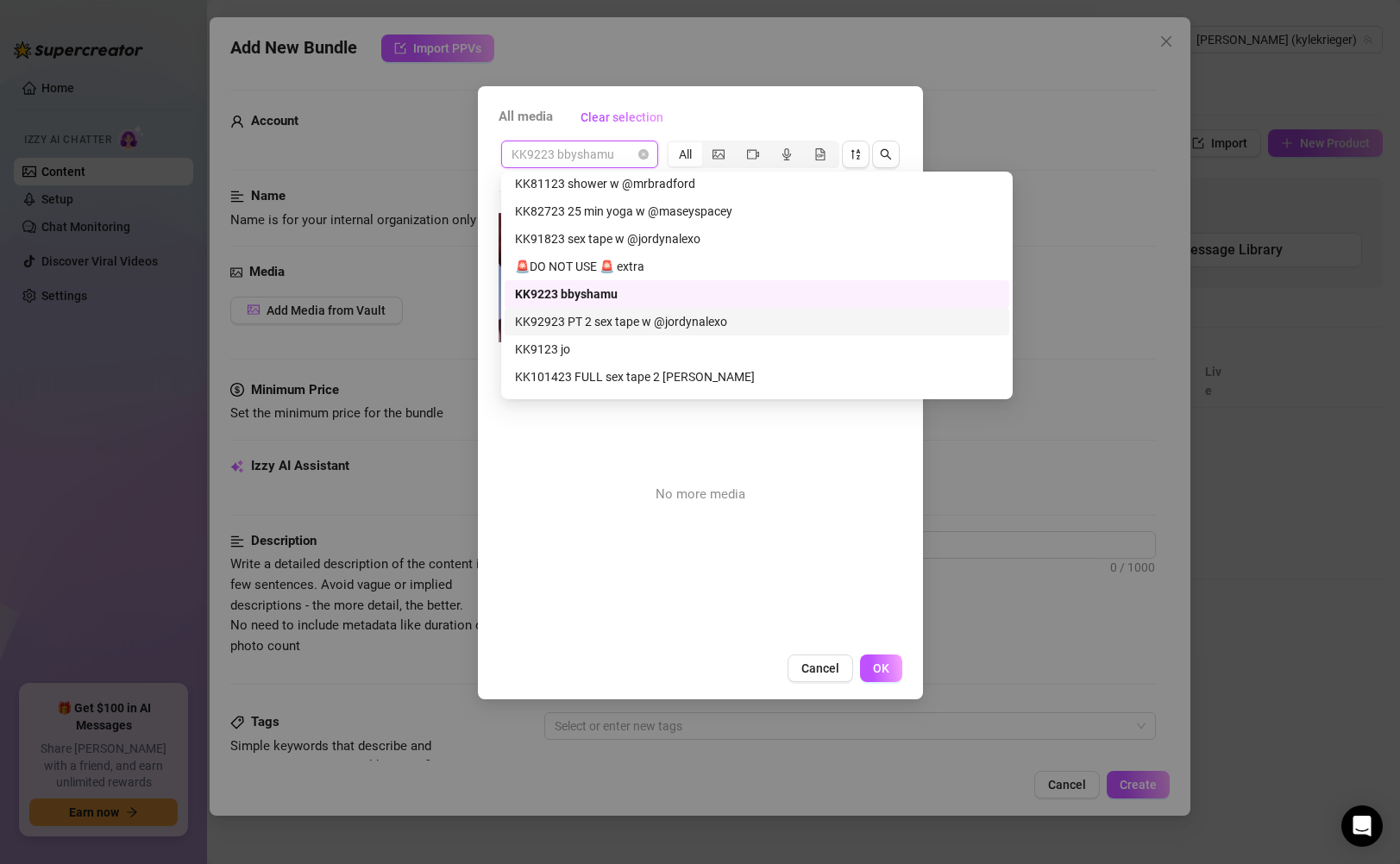
scroll to position [433, 0]
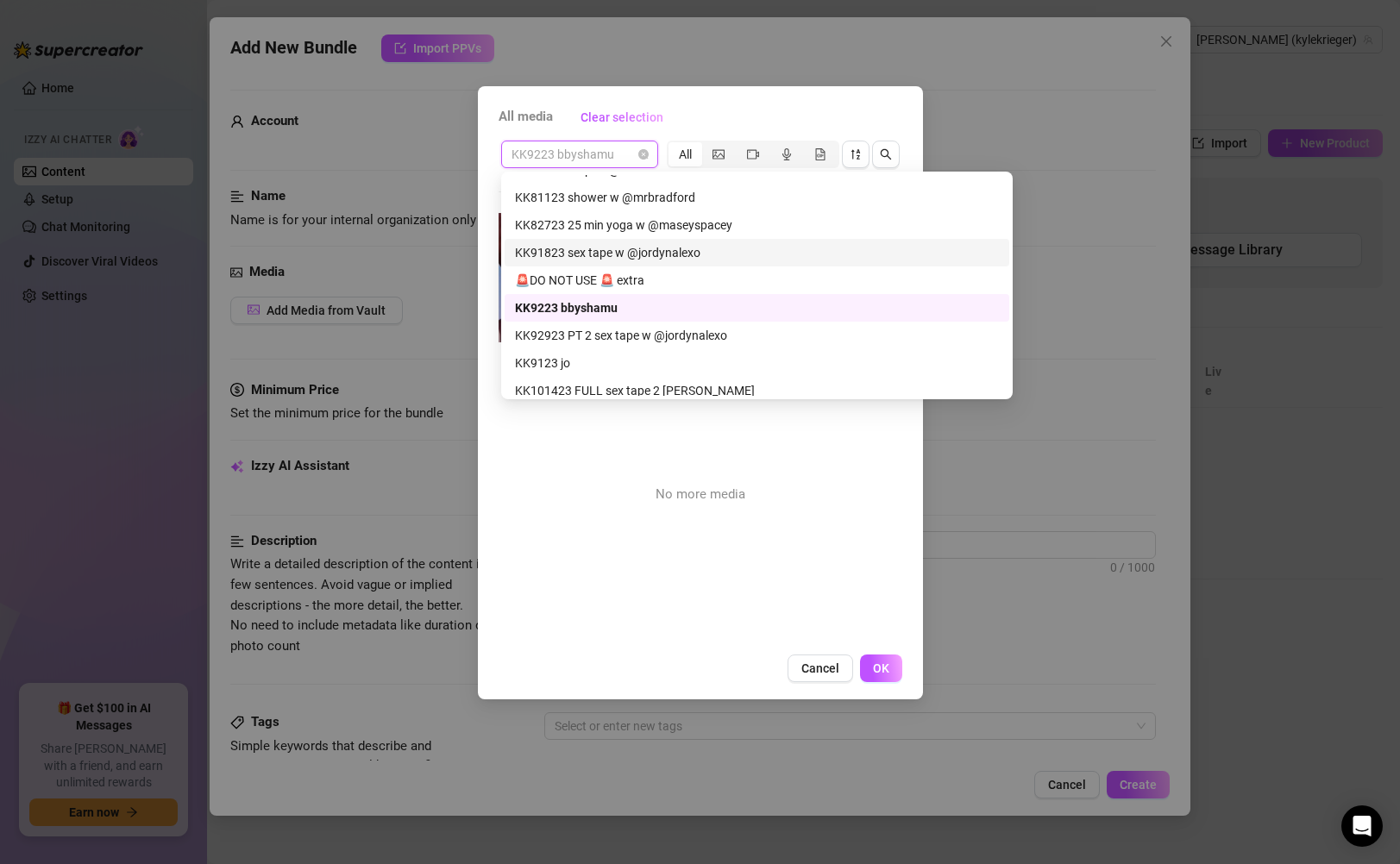
click at [670, 258] on div "KK91823 sex tape w @jordynalexo" at bounding box center [757, 252] width 484 height 19
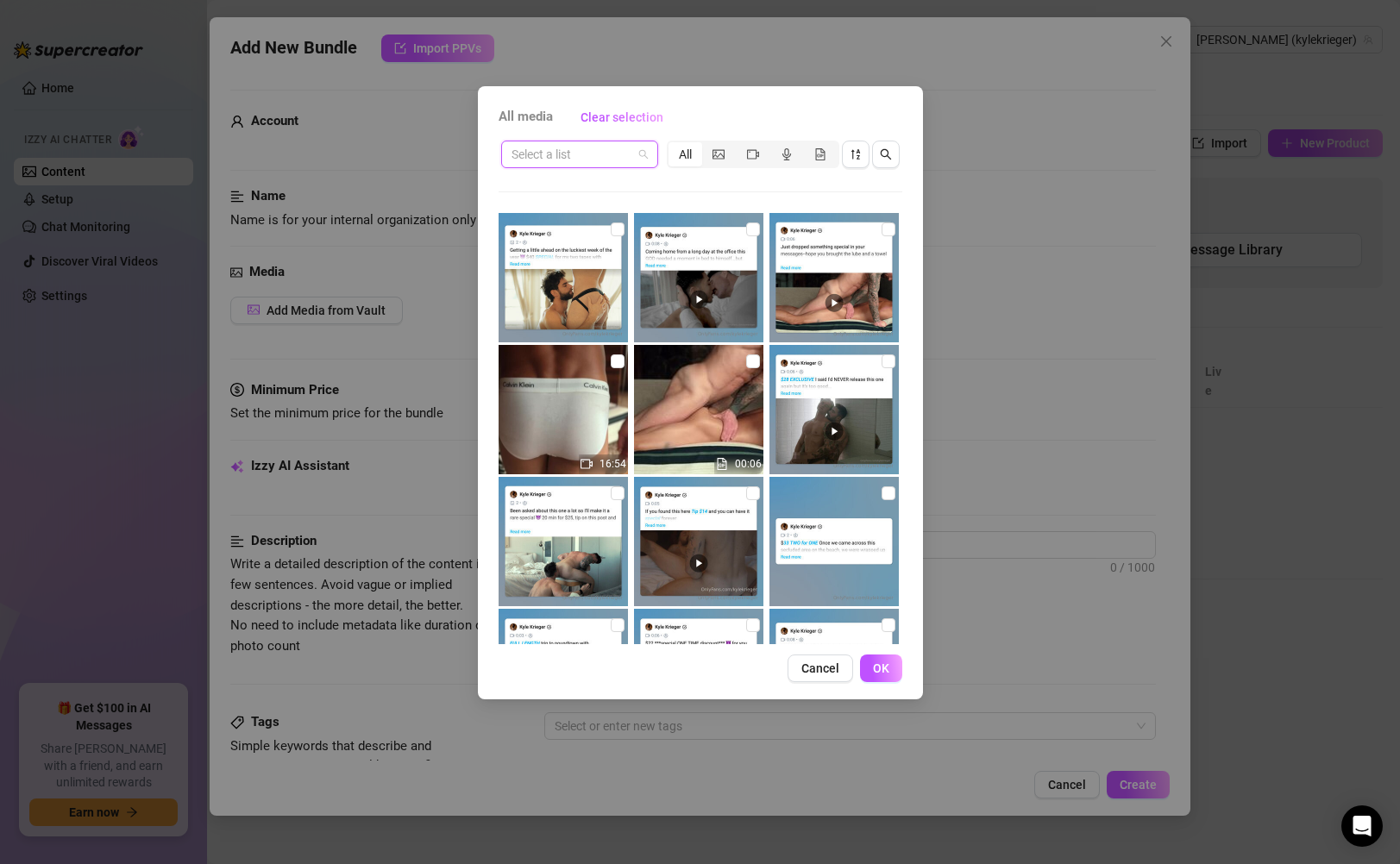
click at [639, 163] on span at bounding box center [580, 155] width 136 height 26
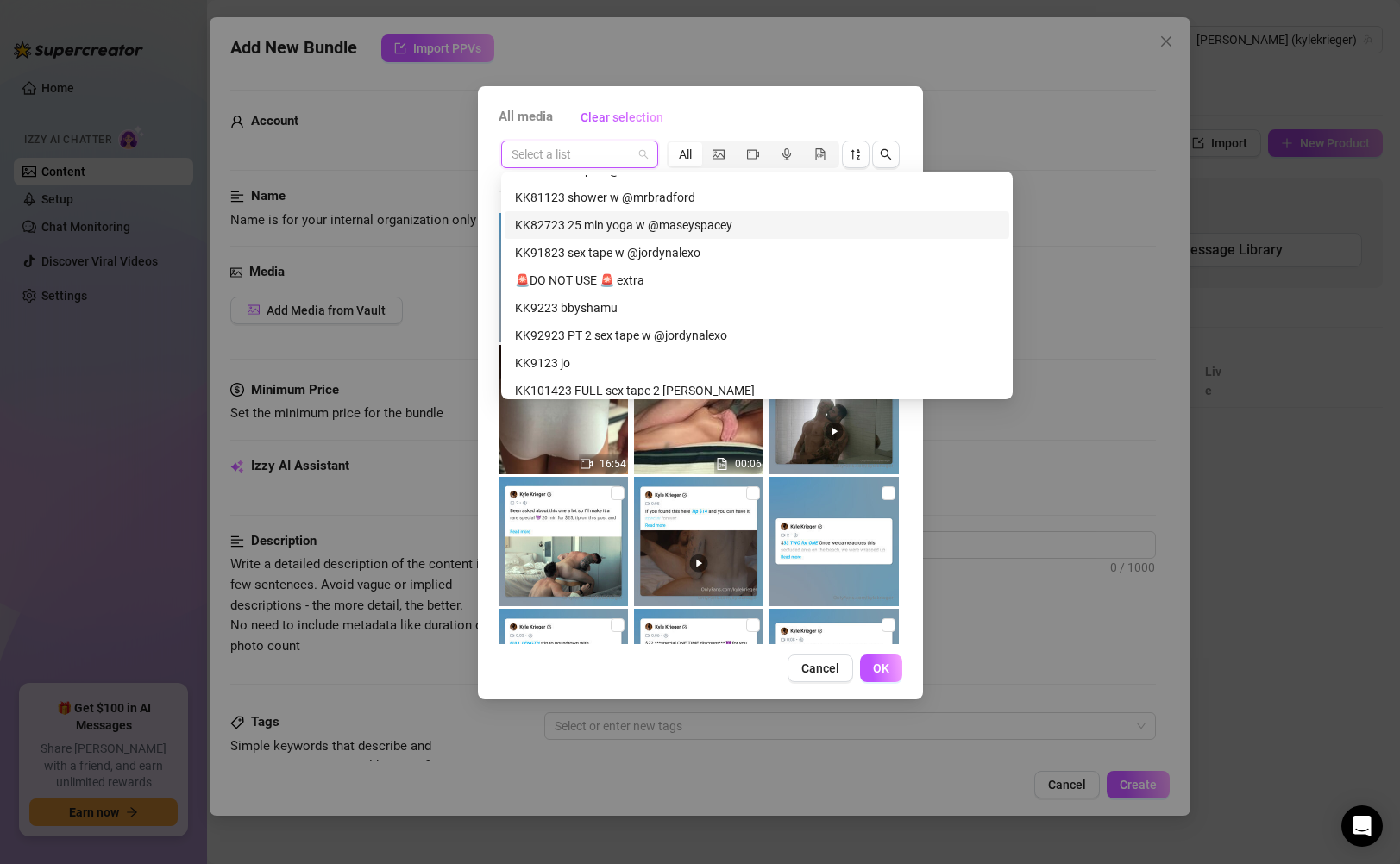
click at [655, 217] on div "KK82723 25 min yoga w @maseyspacey" at bounding box center [757, 225] width 484 height 19
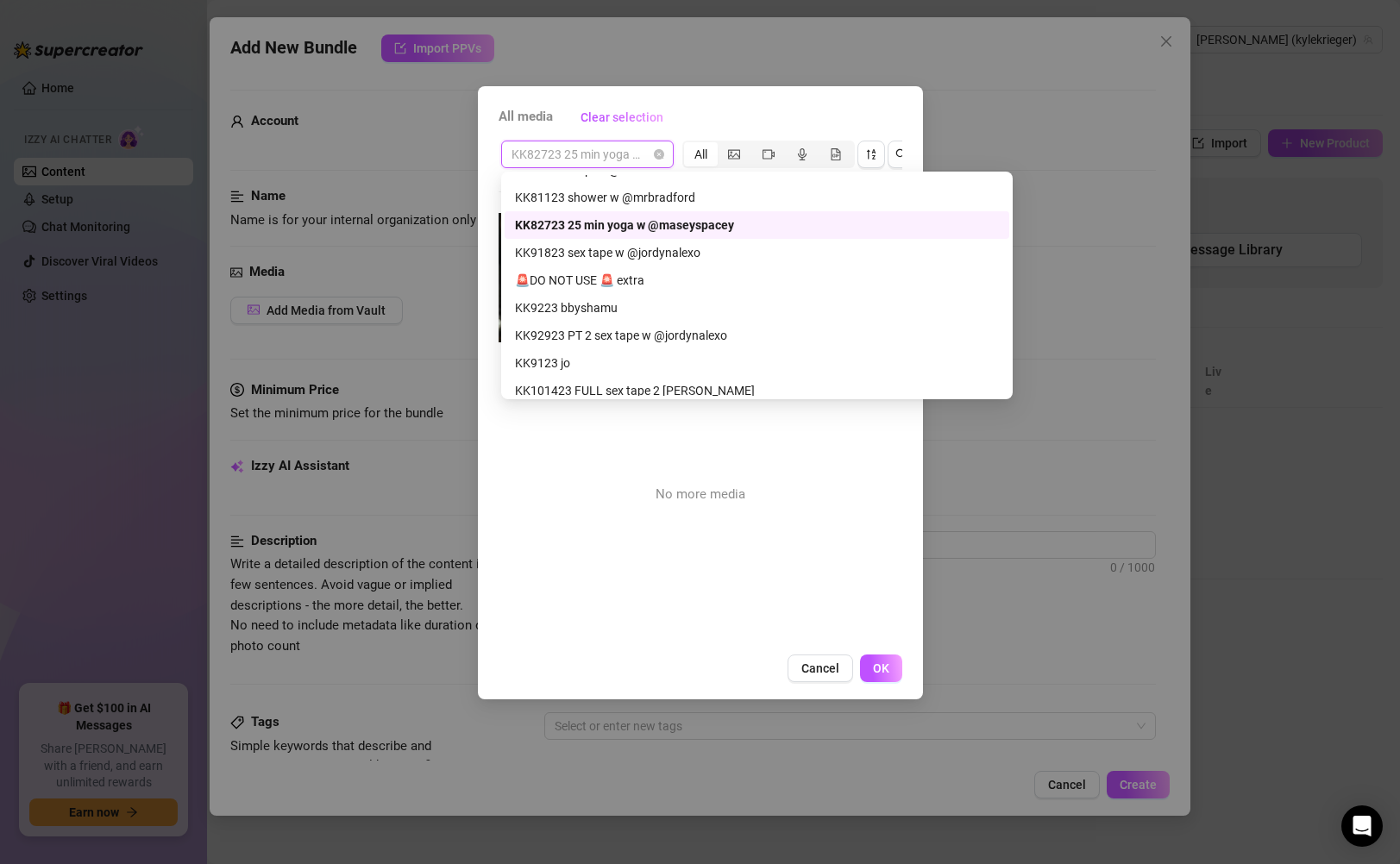
click at [638, 162] on span "KK82723 25 min yoga w @maseyspacey" at bounding box center [588, 155] width 152 height 26
click at [638, 191] on div "KK81123 shower w @mrbradford" at bounding box center [757, 197] width 484 height 19
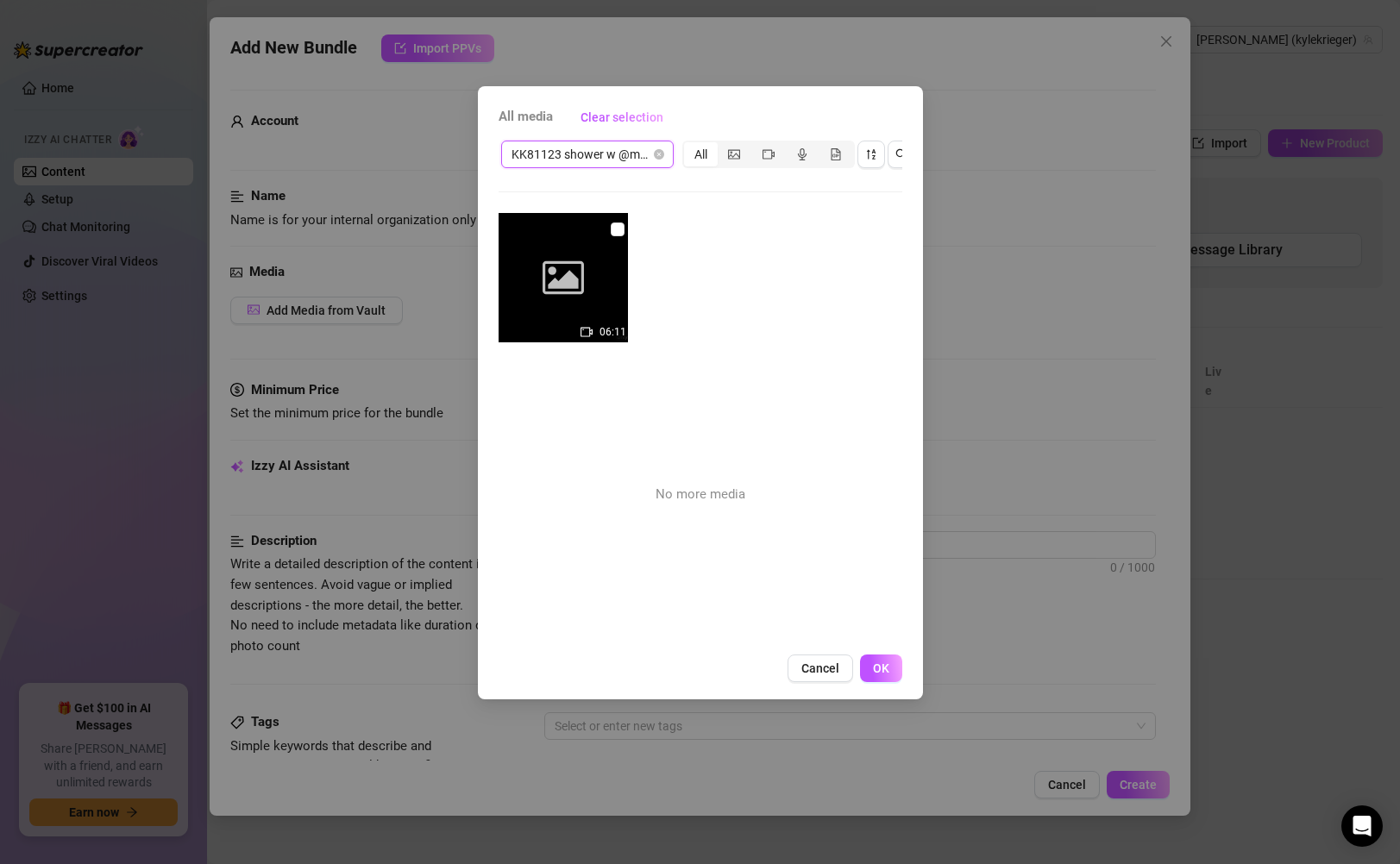
click at [629, 149] on span "KK81123 shower w @mrbradford" at bounding box center [588, 155] width 152 height 26
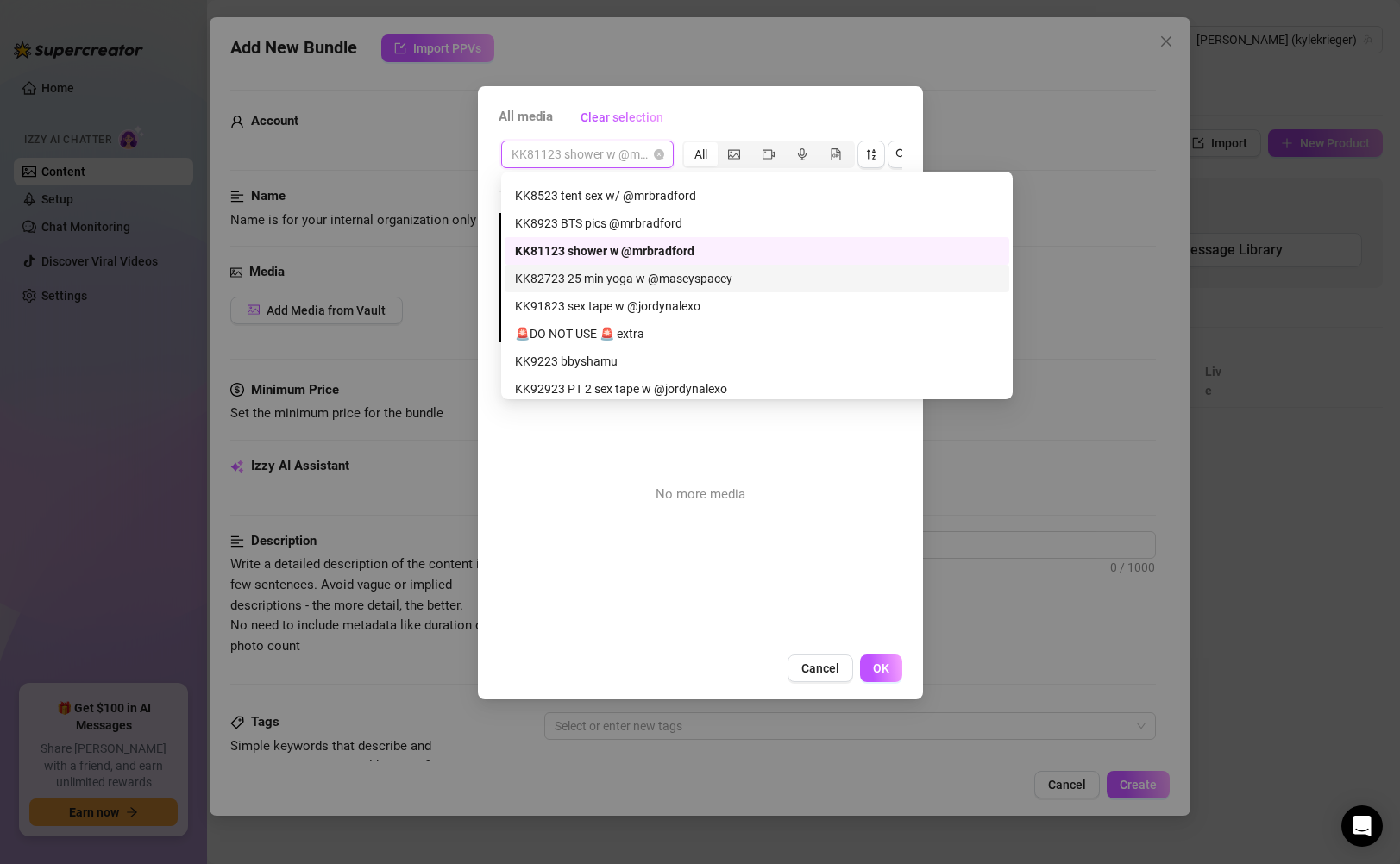
scroll to position [380, 0]
click at [646, 220] on div "KK8923 BTS pics @mrbradford" at bounding box center [757, 224] width 484 height 19
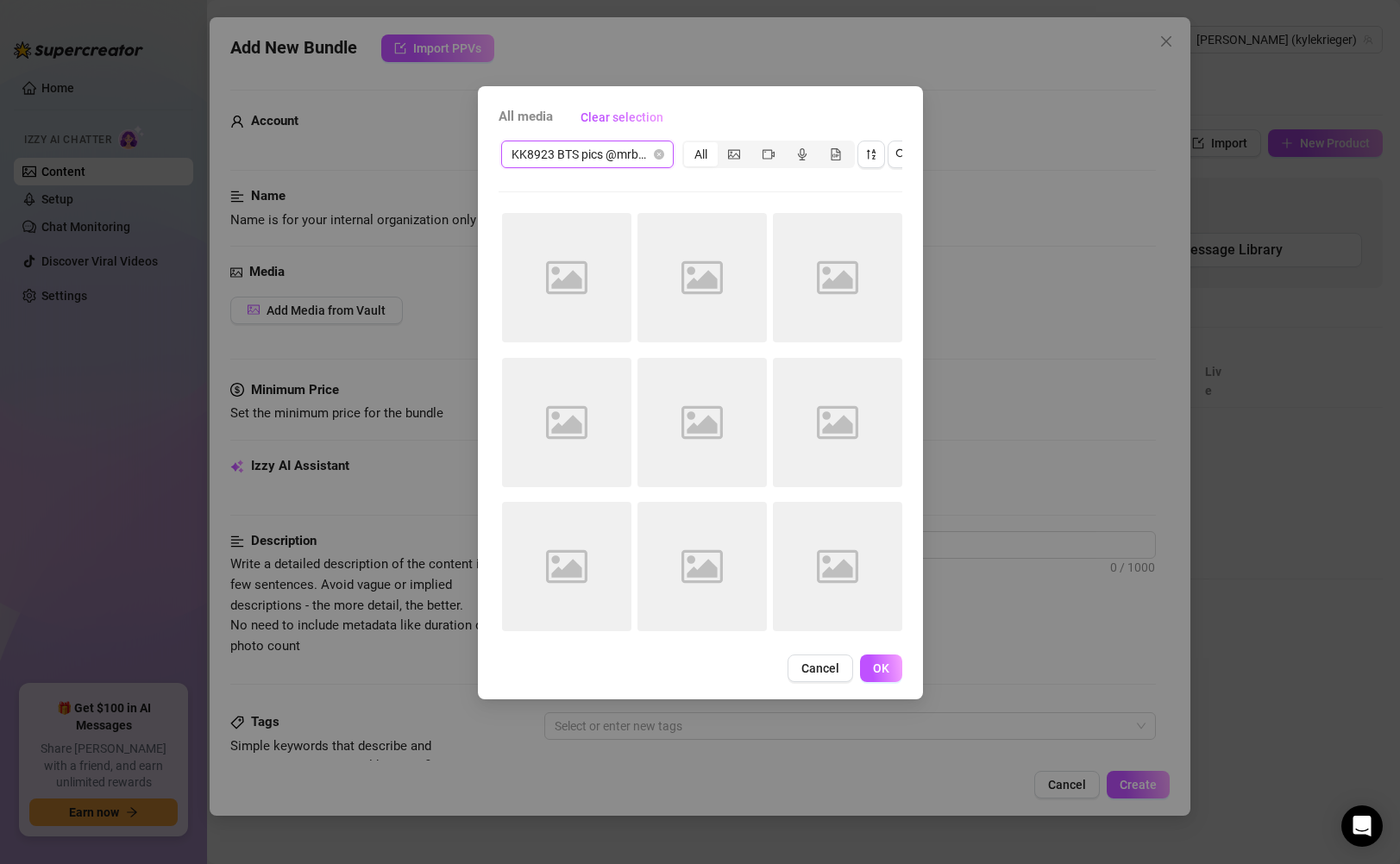
click at [647, 159] on span "KK8923 BTS pics @mrbradford" at bounding box center [588, 155] width 152 height 26
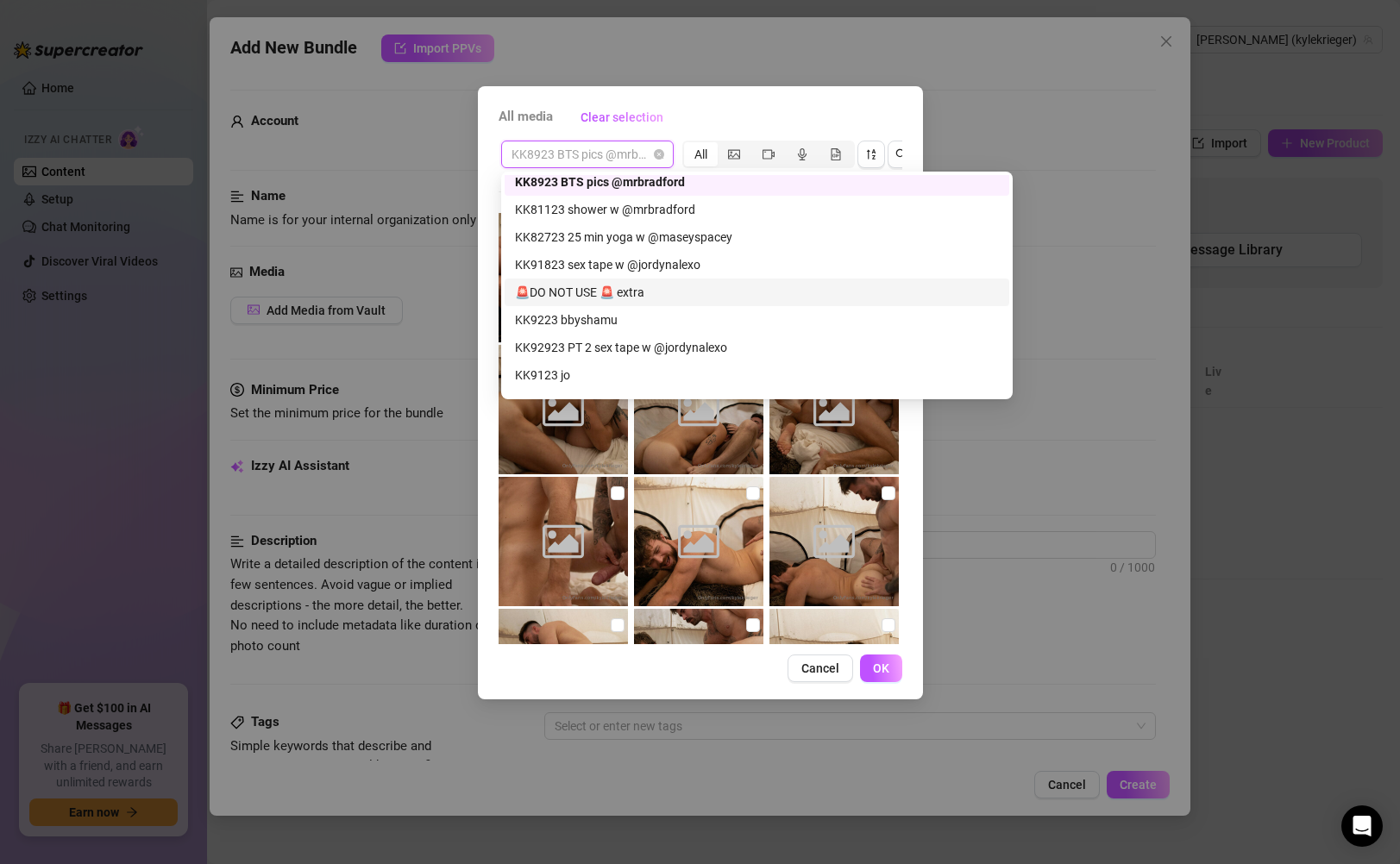
scroll to position [511, 0]
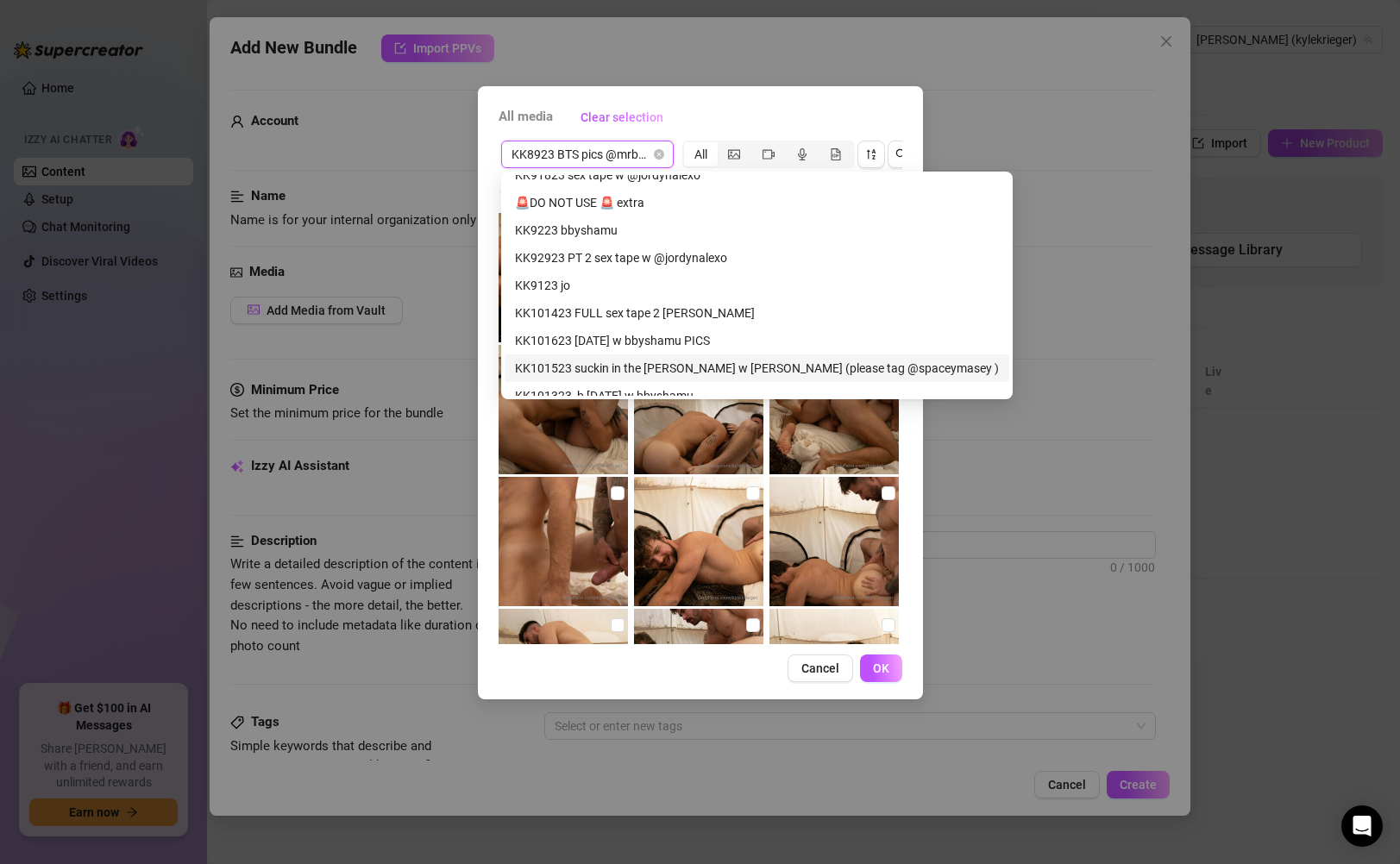
click at [490, 584] on div "All media Clear selection KK8923 BTS pics @mrbradford KK8923 BTS pics @mrbradfo…" at bounding box center [700, 393] width 445 height 613
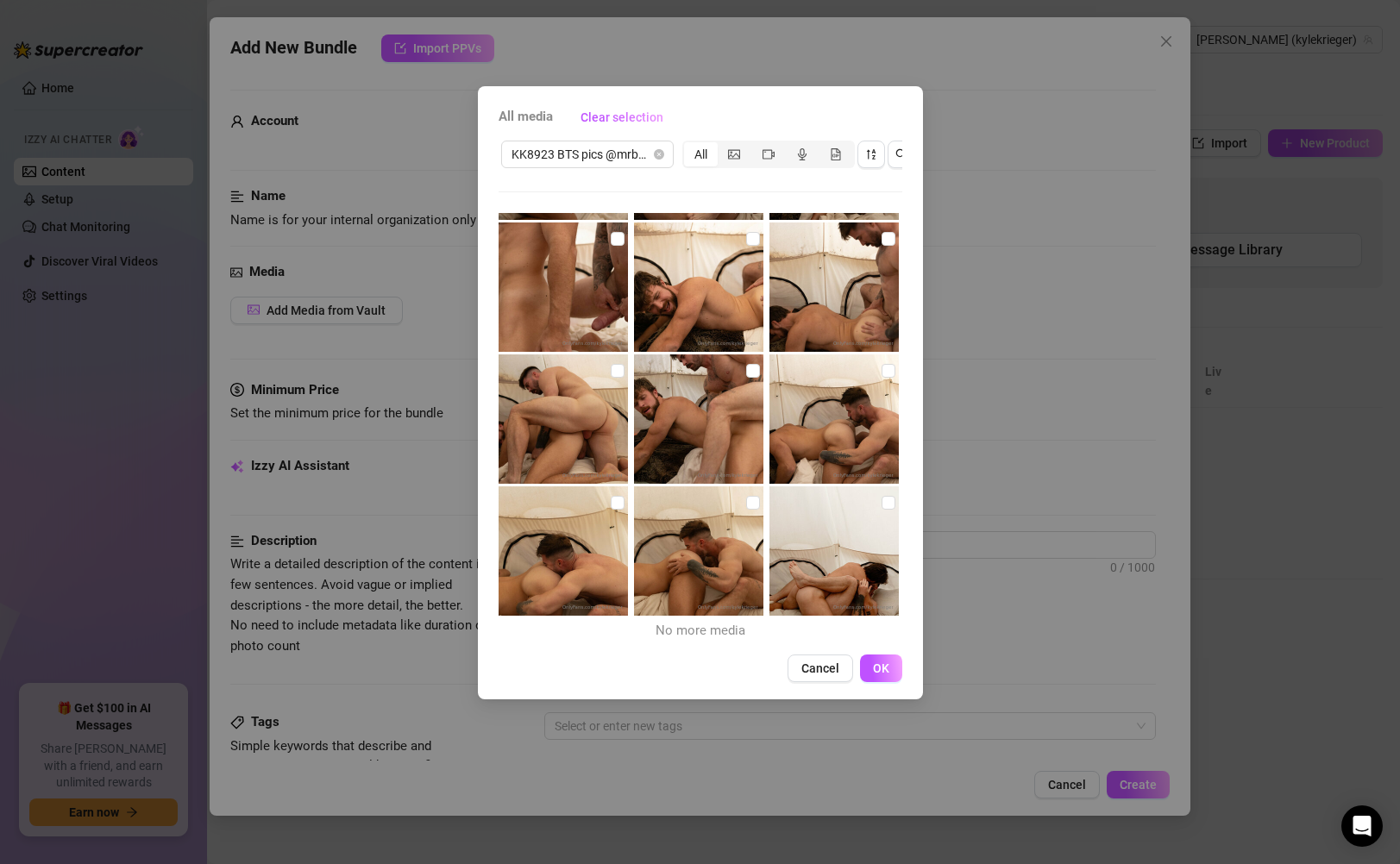
scroll to position [0, 0]
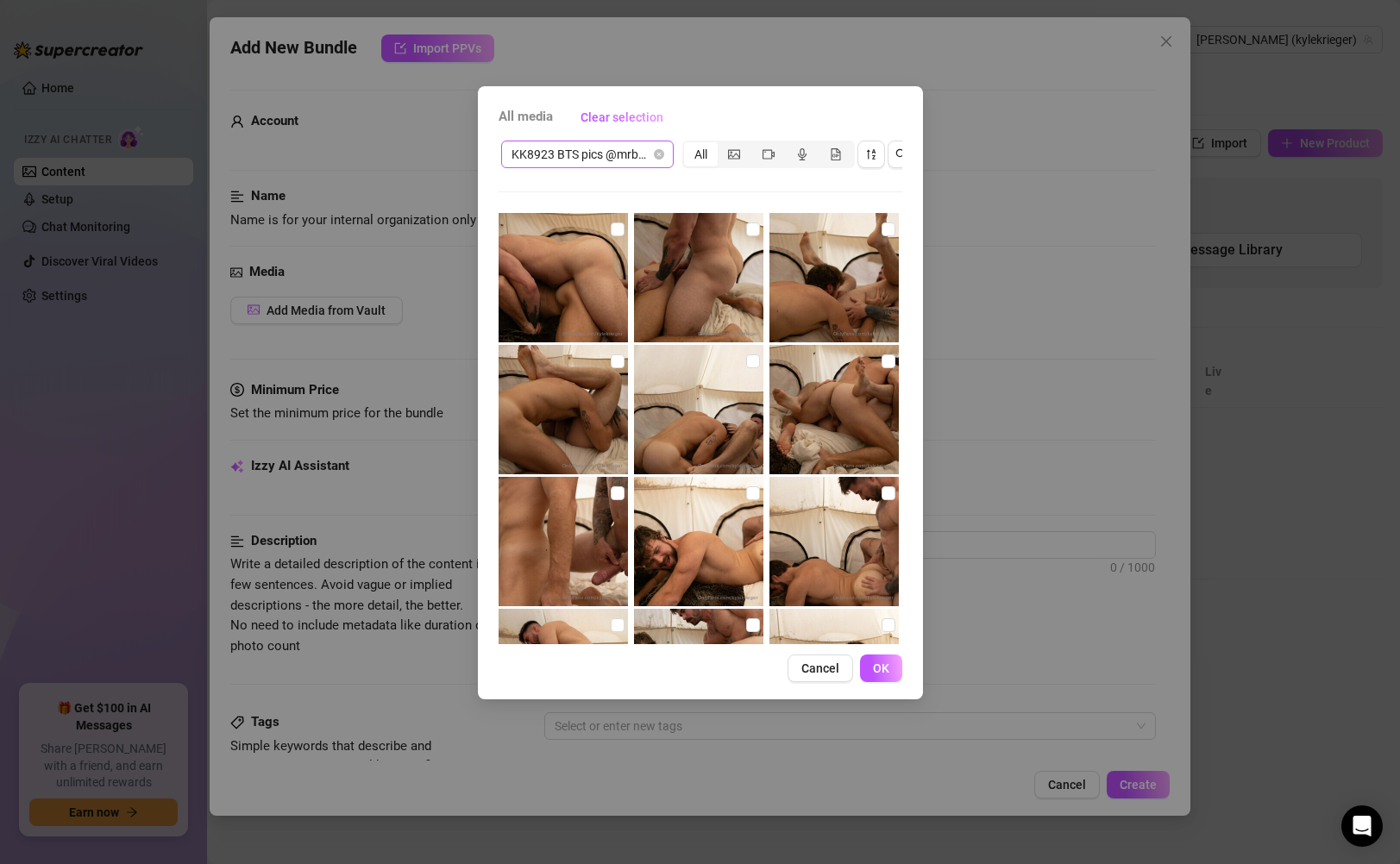
click at [617, 144] on span "KK8923 BTS pics @mrbradford" at bounding box center [588, 155] width 152 height 26
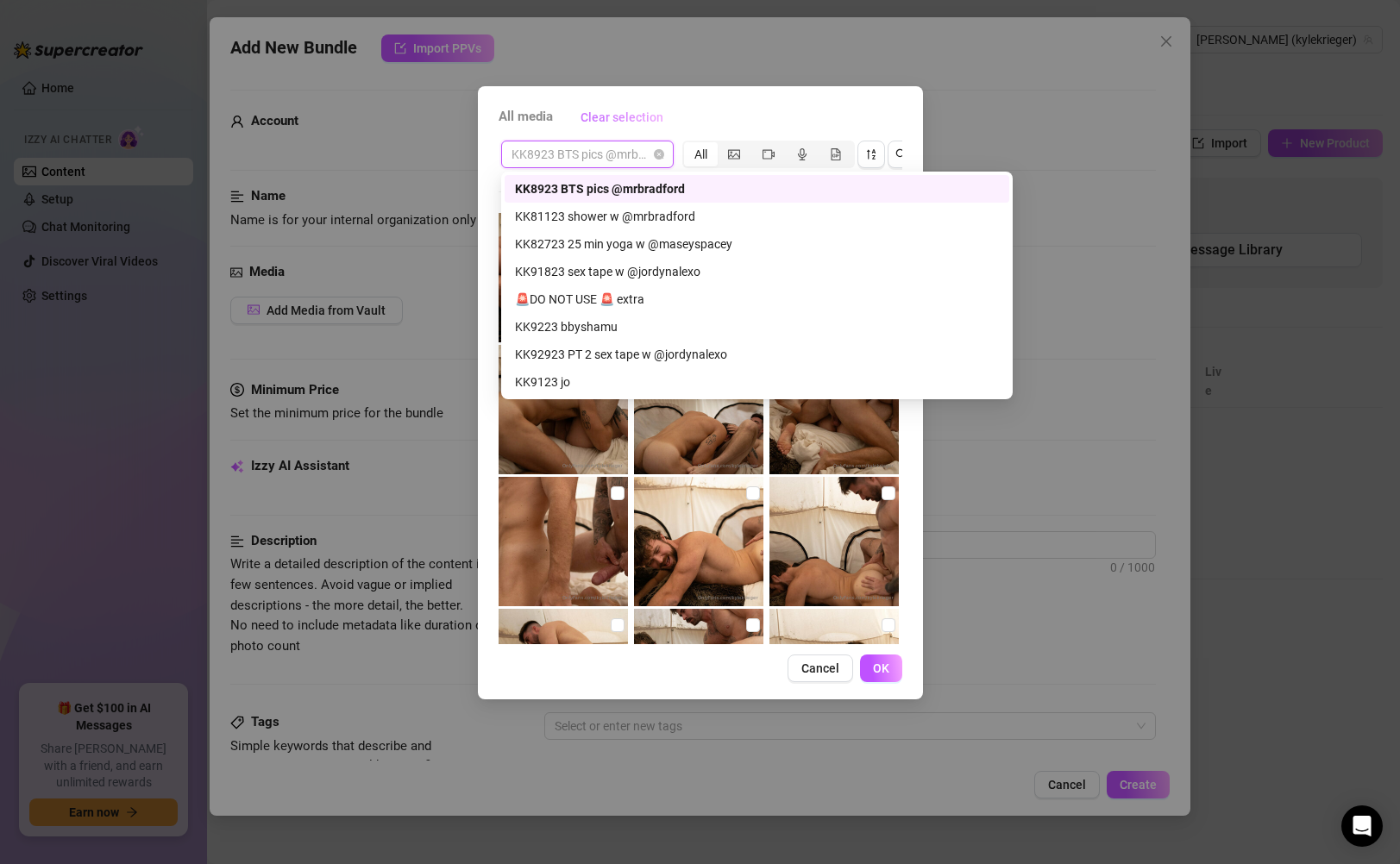
click at [628, 122] on span "Clear selection" at bounding box center [622, 117] width 83 height 14
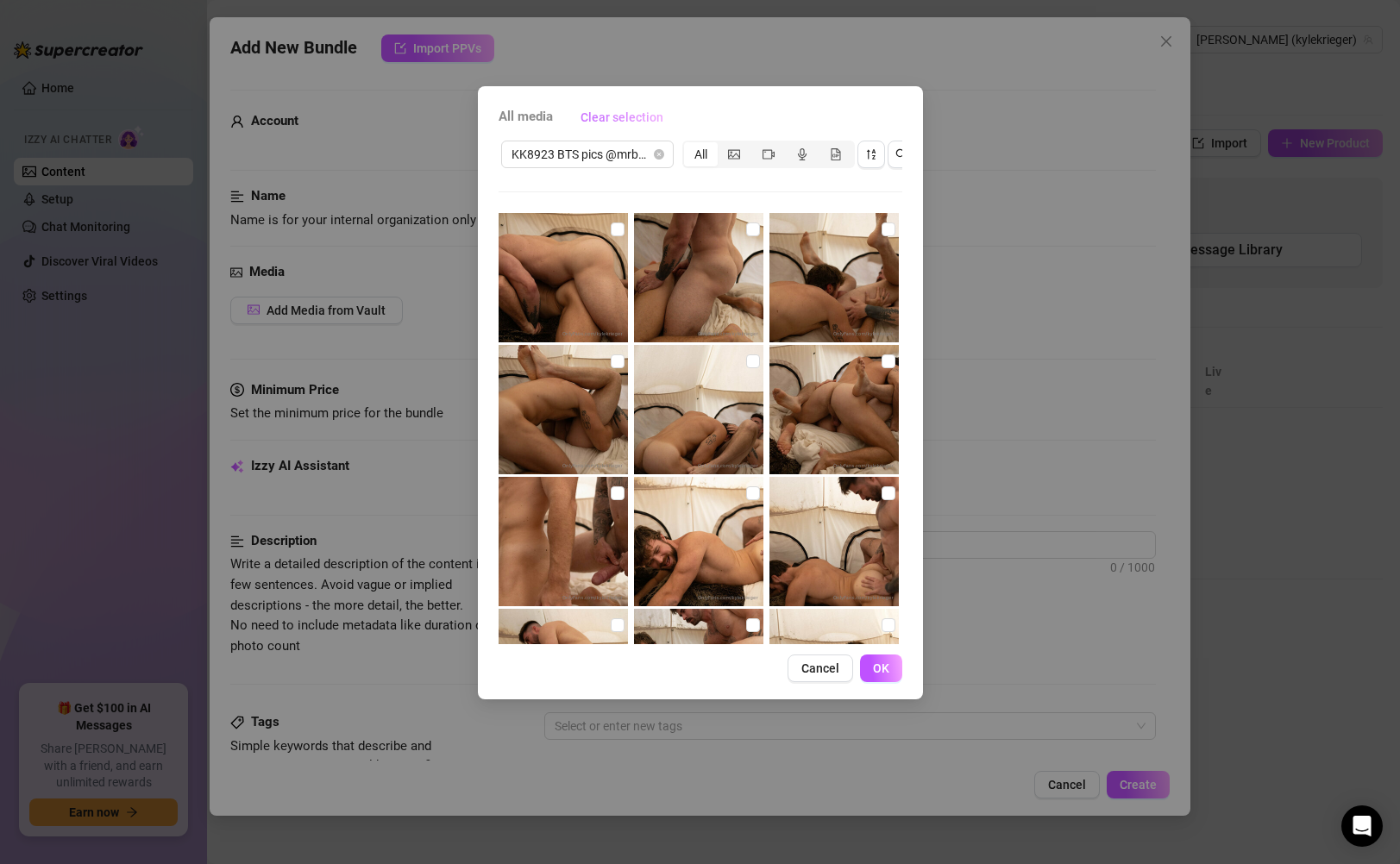
click at [628, 119] on span "Clear selection" at bounding box center [622, 117] width 83 height 14
click at [616, 117] on span "Clear selection" at bounding box center [622, 117] width 83 height 14
click at [813, 675] on span "Cancel" at bounding box center [819, 668] width 38 height 14
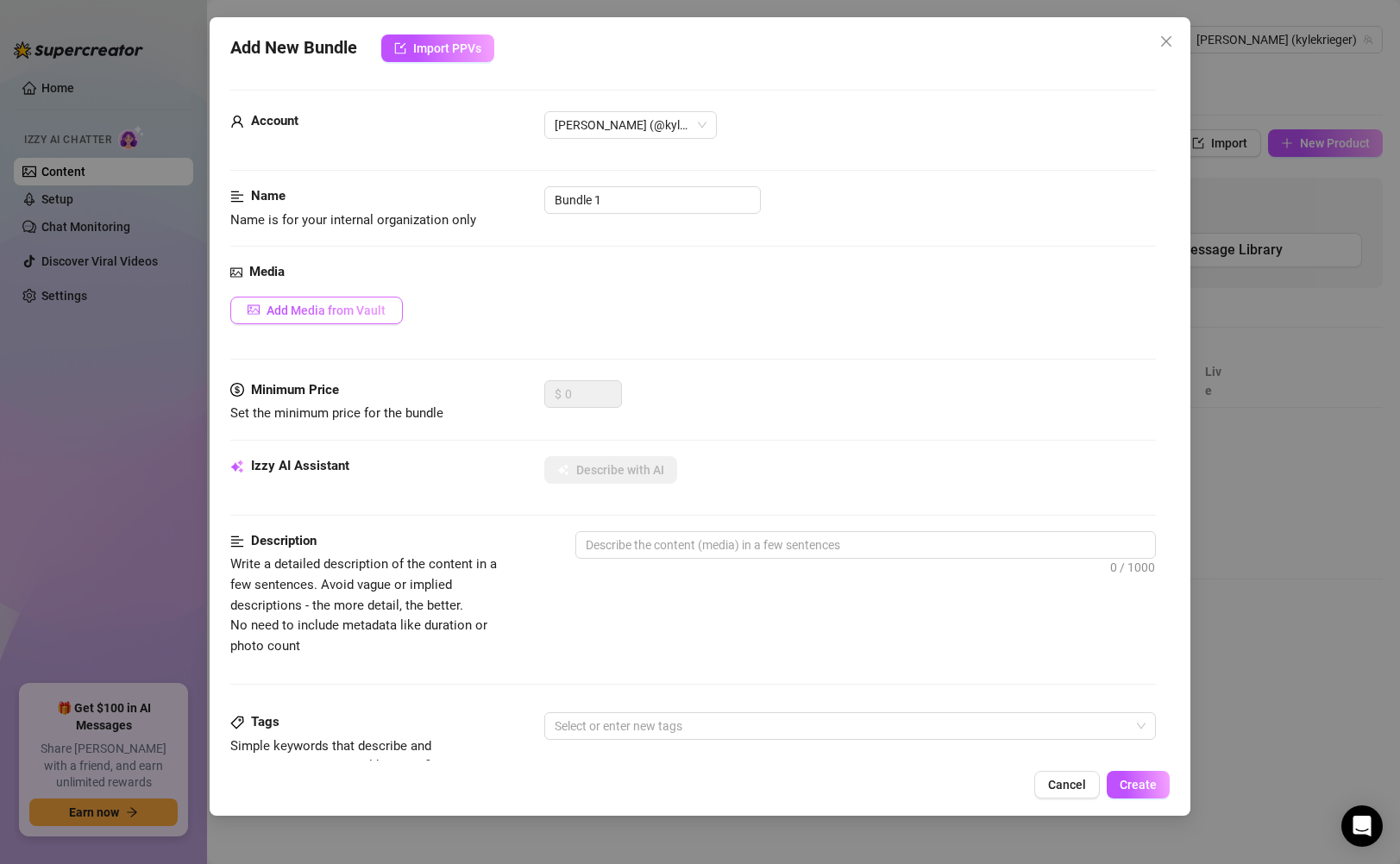
click at [336, 321] on button "Add Media from Vault" at bounding box center [317, 311] width 173 height 28
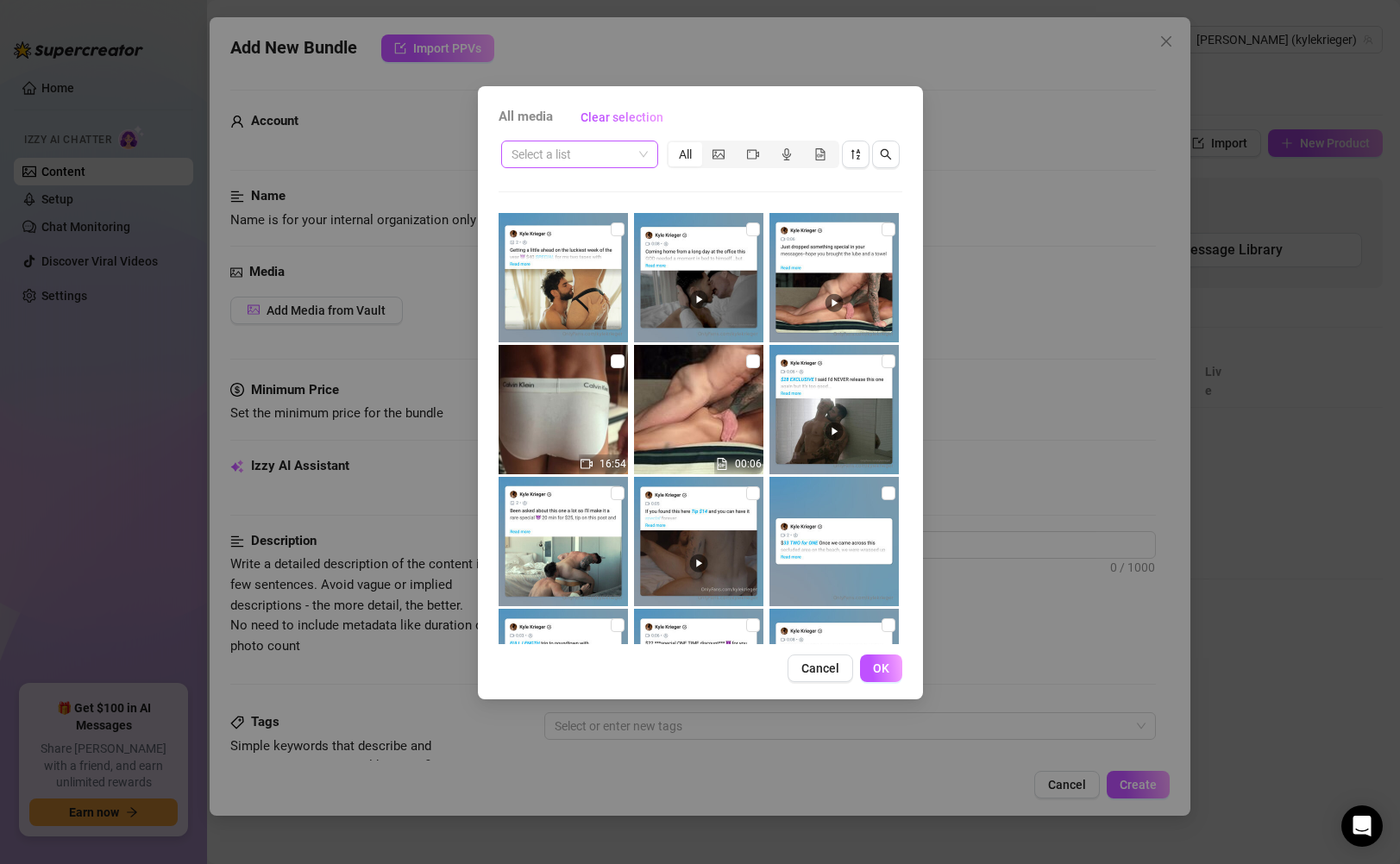
click at [617, 151] on input "search" at bounding box center [572, 155] width 121 height 26
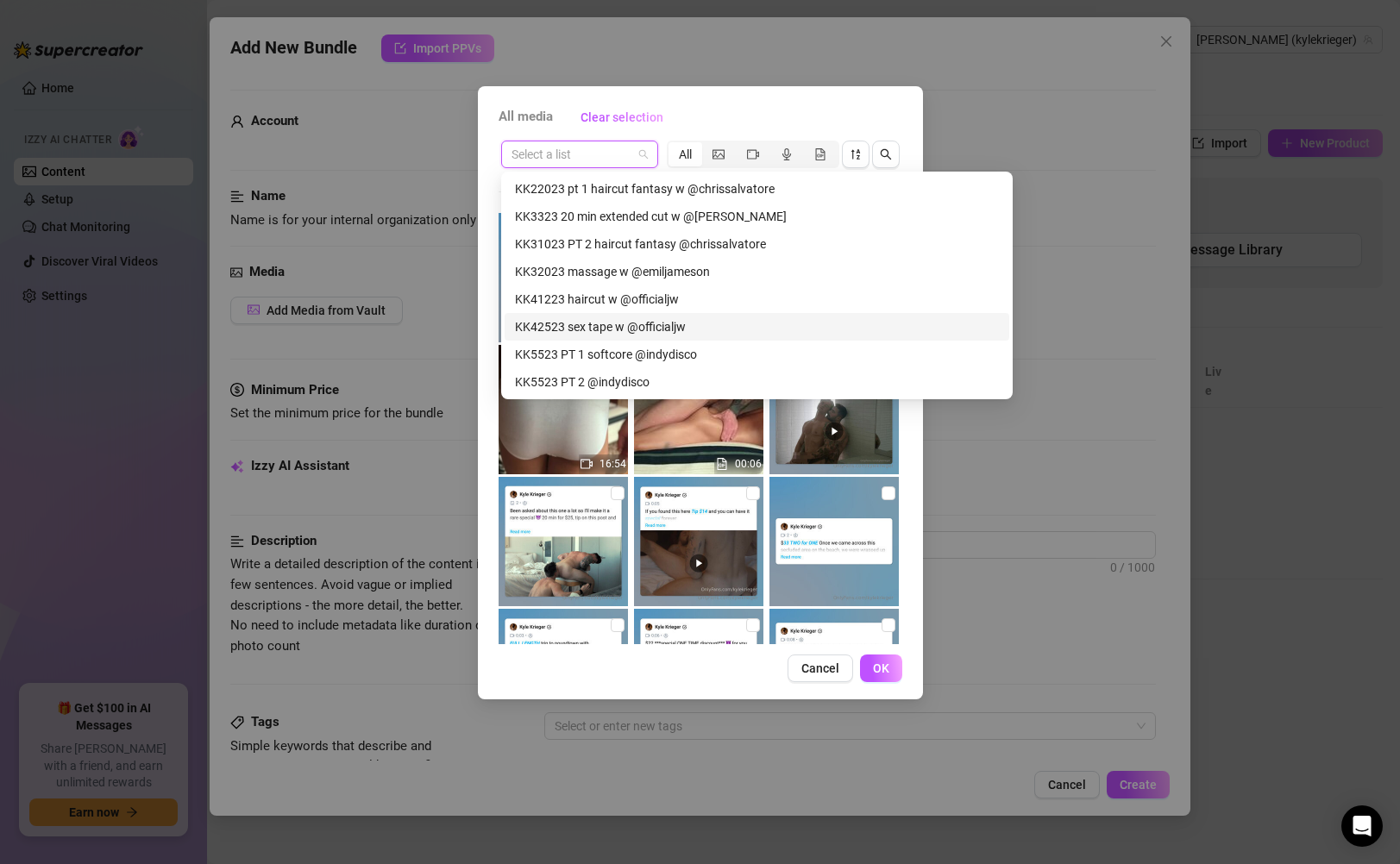
click at [607, 319] on div "KK42523 sex tape w @officialjw" at bounding box center [757, 327] width 484 height 19
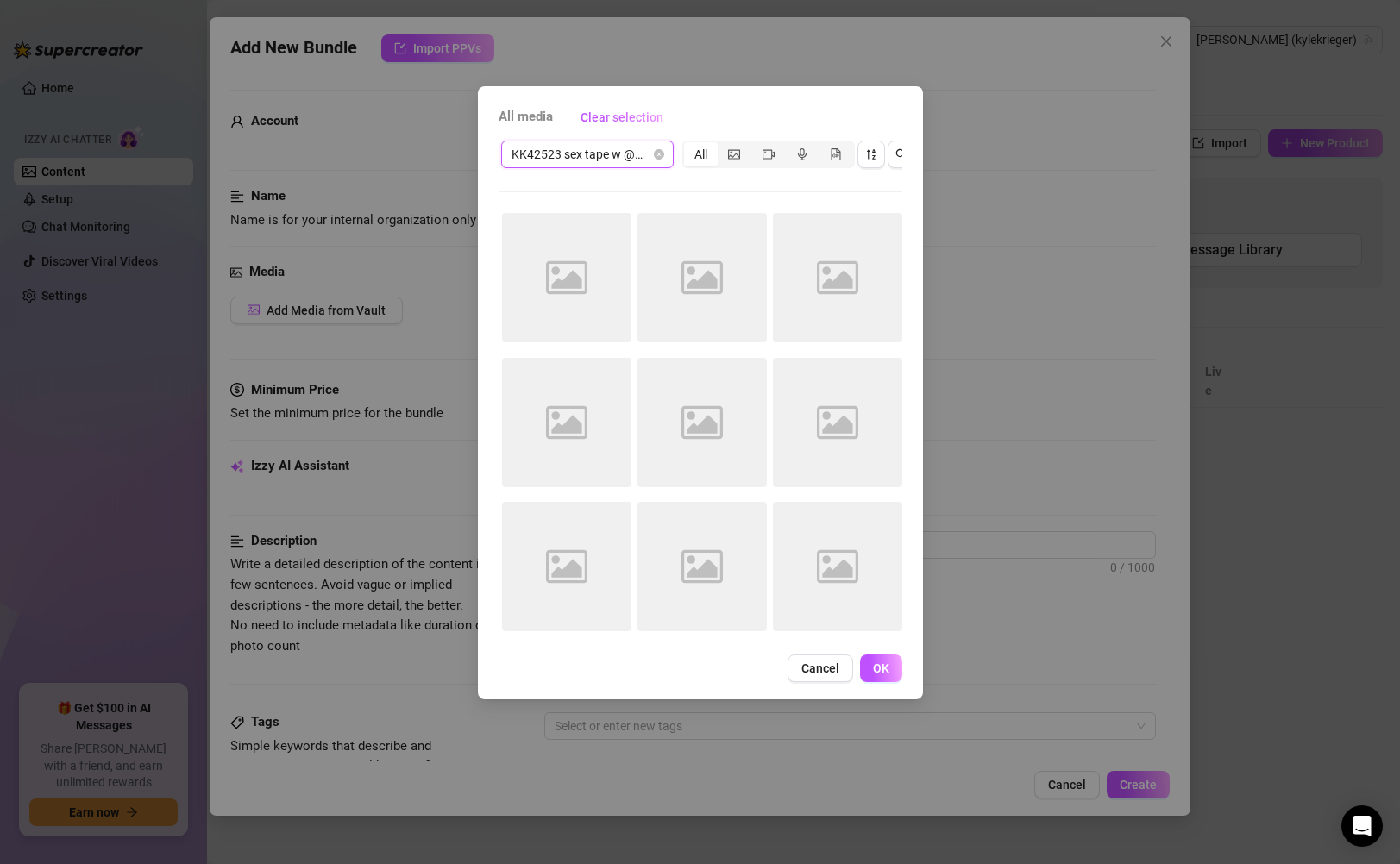
click at [599, 152] on span "KK42523 sex tape w @officialjw" at bounding box center [588, 155] width 152 height 26
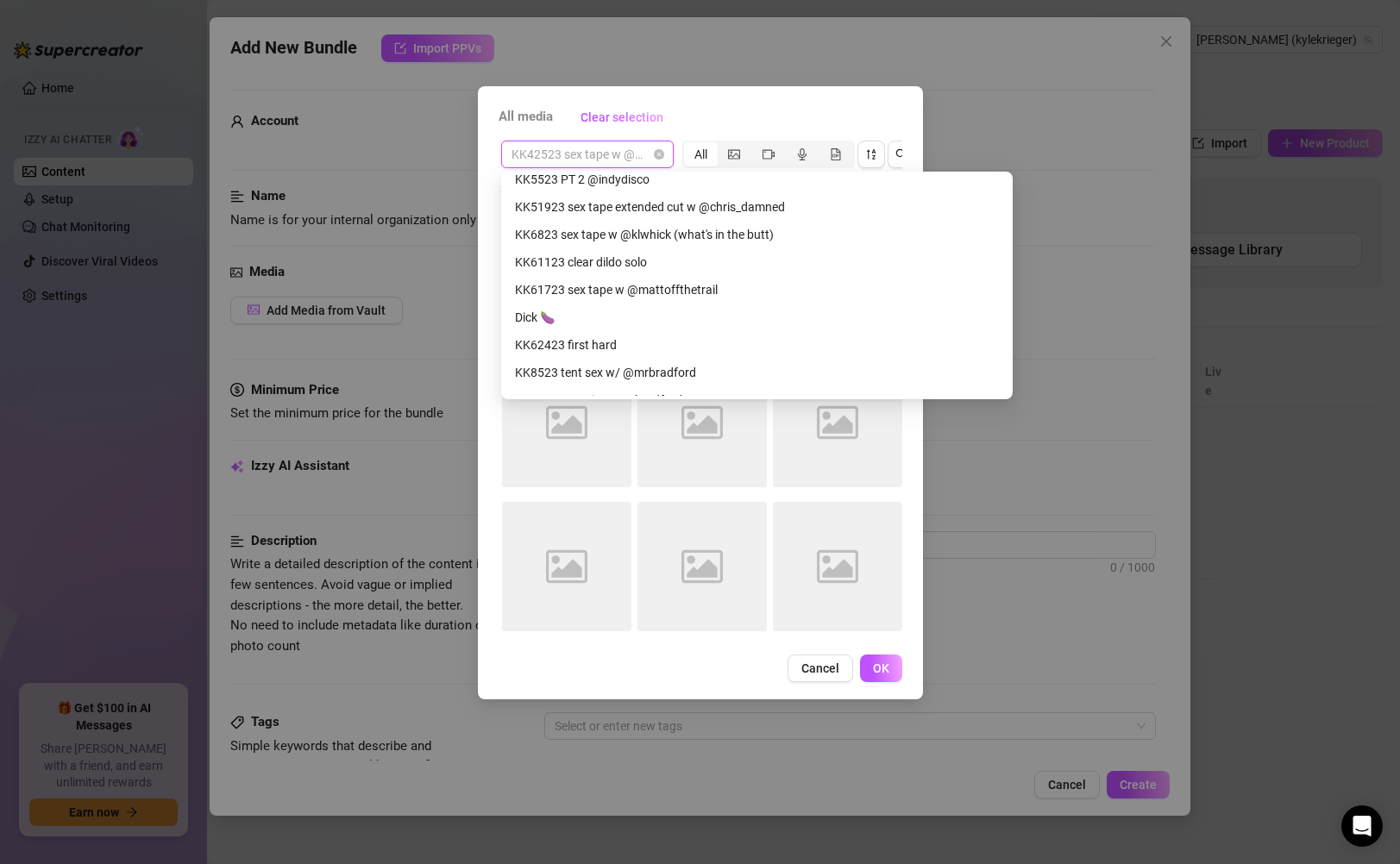
scroll to position [287, 0]
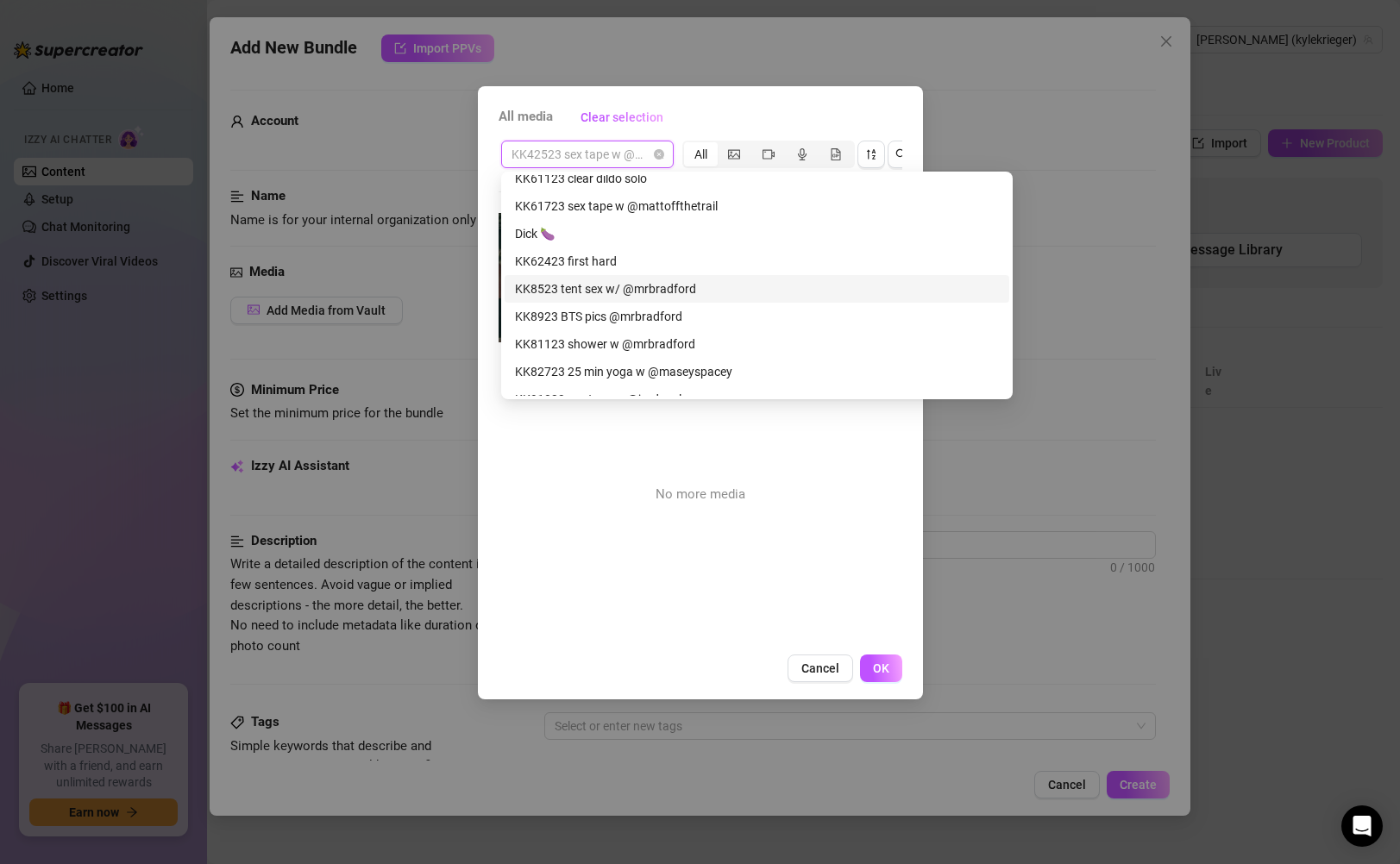
click at [666, 289] on div "KK8523 tent sex w/ @mrbradford" at bounding box center [757, 289] width 484 height 19
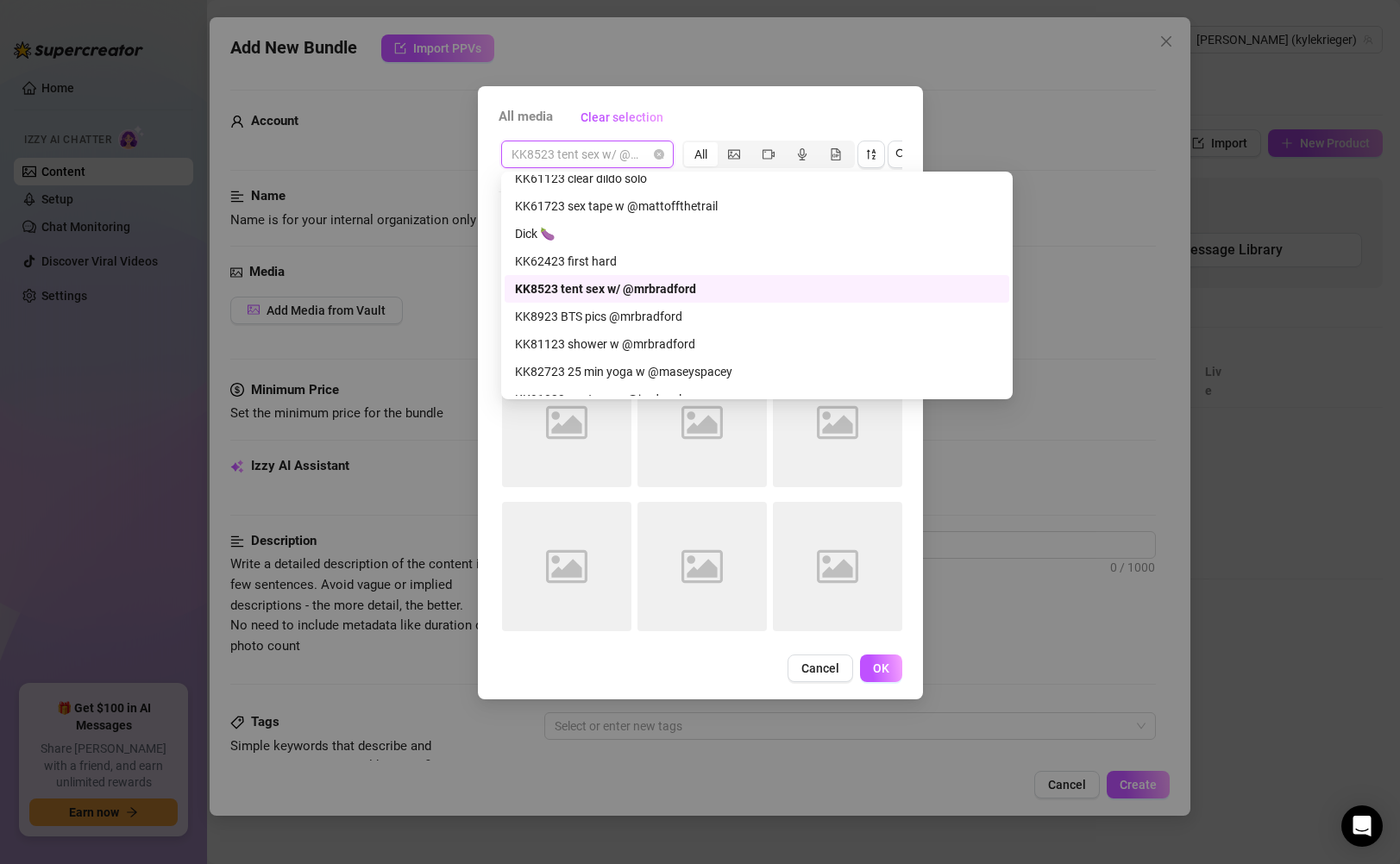
click at [641, 162] on span "KK8523 tent sex w/ @mrbradford" at bounding box center [588, 155] width 152 height 26
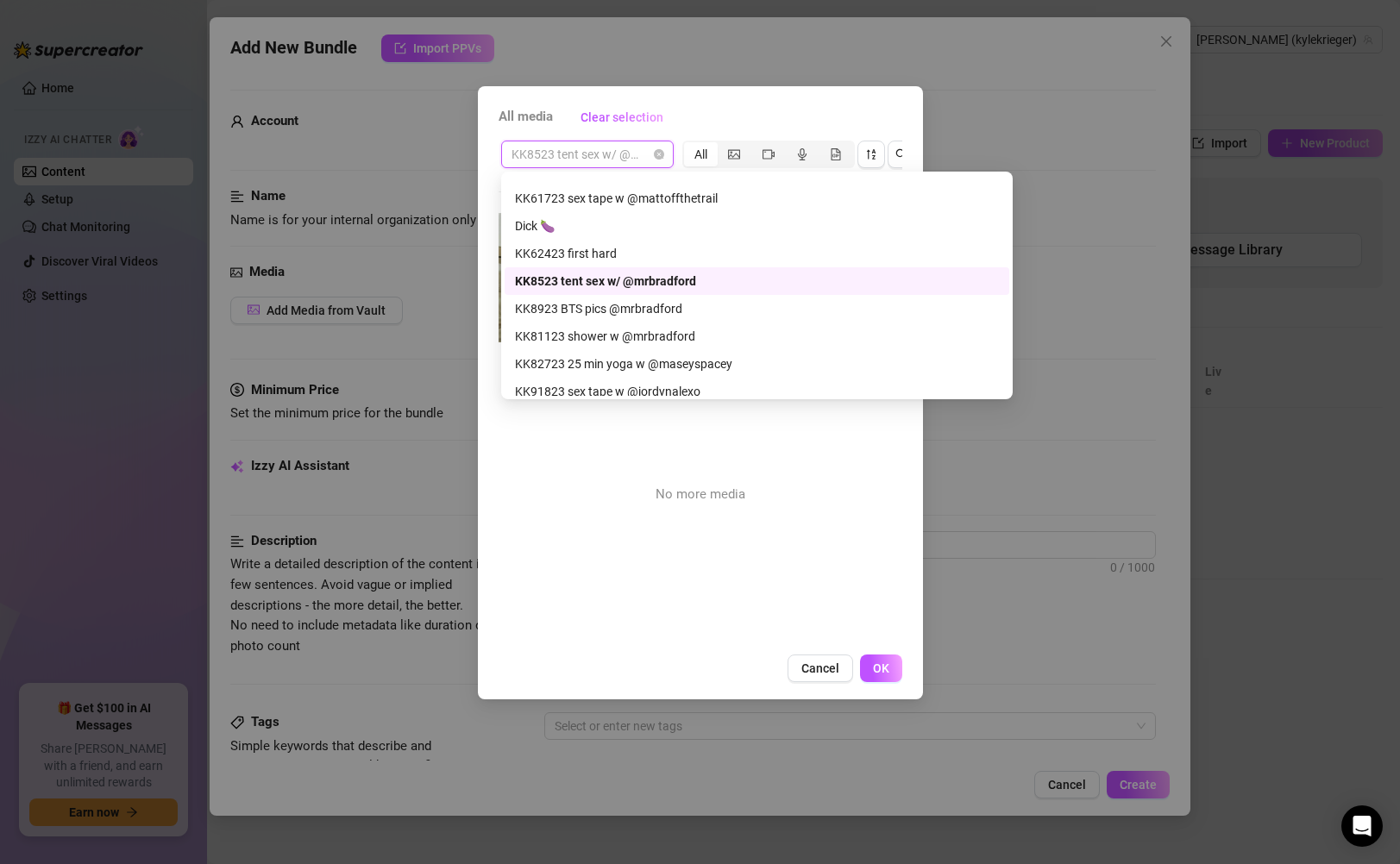
scroll to position [295, 0]
click at [666, 256] on div "KK62423 first hard" at bounding box center [757, 252] width 484 height 19
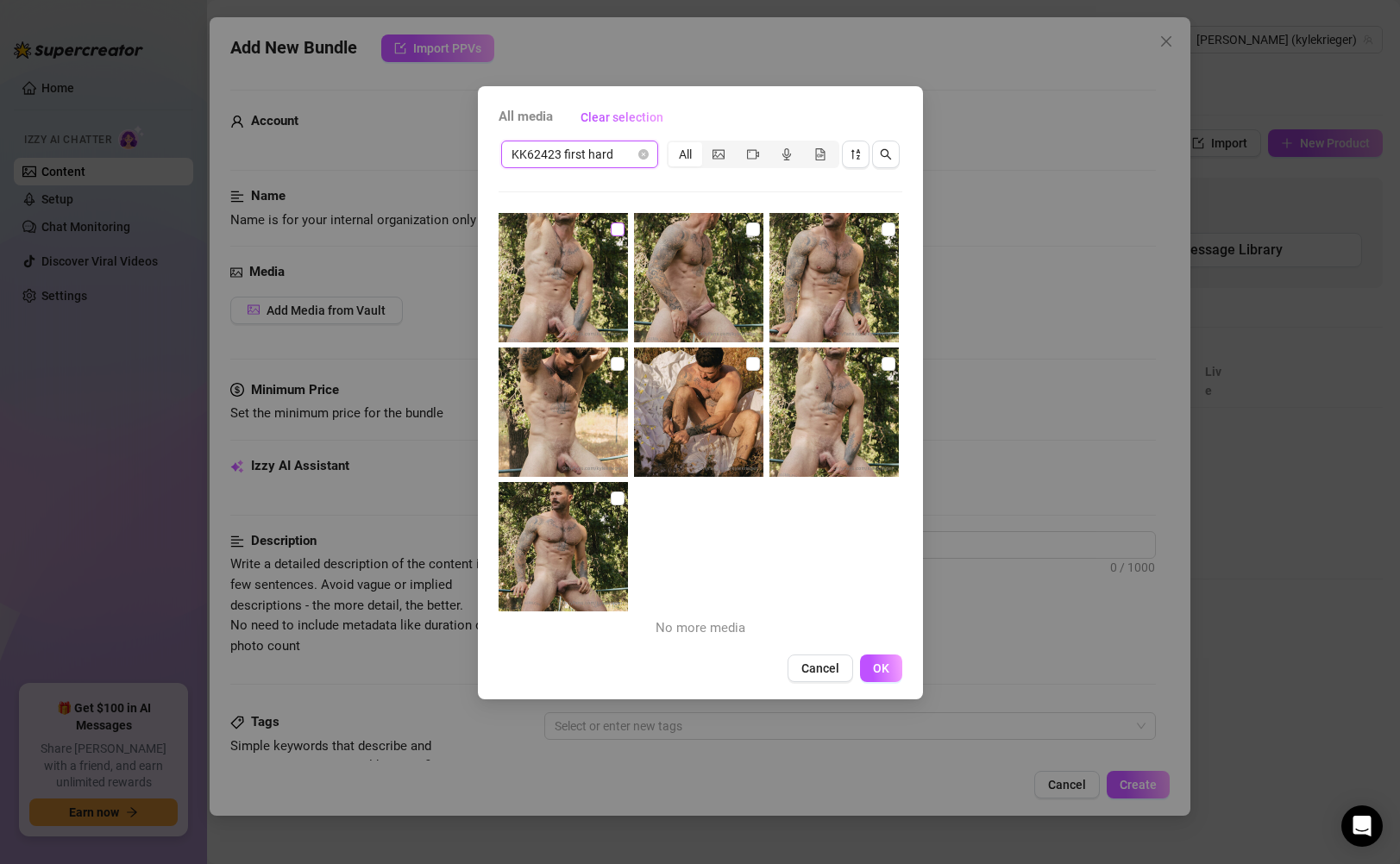
click at [616, 232] on input "checkbox" at bounding box center [617, 230] width 14 height 14
checkbox input "true"
click at [746, 224] on input "checkbox" at bounding box center [753, 230] width 14 height 14
checkbox input "true"
click at [883, 230] on input "checkbox" at bounding box center [888, 230] width 14 height 14
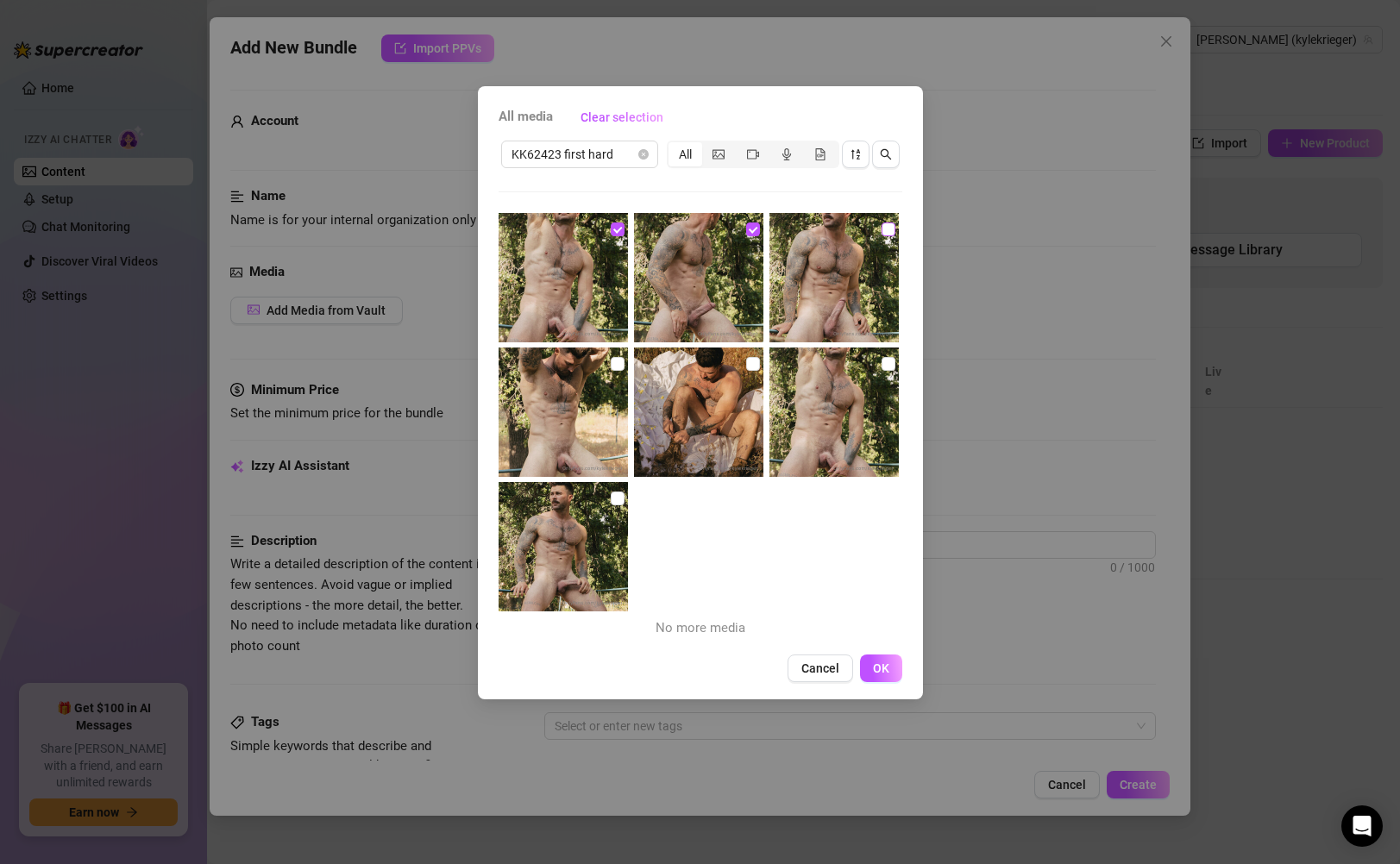
checkbox input "true"
click at [615, 368] on input "checkbox" at bounding box center [617, 364] width 14 height 14
checkbox input "true"
click at [746, 367] on input "checkbox" at bounding box center [753, 364] width 14 height 14
checkbox input "true"
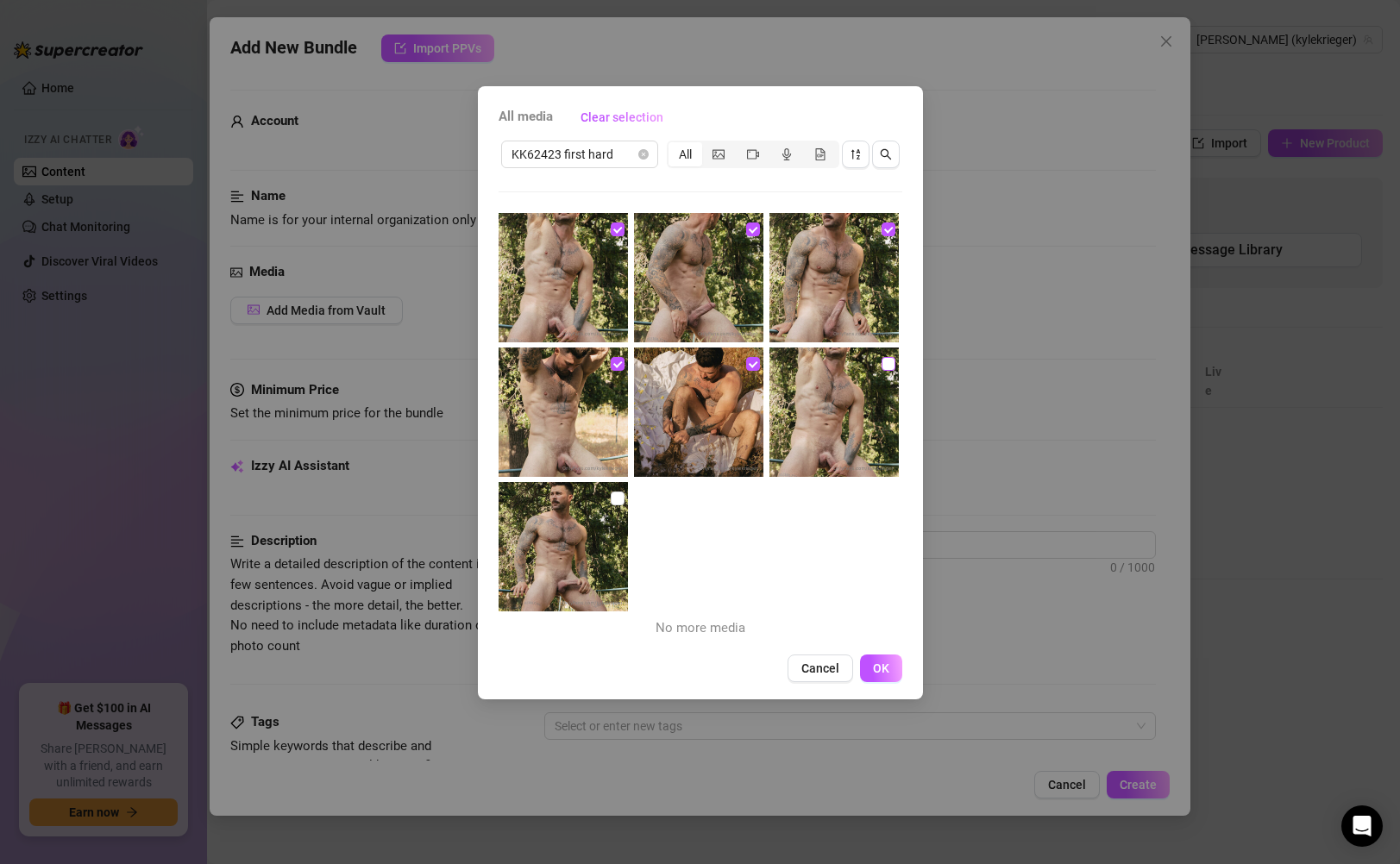
click at [881, 366] on input "checkbox" at bounding box center [888, 364] width 14 height 14
checkbox input "true"
click at [615, 501] on input "checkbox" at bounding box center [617, 499] width 14 height 14
checkbox input "true"
click at [866, 656] on button "OK" at bounding box center [881, 669] width 42 height 28
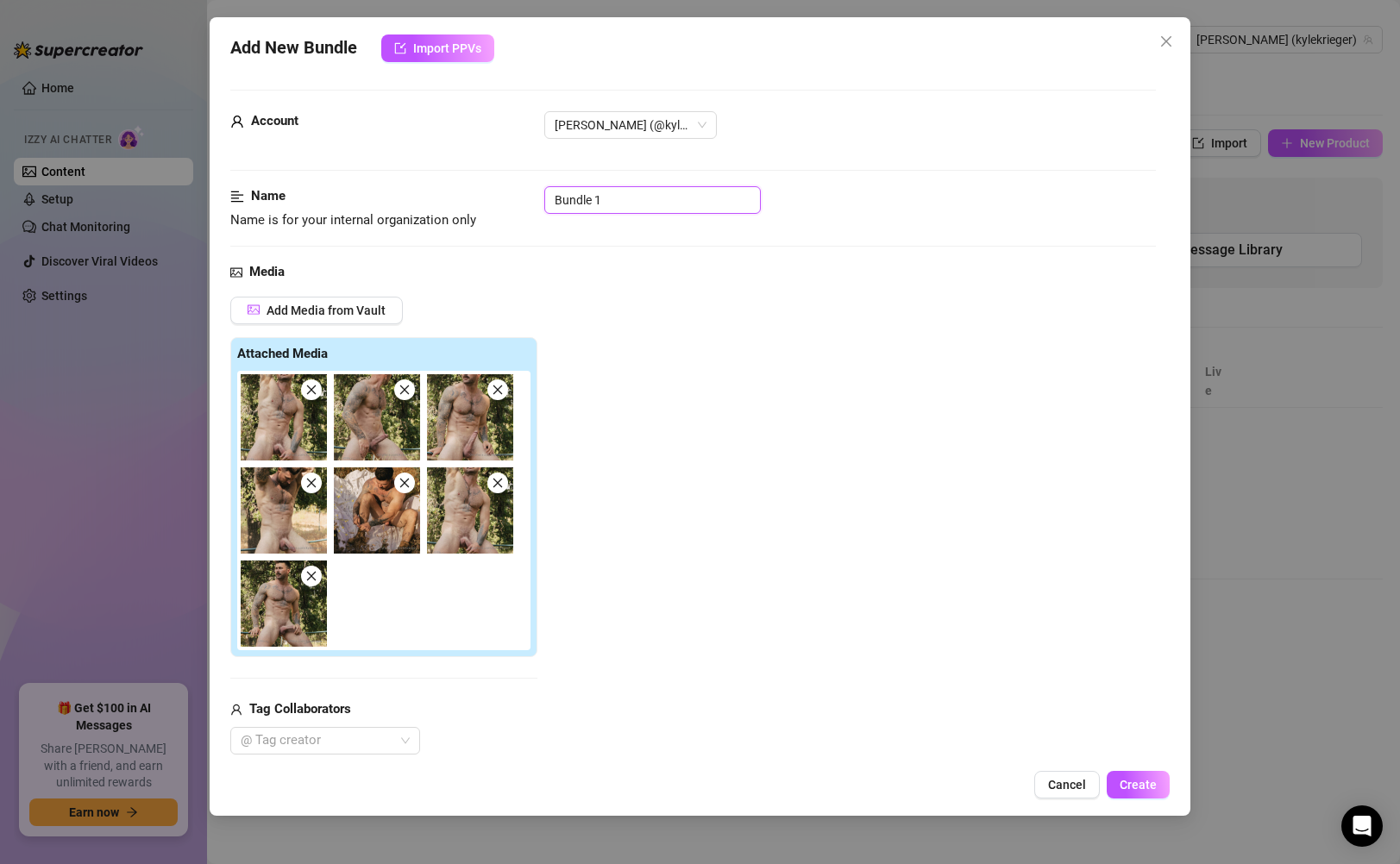
drag, startPoint x: 638, startPoint y: 192, endPoint x: 516, endPoint y: 191, distance: 122.0
click at [516, 191] on div "Name Name is for your internal organization only Bundle 1" at bounding box center [693, 208] width 925 height 44
paste input "KK62423 first hard"
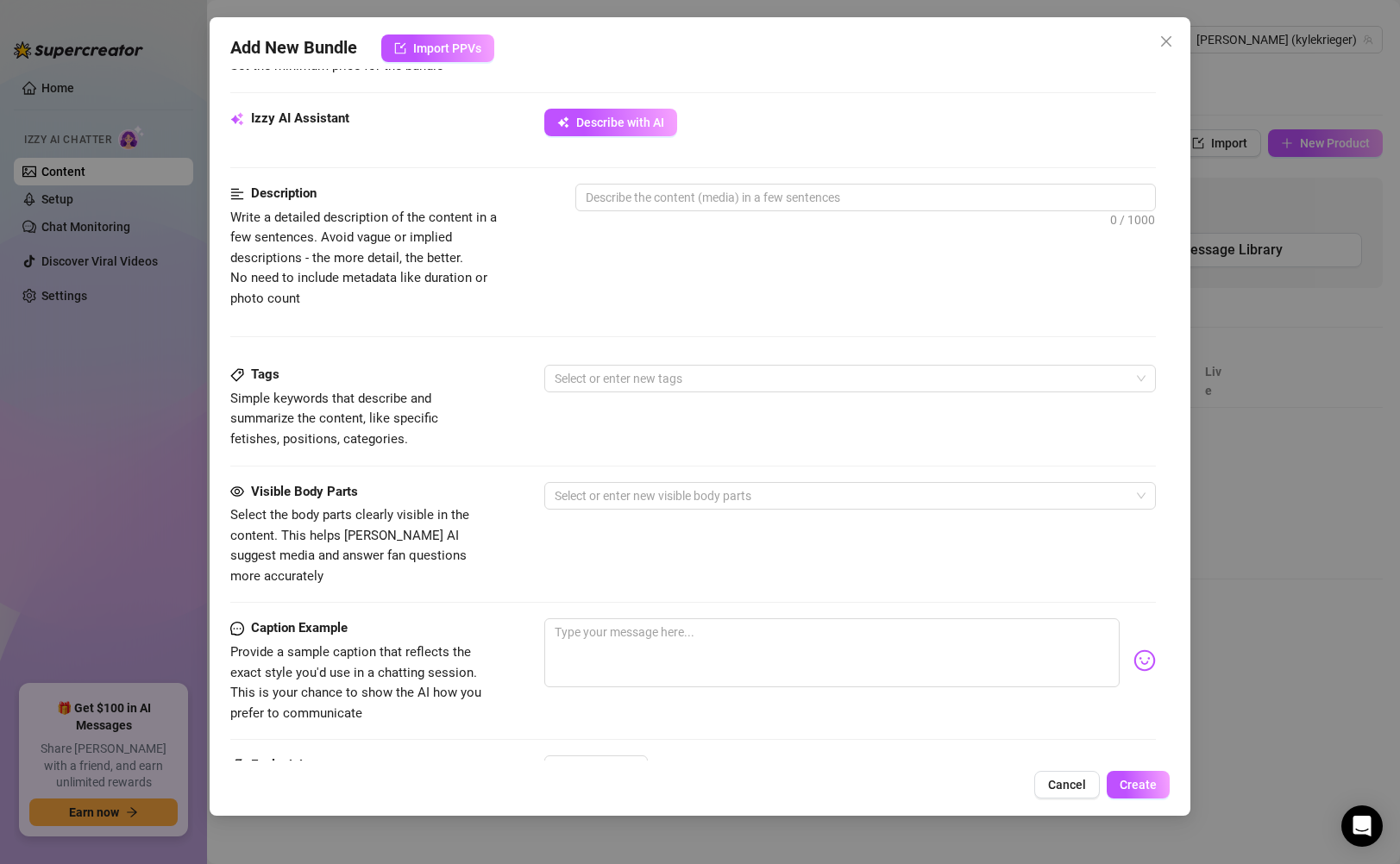
scroll to position [966, 0]
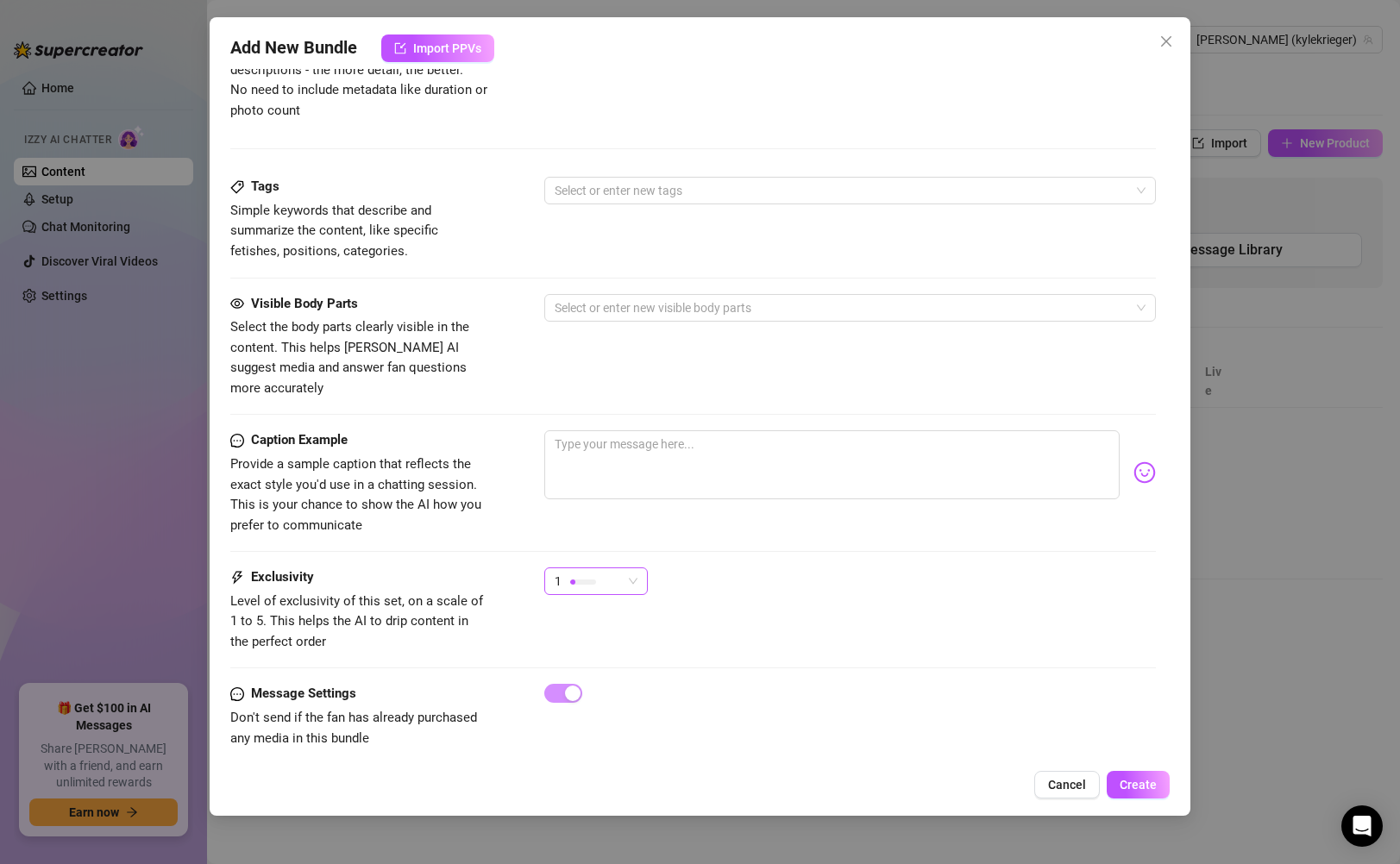
click at [587, 574] on div at bounding box center [583, 582] width 26 height 17
type input "KK62423 first hard"
click at [620, 686] on span "4" at bounding box center [614, 679] width 112 height 19
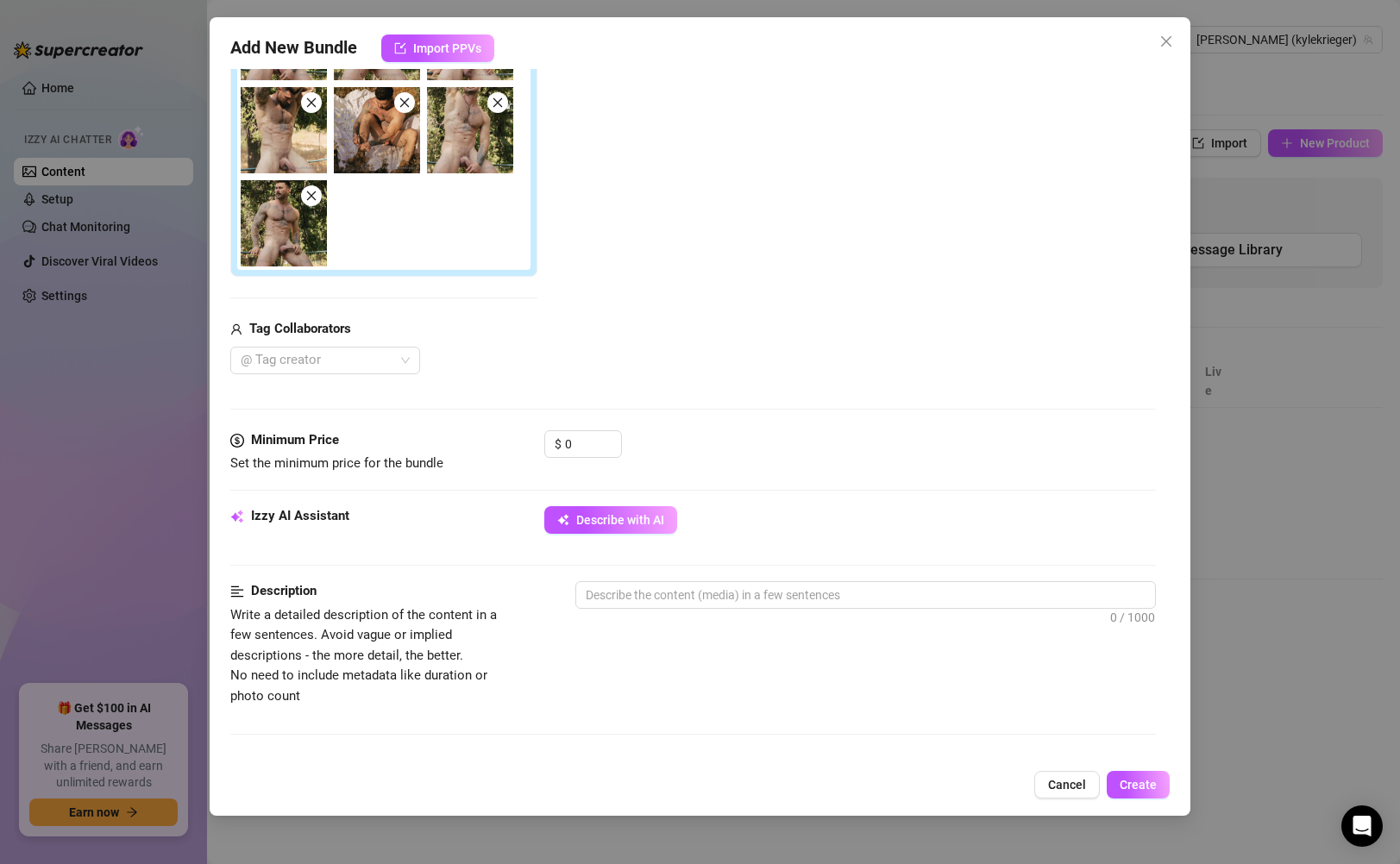
scroll to position [287, 0]
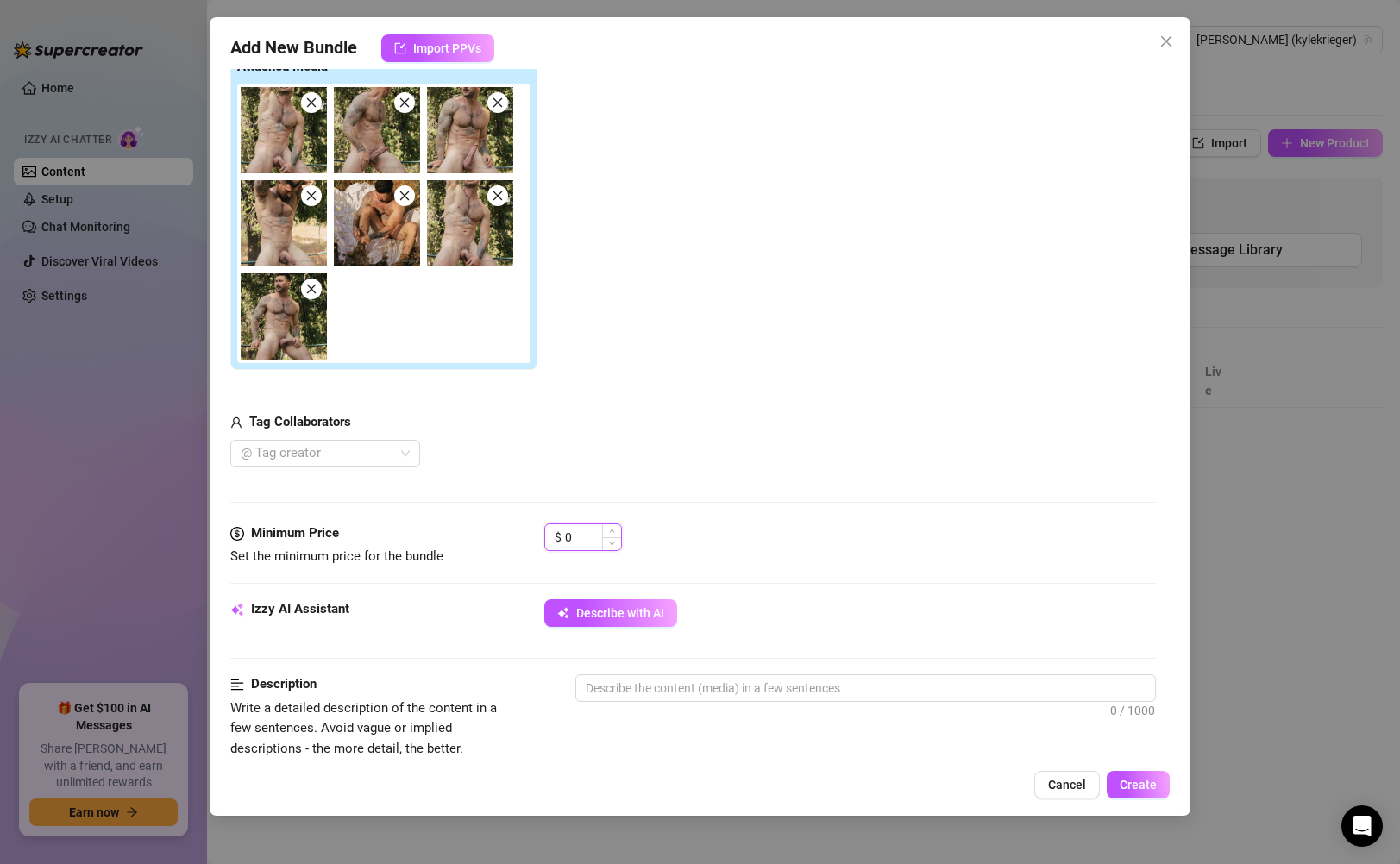
click at [593, 542] on input "0" at bounding box center [593, 537] width 56 height 26
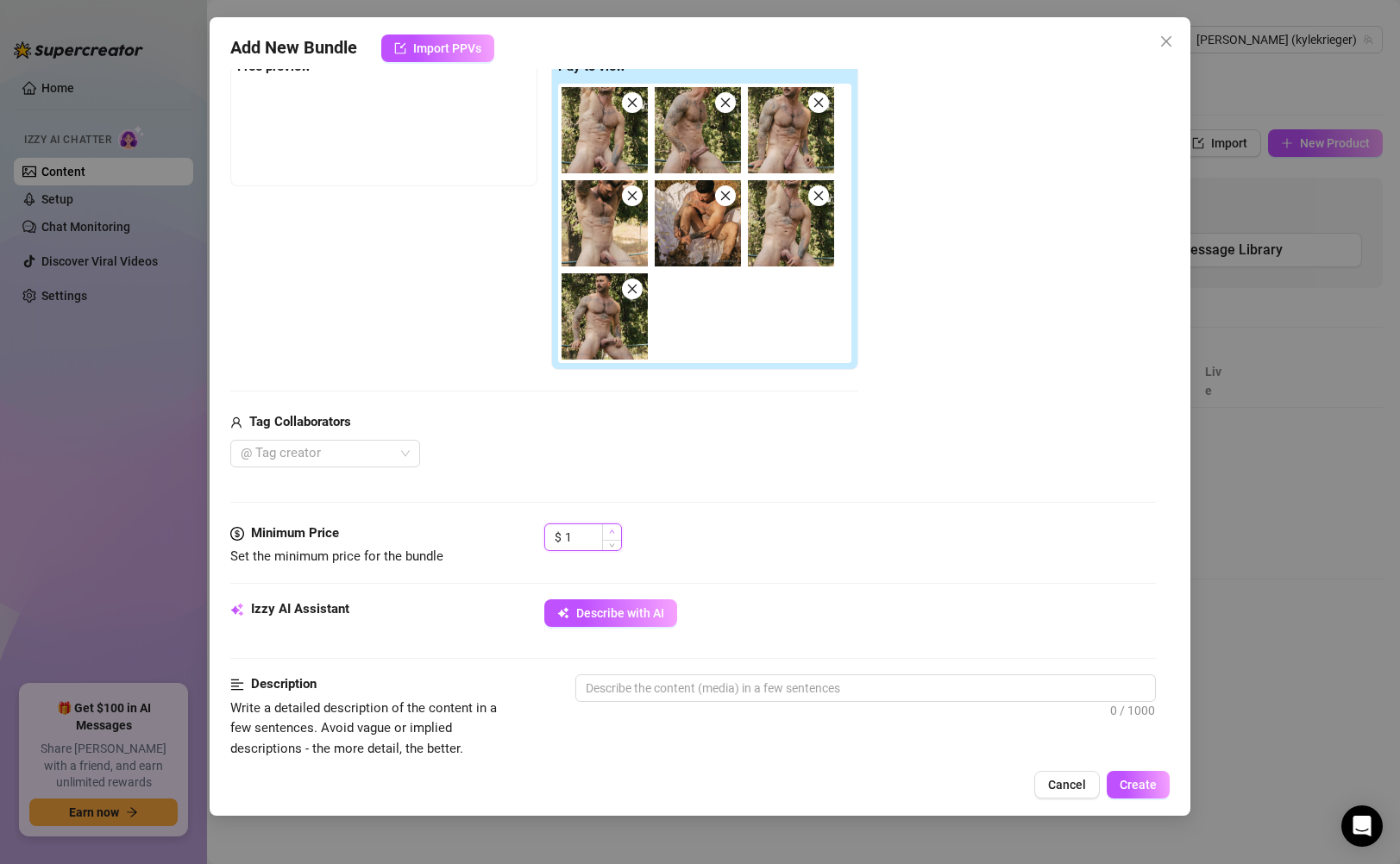
click at [611, 531] on icon "up" at bounding box center [612, 532] width 5 height 3
drag, startPoint x: 577, startPoint y: 539, endPoint x: 534, endPoint y: 544, distance: 43.3
click at [534, 544] on div "Minimum Price Set the minimum price for the bundle $ 3" at bounding box center [693, 545] width 925 height 44
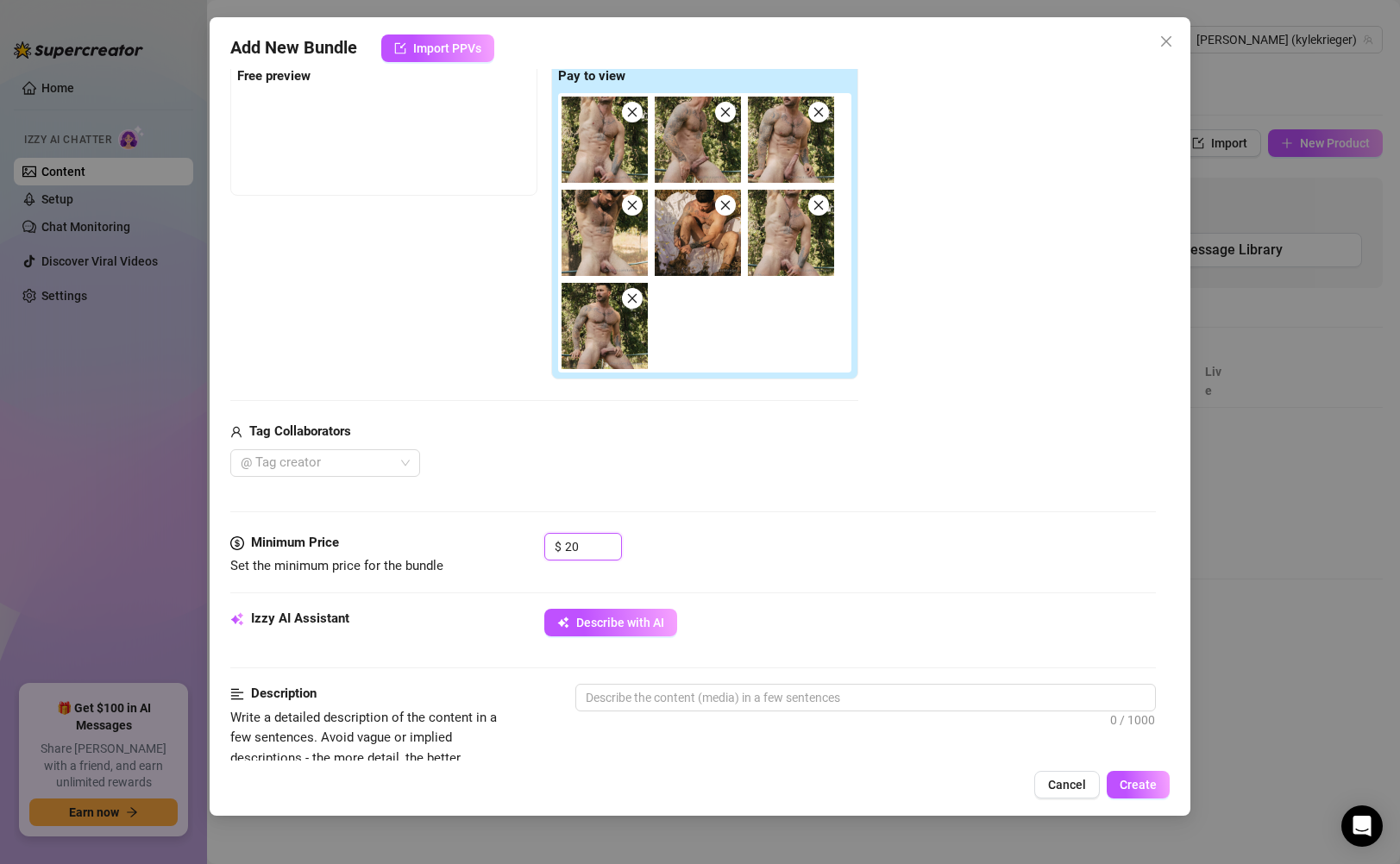
scroll to position [93, 0]
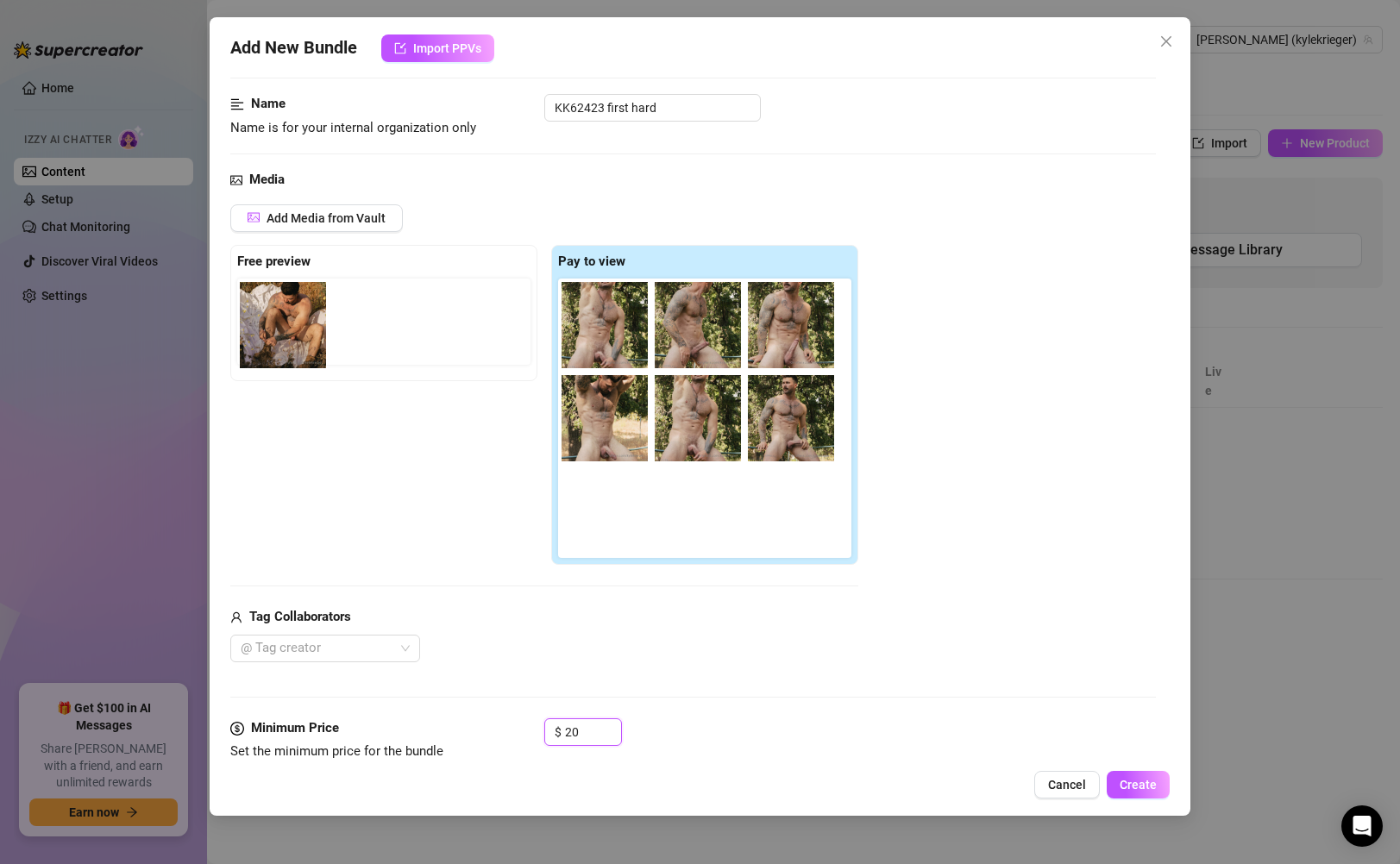
drag, startPoint x: 703, startPoint y: 430, endPoint x: 282, endPoint y: 334, distance: 431.8
click at [282, 334] on div "Free preview Pay to view" at bounding box center [544, 404] width 628 height 321
drag, startPoint x: 696, startPoint y: 431, endPoint x: 276, endPoint y: 333, distance: 431.3
click at [276, 333] on div "Free preview Pay to view" at bounding box center [544, 404] width 628 height 321
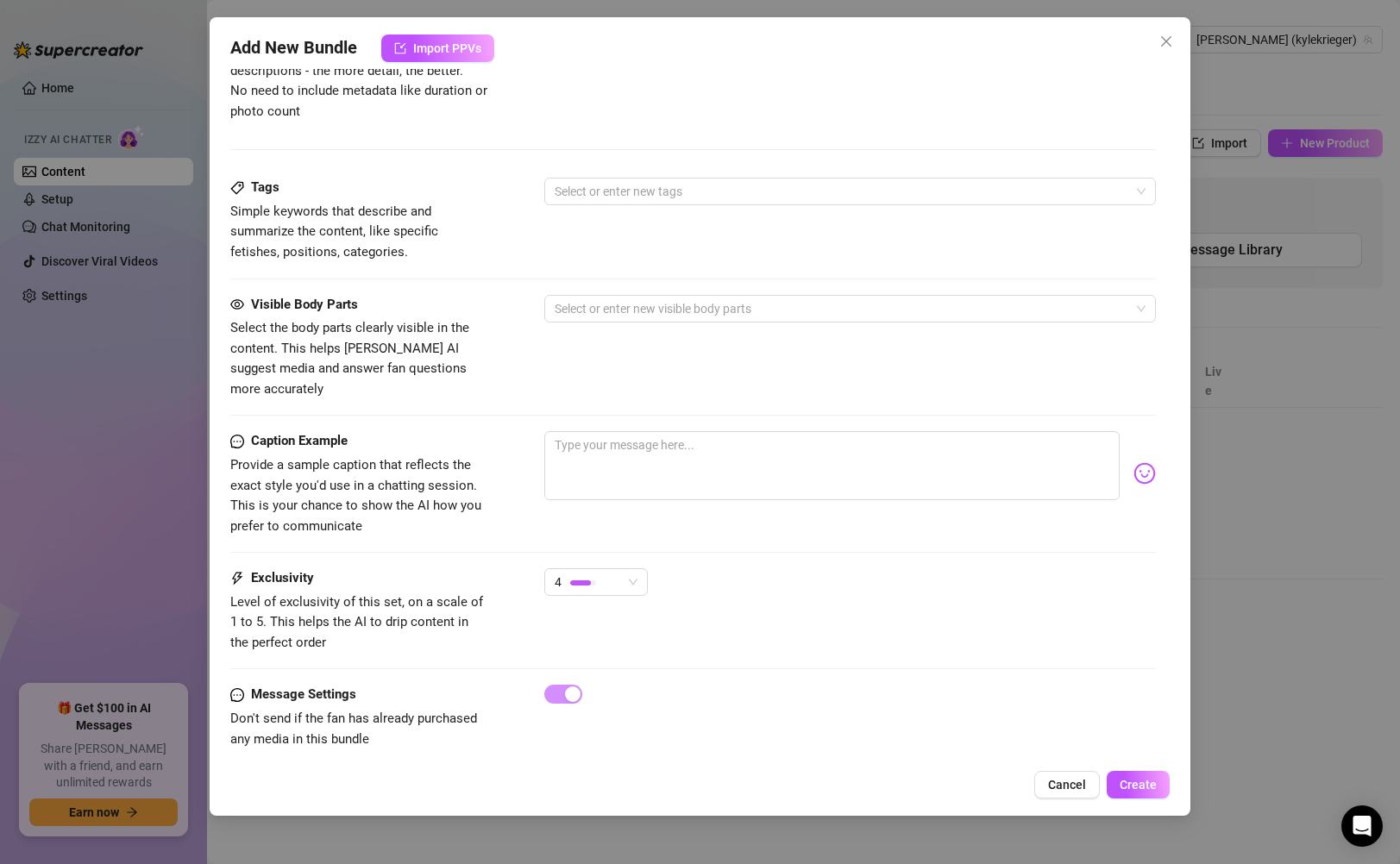
scroll to position [873, 0]
type input "20"
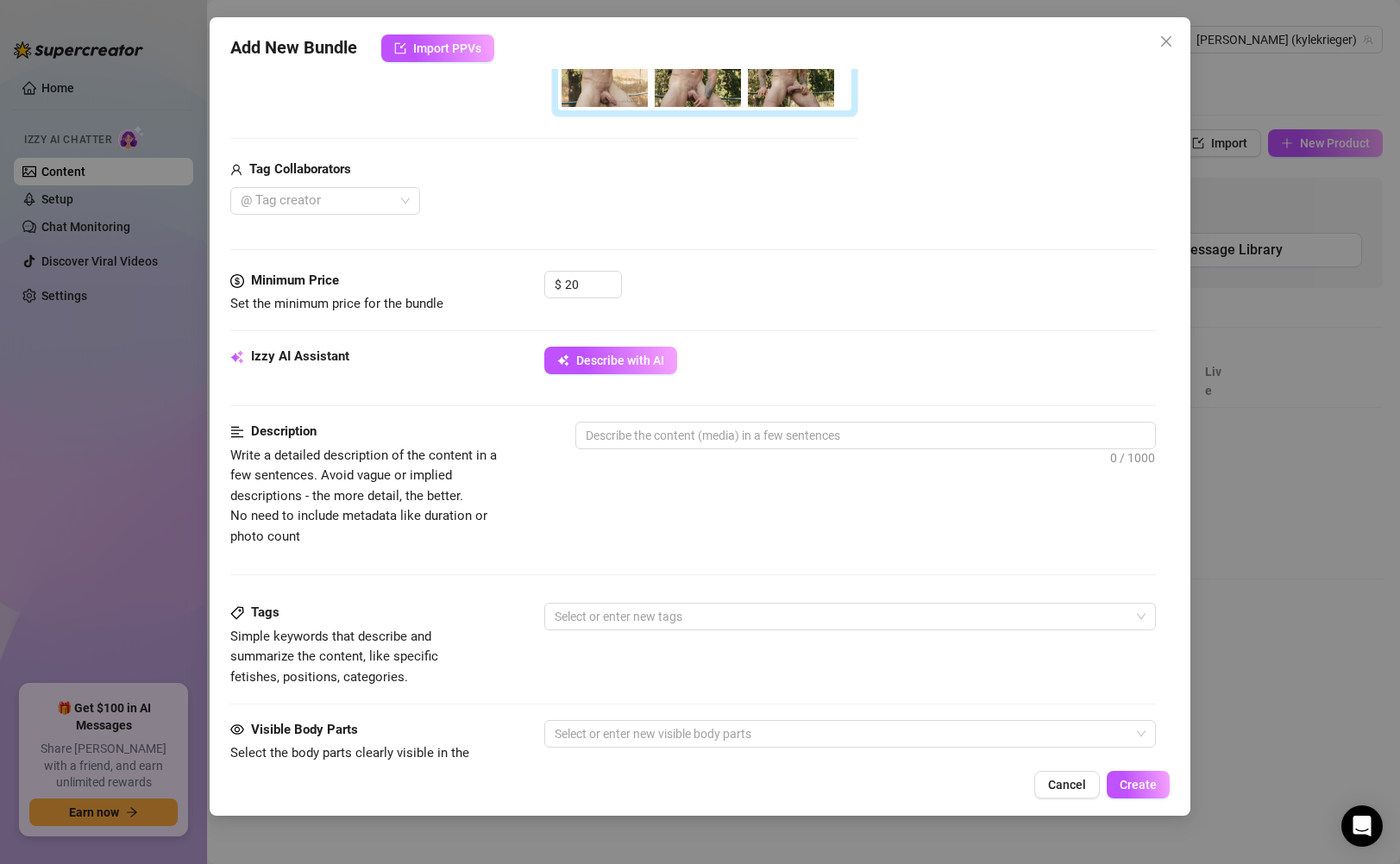
scroll to position [453, 0]
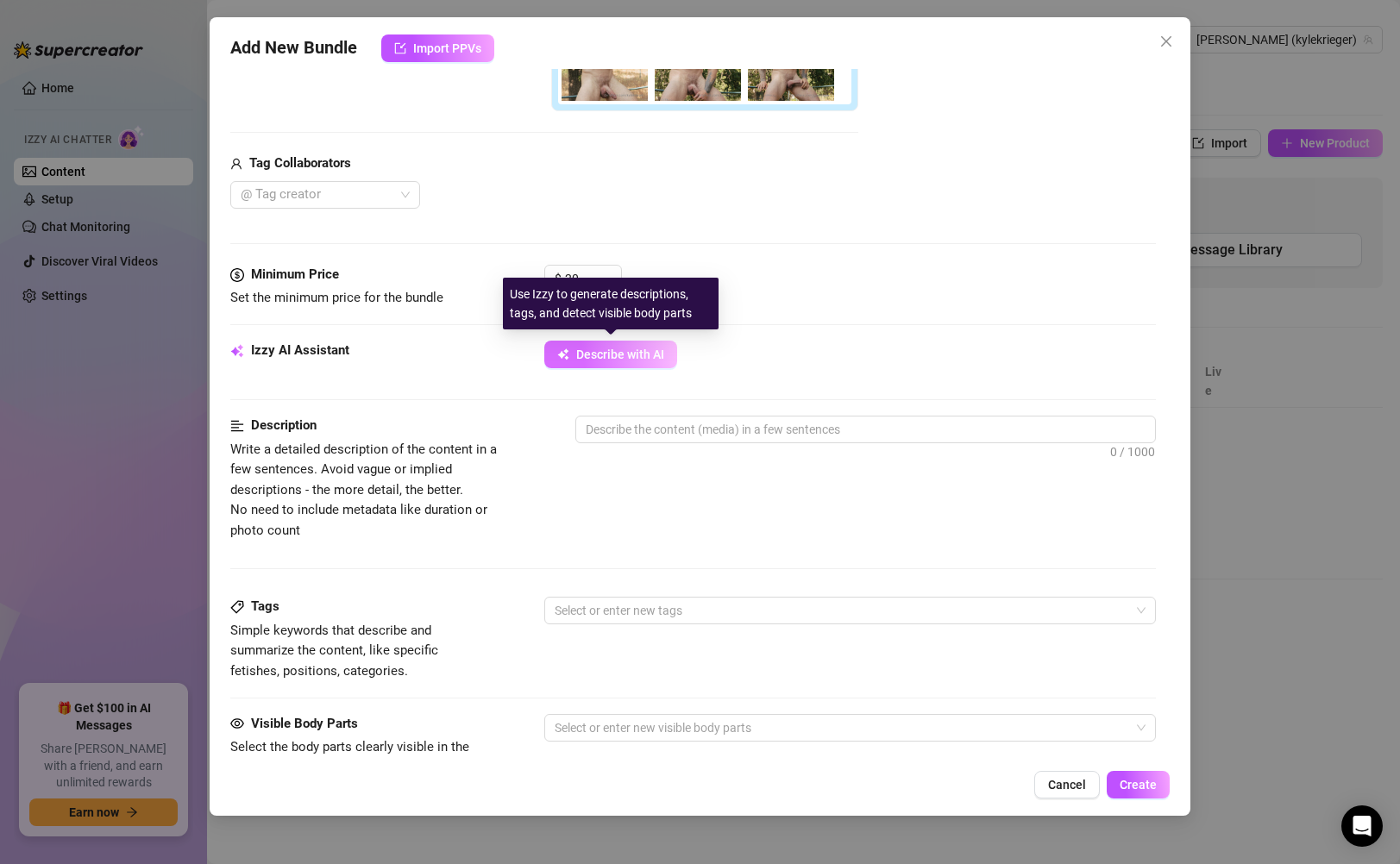
click at [647, 357] on span "Describe with AI" at bounding box center [620, 355] width 88 height 14
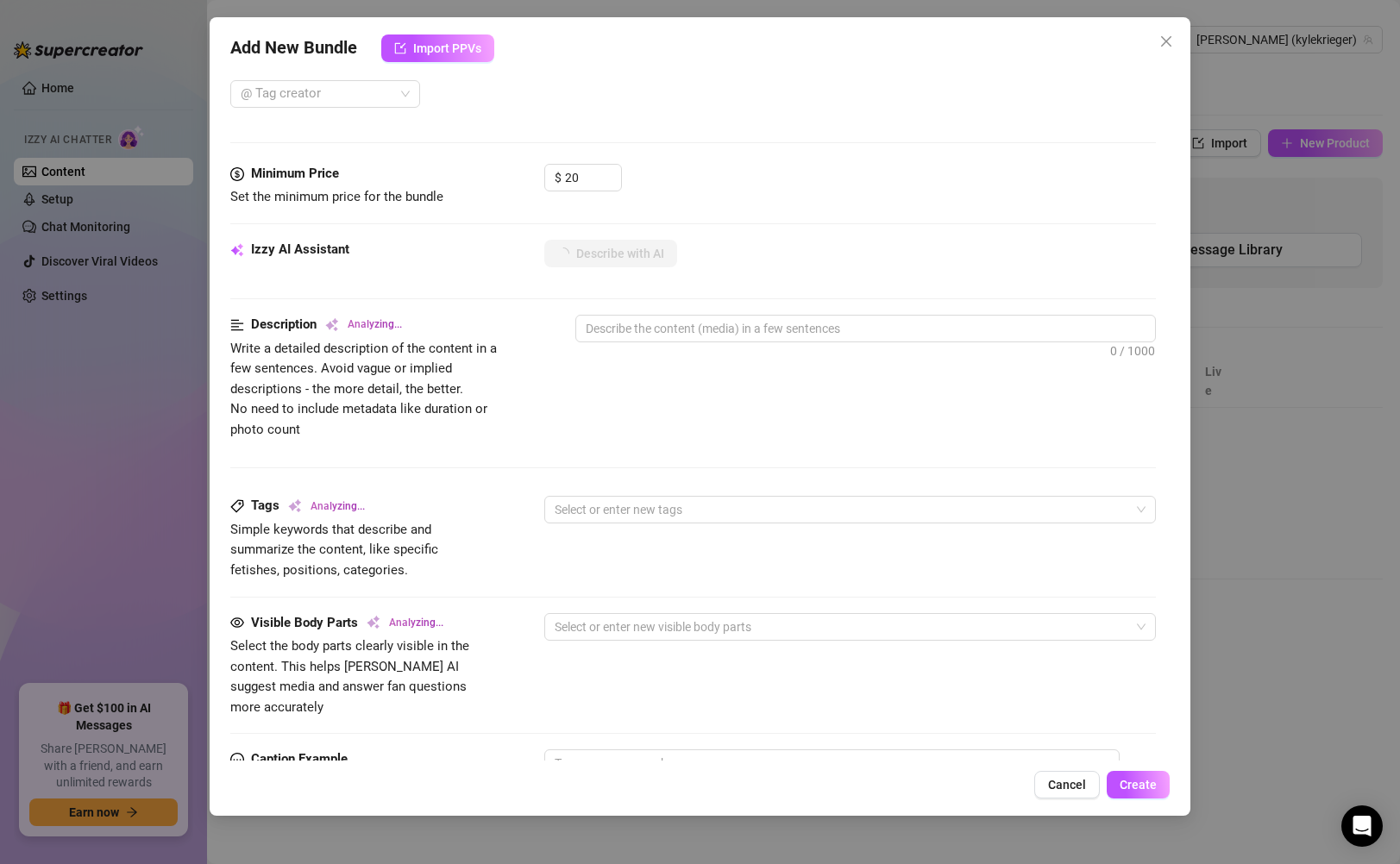
scroll to position [555, 0]
type textarea "[PERSON_NAME]"
type textarea "[PERSON_NAME] is"
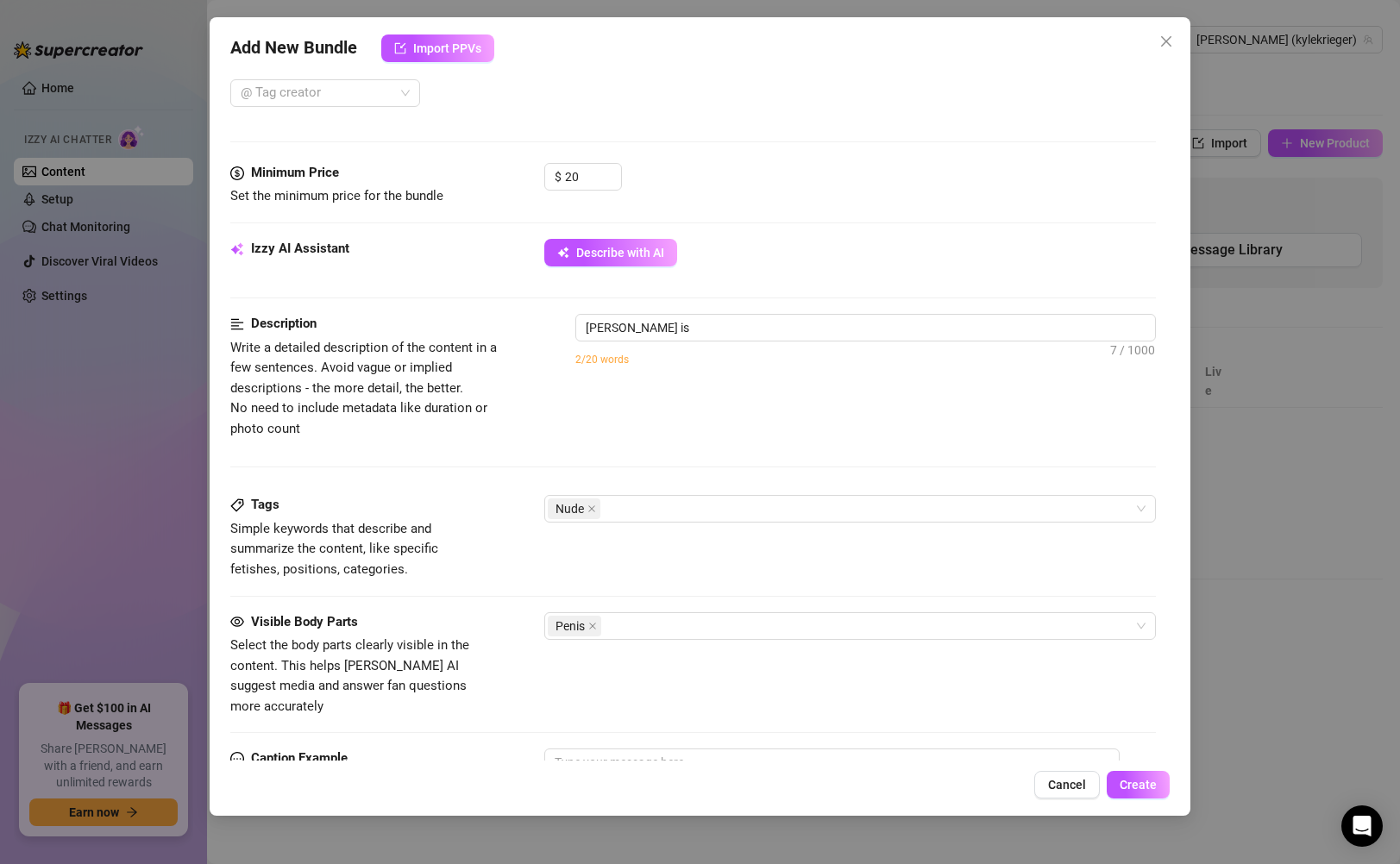
type textarea "[PERSON_NAME] is fully"
type textarea "[PERSON_NAME] is fully naked"
type textarea "[PERSON_NAME] is fully naked outdoors,"
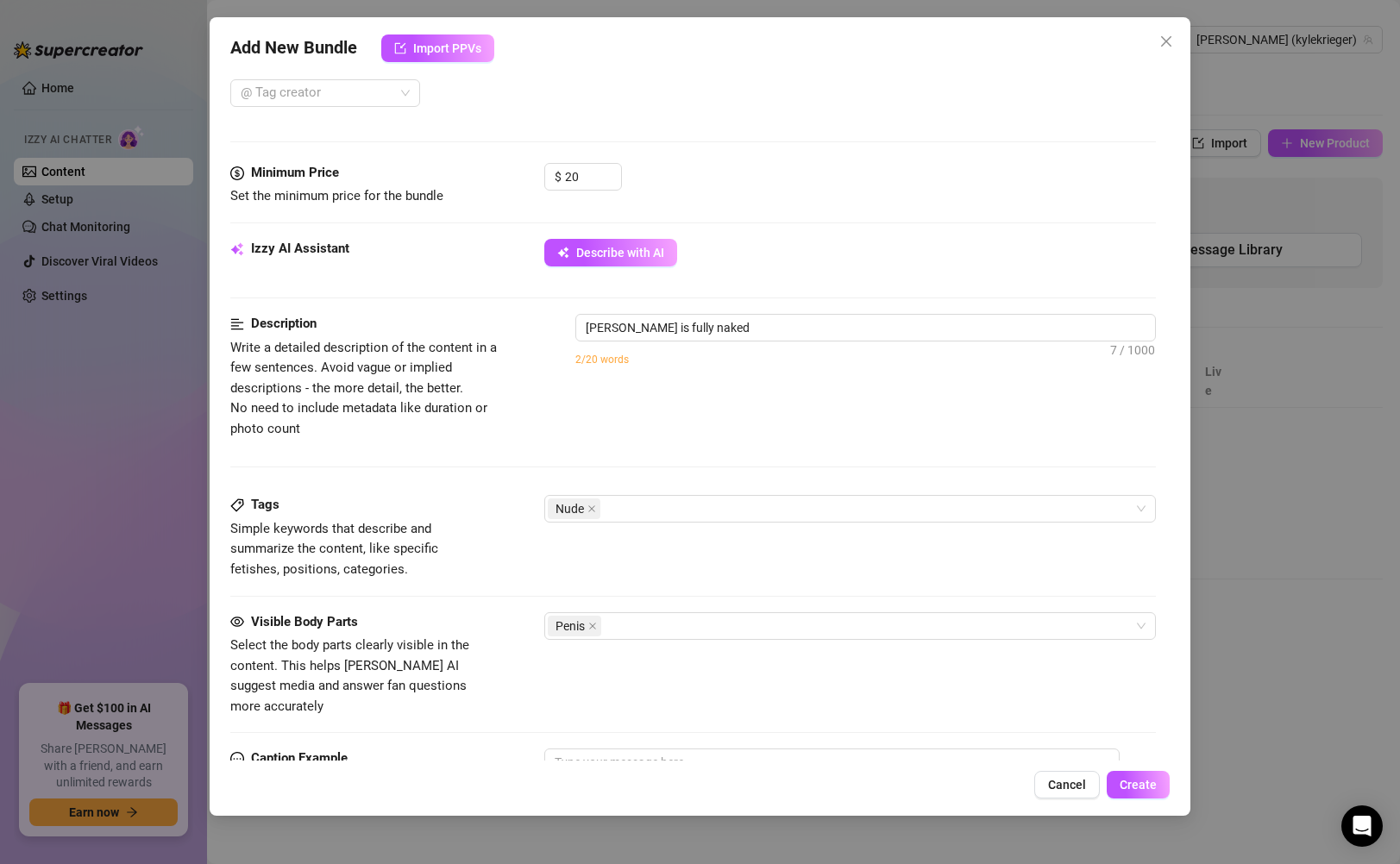
type textarea "[PERSON_NAME] is fully naked outdoors,"
type textarea "[PERSON_NAME] is fully naked outdoors, showing"
type textarea "[PERSON_NAME] is fully naked outdoors, showing off"
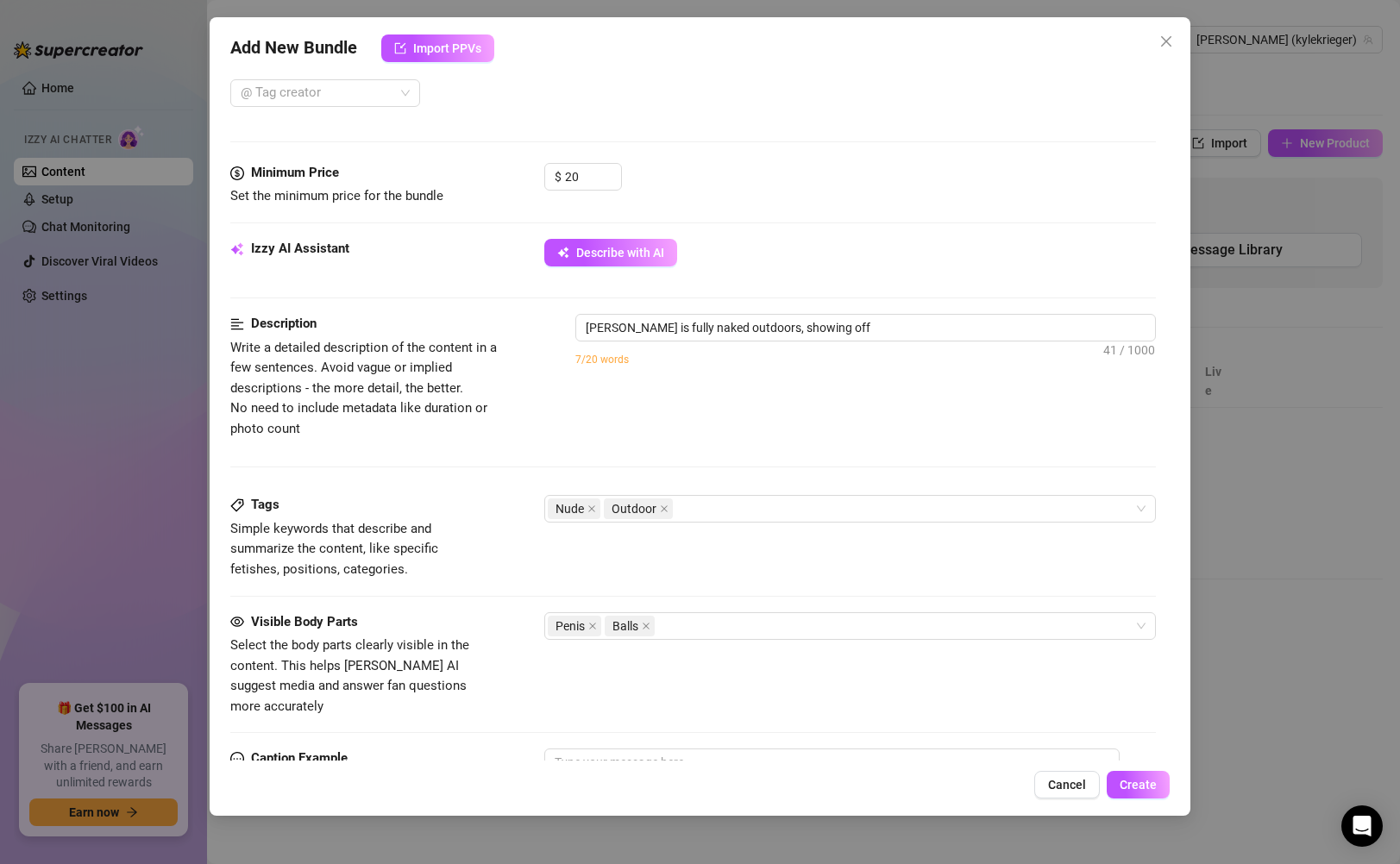
type textarea "[PERSON_NAME] is fully naked outdoors, showing off his"
type textarea "[PERSON_NAME] is fully naked outdoors, showing off his ripped,"
type textarea "[PERSON_NAME] is fully naked outdoors, showing off his ripped, tattooed"
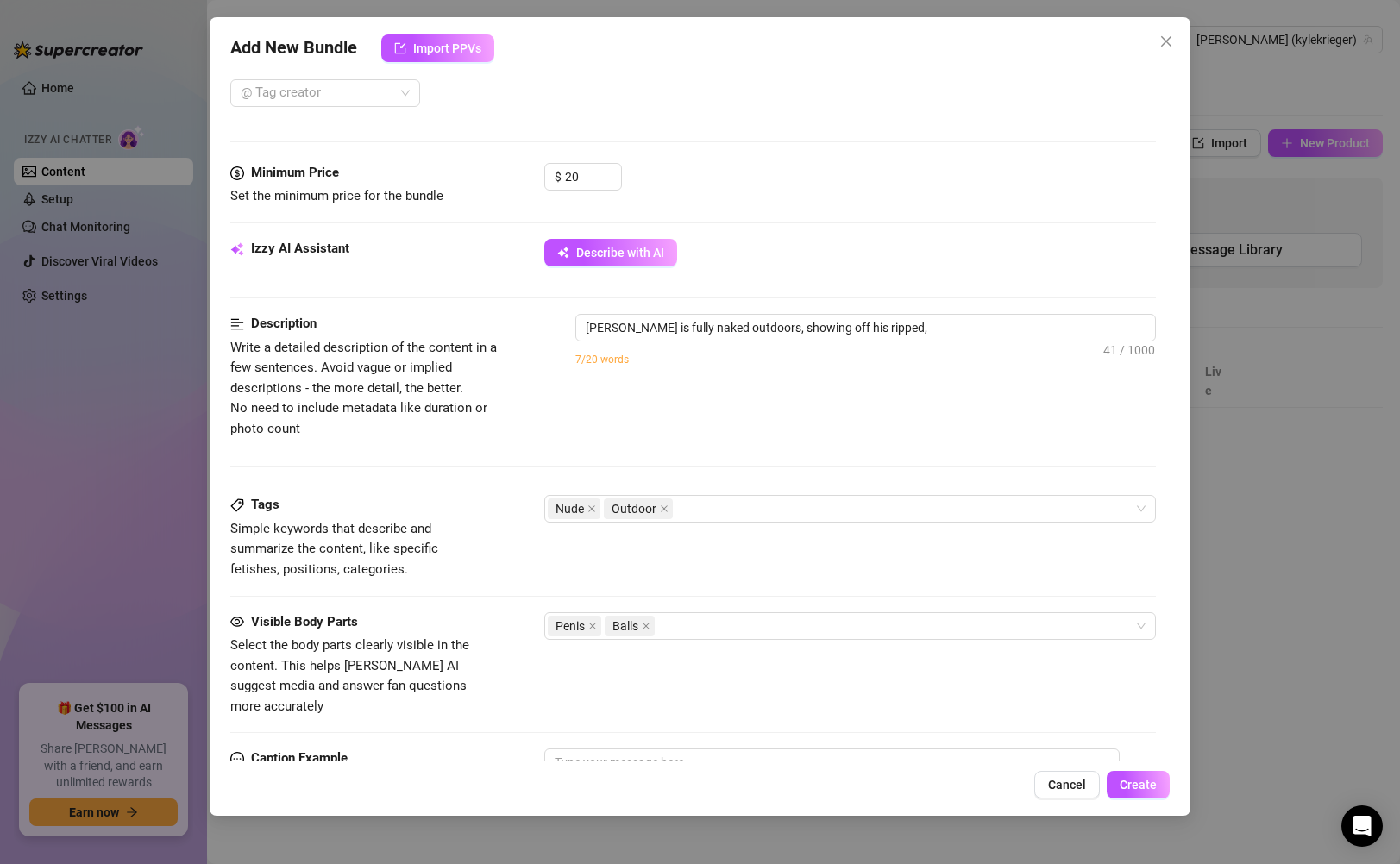
type textarea "[PERSON_NAME] is fully naked outdoors, showing off his ripped, tattooed"
type textarea "[PERSON_NAME] is fully naked outdoors, showing off his ripped, tattooed body"
type textarea "[PERSON_NAME] is fully naked outdoors, showing off his ripped, tattooed body and"
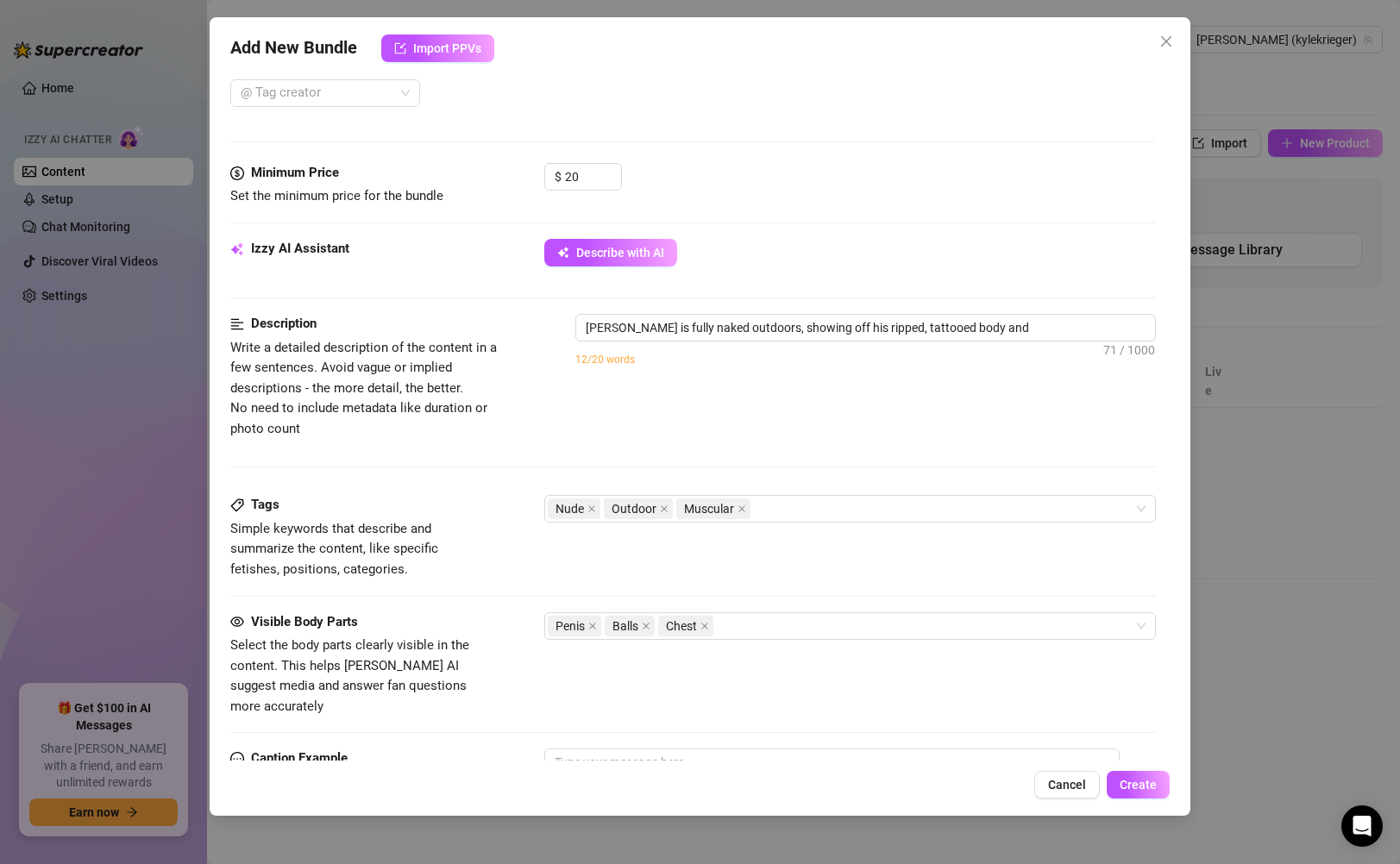
type textarea "[PERSON_NAME] is fully naked outdoors, showing off his ripped, tattooed body an…"
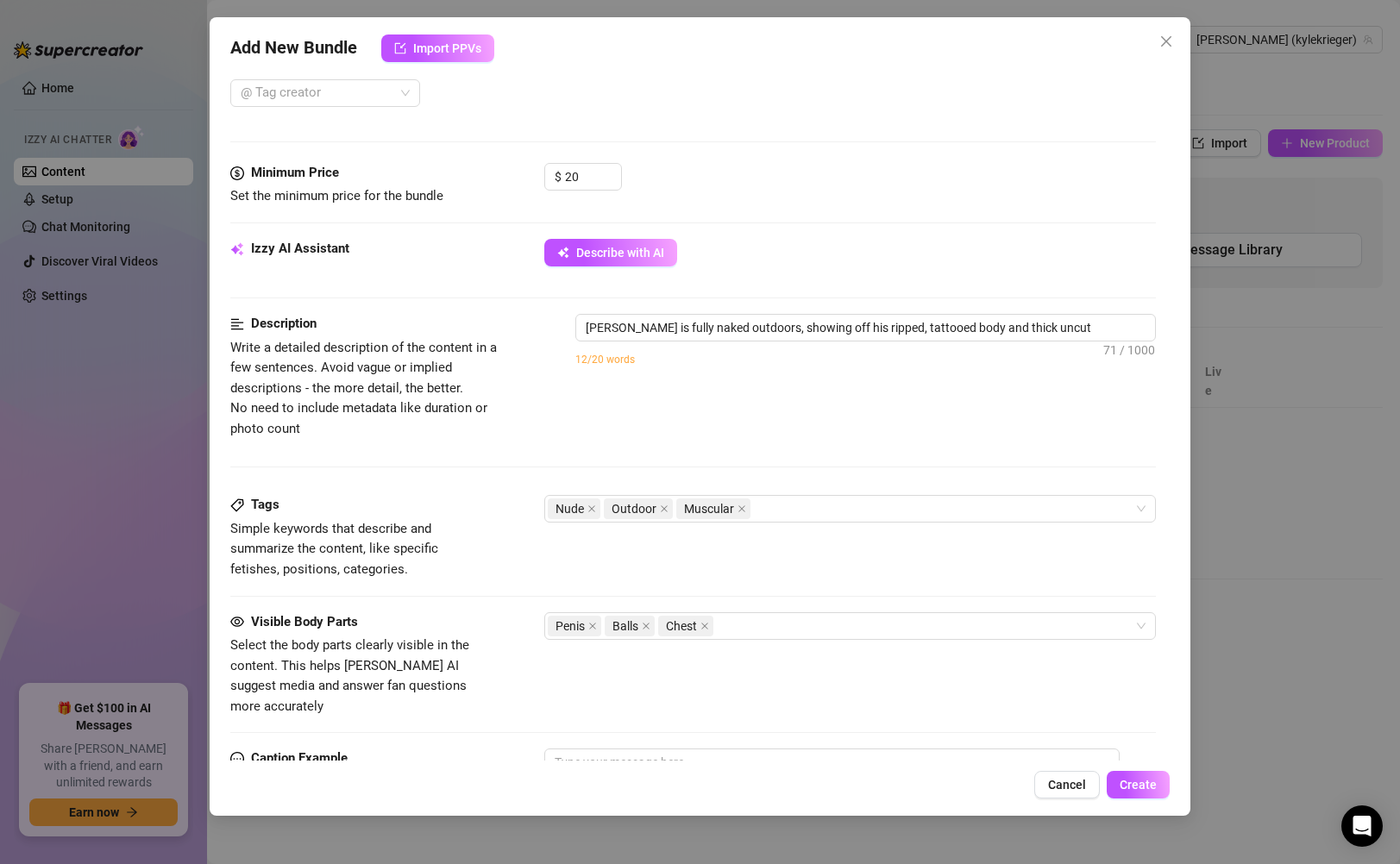
type textarea "[PERSON_NAME] is fully naked outdoors, showing off his ripped, tattooed body an…"
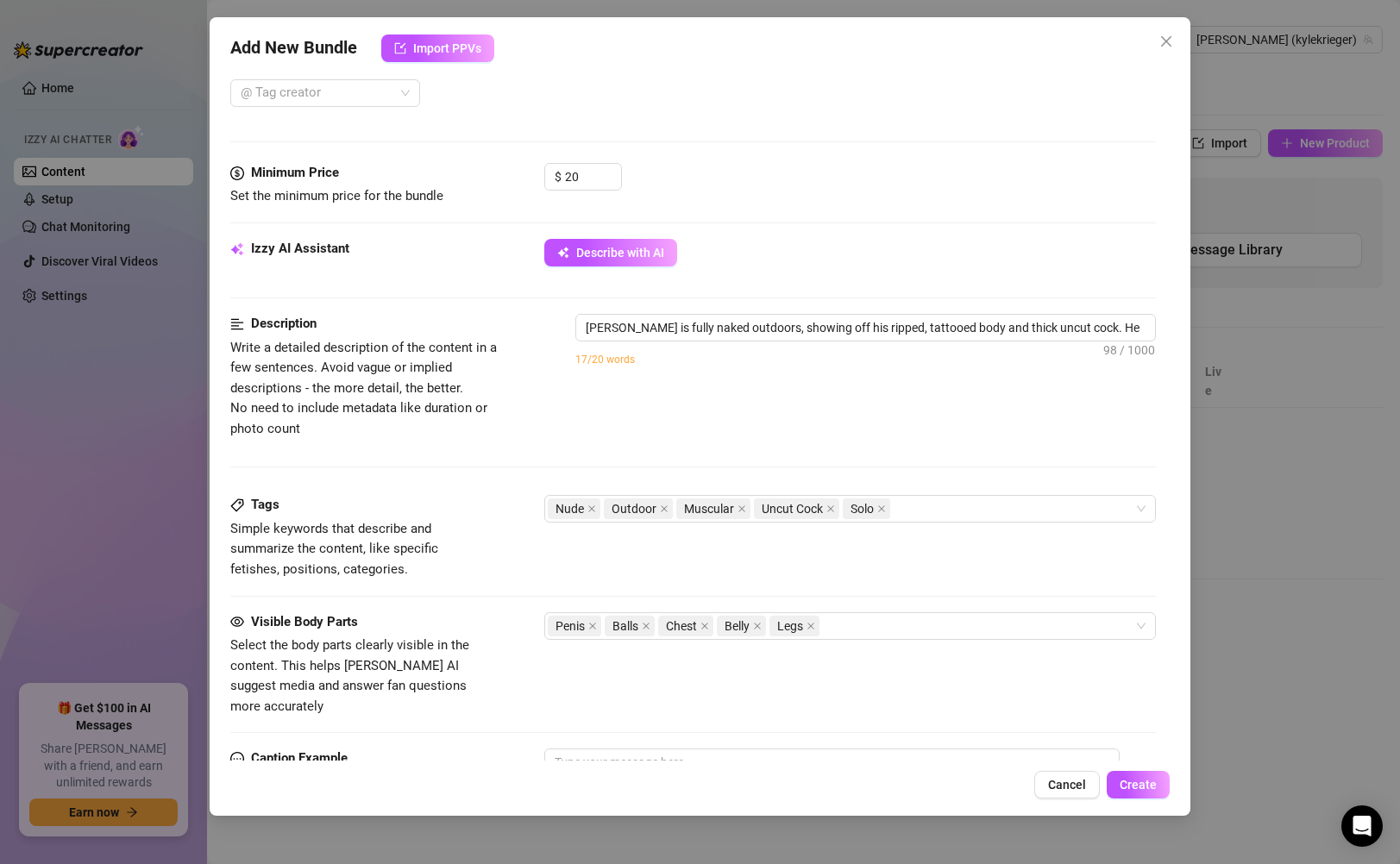
type textarea "[PERSON_NAME] is fully naked outdoors, showing off his ripped, tattooed body an…"
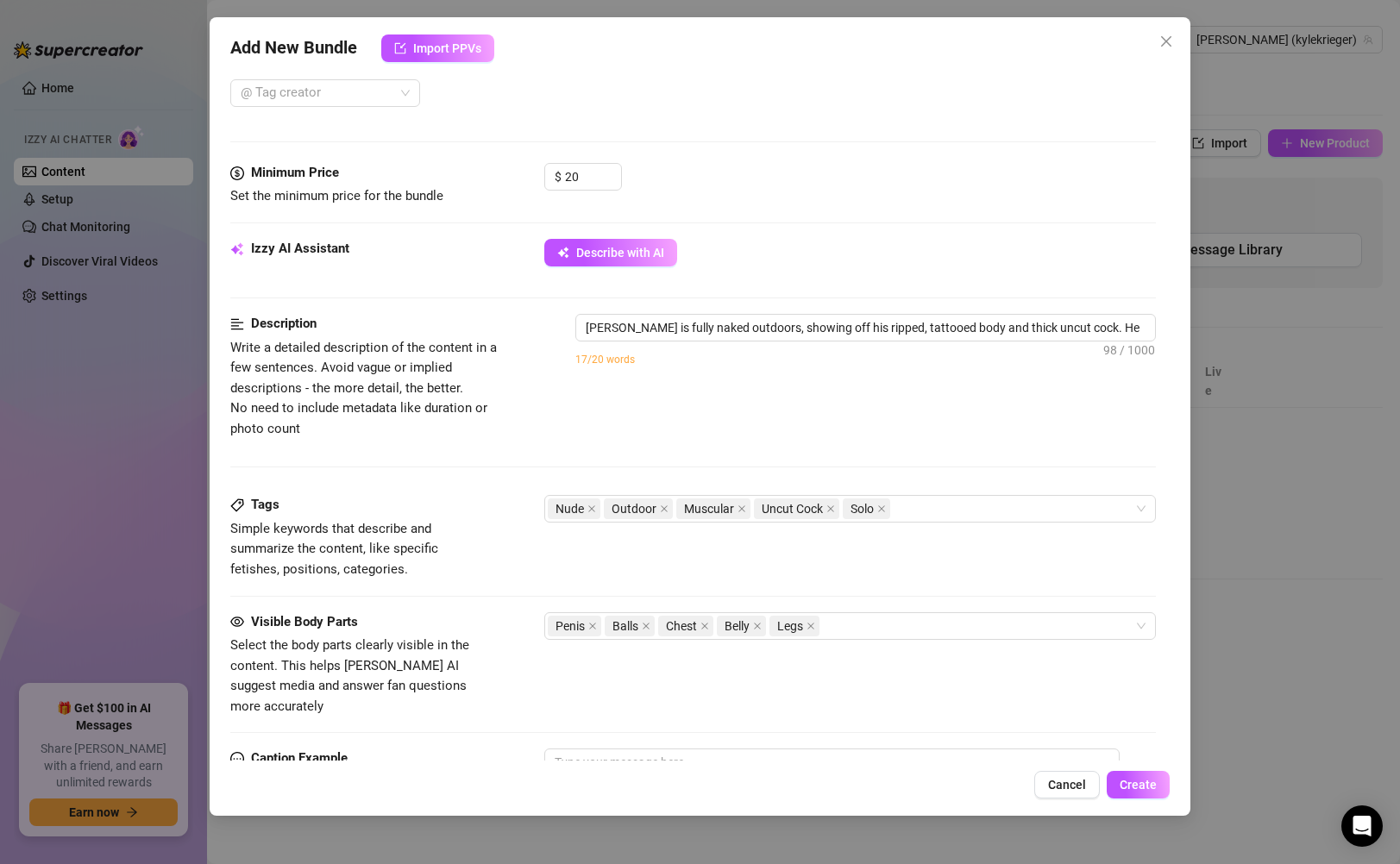
type textarea "[PERSON_NAME] is fully naked outdoors, showing off his ripped, tattooed body an…"
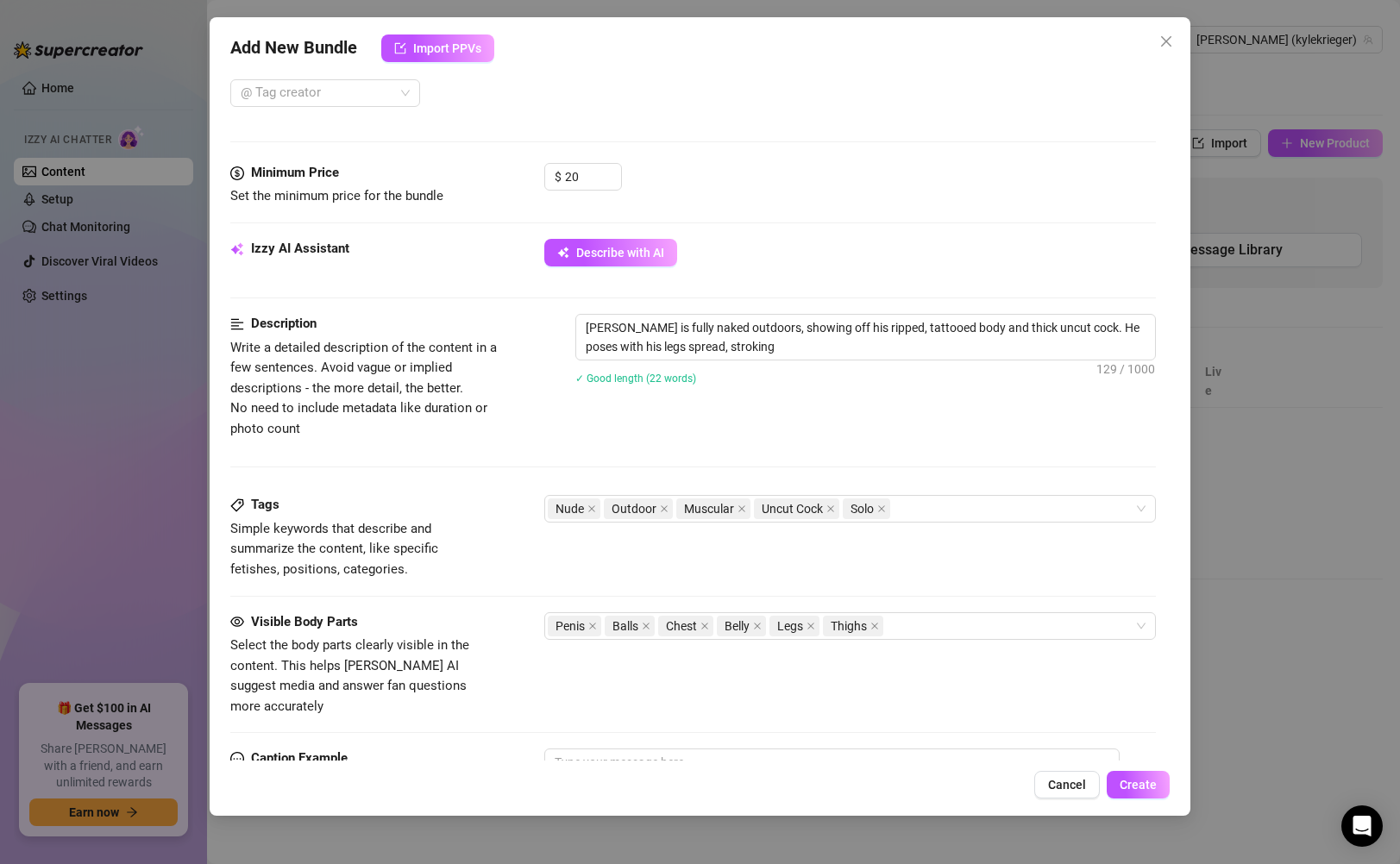
type textarea "[PERSON_NAME] is fully naked outdoors, showing off his ripped, tattooed body an…"
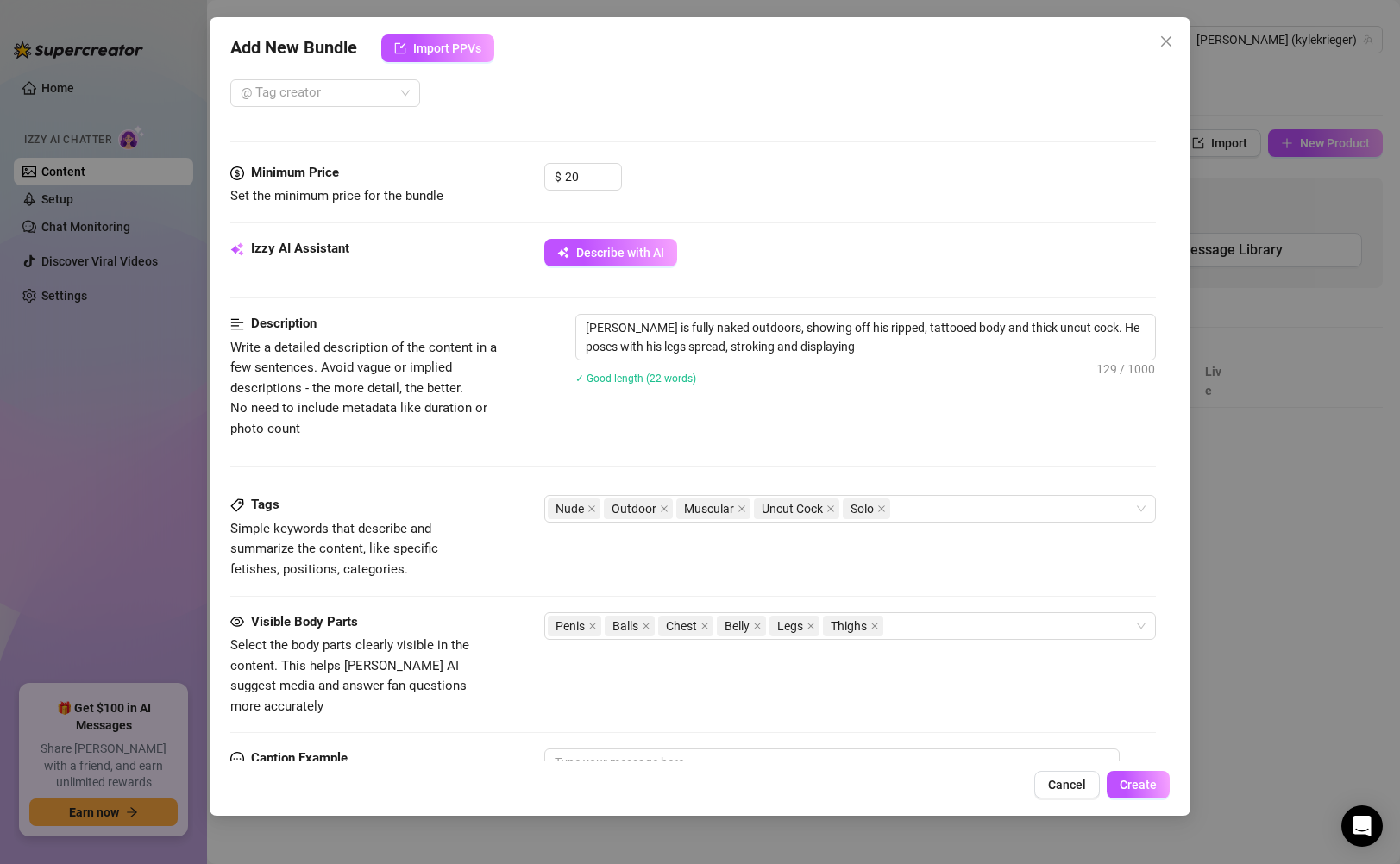
type textarea "[PERSON_NAME] is fully naked outdoors, showing off his ripped, tattooed body an…"
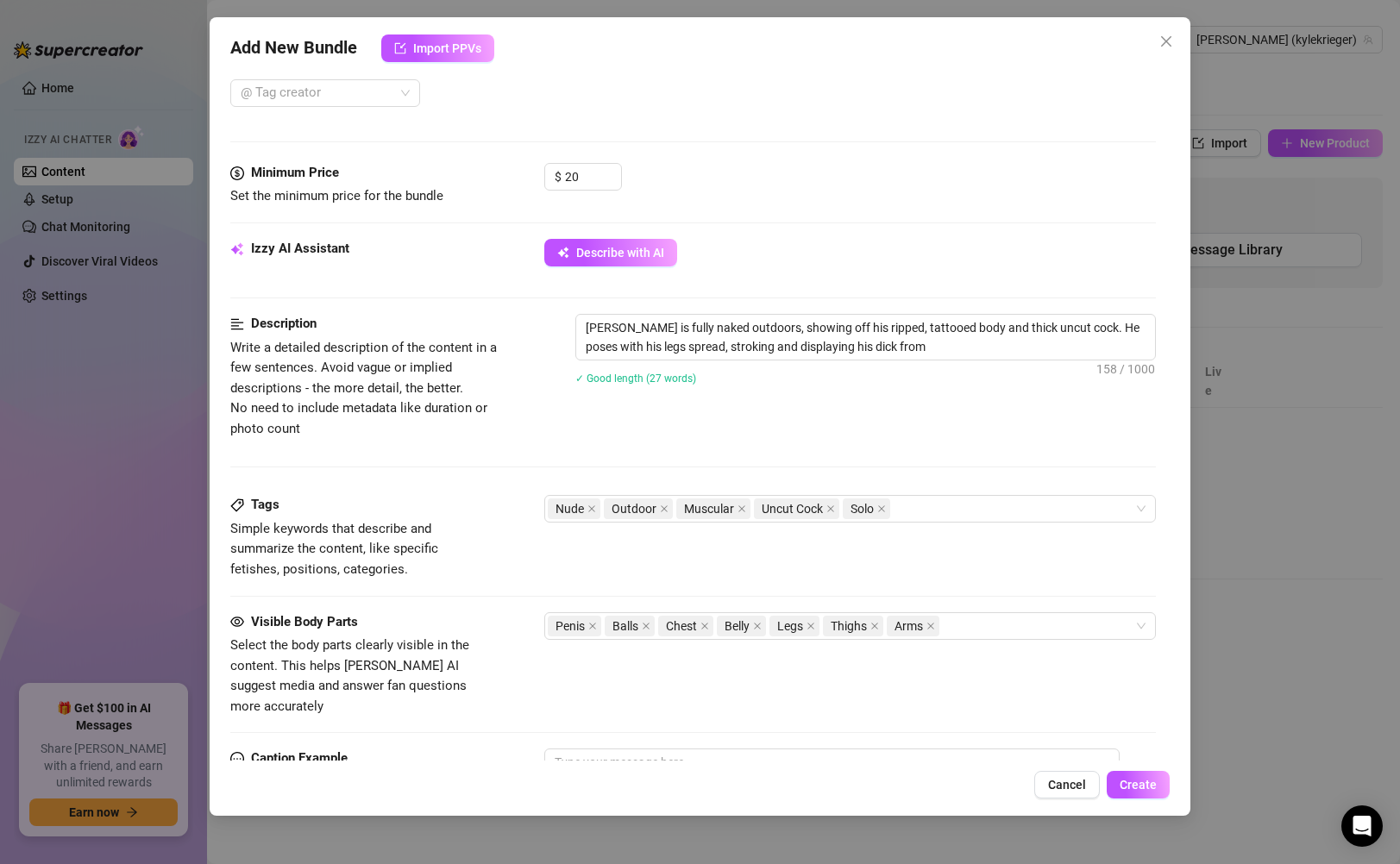
type textarea "[PERSON_NAME] is fully naked outdoors, showing off his ripped, tattooed body an…"
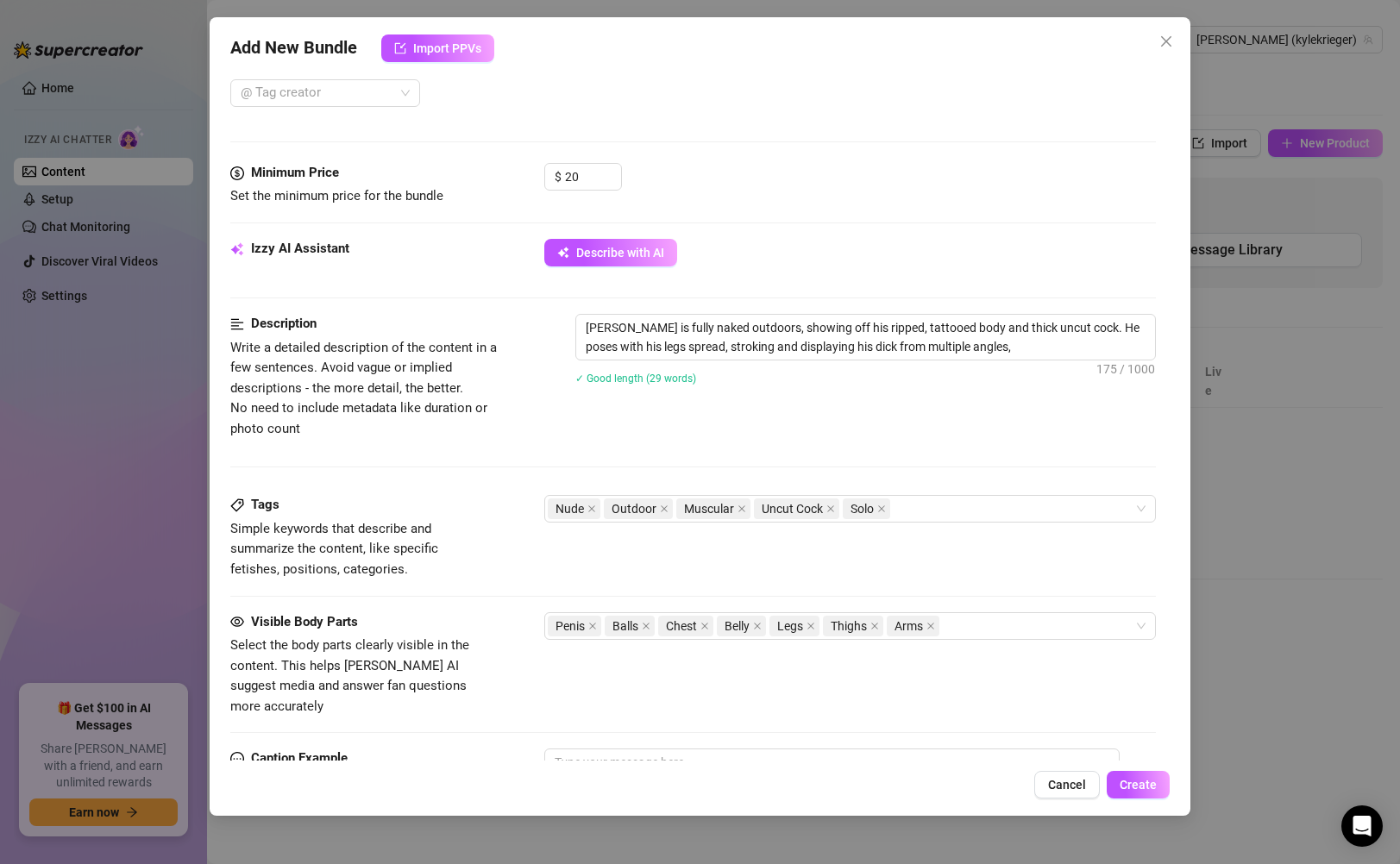
type textarea "[PERSON_NAME] is fully naked outdoors, showing off his ripped, tattooed body an…"
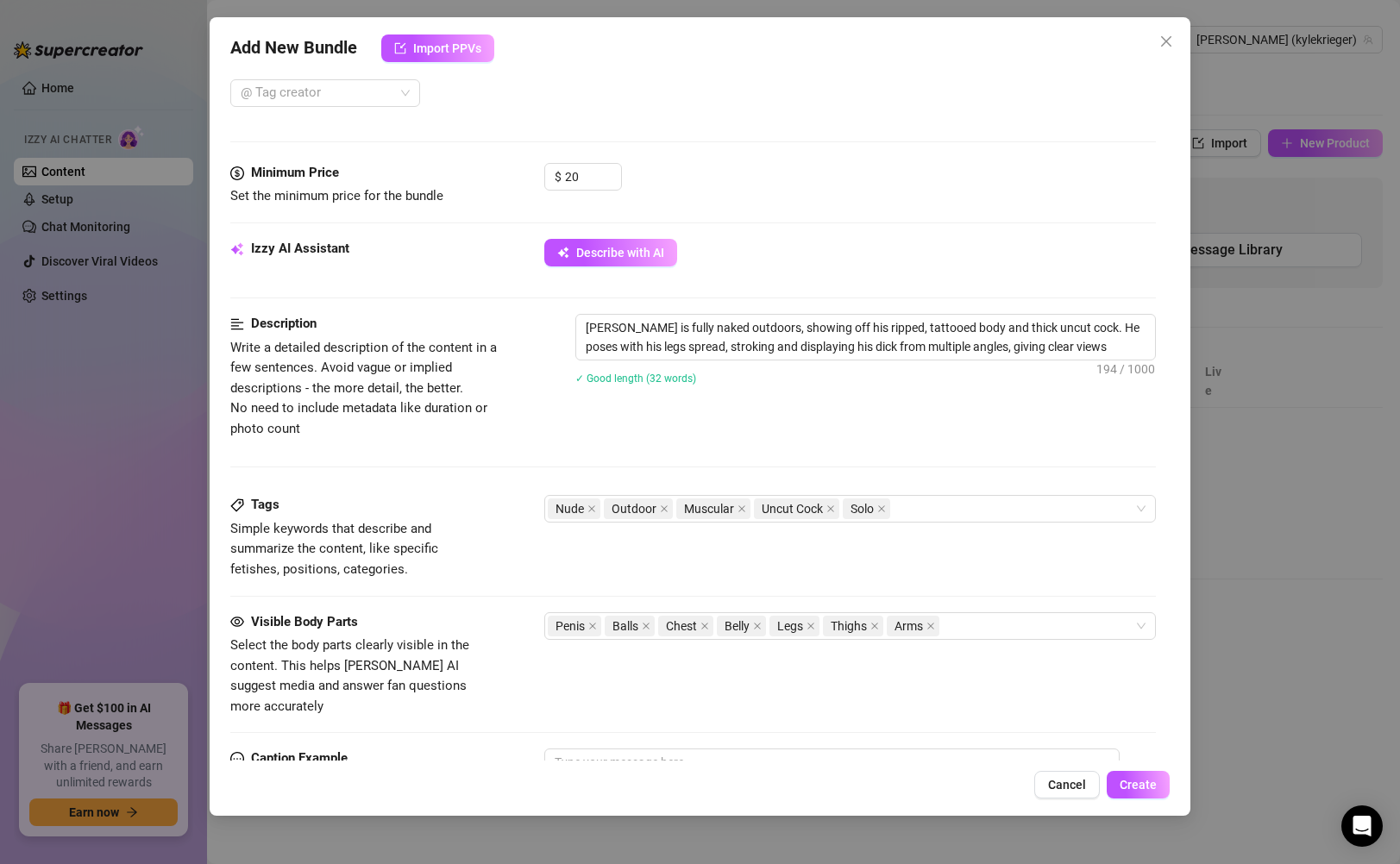
type textarea "[PERSON_NAME] is fully naked outdoors, showing off his ripped, tattooed body an…"
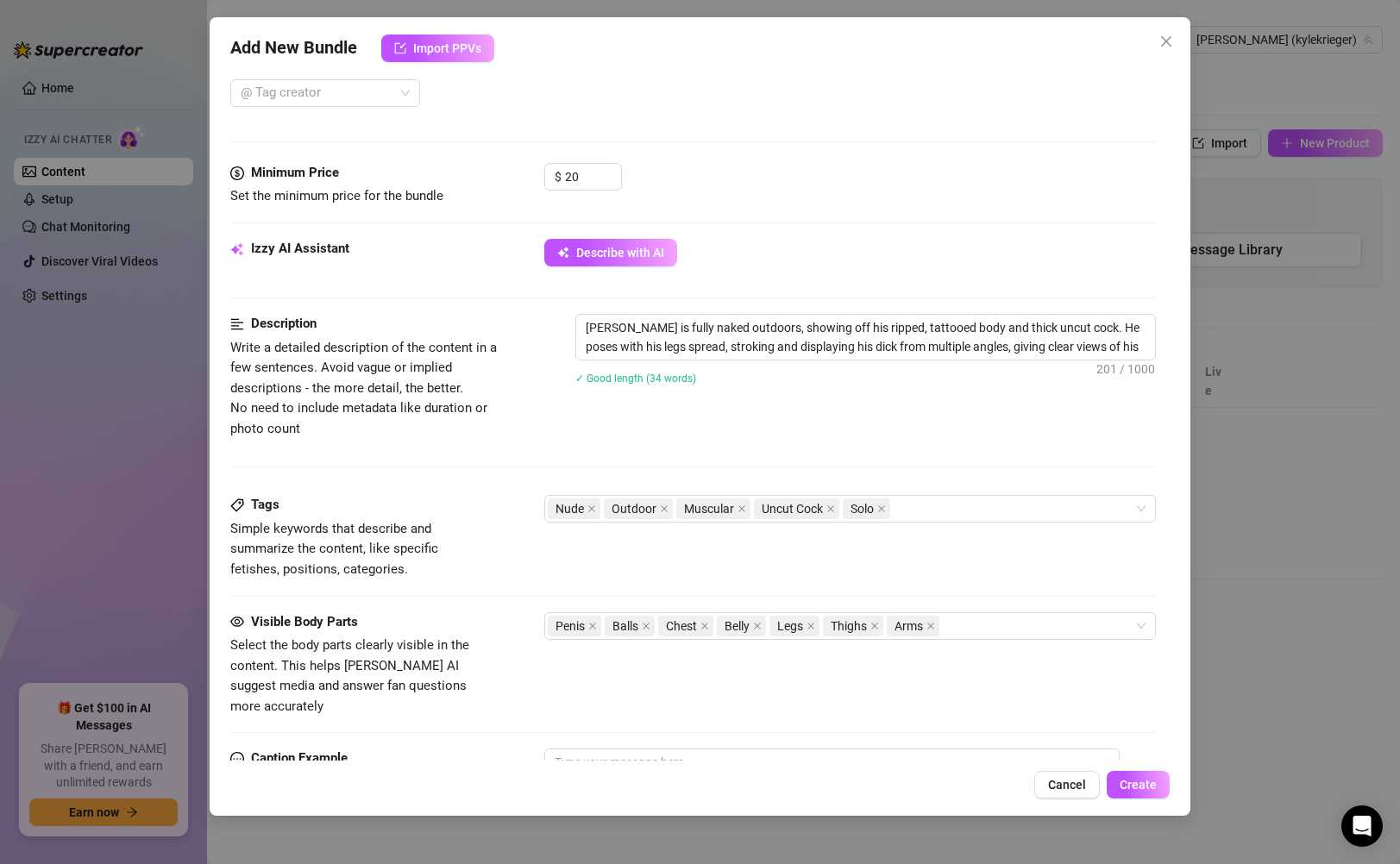
type textarea "[PERSON_NAME] is fully naked outdoors, showing off his ripped, tattooed body an…"
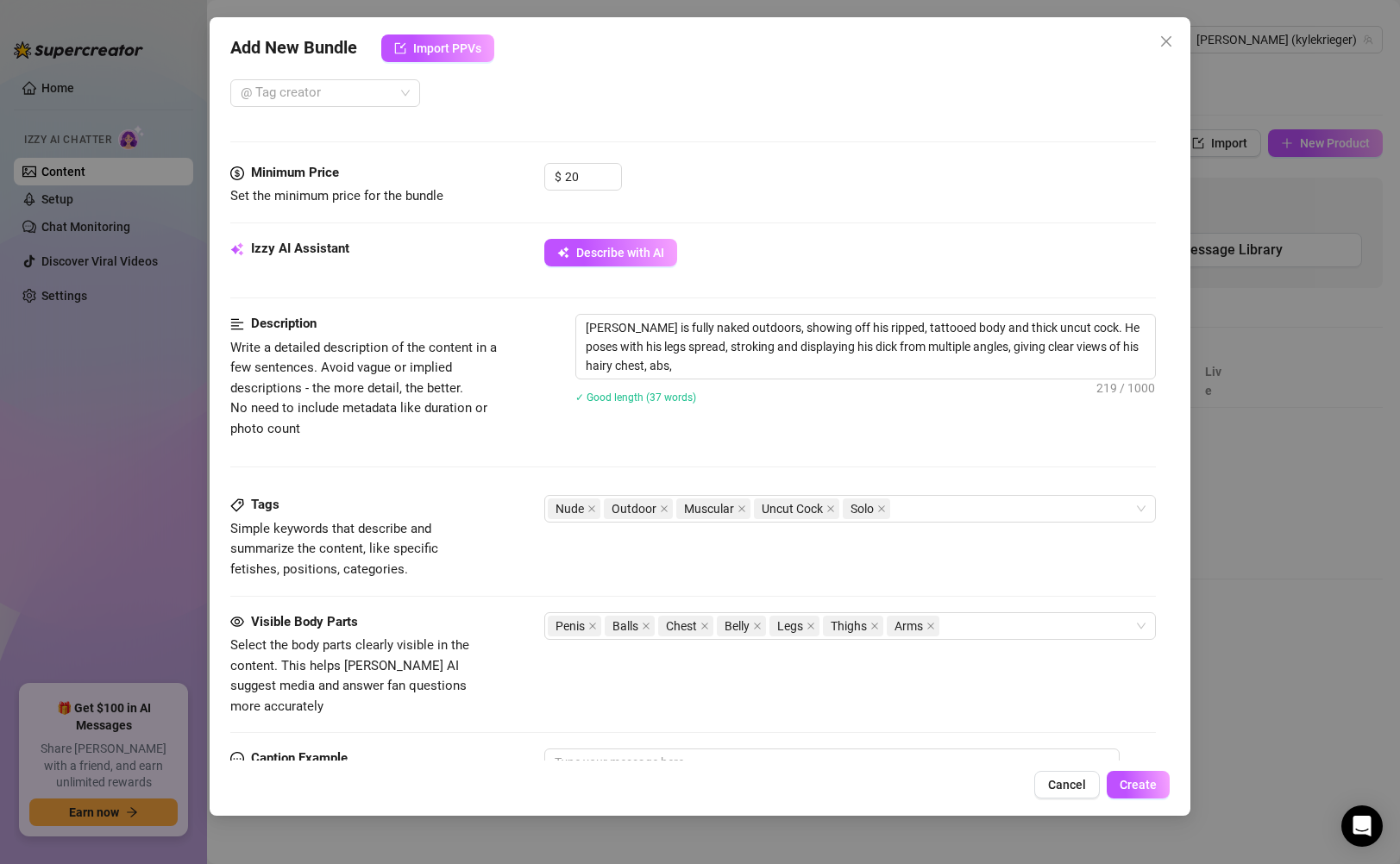
type textarea "[PERSON_NAME] is fully naked outdoors, showing off his ripped, tattooed body an…"
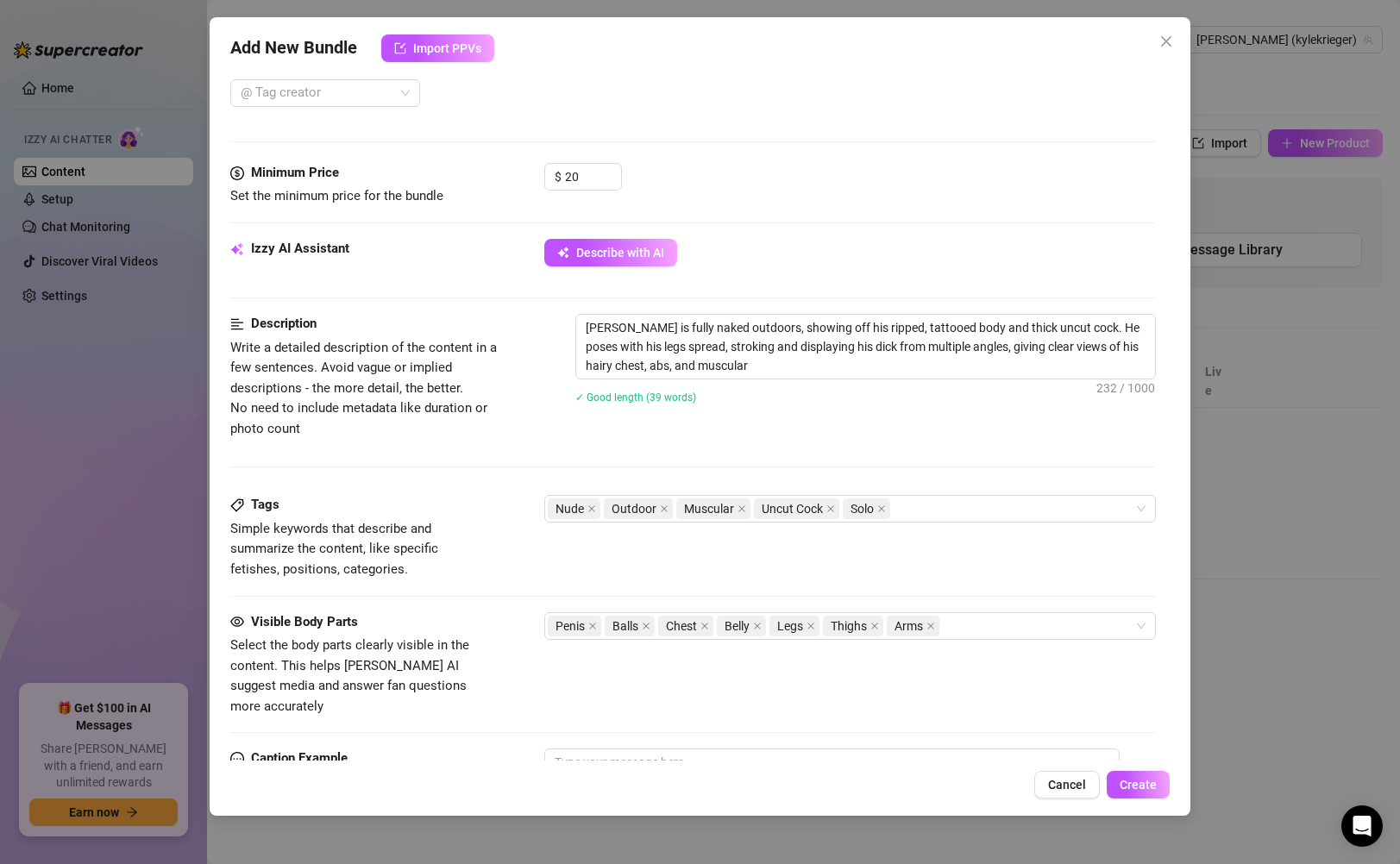
type textarea "[PERSON_NAME] is fully naked outdoors, showing off his ripped, tattooed body an…"
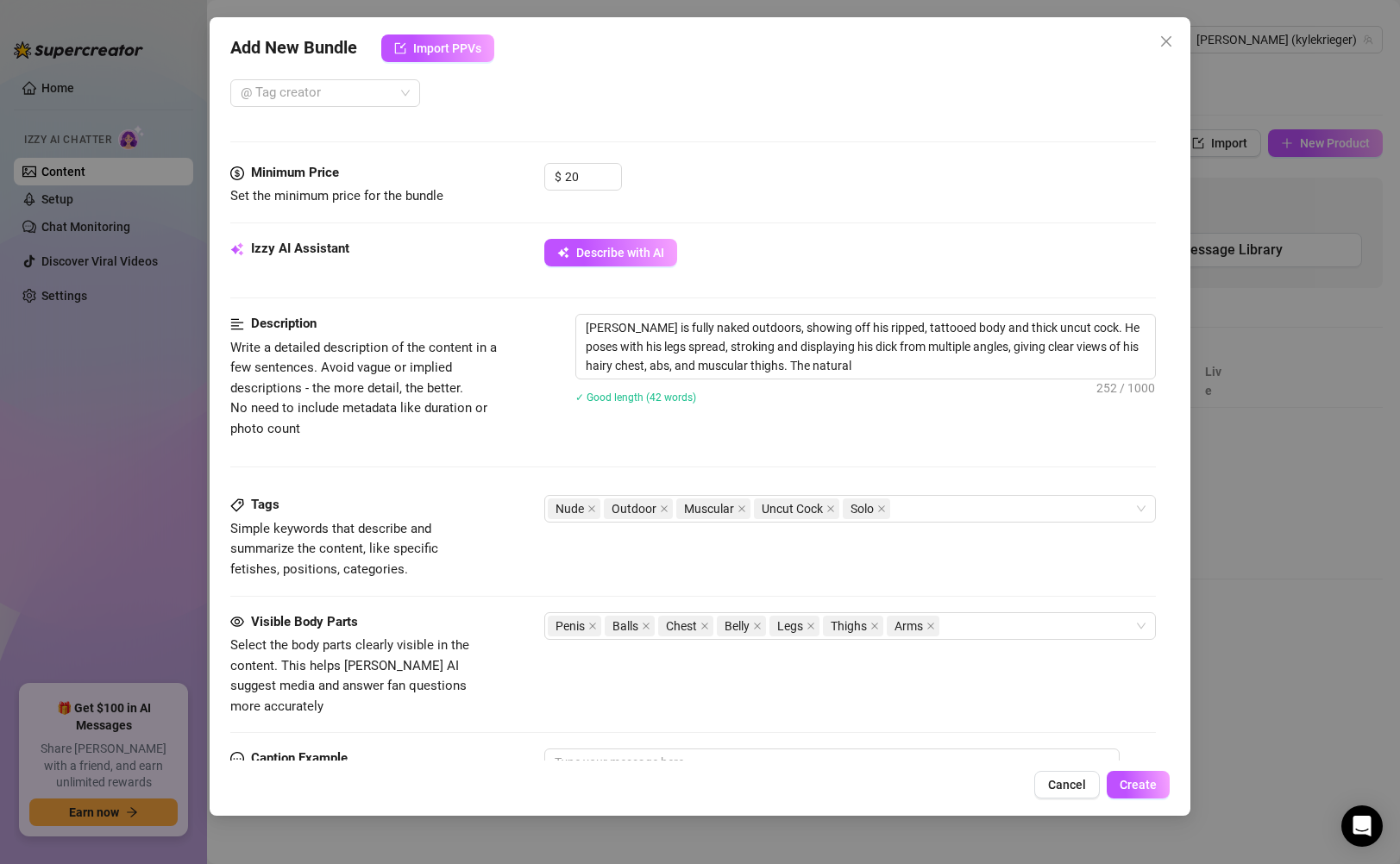
type textarea "[PERSON_NAME] is fully naked outdoors, showing off his ripped, tattooed body an…"
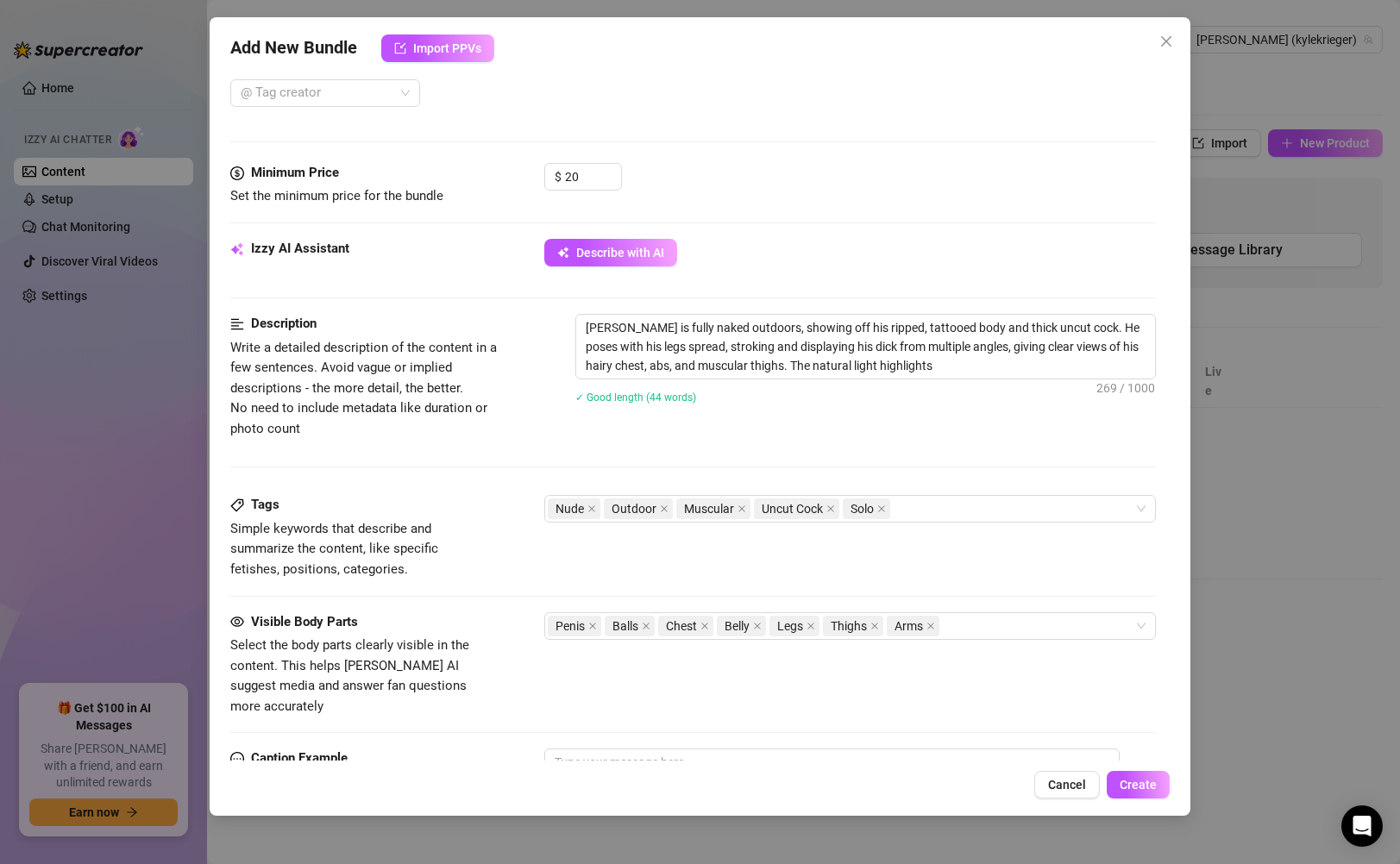
type textarea "[PERSON_NAME] is fully naked outdoors, showing off his ripped, tattooed body an…"
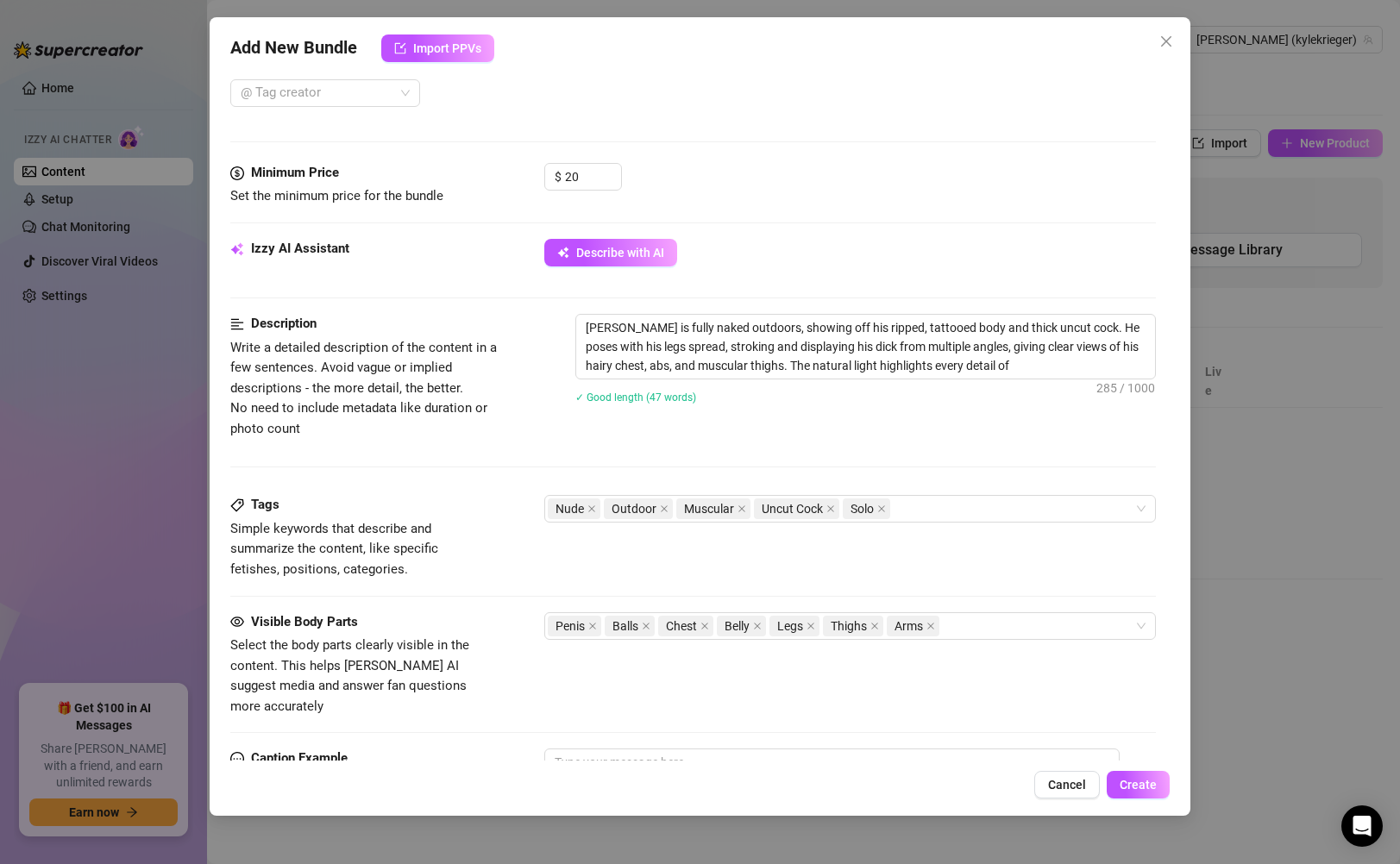
type textarea "[PERSON_NAME] is fully naked outdoors, showing off his ripped, tattooed body an…"
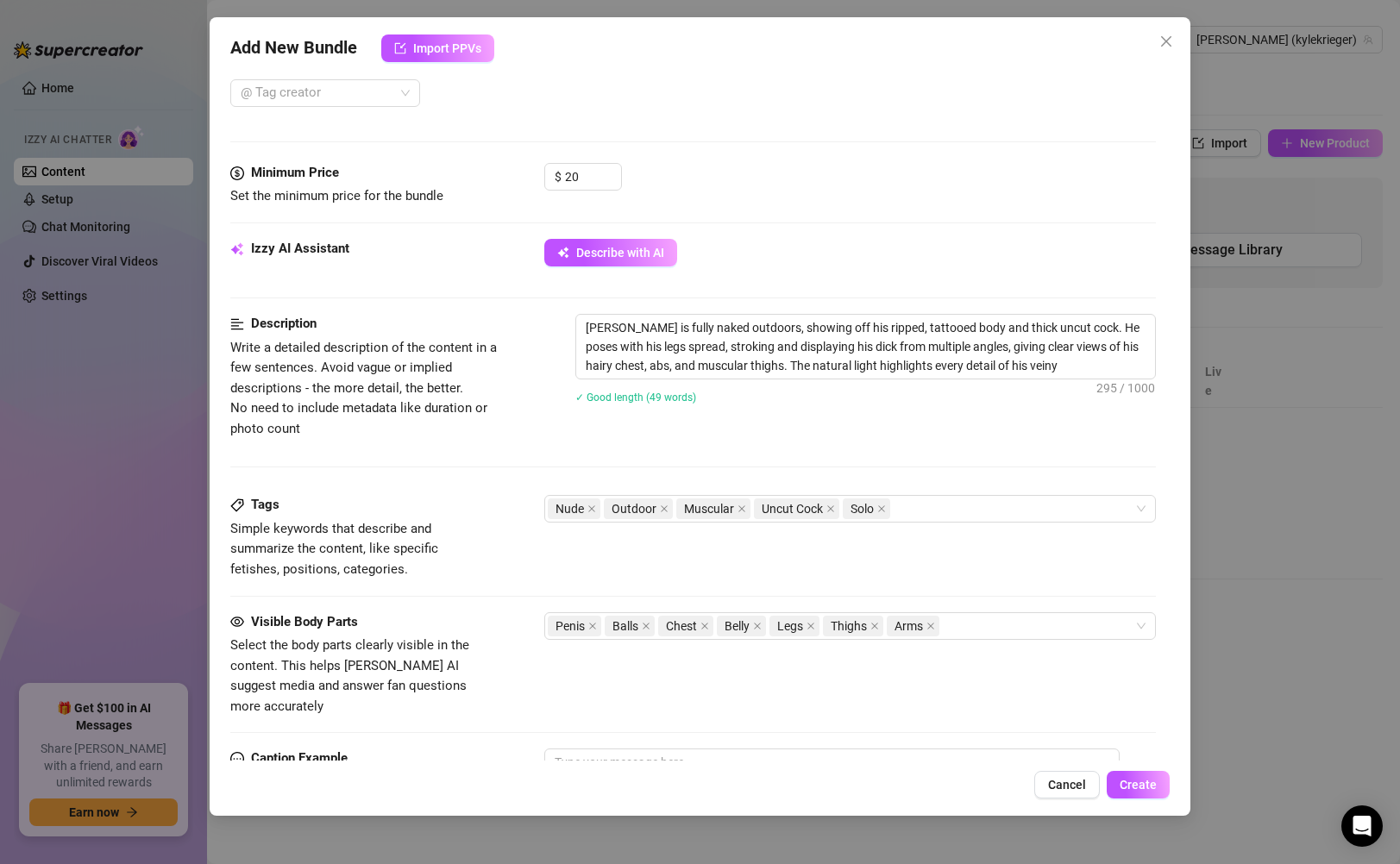
type textarea "[PERSON_NAME] is fully naked outdoors, showing off his ripped, tattooed body an…"
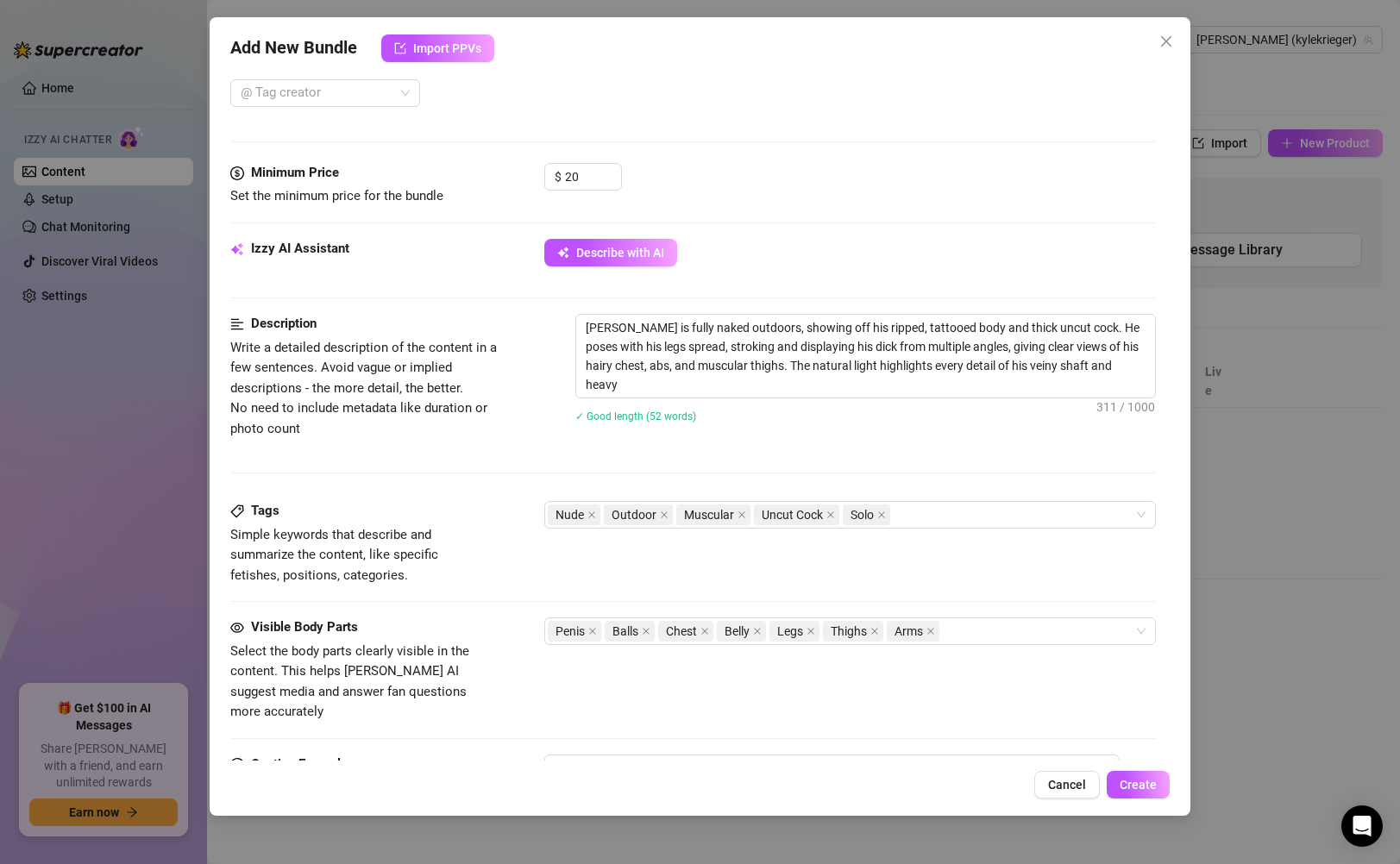
type textarea "[PERSON_NAME] is fully naked outdoors, showing off his ripped, tattooed body an…"
click at [1022, 327] on textarea "[PERSON_NAME] is fully naked outdoors, showing off his ripped, tattooed body an…" at bounding box center [866, 356] width 578 height 83
type textarea "[PERSON_NAME] is fully naked outdoors, showing off his ripped, tattooed body an…"
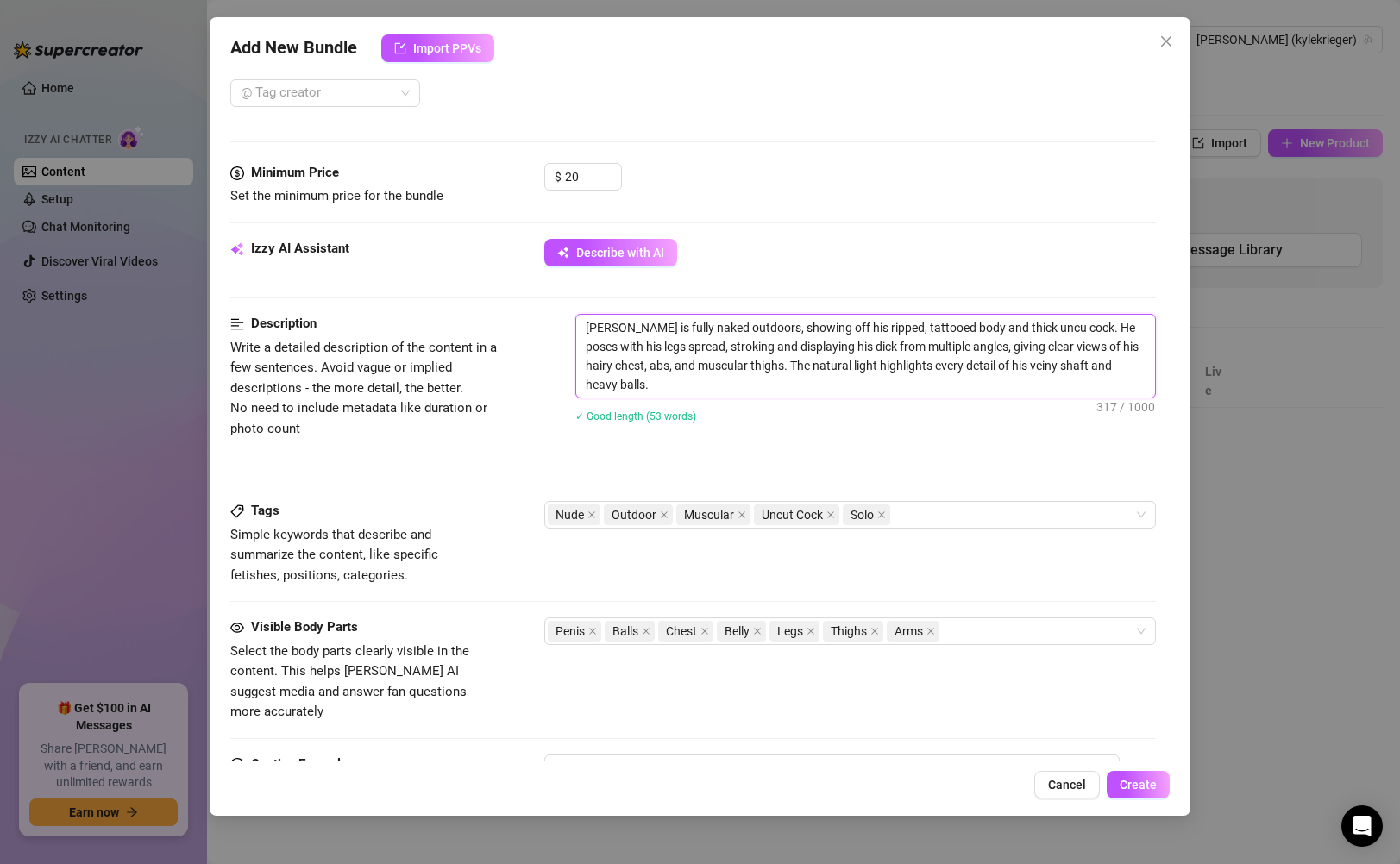
type textarea "[PERSON_NAME] is fully naked outdoors, showing off his ripped, tattooed body an…"
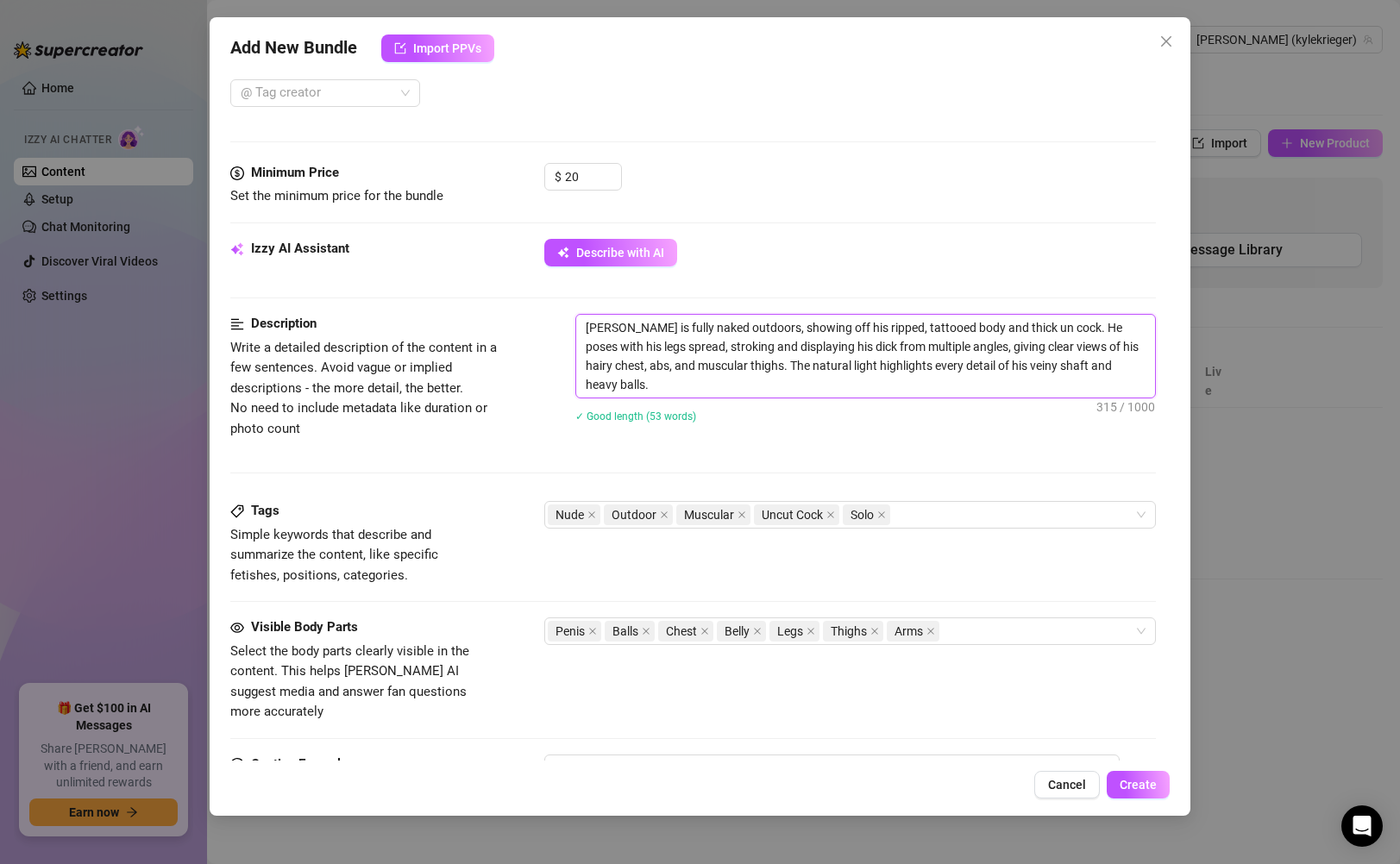
type textarea "[PERSON_NAME] is fully naked outdoors, showing off his ripped, tattooed body an…"
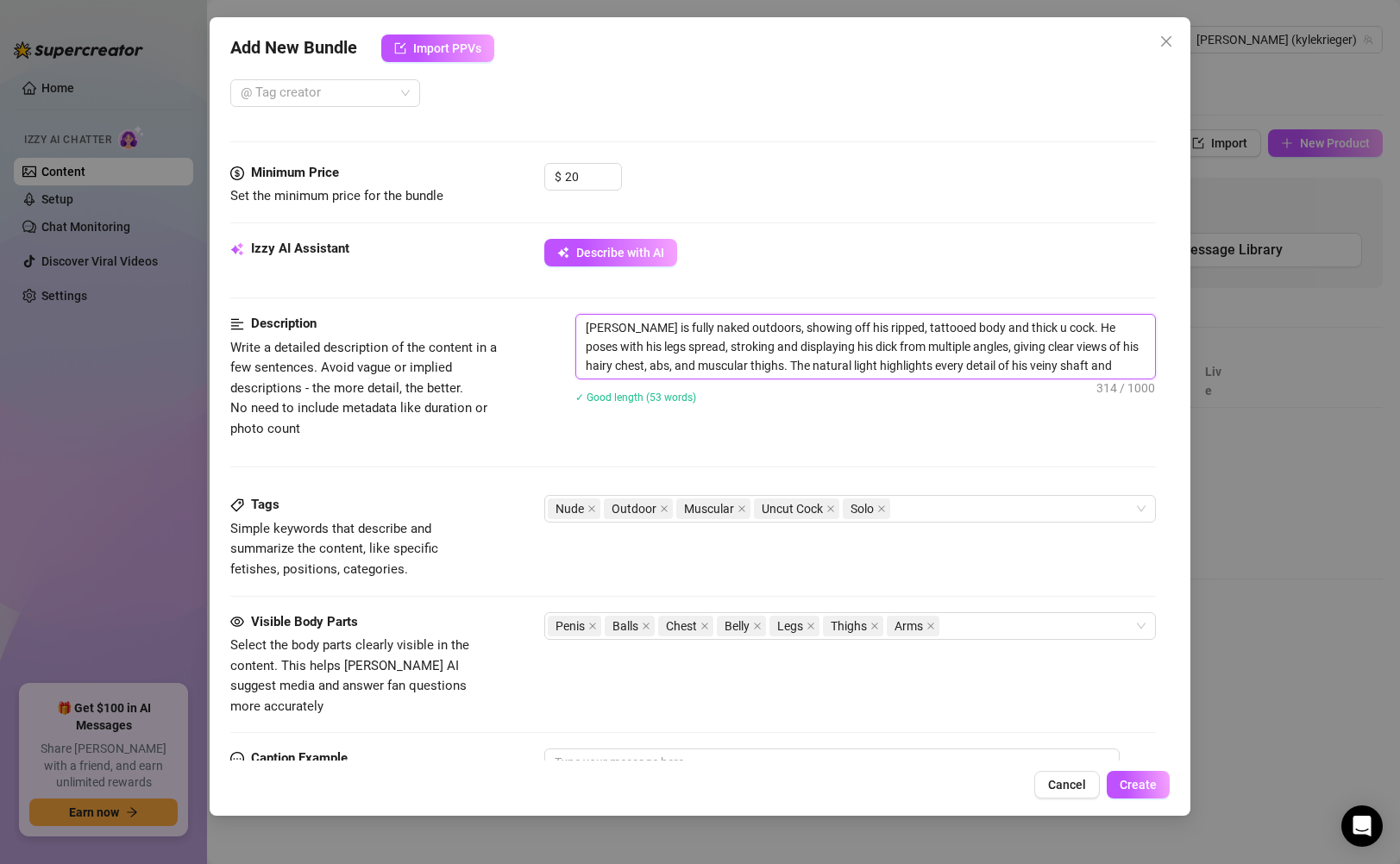
type textarea "[PERSON_NAME] is fully naked outdoors, showing off his ripped, tattooed body an…"
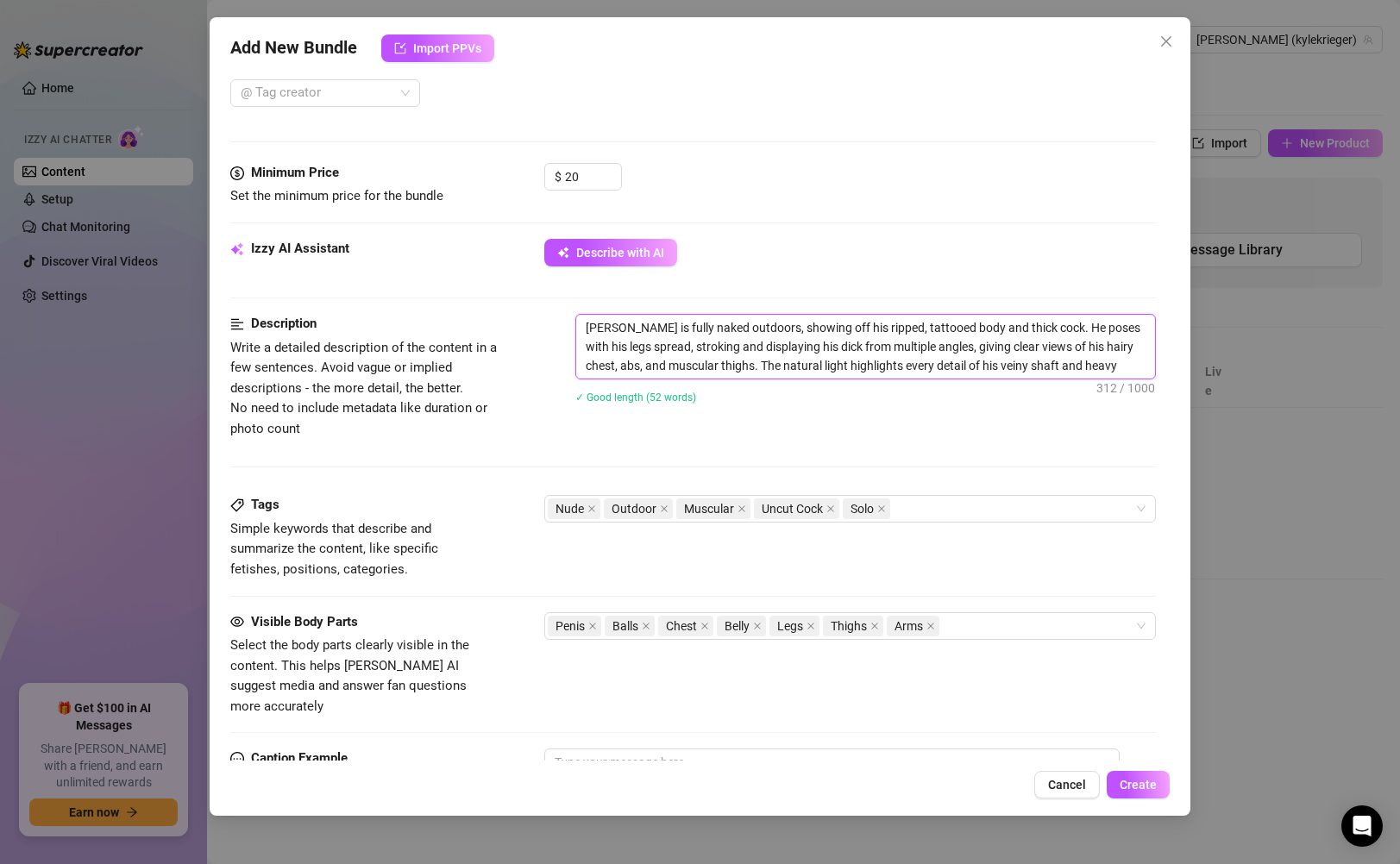
type textarea "[PERSON_NAME] is fully naked outdoors, showing off his ripped, tattooed body an…"
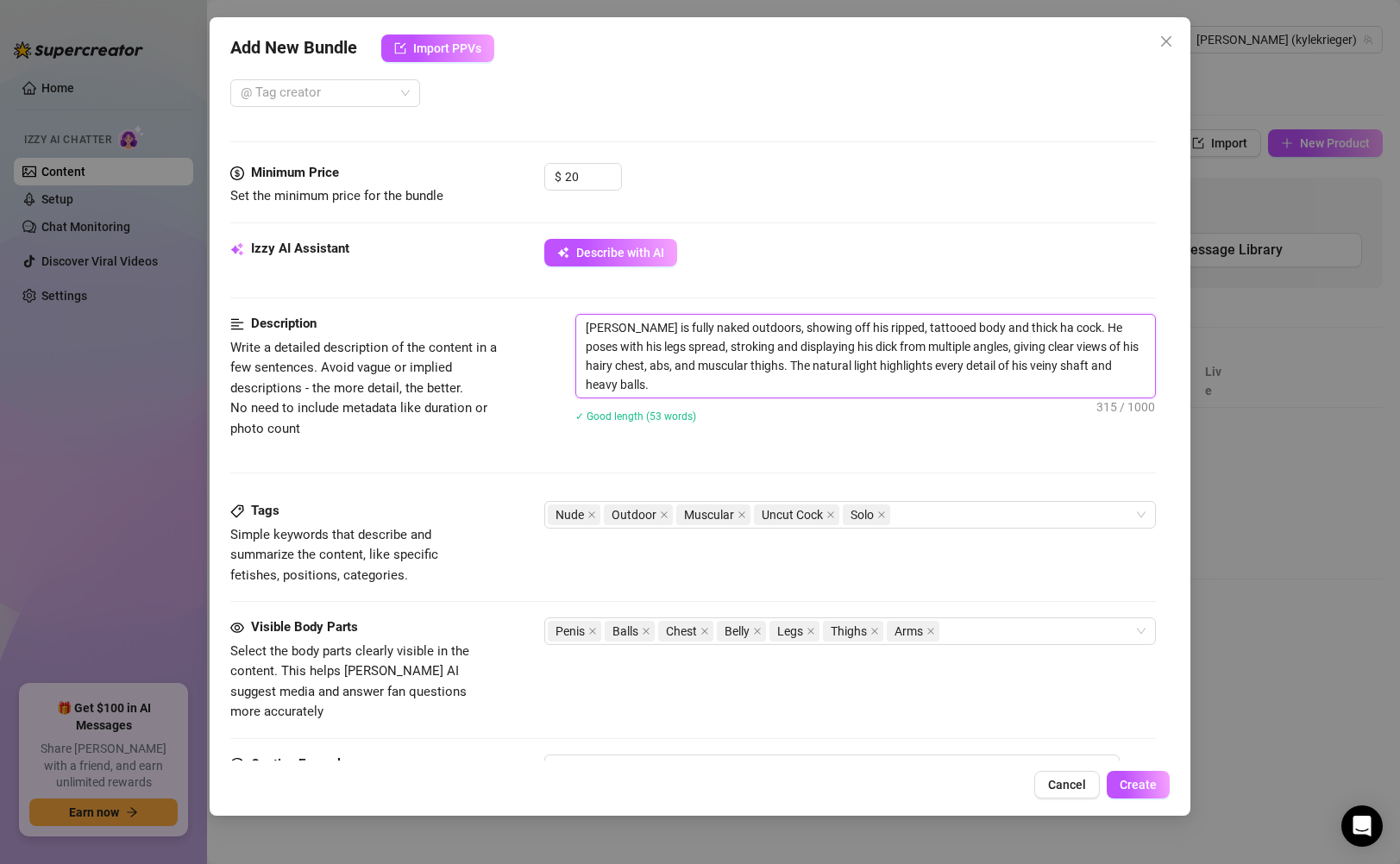
type textarea "[PERSON_NAME] is fully naked outdoors, showing off his ripped, tattooed body an…"
click at [1127, 341] on textarea "[PERSON_NAME] is fully naked outdoors, showing off his ripped, tattooed body an…" at bounding box center [866, 356] width 578 height 83
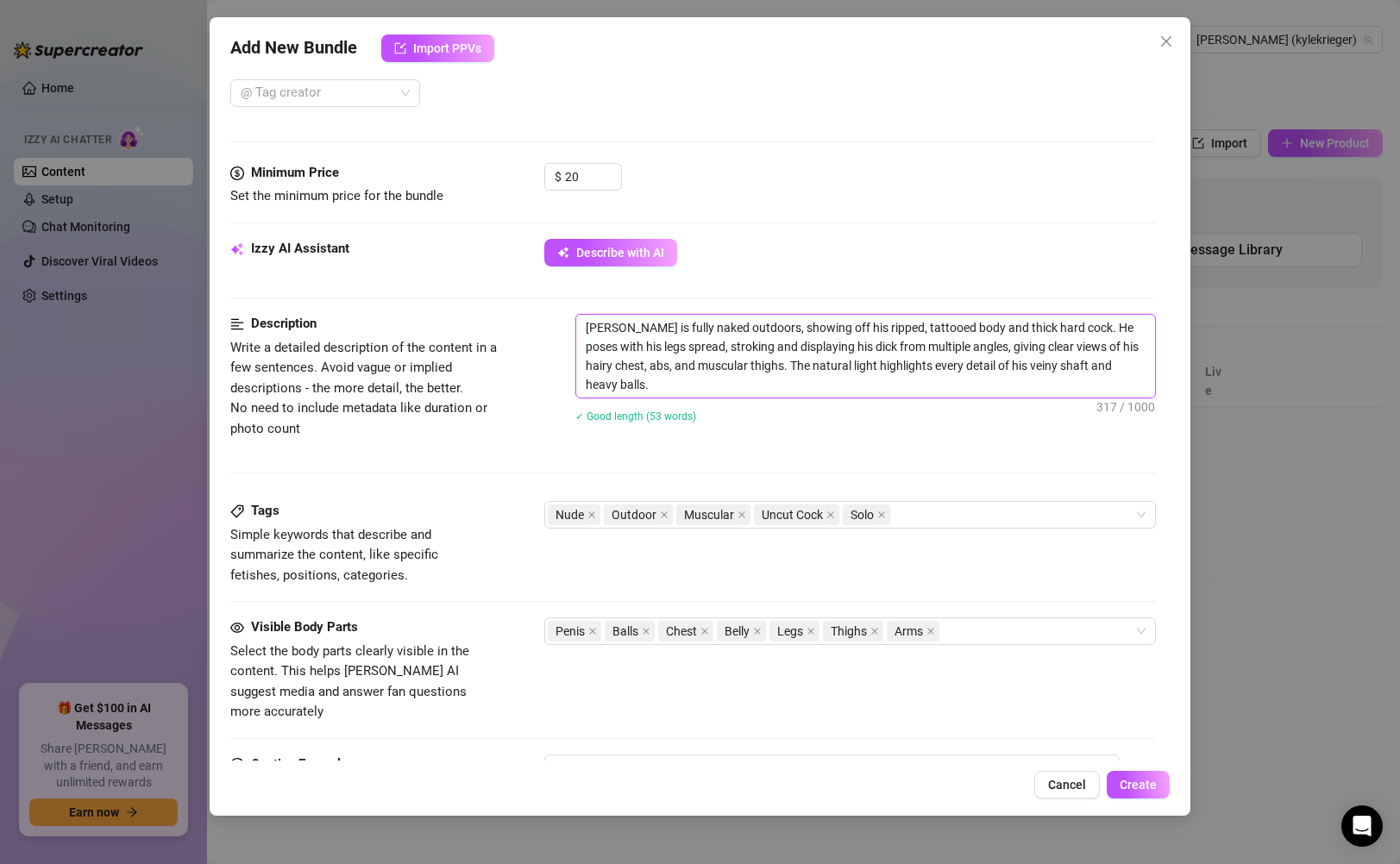
type textarea "[PERSON_NAME] is fully naked outdoors, showing off his ripped, tattooed body an…"
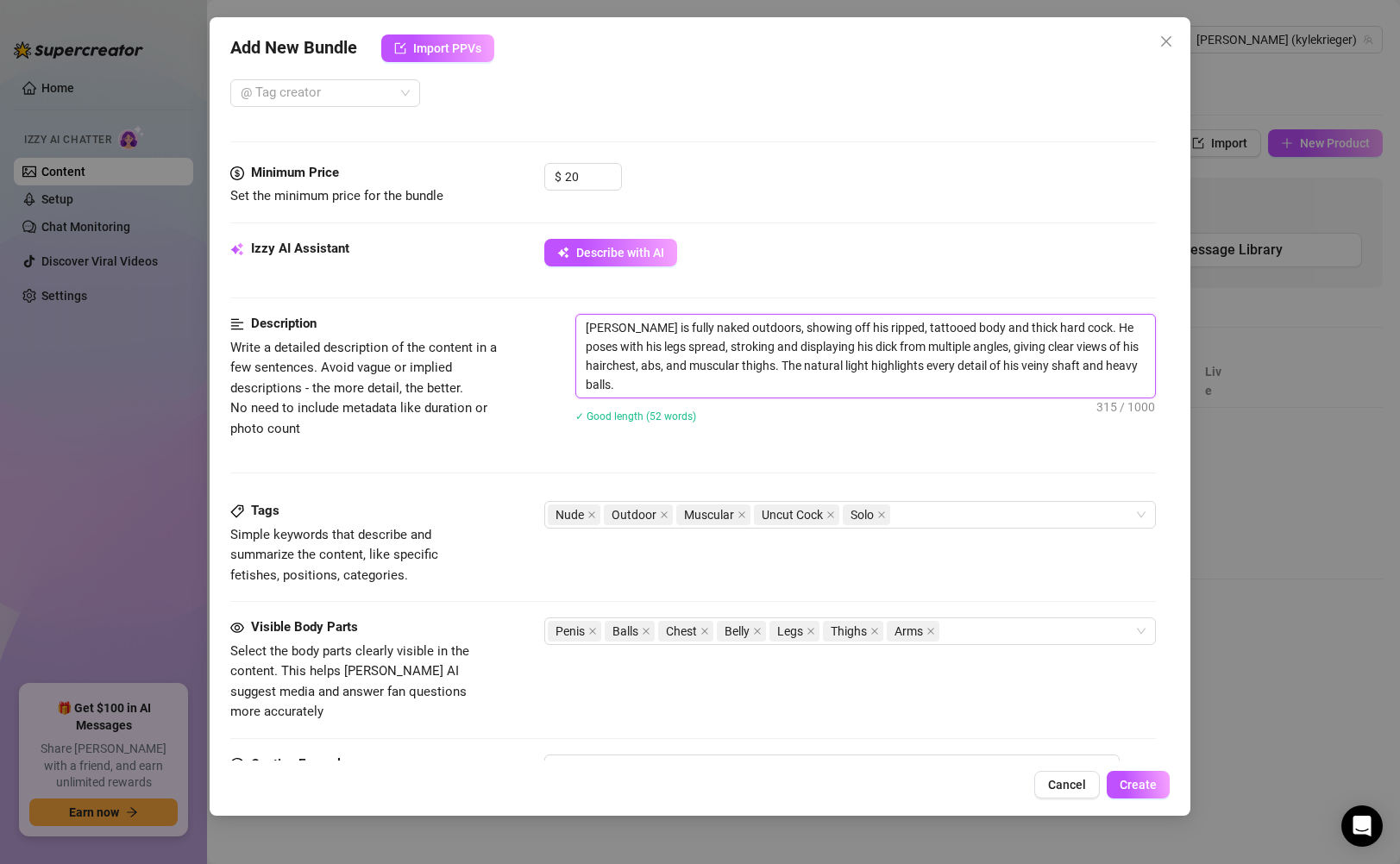
type textarea "[PERSON_NAME] is fully naked outdoors, showing off his ripped, tattooed body an…"
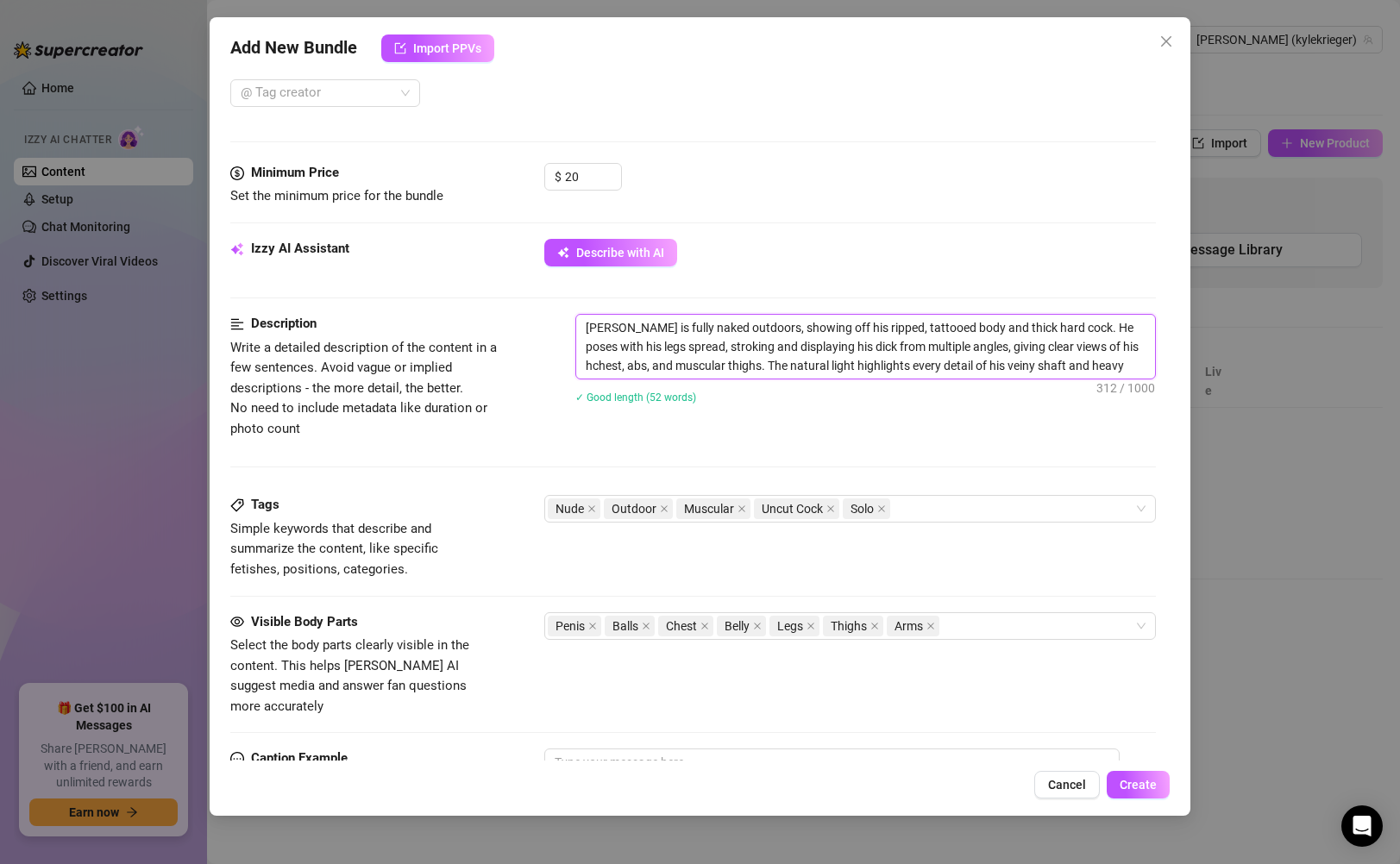
type textarea "[PERSON_NAME] is fully naked outdoors, showing off his ripped, tattooed body an…"
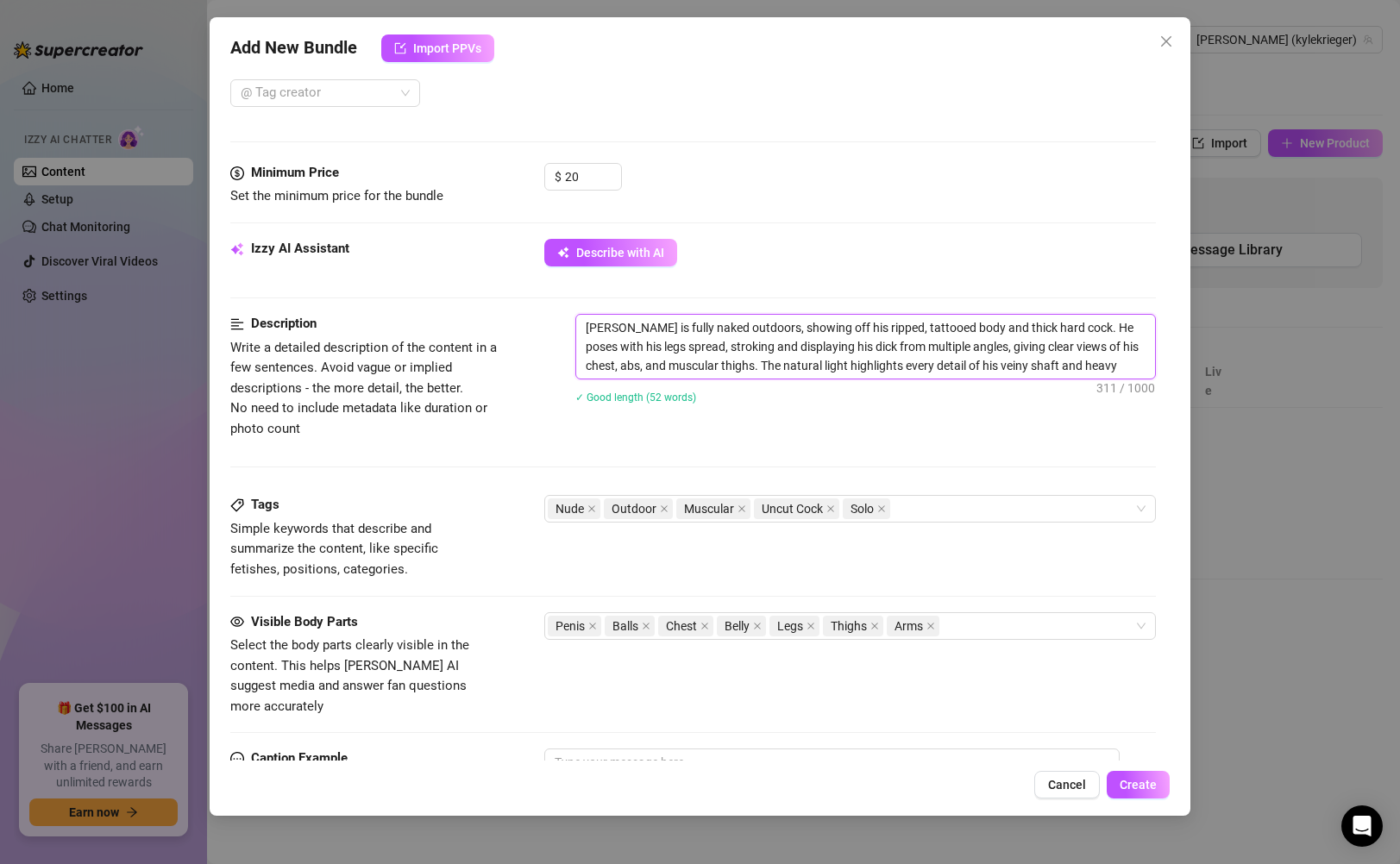
click at [1129, 364] on textarea "[PERSON_NAME] is fully naked outdoors, showing off his ripped, tattooed body an…" at bounding box center [866, 346] width 578 height 64
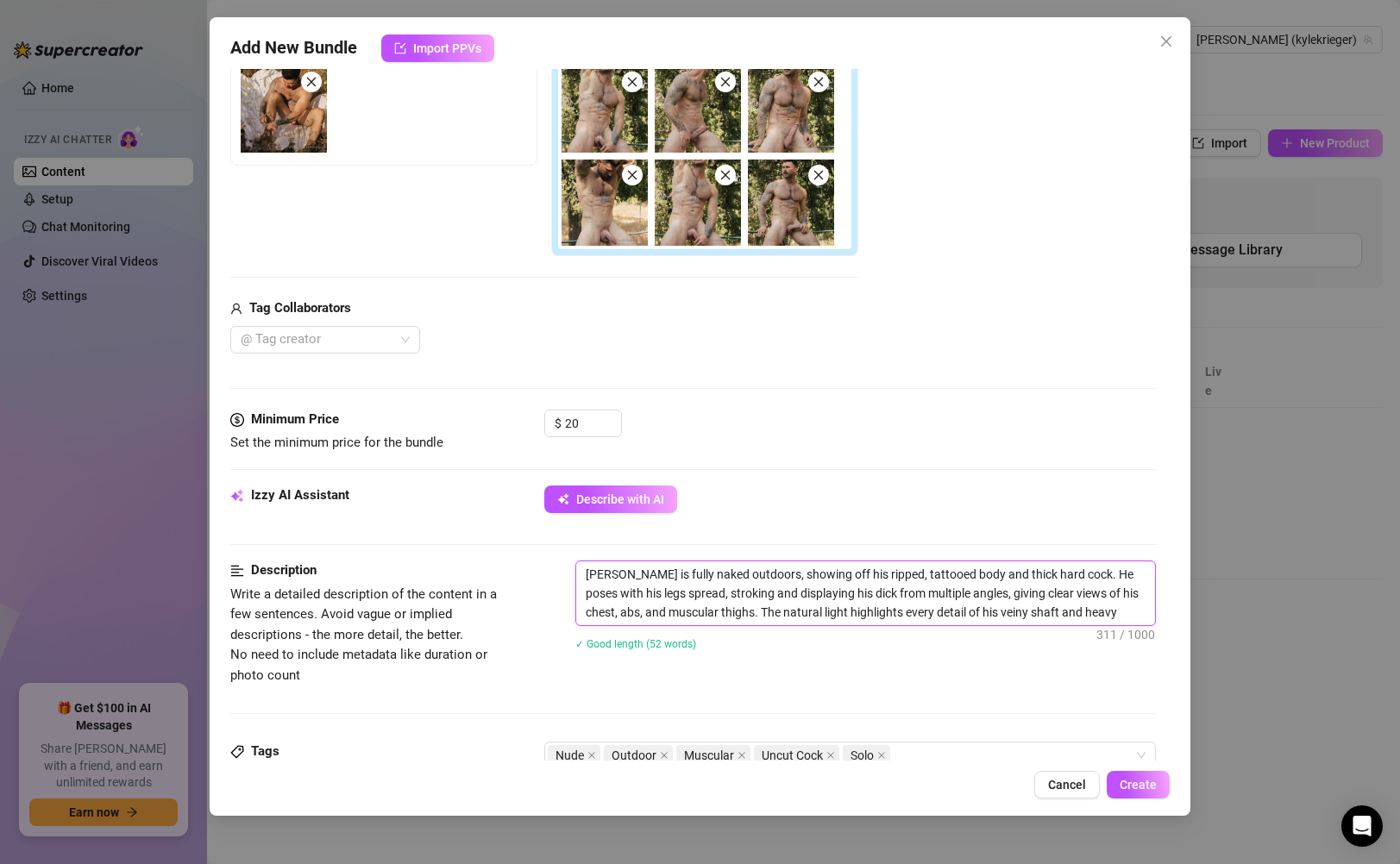
scroll to position [728, 0]
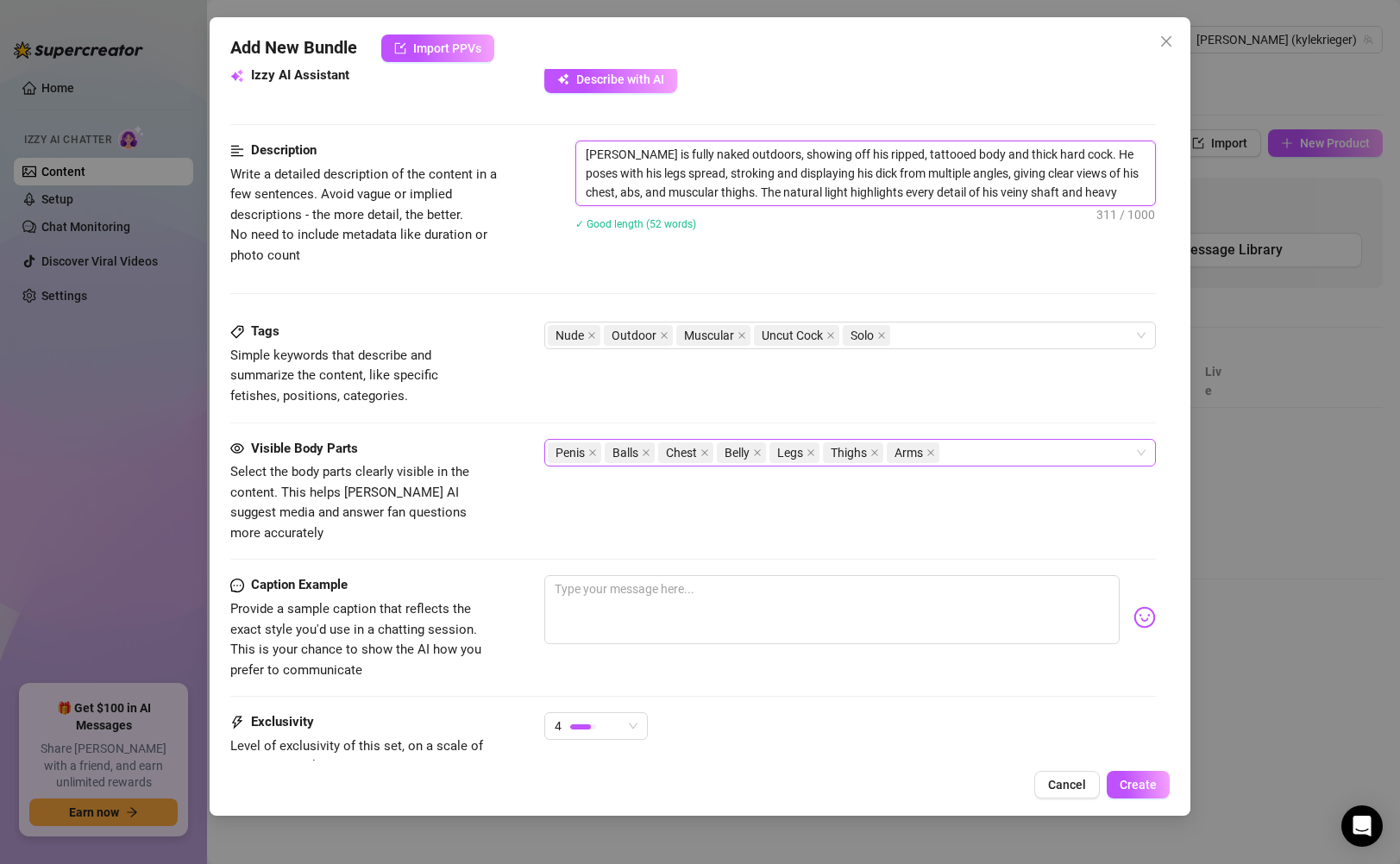
click at [987, 453] on div "Penis Balls Chest Belly Legs Thighs Arms" at bounding box center [840, 453] width 586 height 24
type textarea "[PERSON_NAME] is fully naked outdoors, showing off his ripped, tattooed body an…"
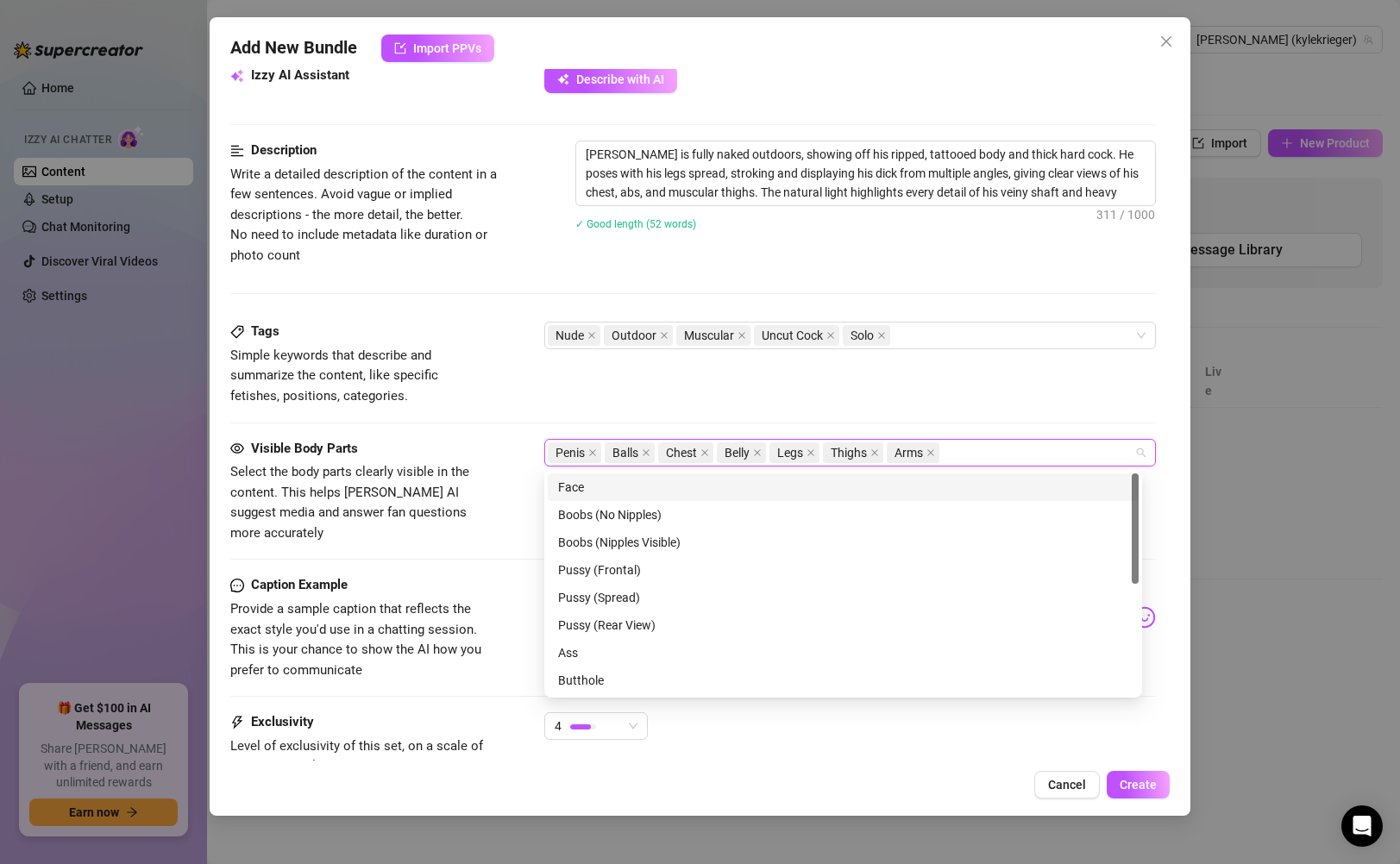
click at [838, 495] on div "Face" at bounding box center [843, 487] width 570 height 19
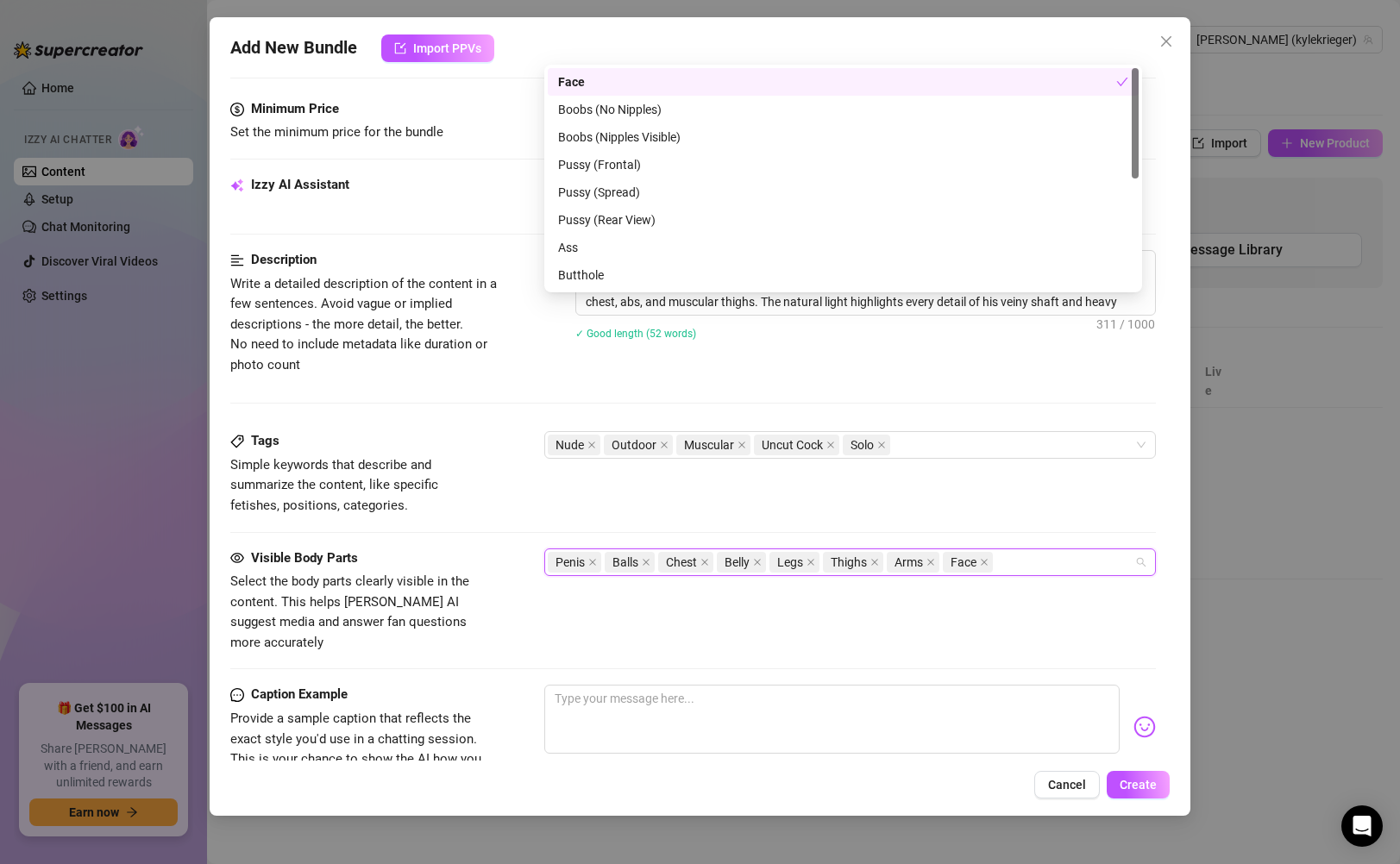
scroll to position [873, 0]
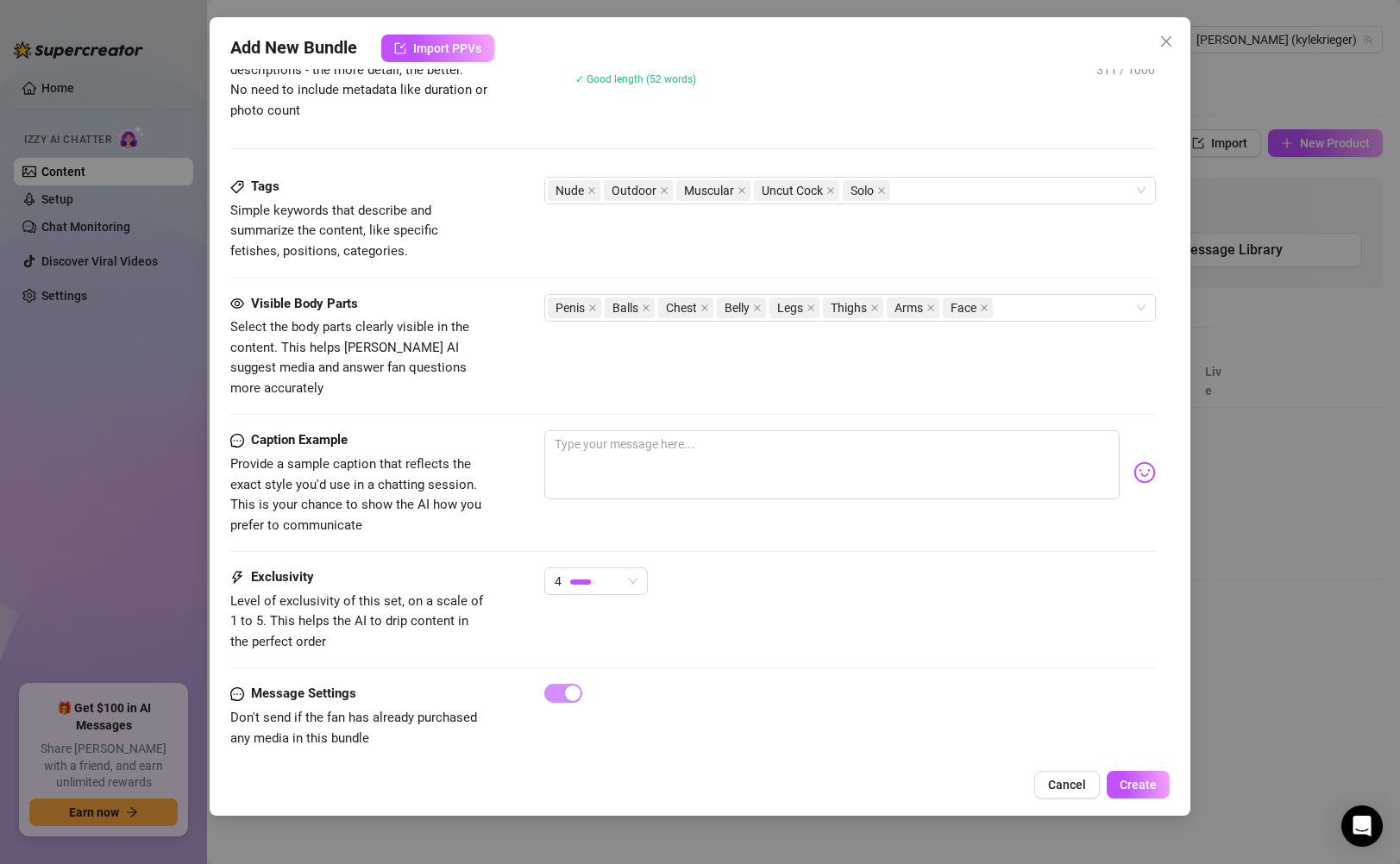
click at [928, 368] on div "Visible Body Parts Select the body parts clearly visible in the content. This h…" at bounding box center [693, 347] width 925 height 105
click at [983, 195] on div "Nude Outdoor Muscular Uncut Cock Solo" at bounding box center [840, 190] width 586 height 24
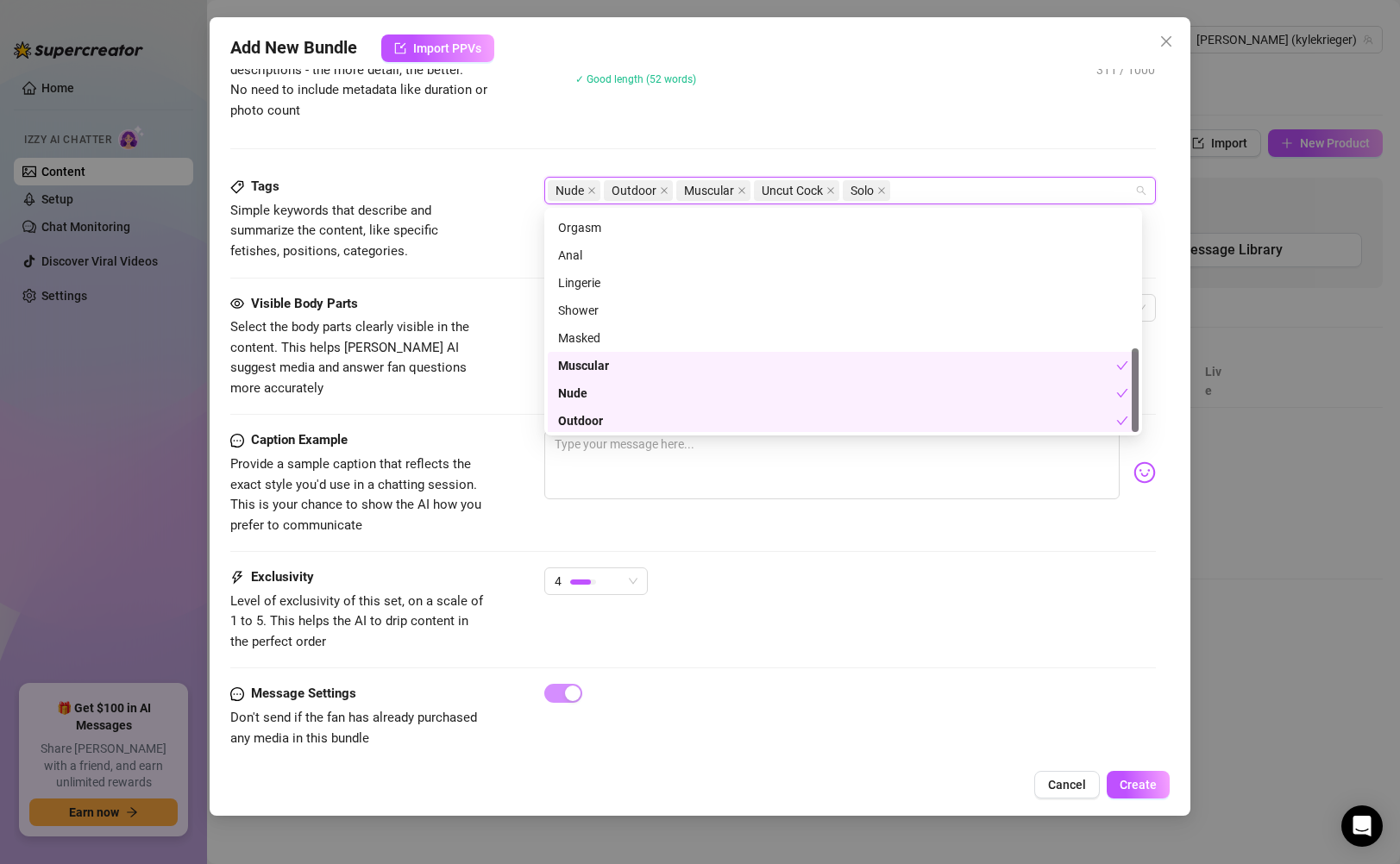
scroll to position [359, 0]
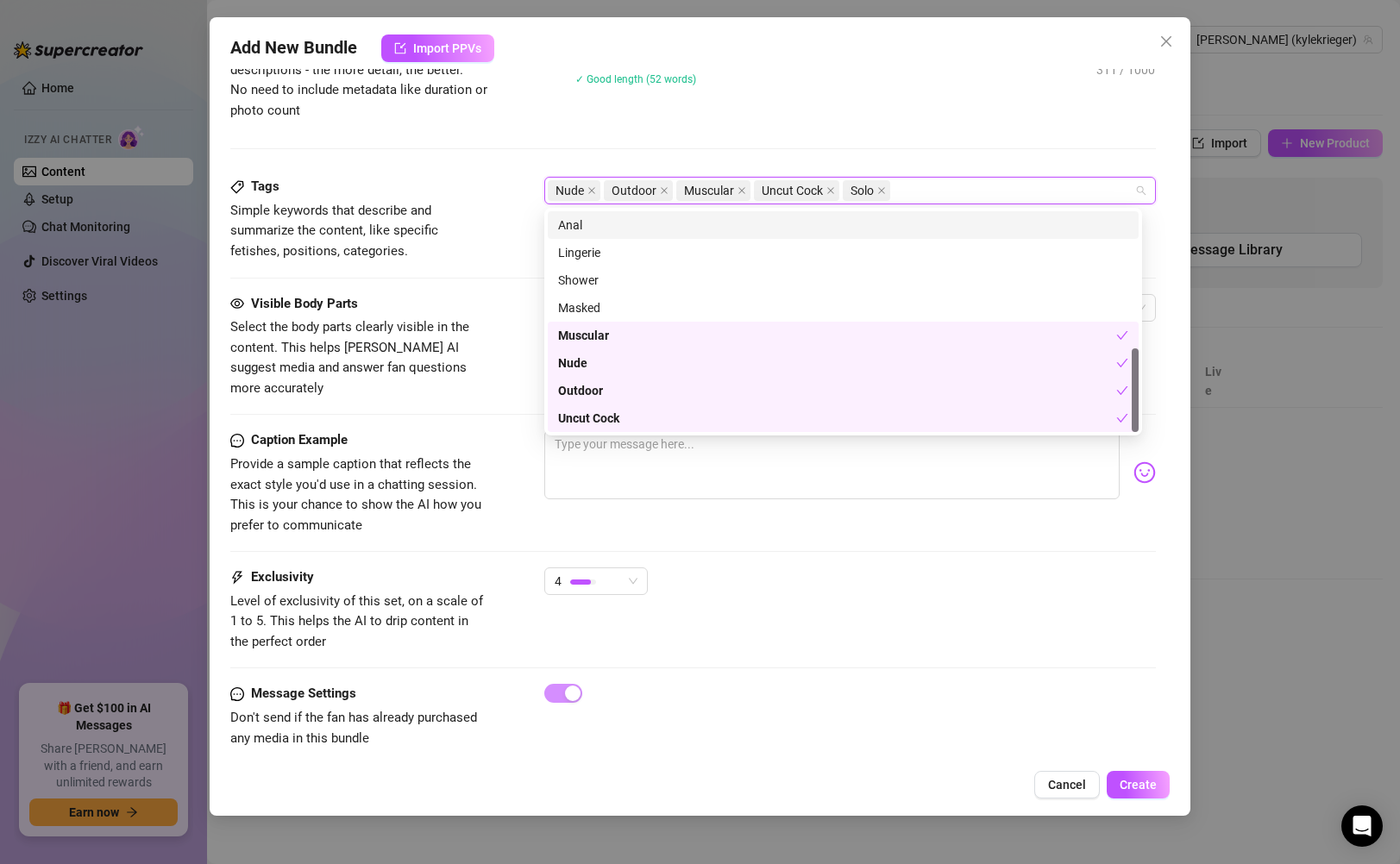
click at [956, 135] on div "Description Write a detailed description of the content in a few sentences. Avo…" at bounding box center [693, 86] width 925 height 181
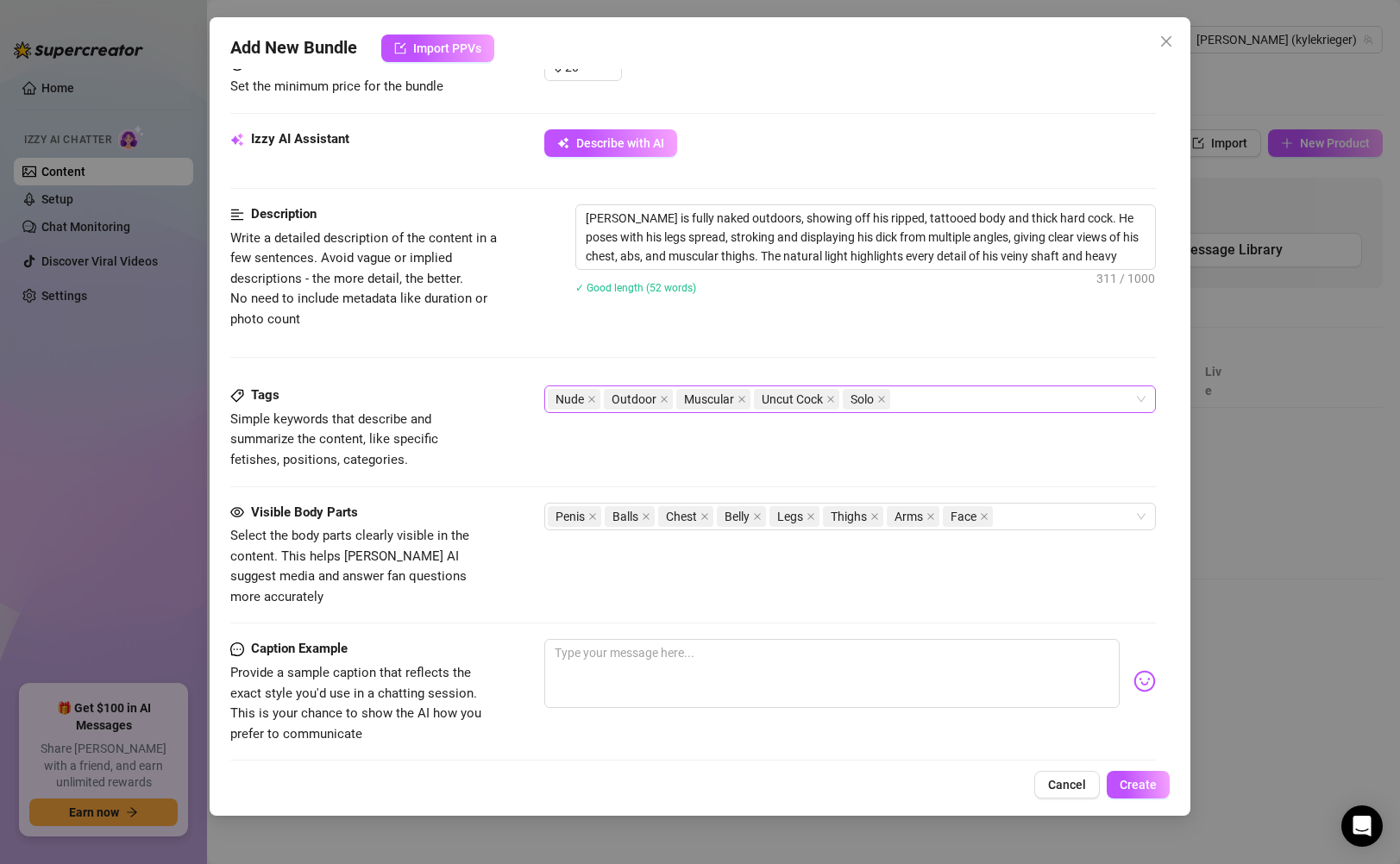
scroll to position [483, 0]
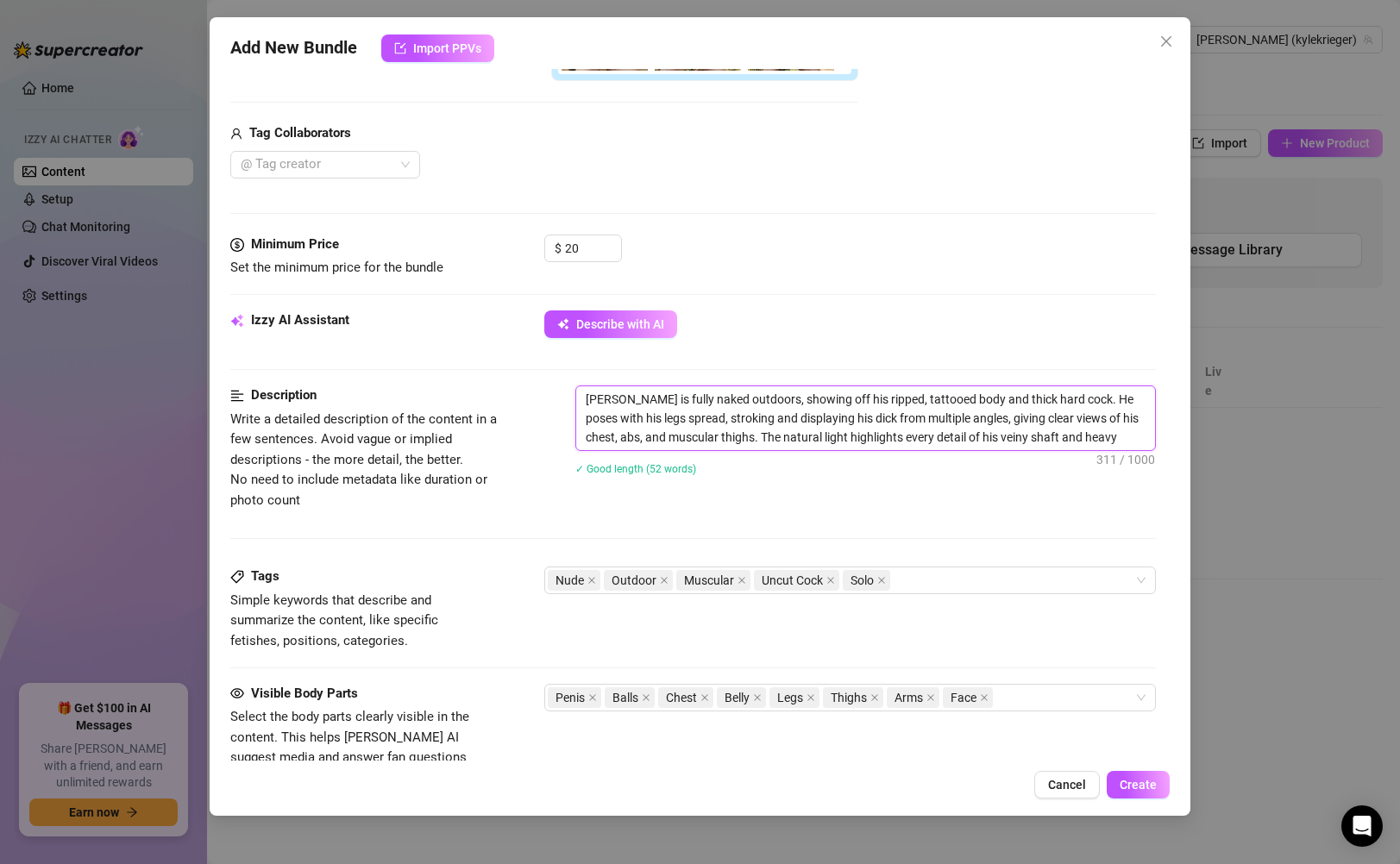
click at [794, 433] on textarea "[PERSON_NAME] is fully naked outdoors, showing off his ripped, tattooed body an…" at bounding box center [866, 418] width 578 height 64
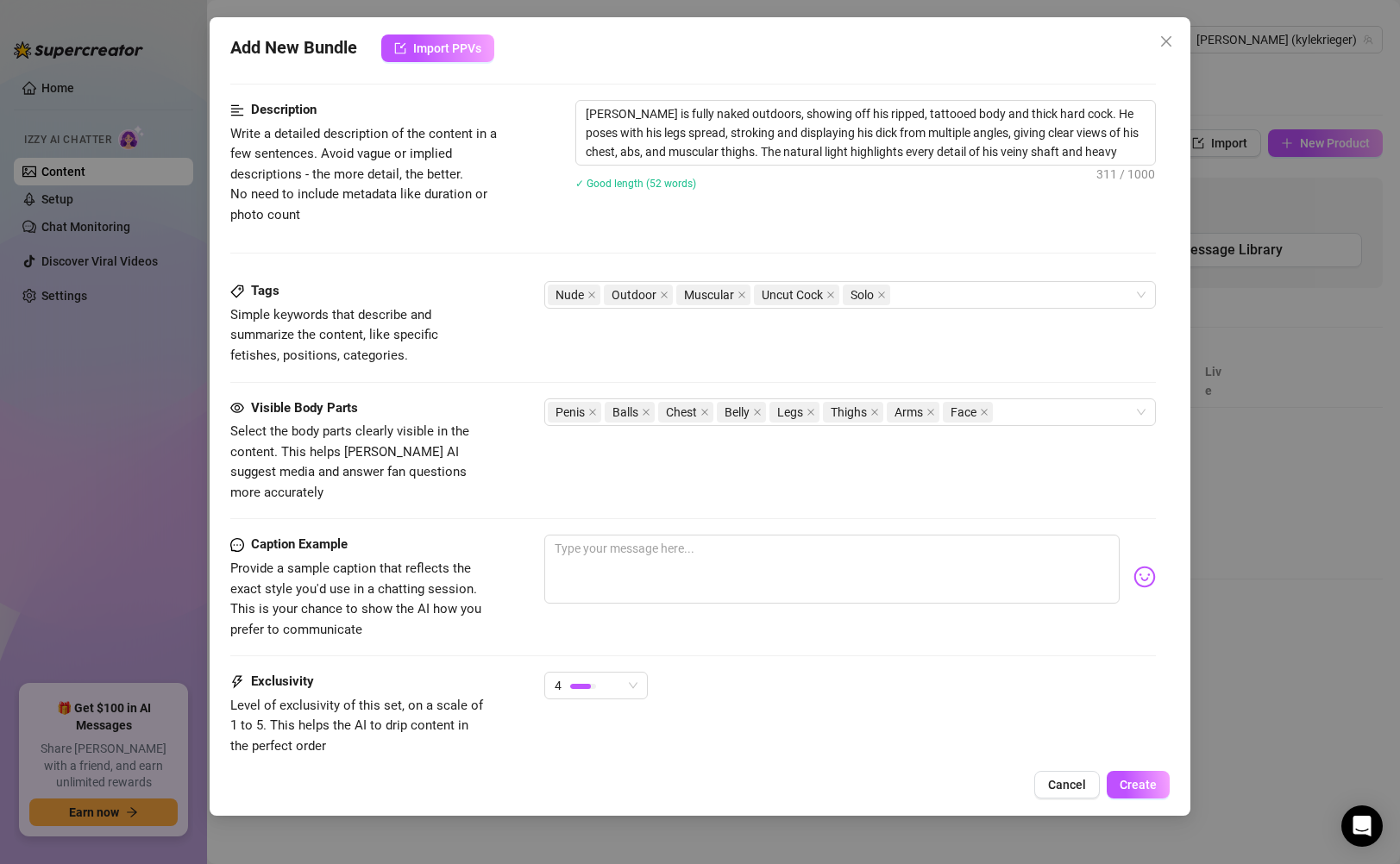
scroll to position [771, 0]
click at [630, 543] on textarea at bounding box center [831, 567] width 575 height 69
click at [670, 539] on textarea at bounding box center [831, 567] width 575 height 69
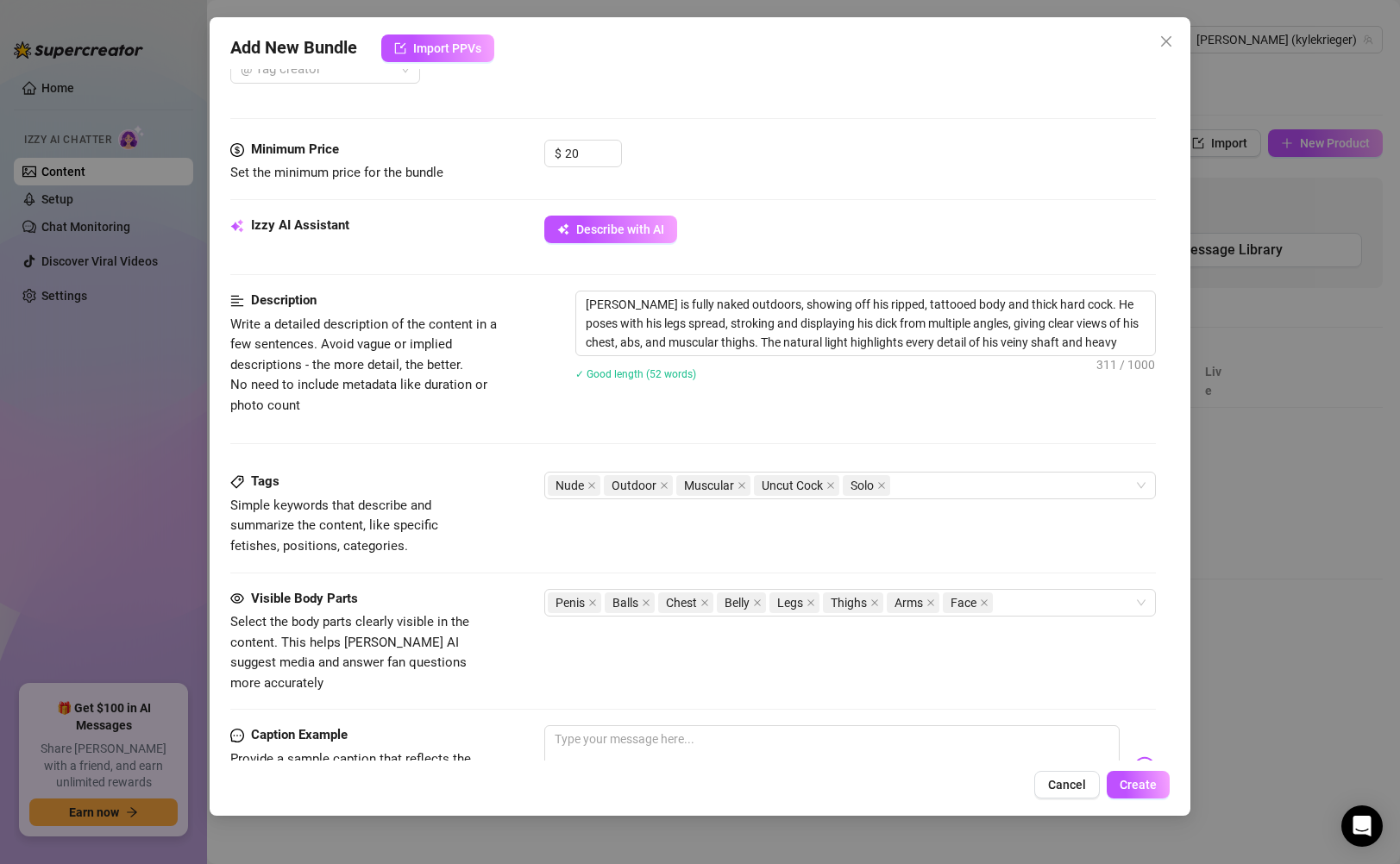
scroll to position [598, 0]
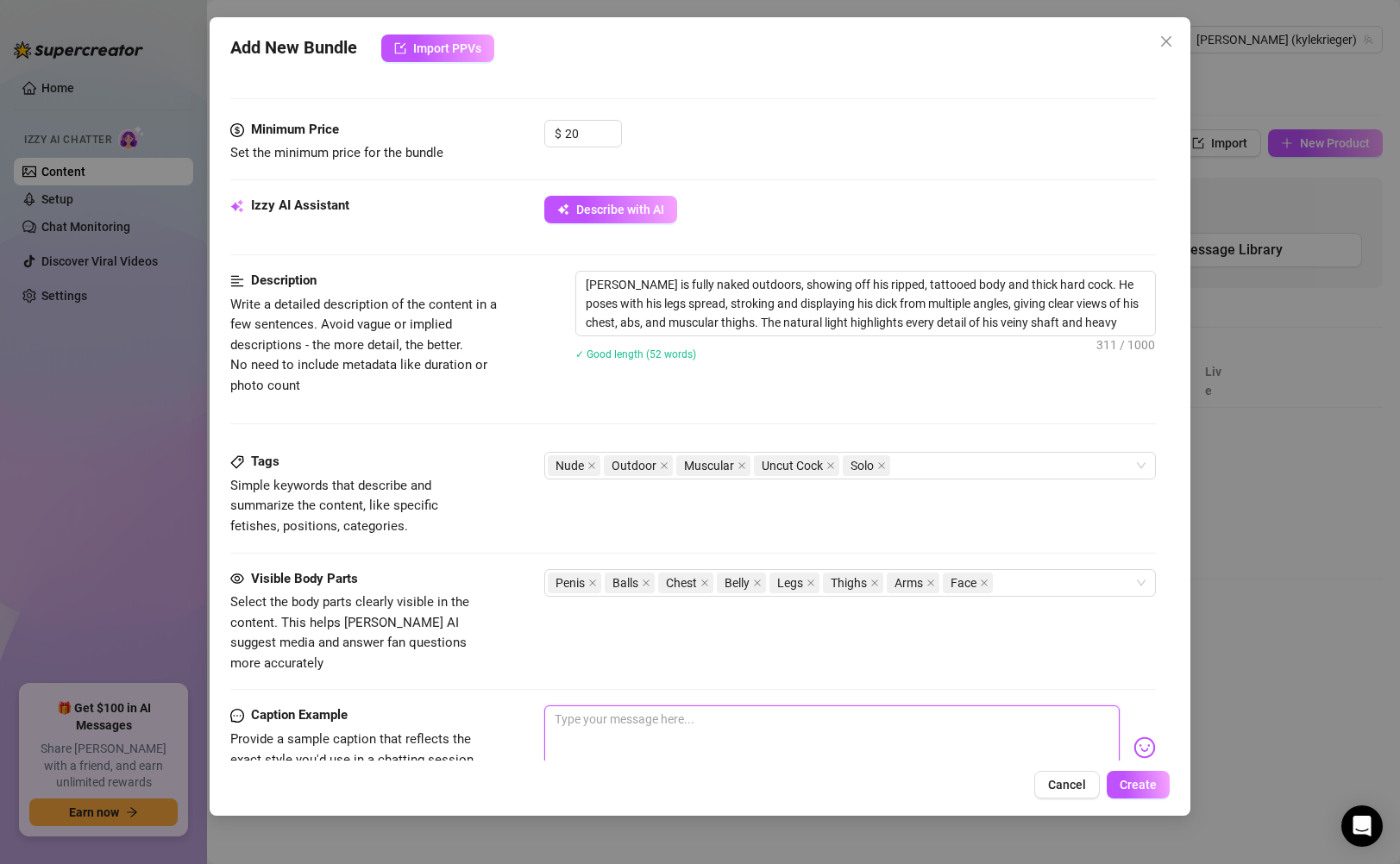
click at [659, 706] on textarea at bounding box center [831, 740] width 575 height 69
click at [652, 719] on textarea at bounding box center [831, 740] width 575 height 69
paste textarea "I love spreading my legs wide so you see everything… does it make you weak?""
type textarea "I love spreading my legs wide so you see everything… does it make you weak?""
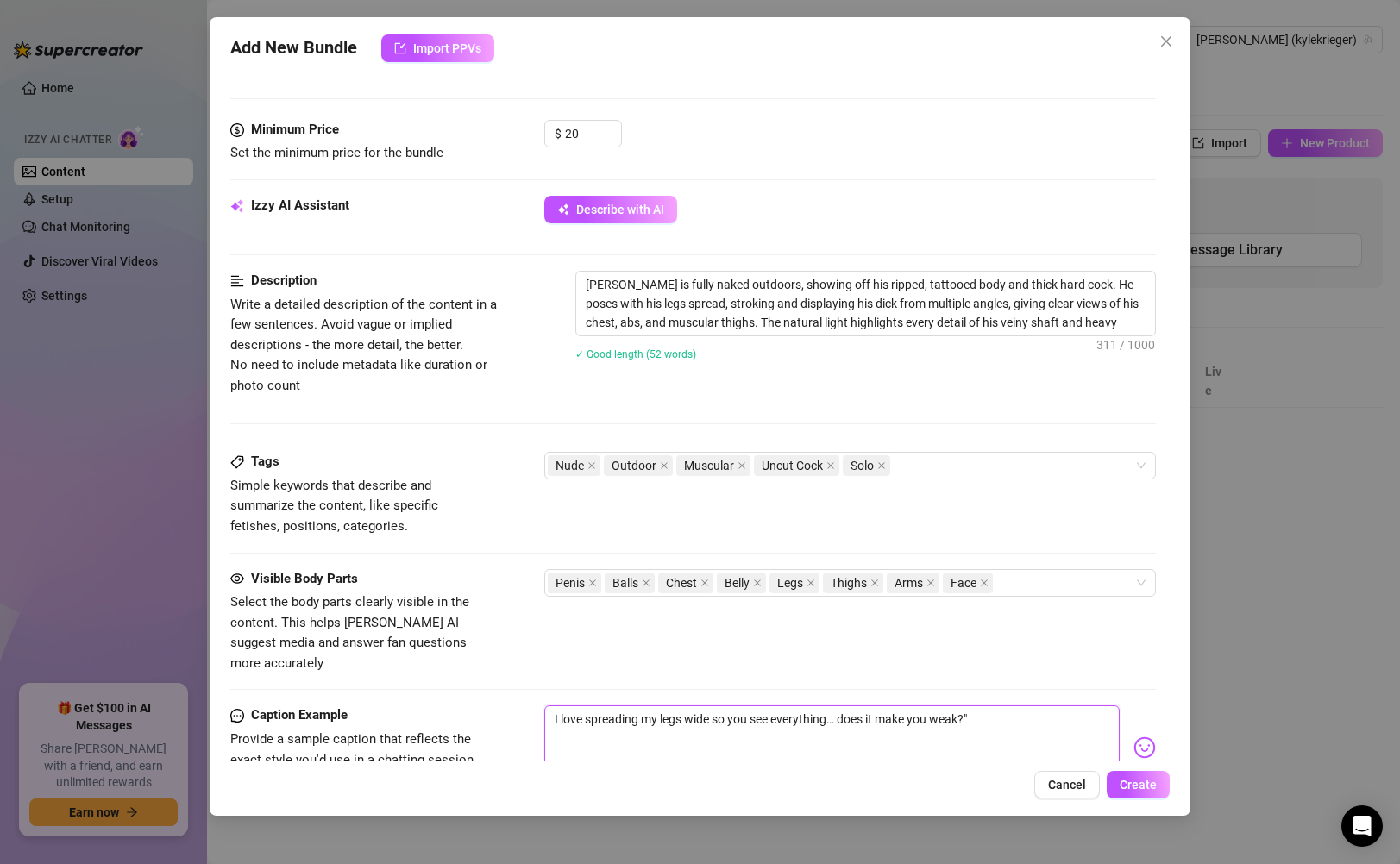
click at [990, 706] on textarea "I love spreading my legs wide so you see everything… does it make you weak?"" at bounding box center [831, 740] width 575 height 69
type textarea "I love spreading my legs wide so you see everything… does it make you weak?"
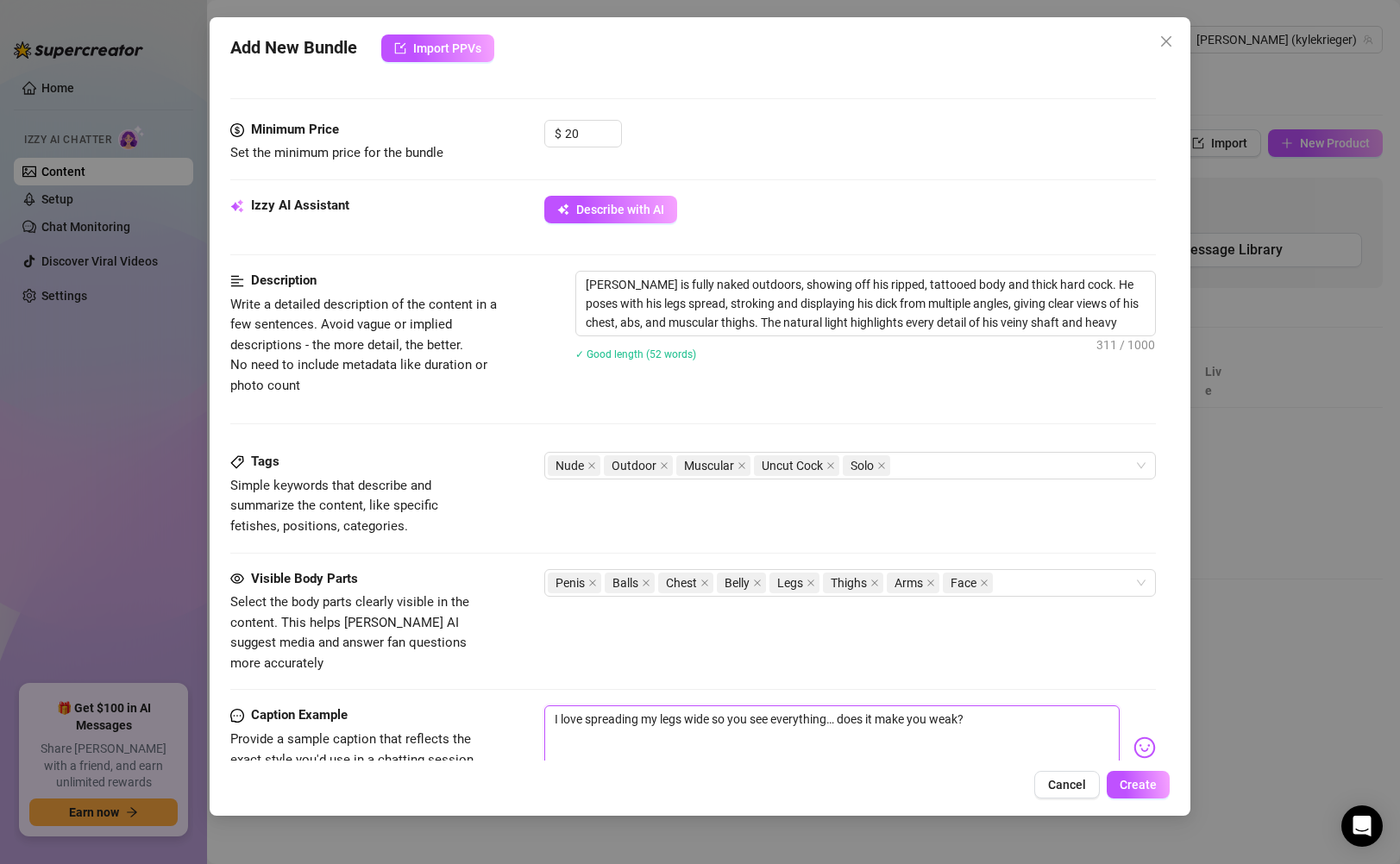
type textarea "I love spreading my legs wide so you see everything… does it make you weak? 😈"
type textarea "I love spreading my legs wide so you see everything… does it make you weak? 😈👅"
type textarea "I love spreading my legs wide so you see everything… does it make you weak? 😈👅🍆"
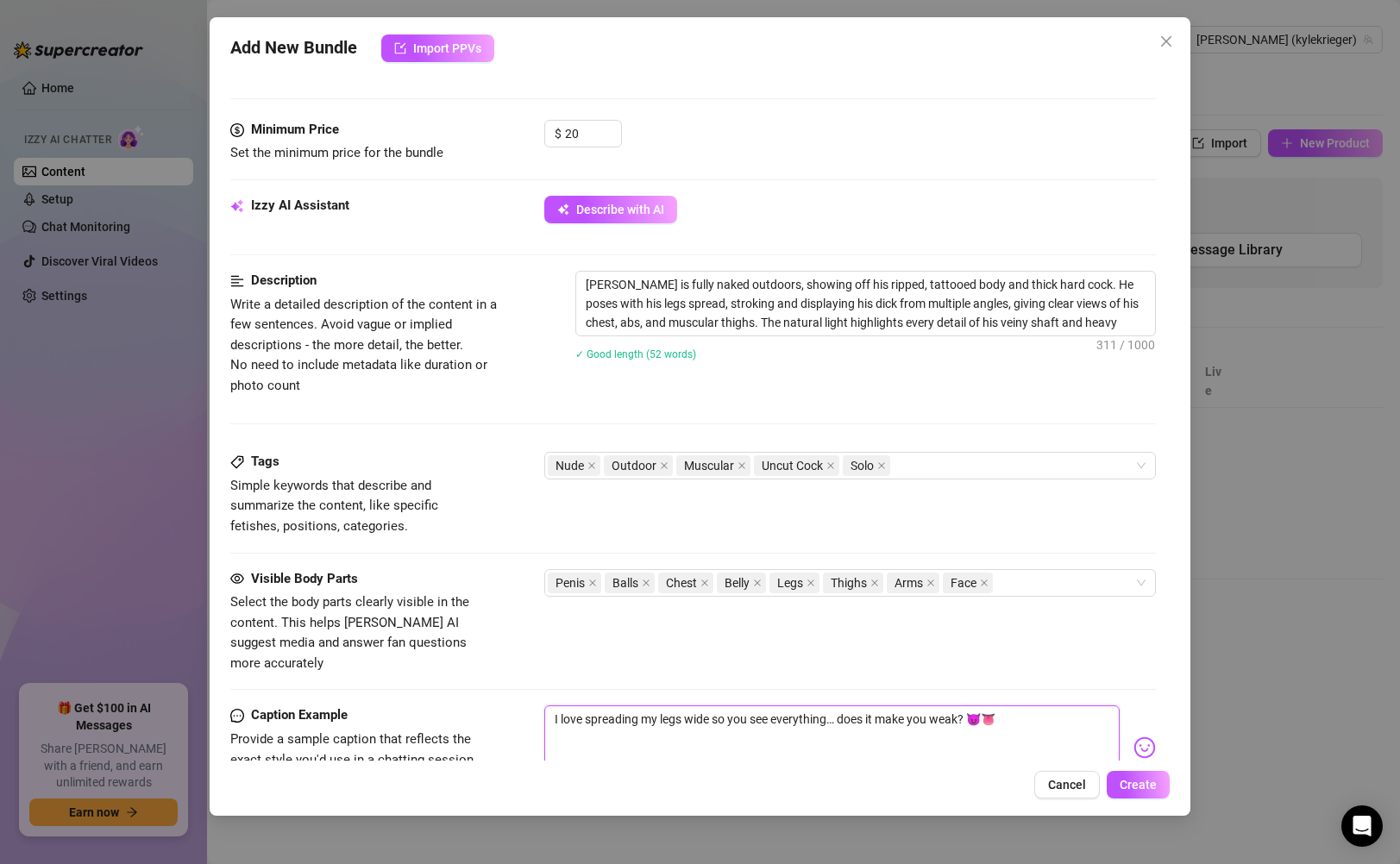
type textarea "I love spreading my legs wide so you see everything… does it make you weak? 😈👅🍆"
type textarea "I love spreading my legs wide so you see everything… does it make you weak? 👅🍆"
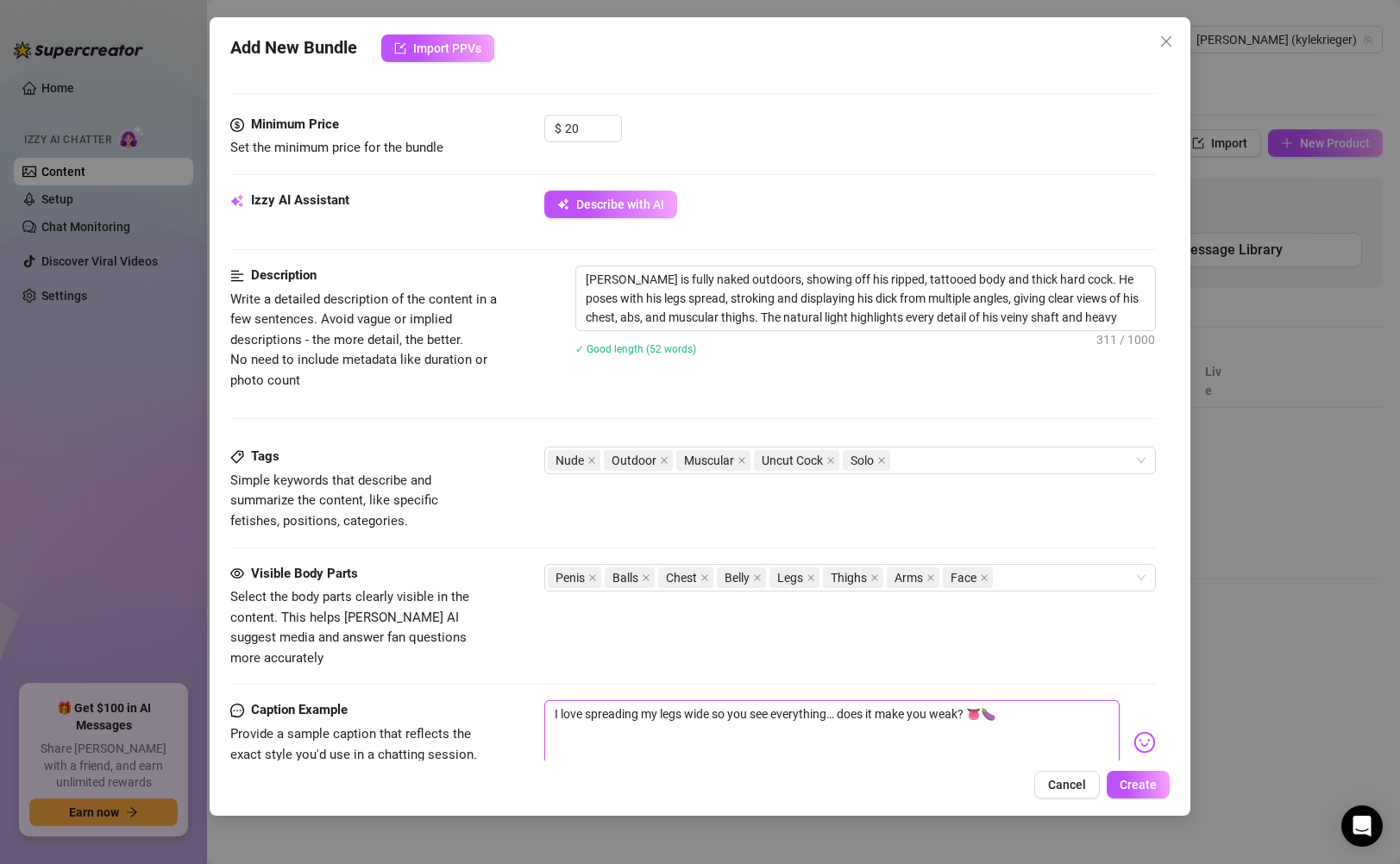
scroll to position [667, 0]
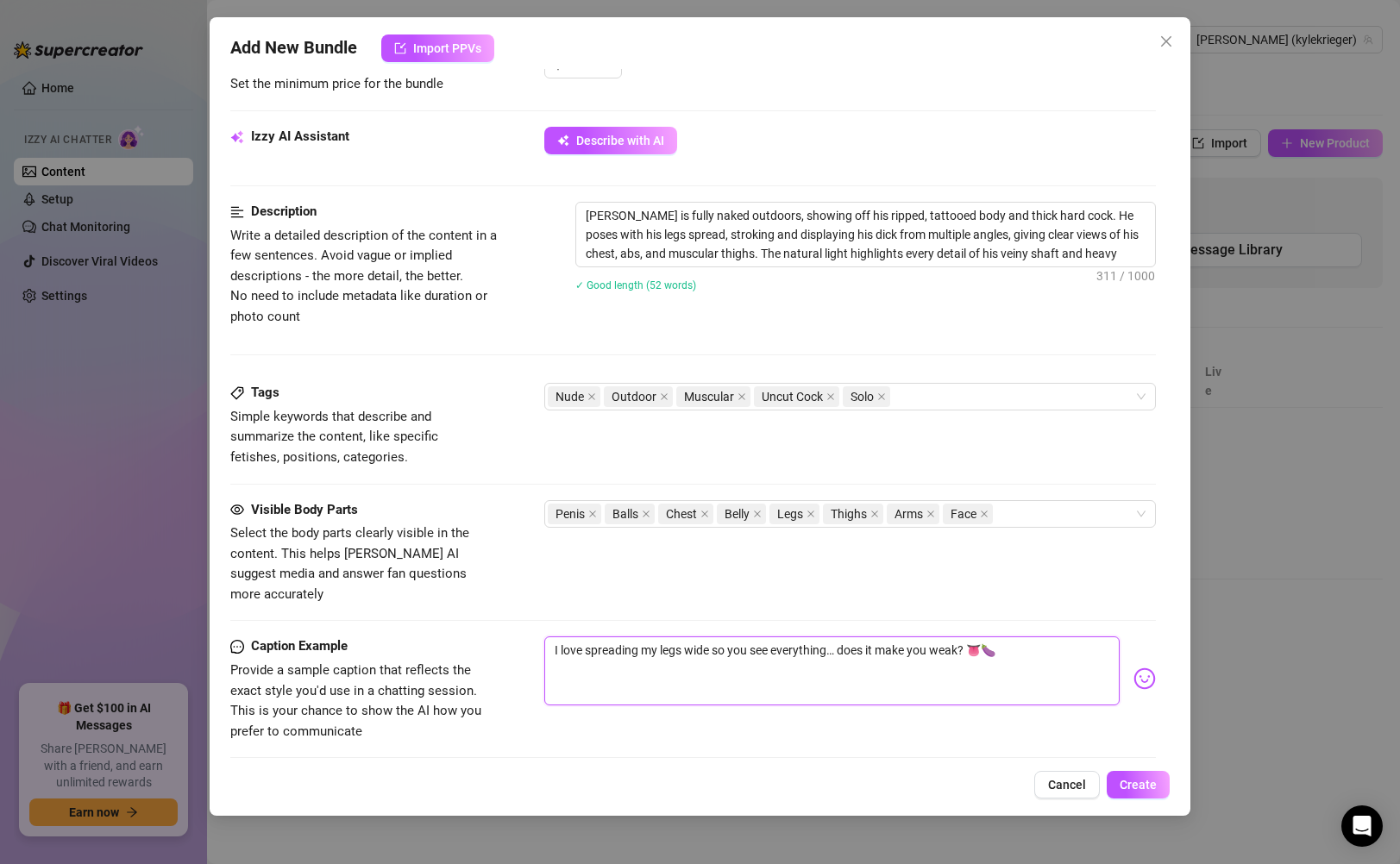
type textarea "I love spreading my legs wide so you see everything… does it make you weak? 👅🍆"
click at [694, 667] on textarea "I love spreading my legs wide so you see everything… does it make you weak? 👅🍆" at bounding box center [831, 671] width 575 height 69
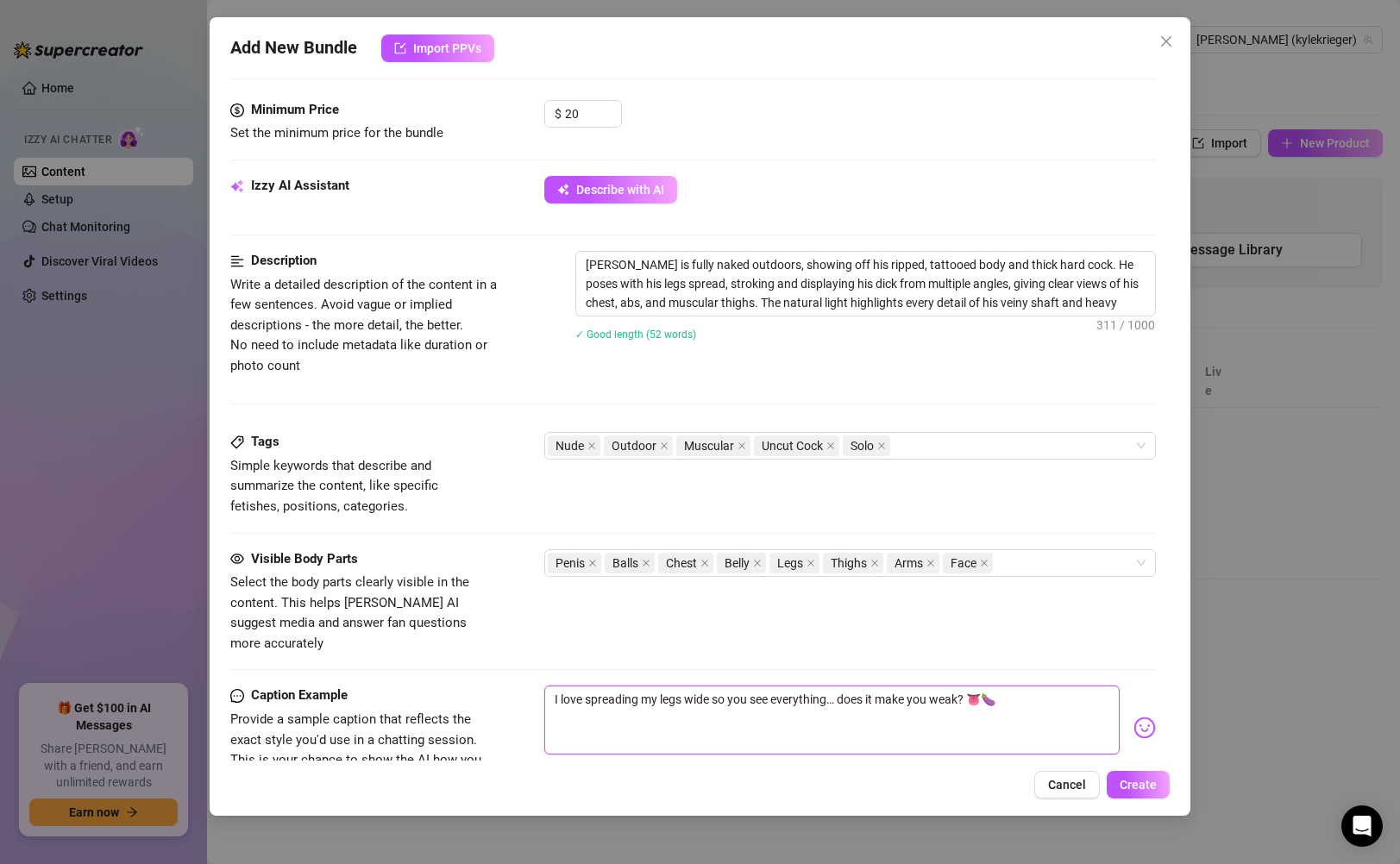
scroll to position [619, 0]
click at [1130, 786] on span "Create" at bounding box center [1138, 785] width 37 height 14
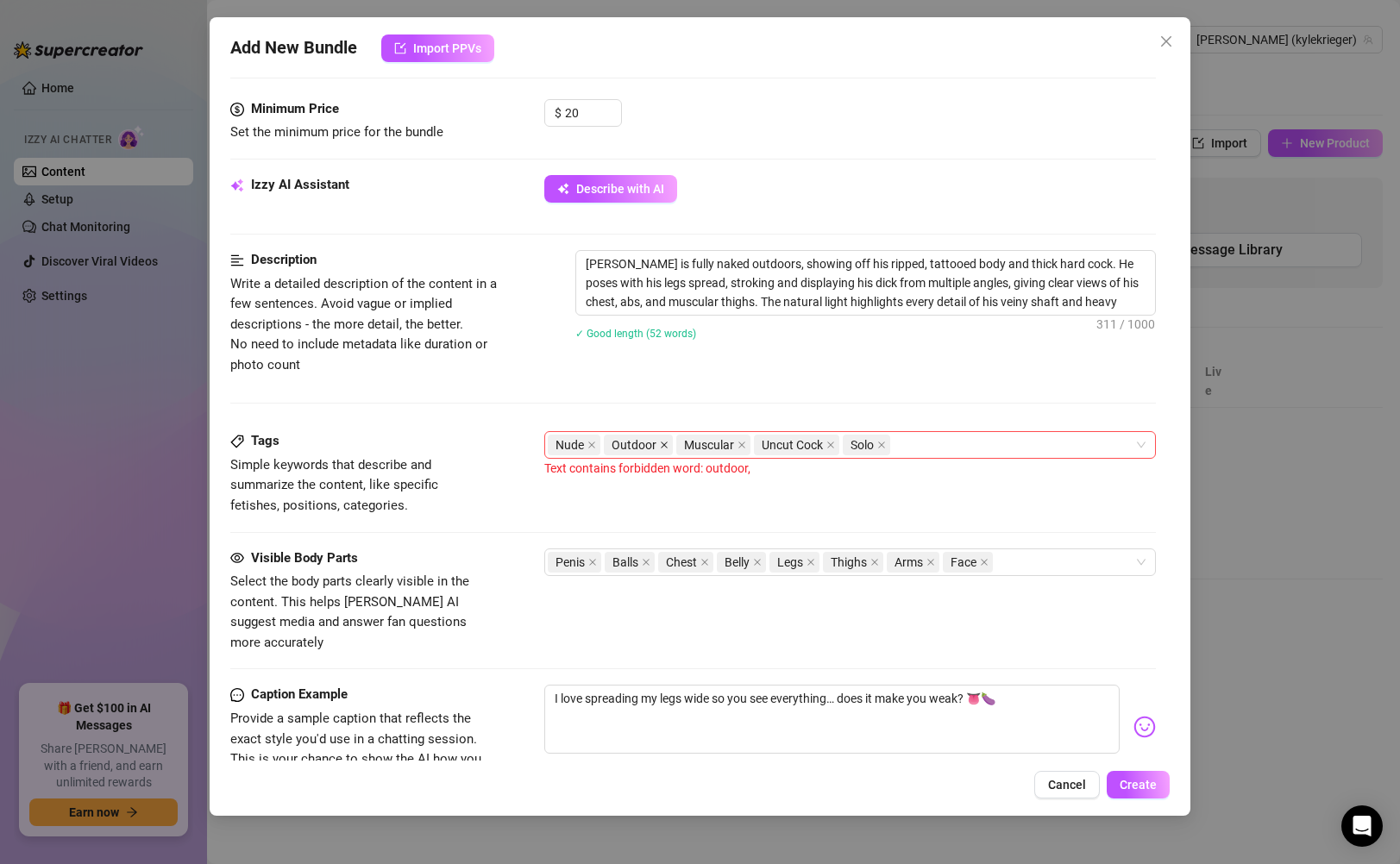
click at [662, 449] on icon "close" at bounding box center [664, 446] width 9 height 9
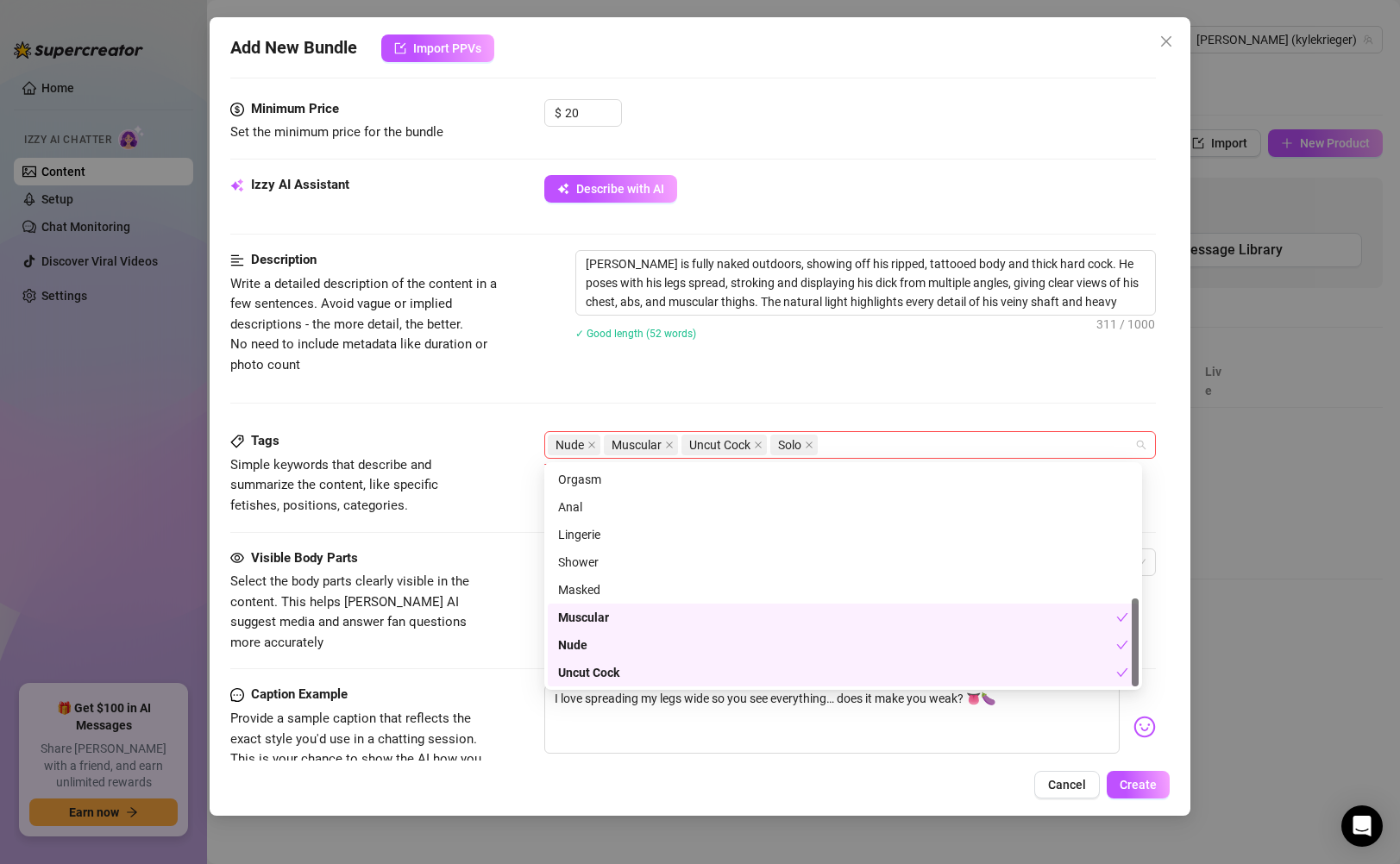
click at [922, 453] on div "Nude Muscular Uncut Cock Solo" at bounding box center [840, 446] width 586 height 24
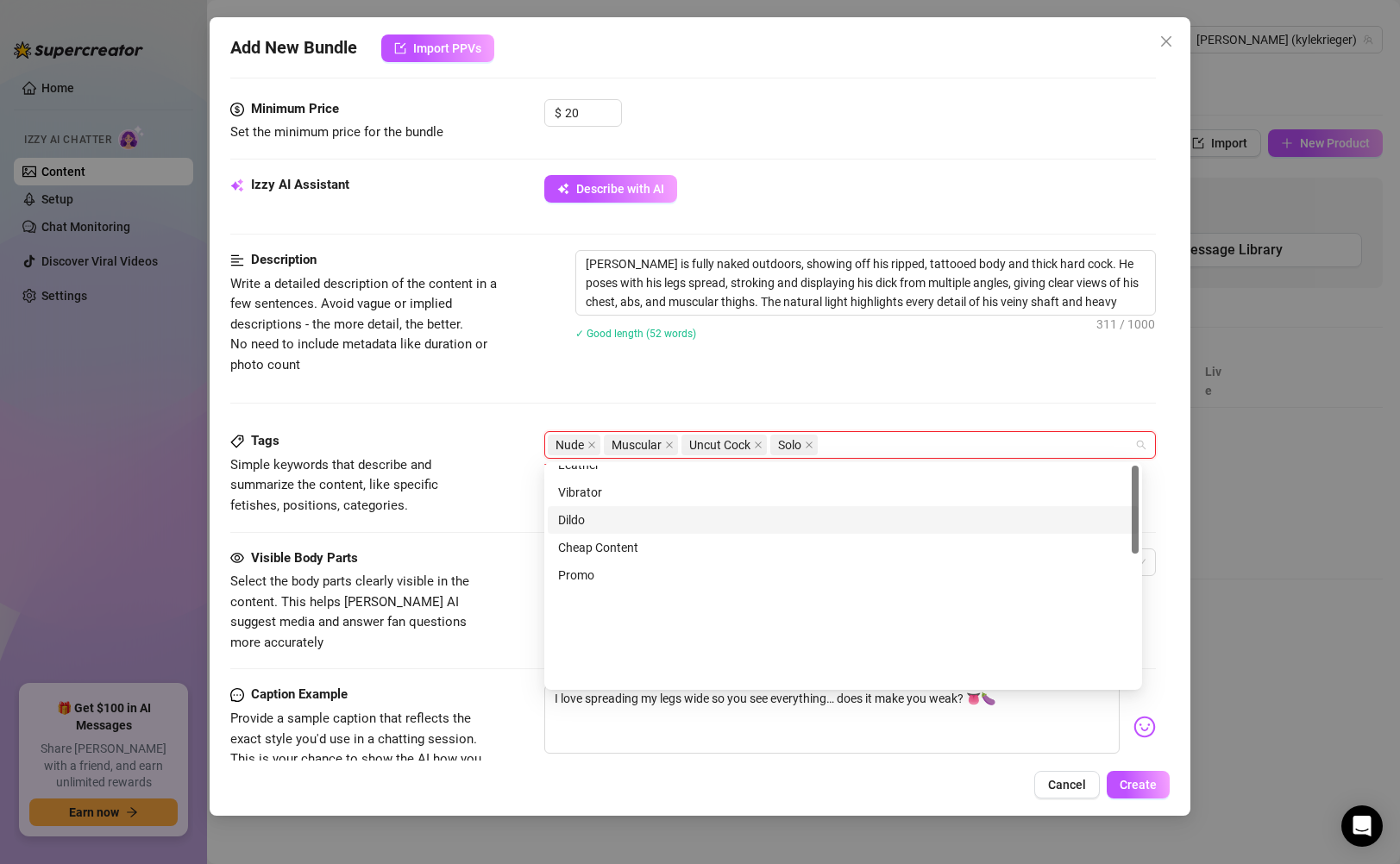
scroll to position [0, 0]
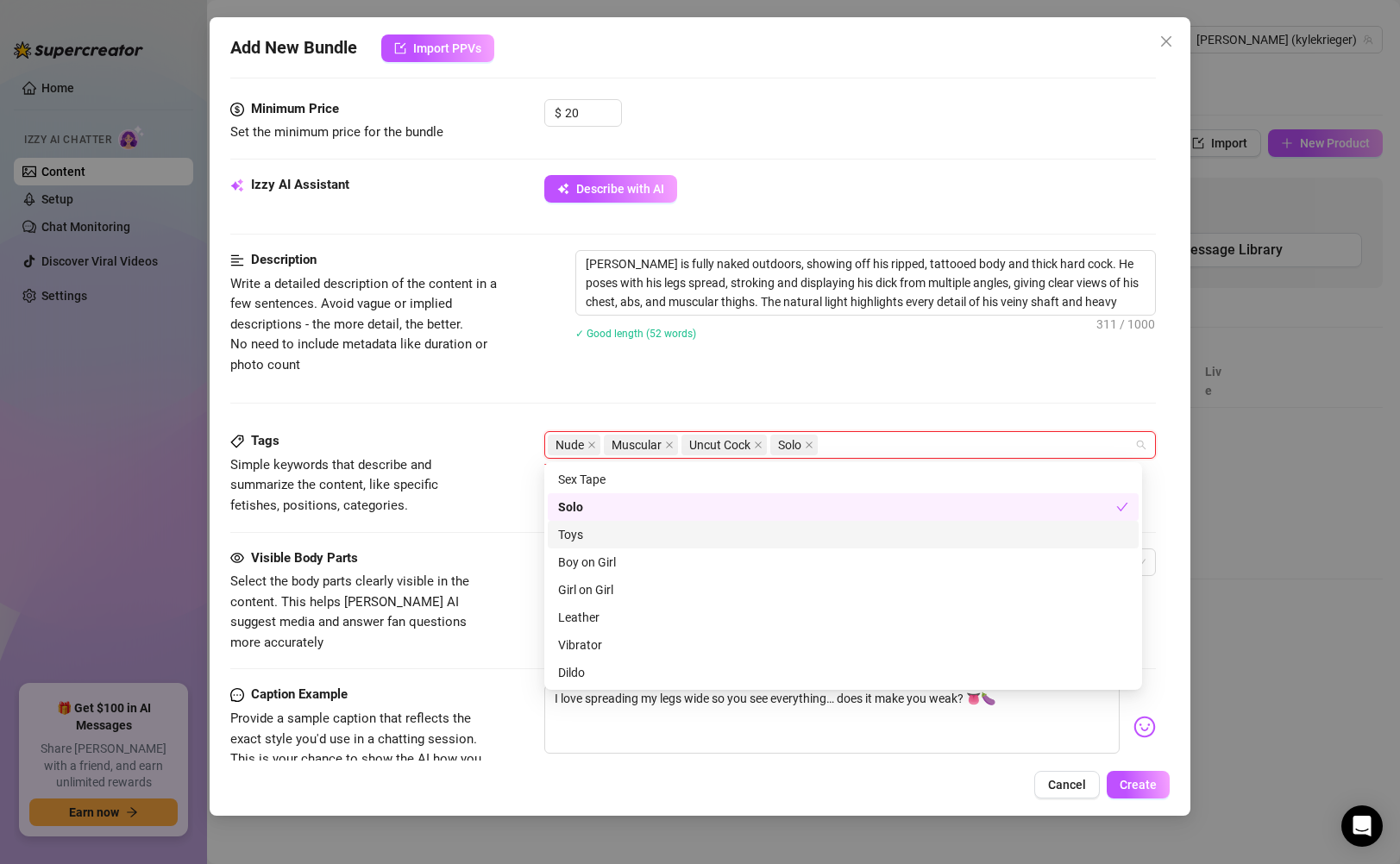
click at [937, 401] on div "Description Write a detailed description of the content in a few sentences. Avo…" at bounding box center [693, 340] width 925 height 181
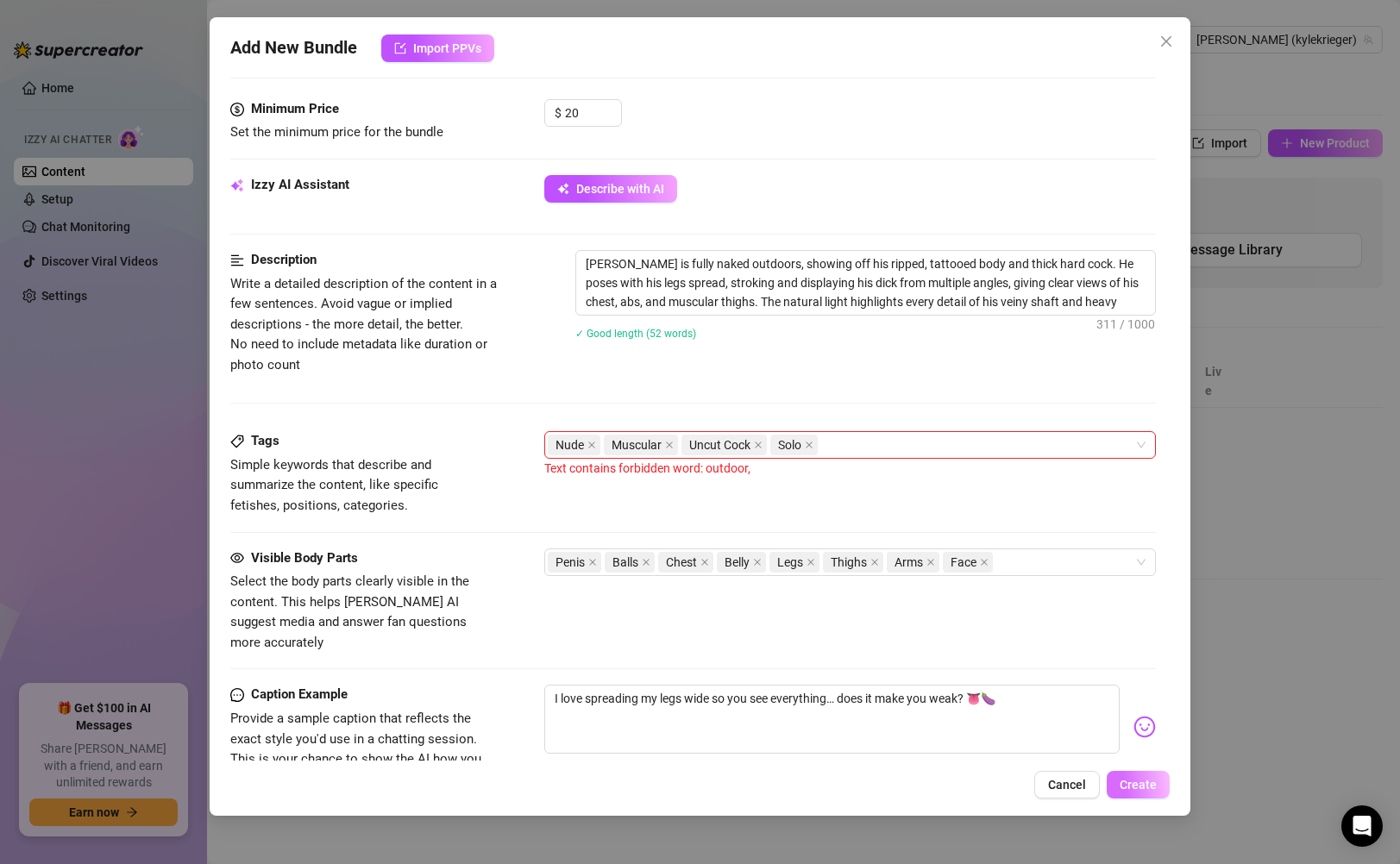
click at [1136, 791] on span "Create" at bounding box center [1138, 785] width 37 height 14
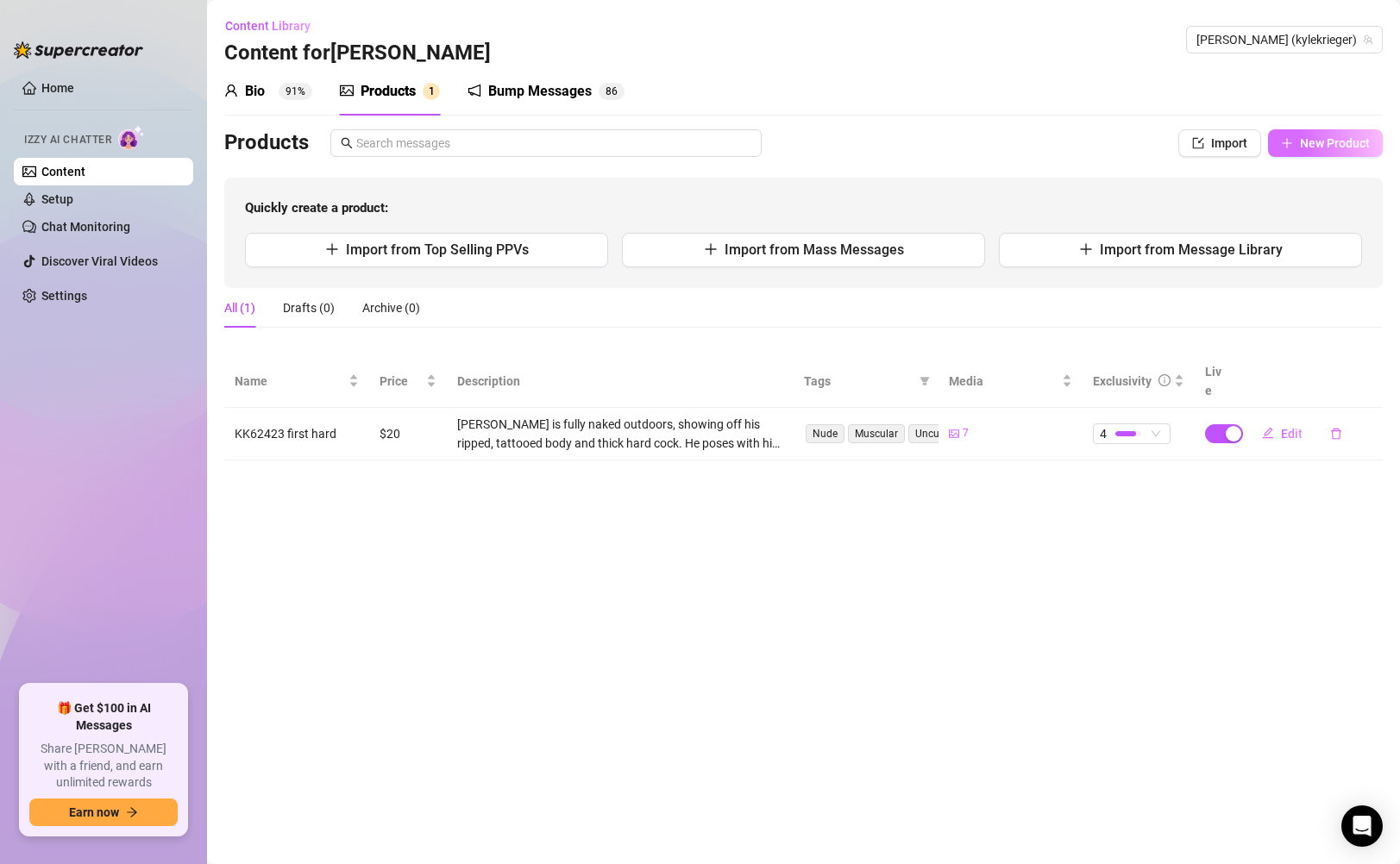
click at [1314, 152] on button "New Product" at bounding box center [1325, 143] width 114 height 28
type textarea "Type your message here..."
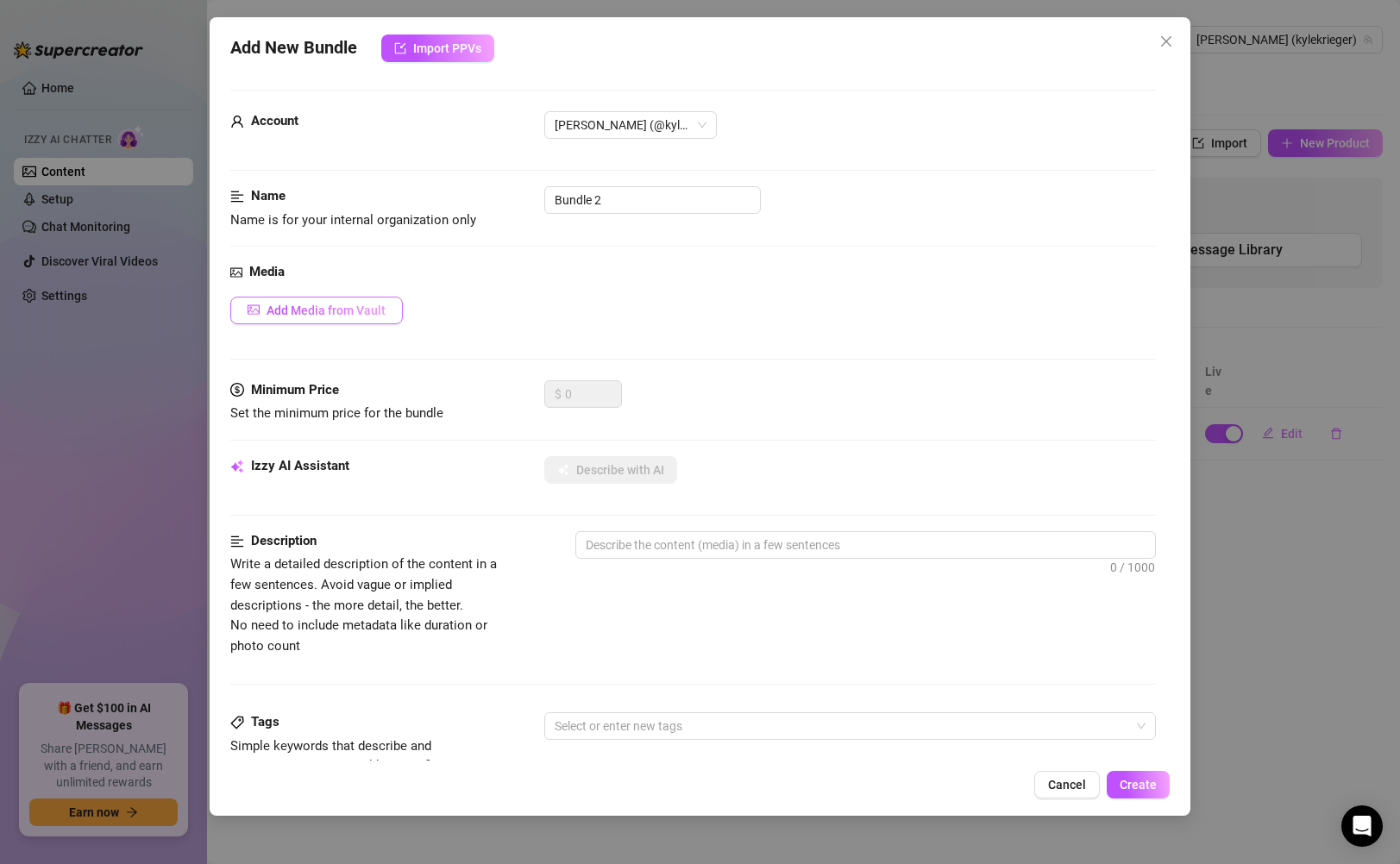
click at [351, 321] on button "Add Media from Vault" at bounding box center [317, 311] width 173 height 28
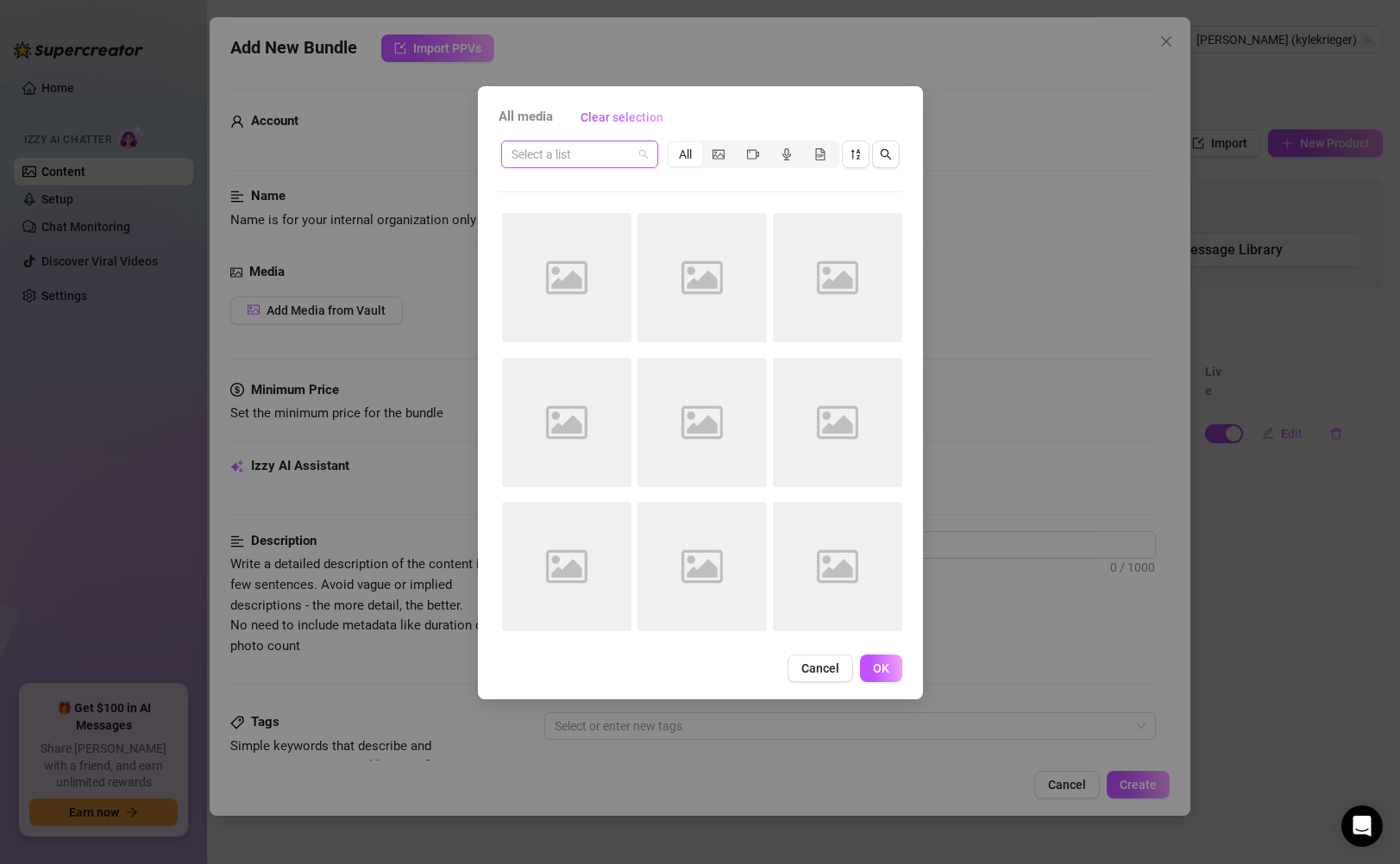
click at [604, 162] on input "search" at bounding box center [572, 155] width 121 height 26
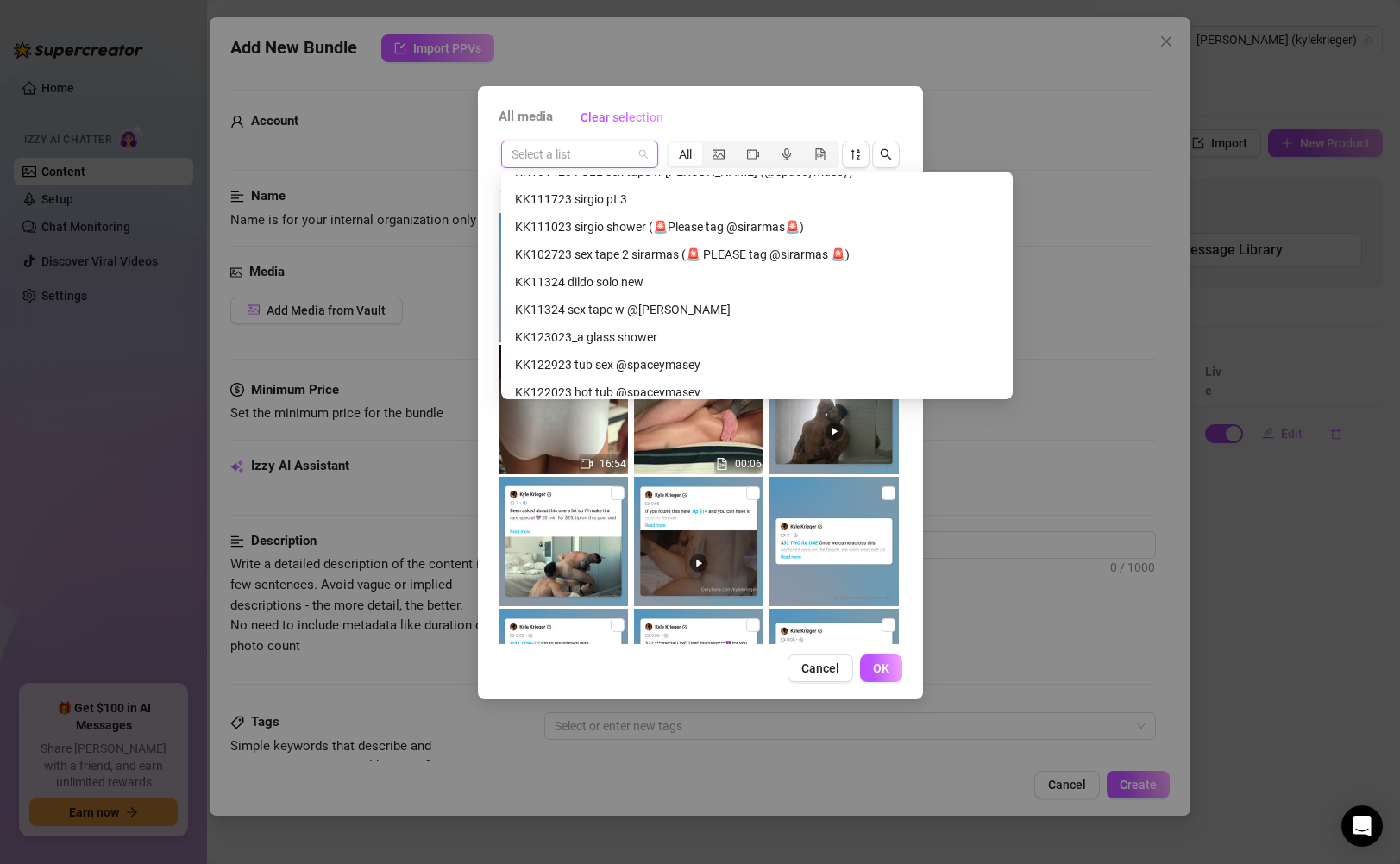
scroll to position [817, 0]
click at [796, 287] on div "KK11324 dildo solo new" at bounding box center [757, 283] width 484 height 19
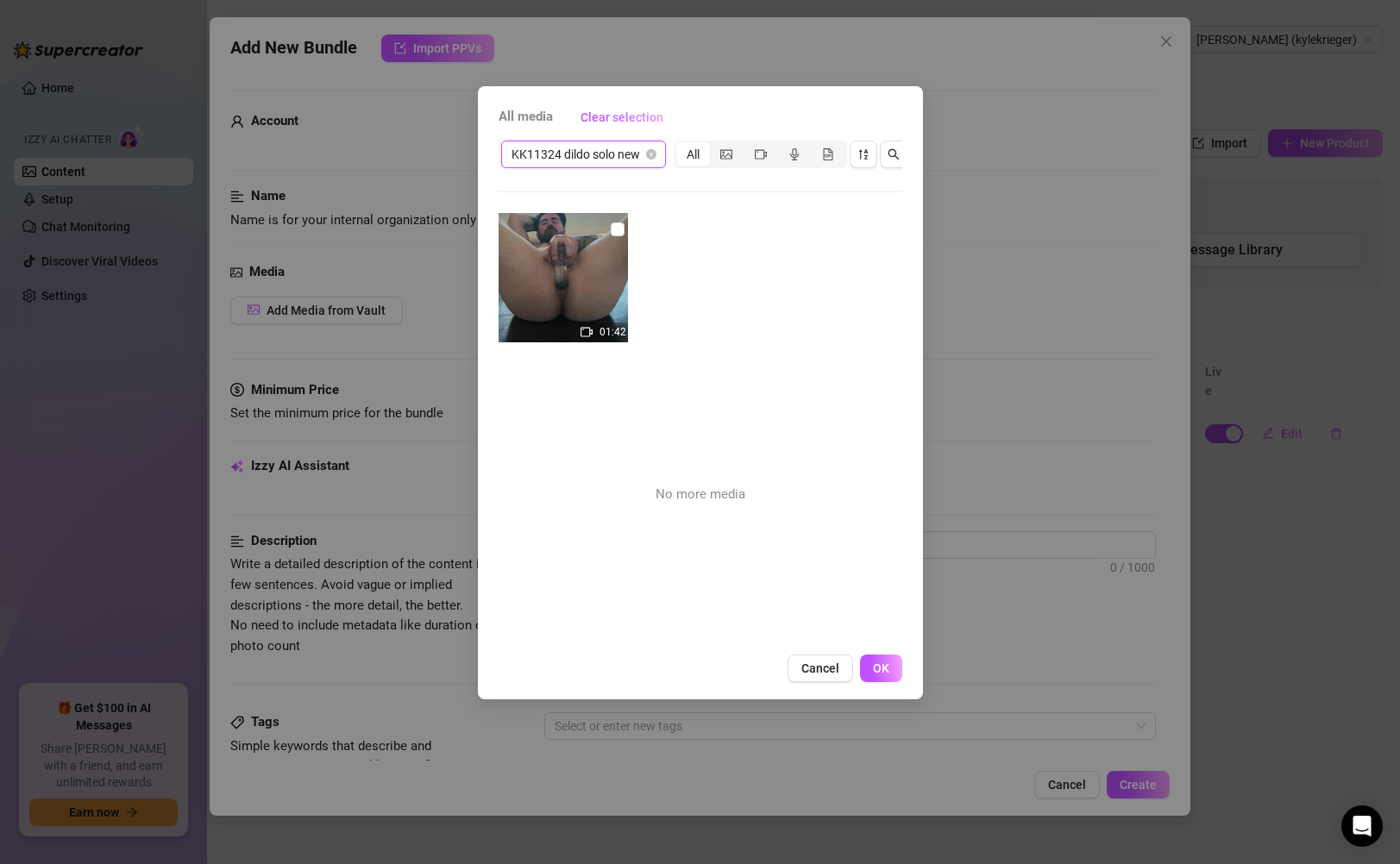
click at [615, 157] on span "KK11324 dildo solo new" at bounding box center [583, 155] width 144 height 26
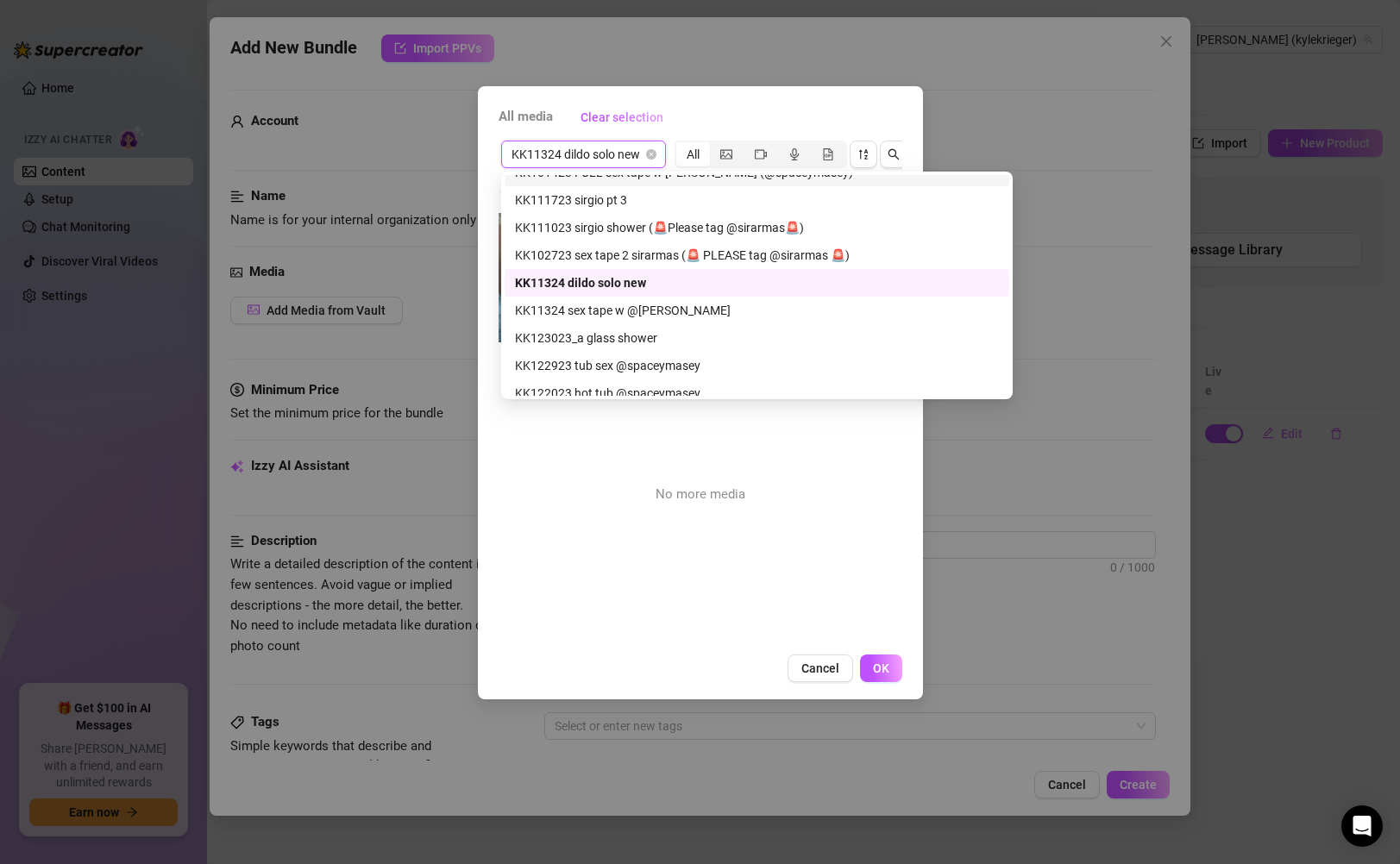
click at [757, 121] on div "All media Clear selection" at bounding box center [700, 118] width 403 height 28
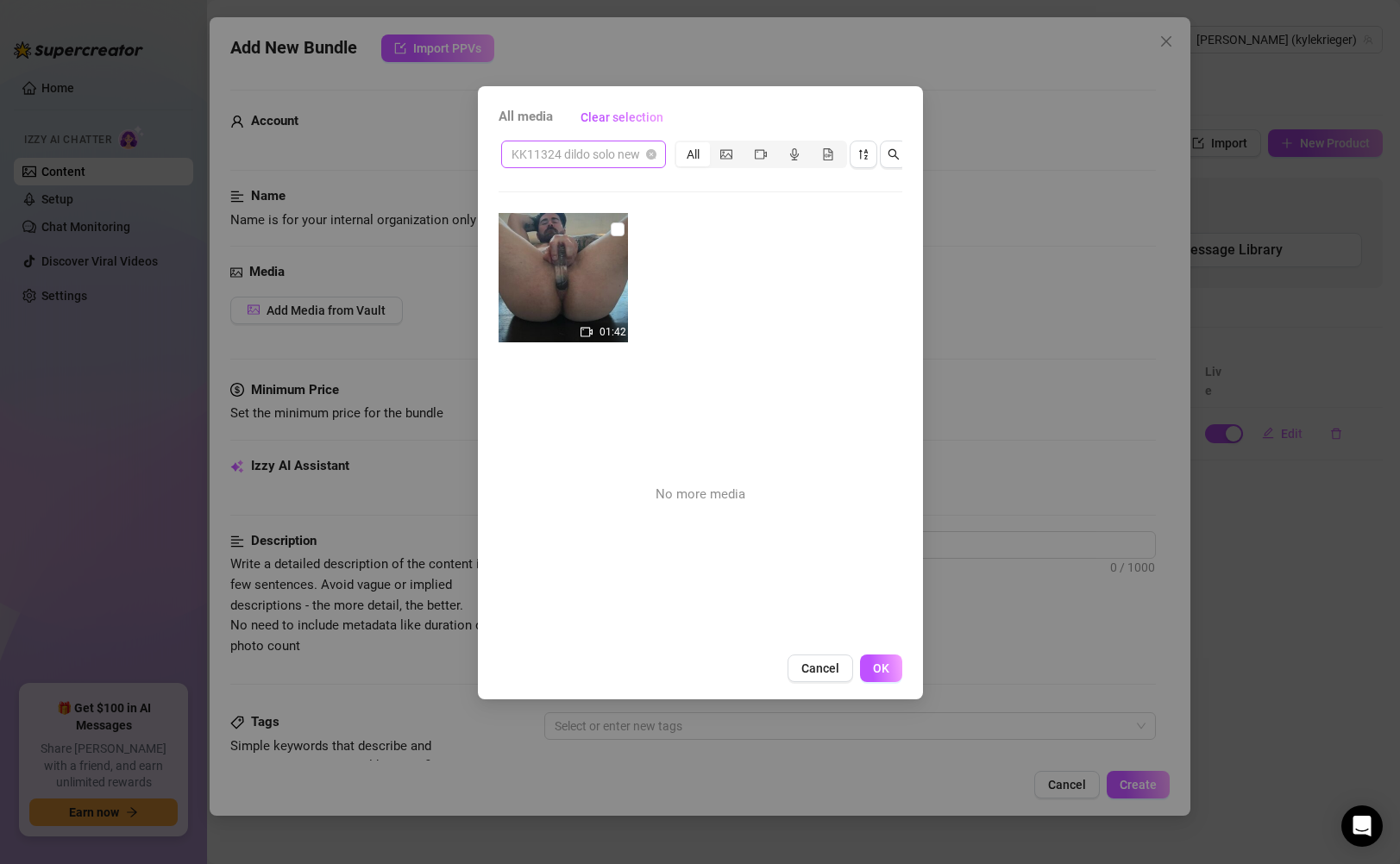
click at [598, 153] on span "KK11324 dildo solo new" at bounding box center [583, 155] width 144 height 26
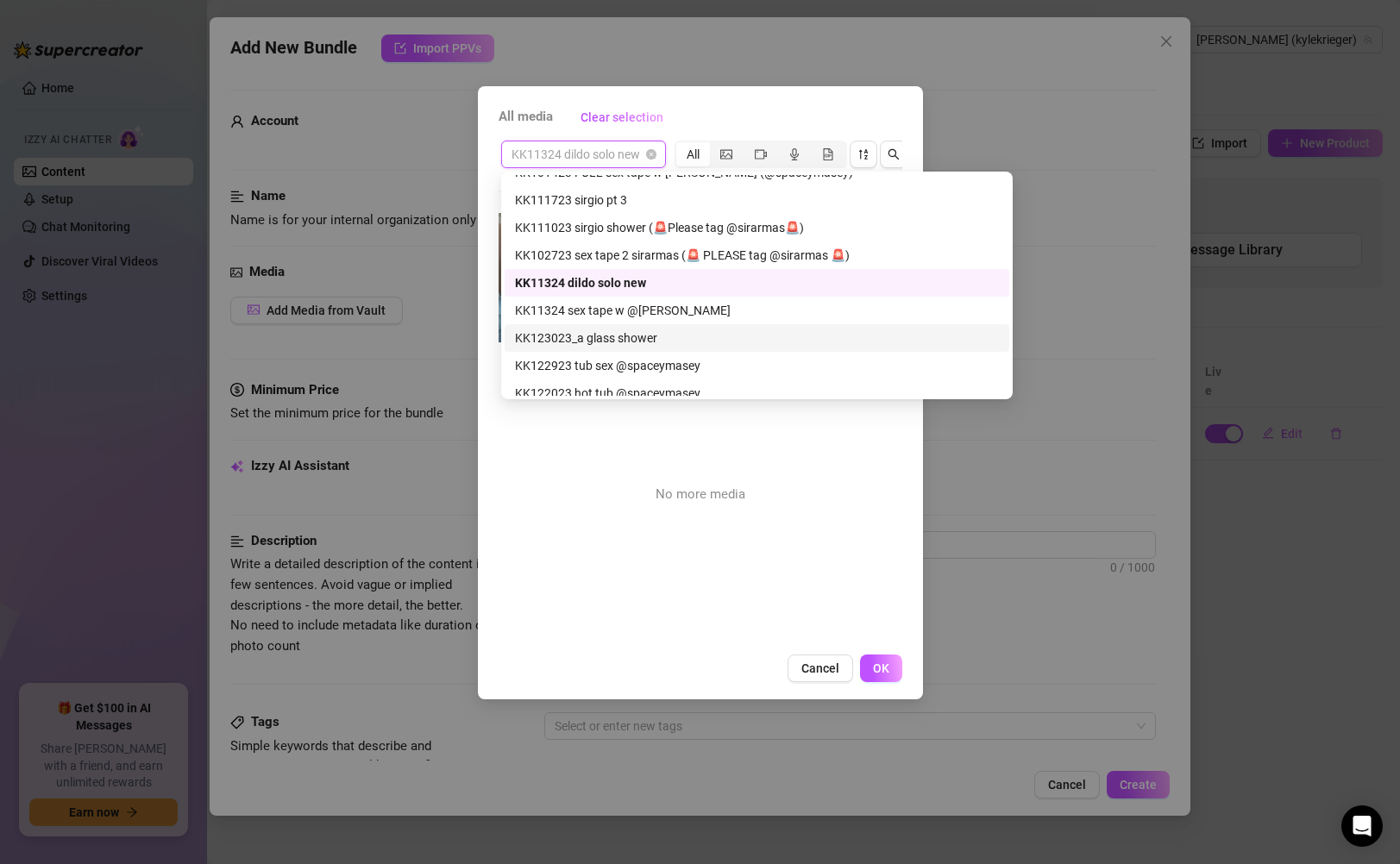
click at [723, 334] on div "KK123023_a glass shower" at bounding box center [757, 338] width 484 height 19
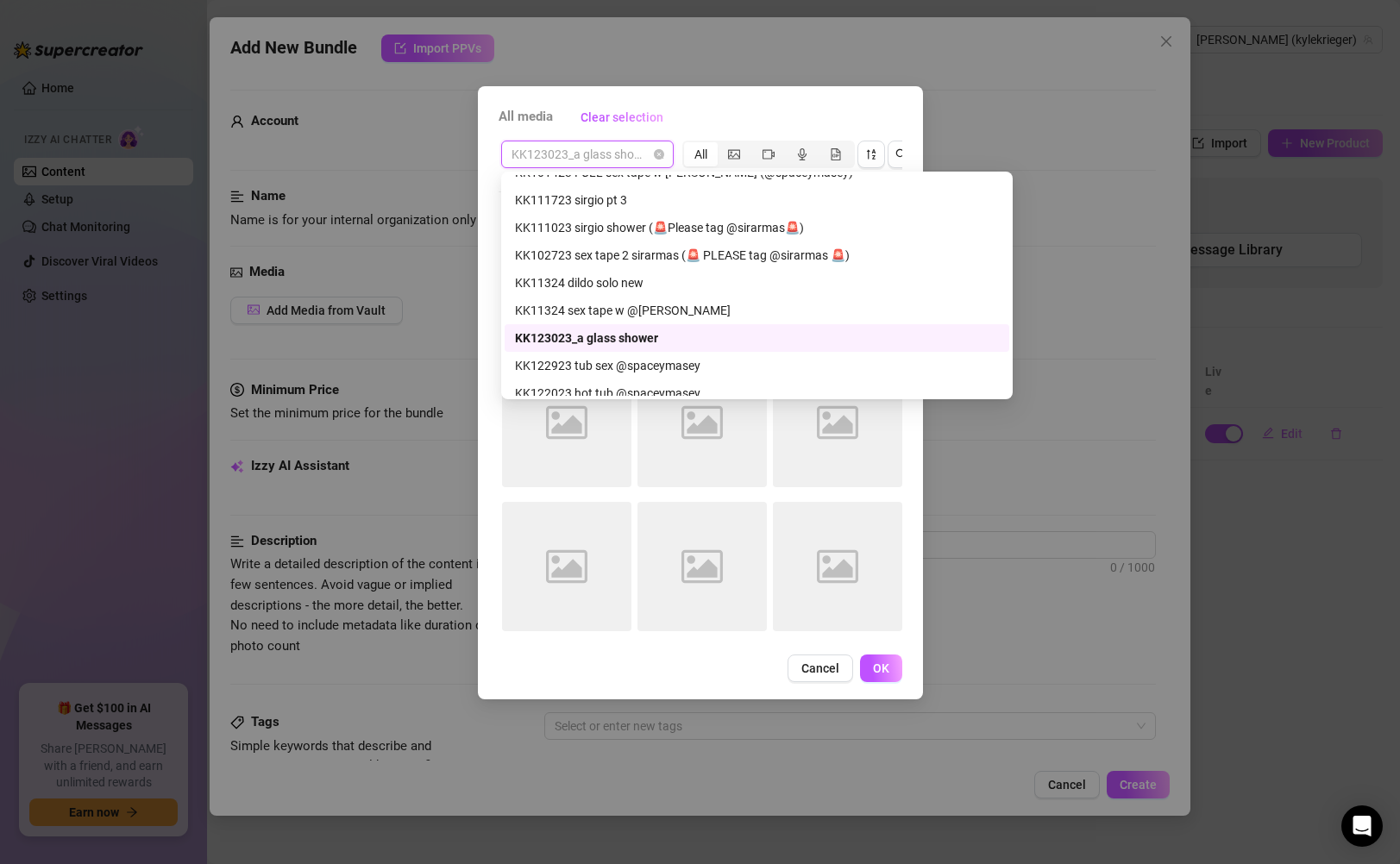
click at [589, 157] on span "KK123023_a glass shower" at bounding box center [588, 155] width 152 height 26
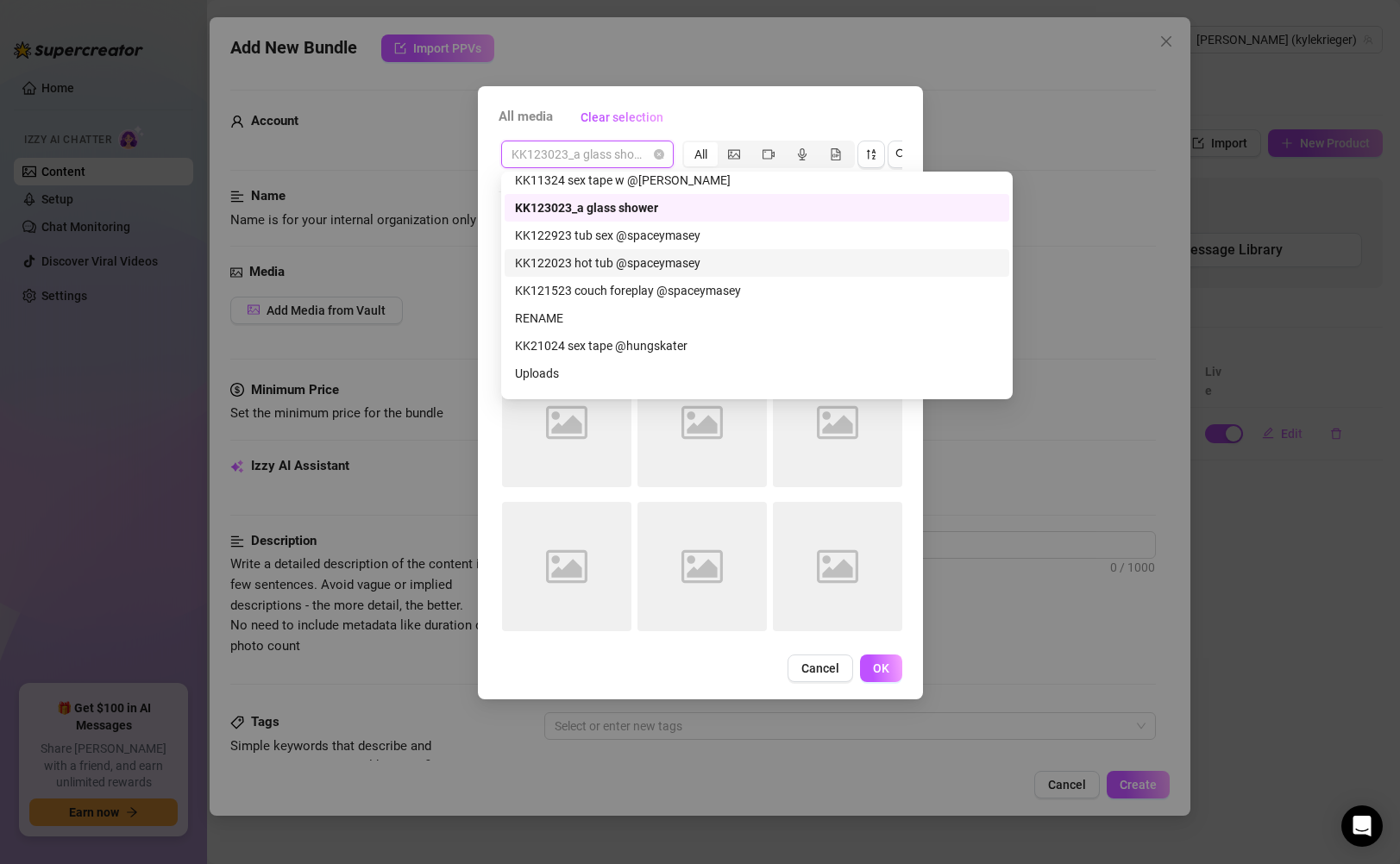
scroll to position [950, 0]
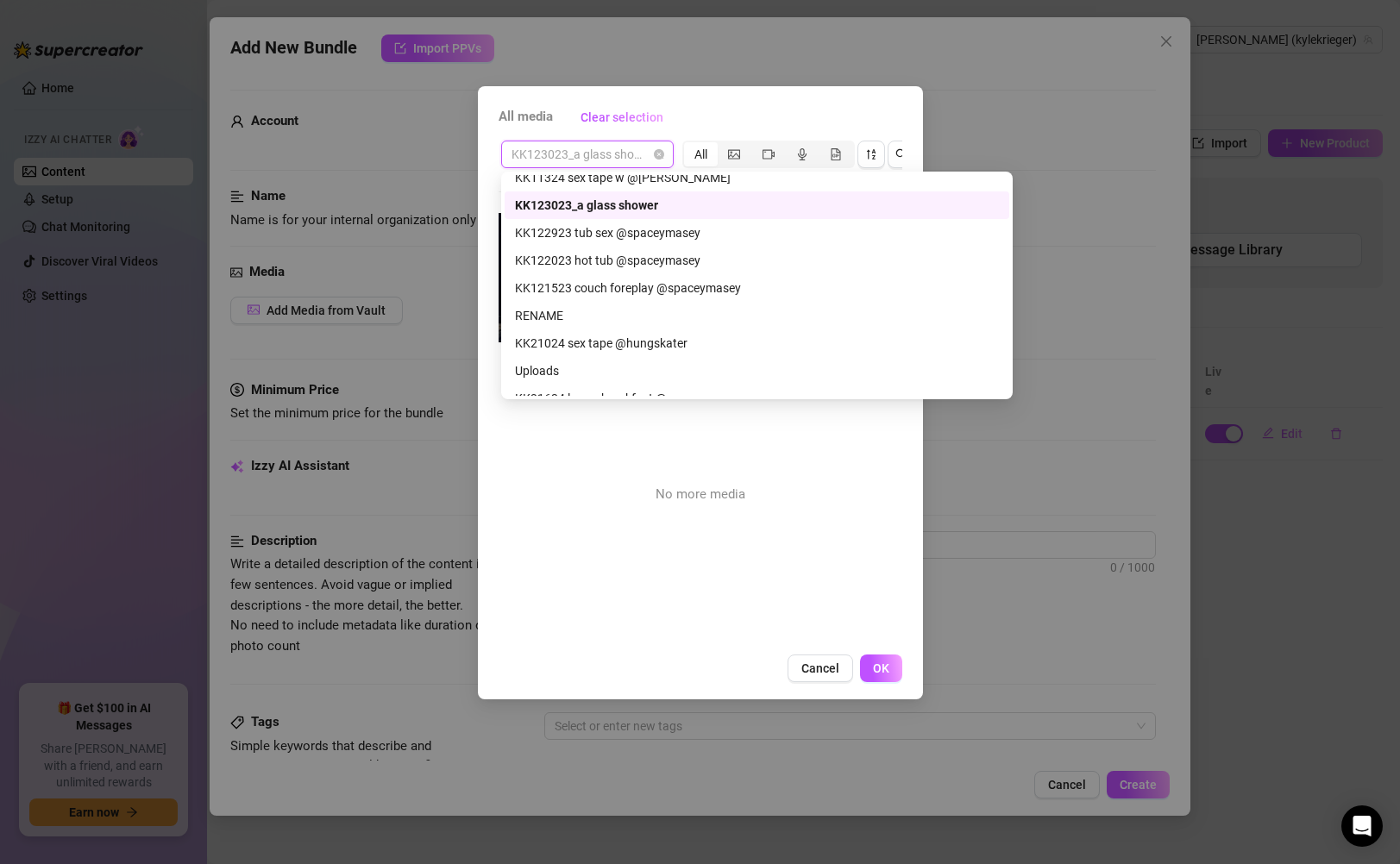
click at [754, 209] on div "KK123023_a glass shower" at bounding box center [757, 205] width 484 height 19
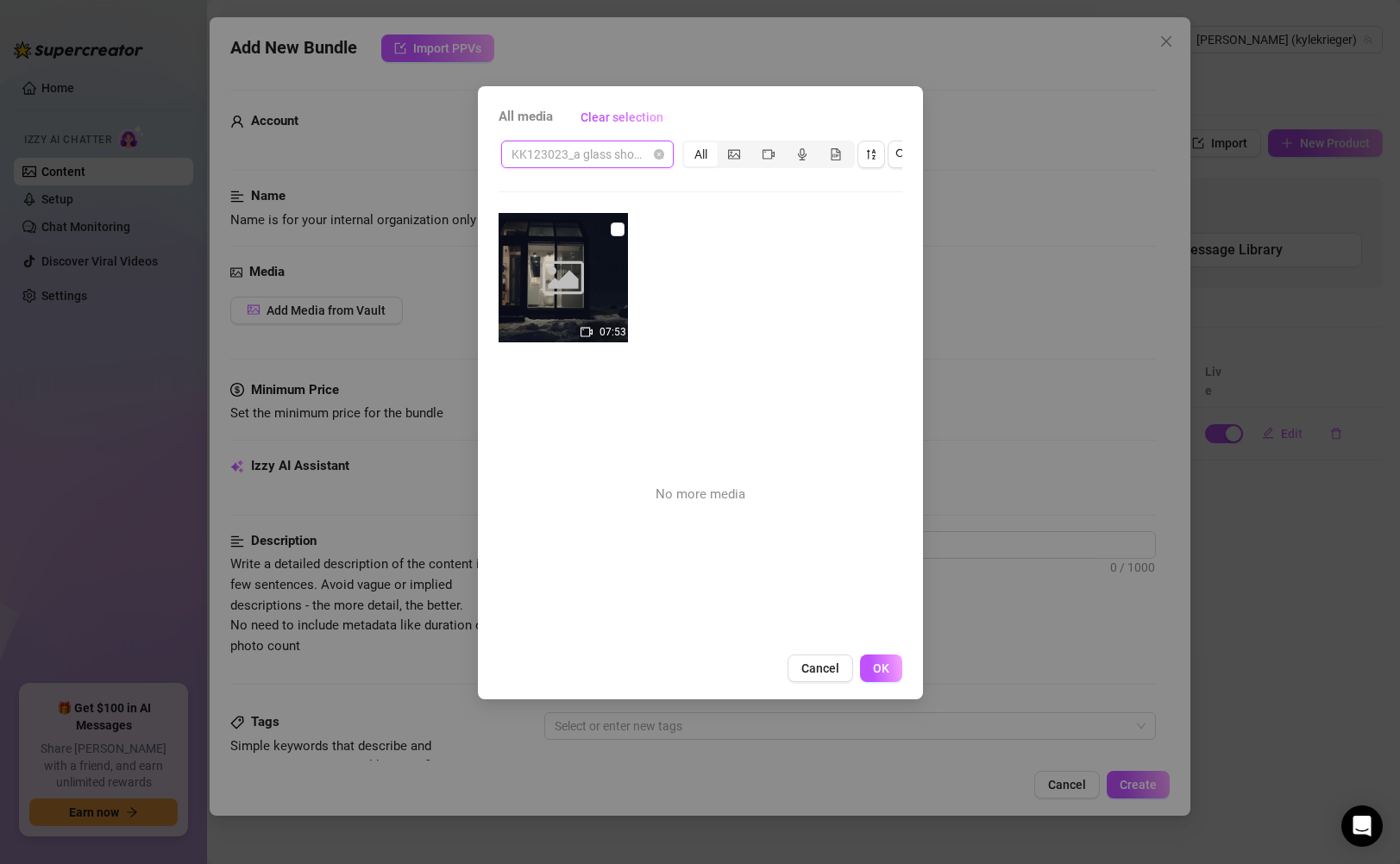
click at [636, 155] on span "KK123023_a glass shower" at bounding box center [588, 155] width 152 height 26
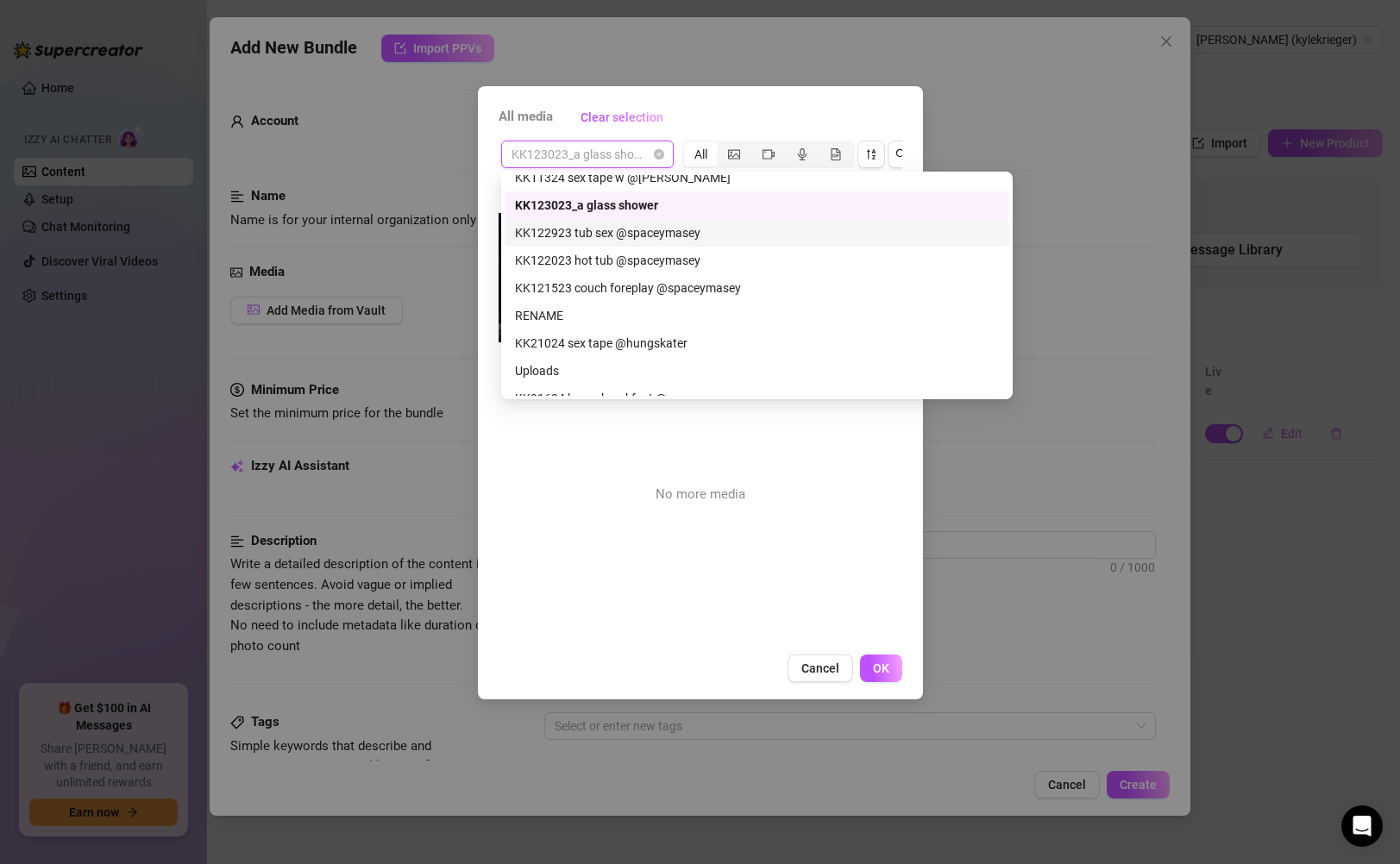
click at [701, 237] on div "KK122923 tub sex @spaceymasey" at bounding box center [757, 233] width 484 height 19
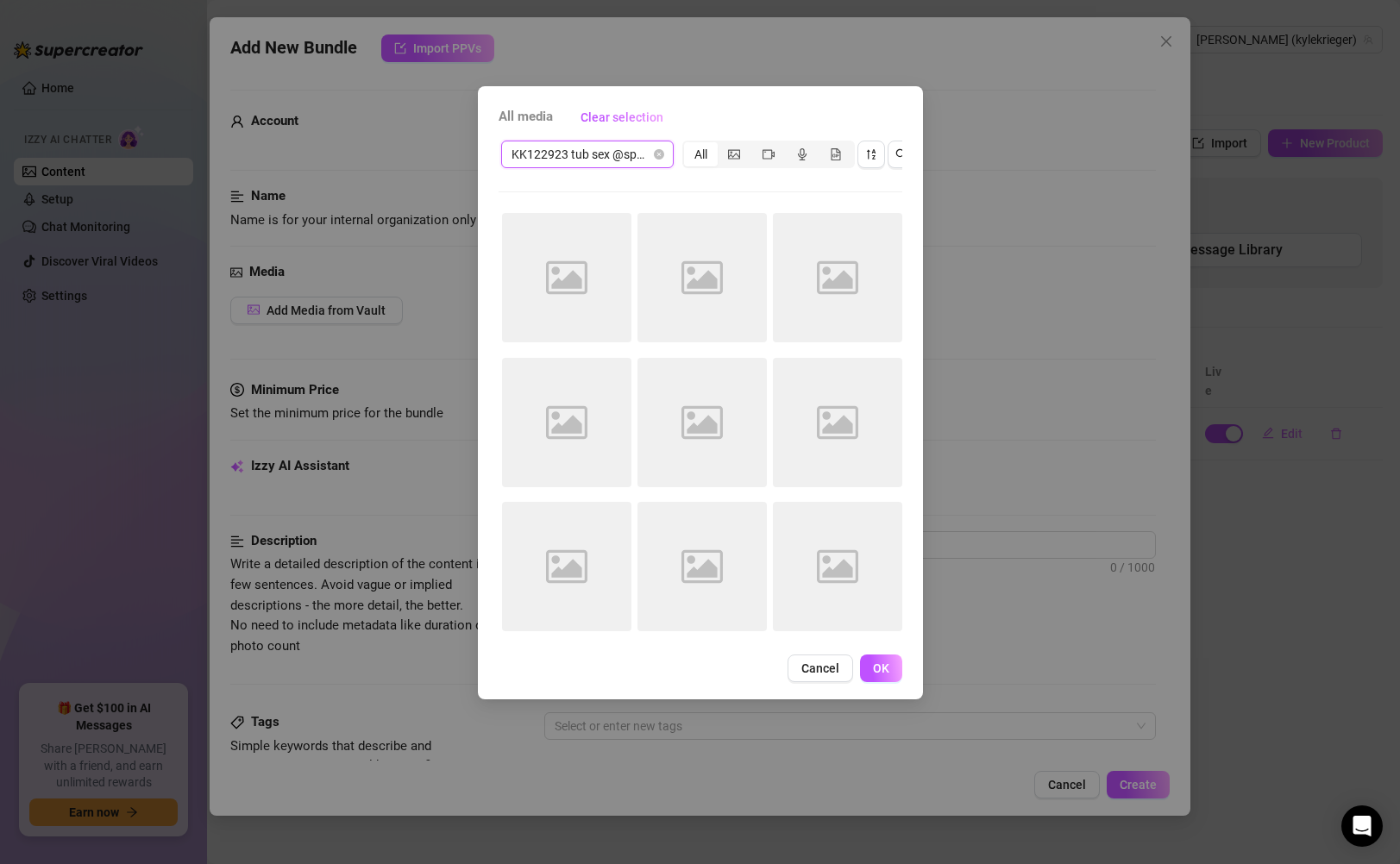
click at [624, 159] on span "KK122923 tub sex @spaceymasey" at bounding box center [588, 155] width 152 height 26
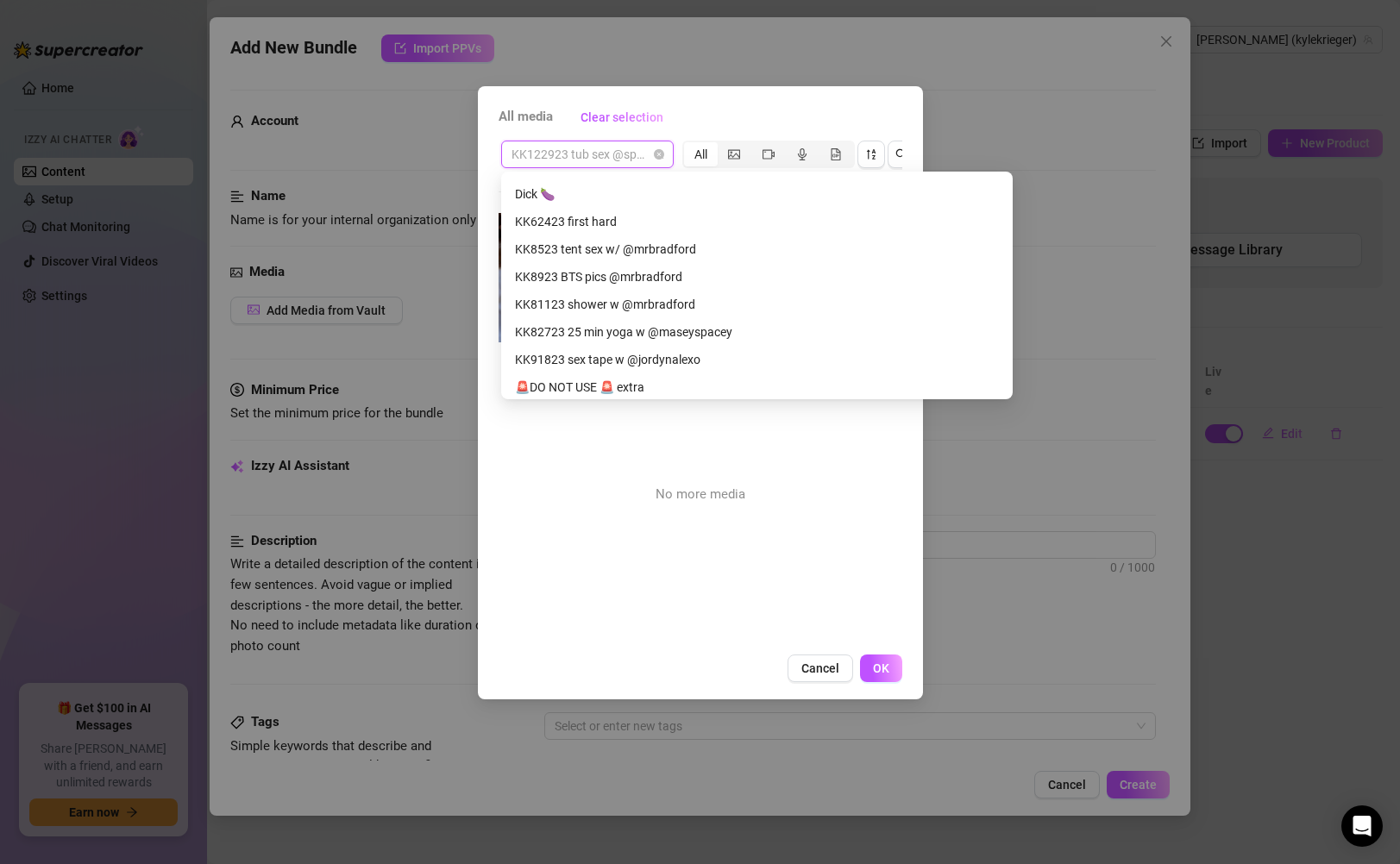
scroll to position [329, 0]
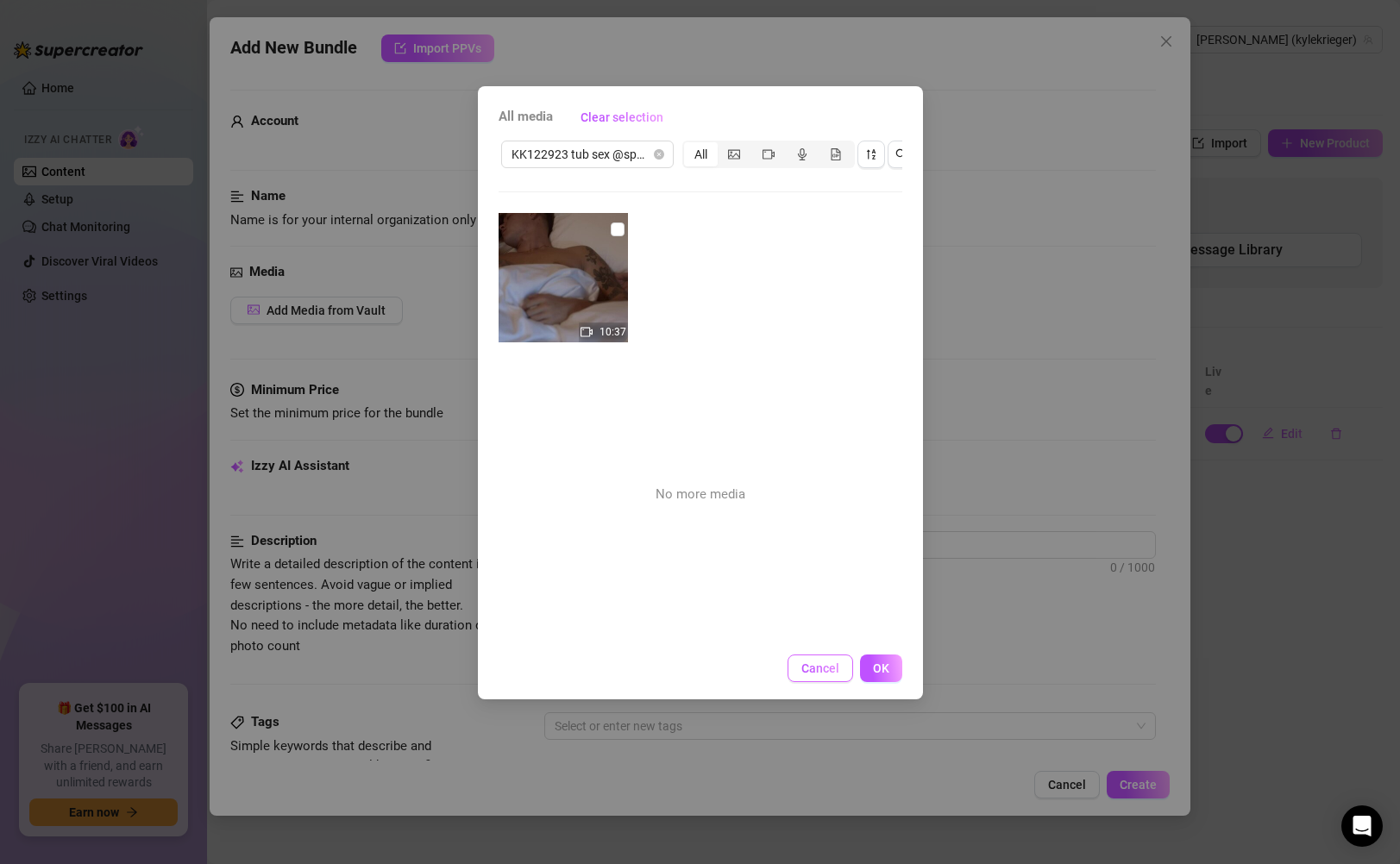
click at [836, 675] on span "Cancel" at bounding box center [819, 668] width 38 height 14
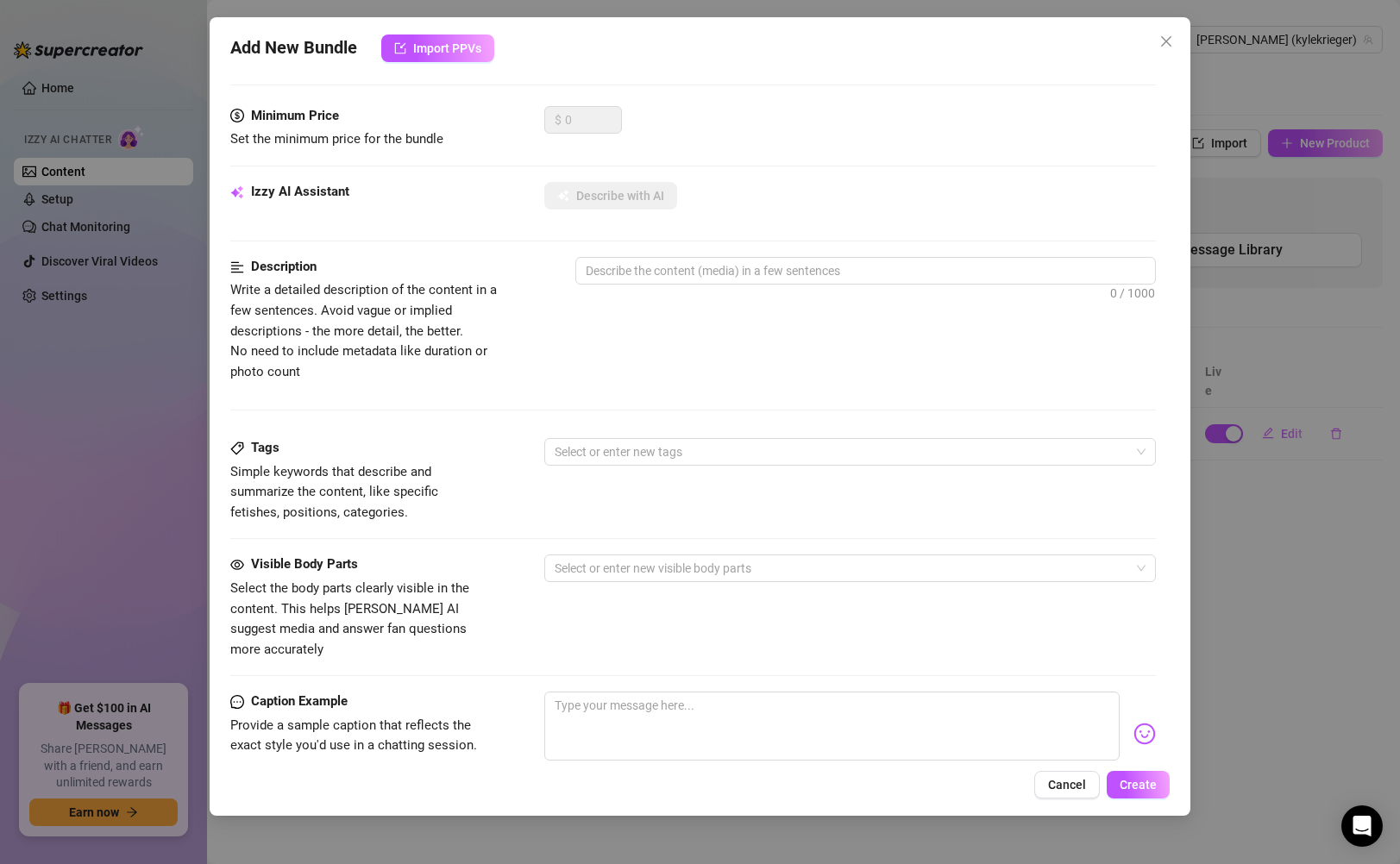
scroll to position [0, 0]
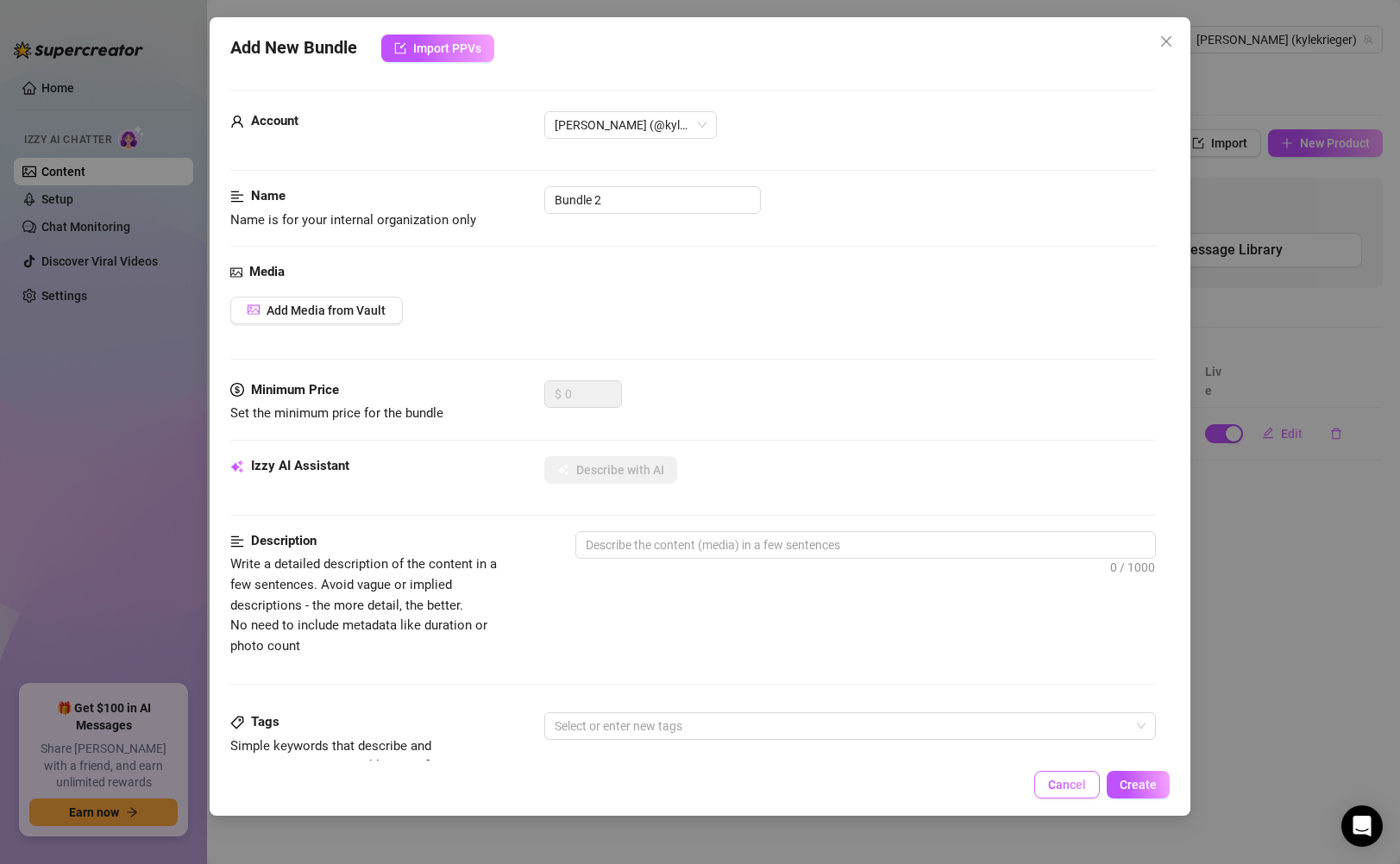
click at [1072, 779] on span "Cancel" at bounding box center [1066, 785] width 38 height 14
